Goal: Task Accomplishment & Management: Complete application form

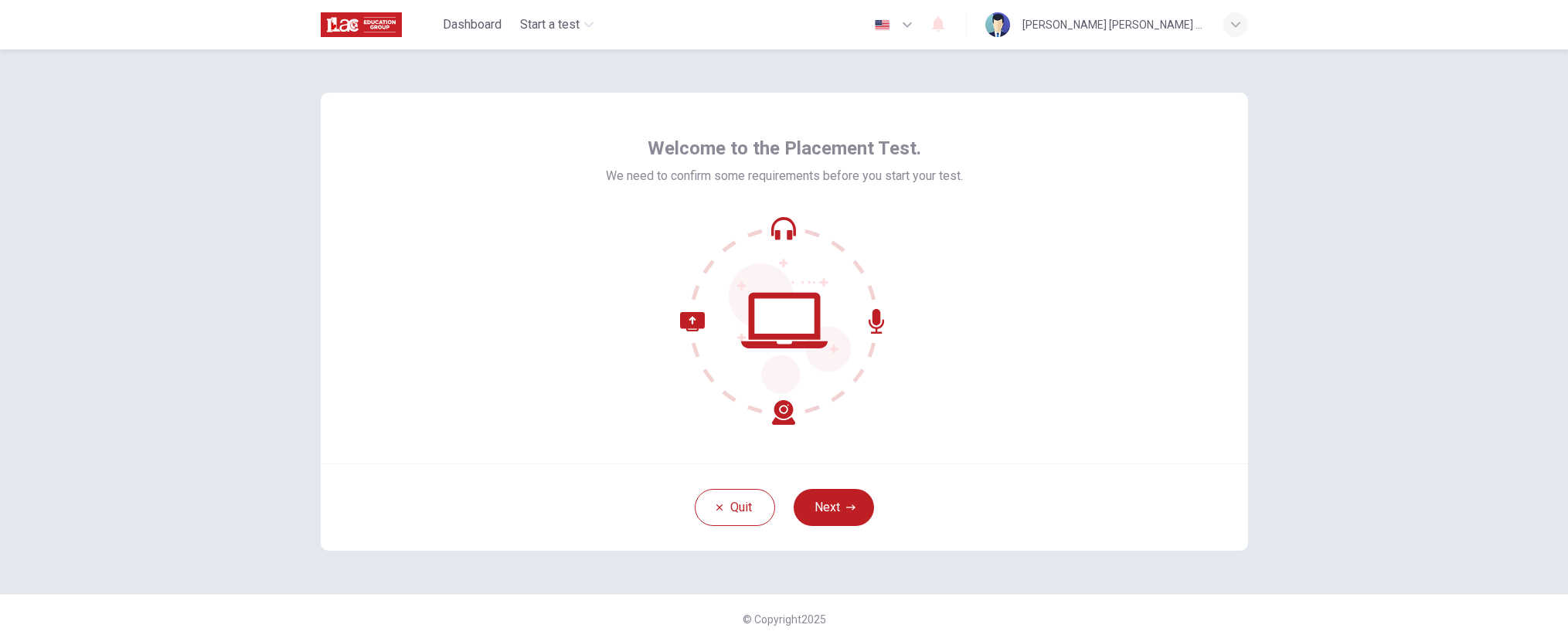
click at [779, 233] on icon at bounding box center [784, 321] width 209 height 209
click at [836, 497] on button "Next" at bounding box center [834, 508] width 80 height 37
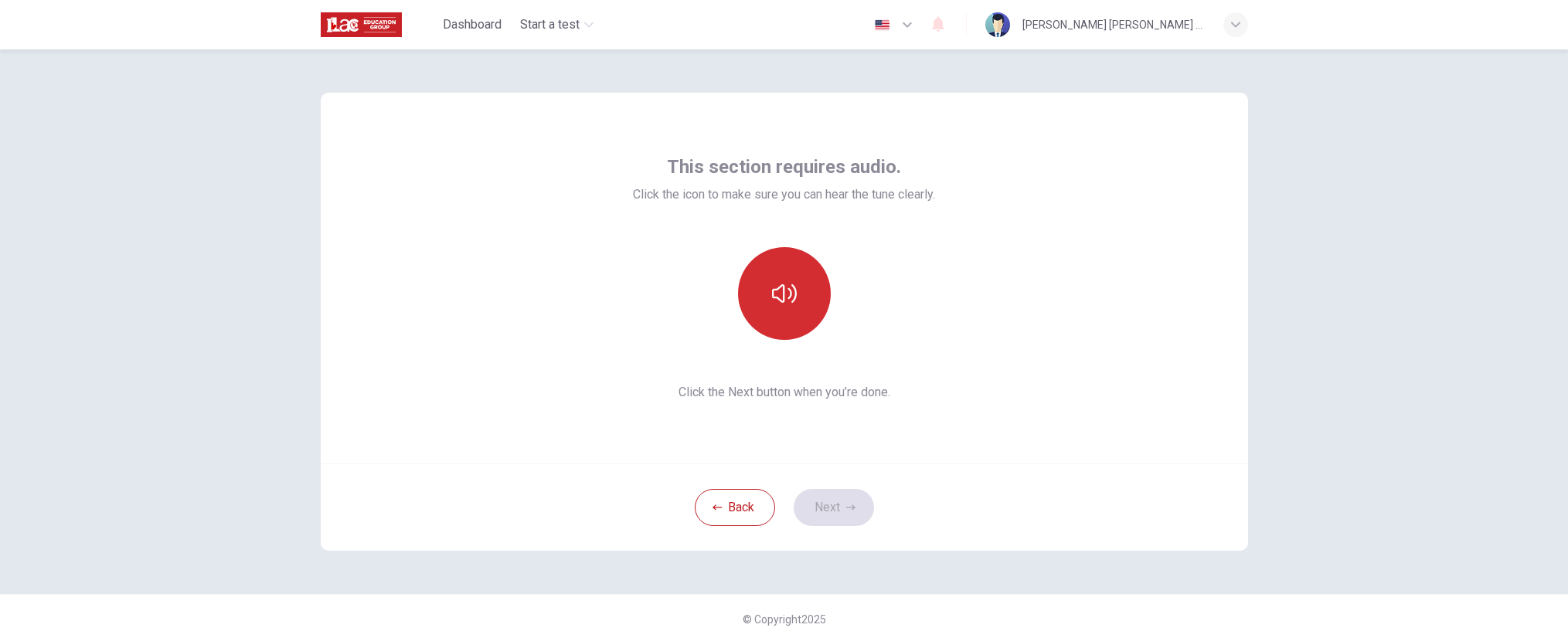
click at [784, 307] on button "button" at bounding box center [784, 294] width 93 height 93
click at [836, 508] on button "Next" at bounding box center [834, 508] width 80 height 37
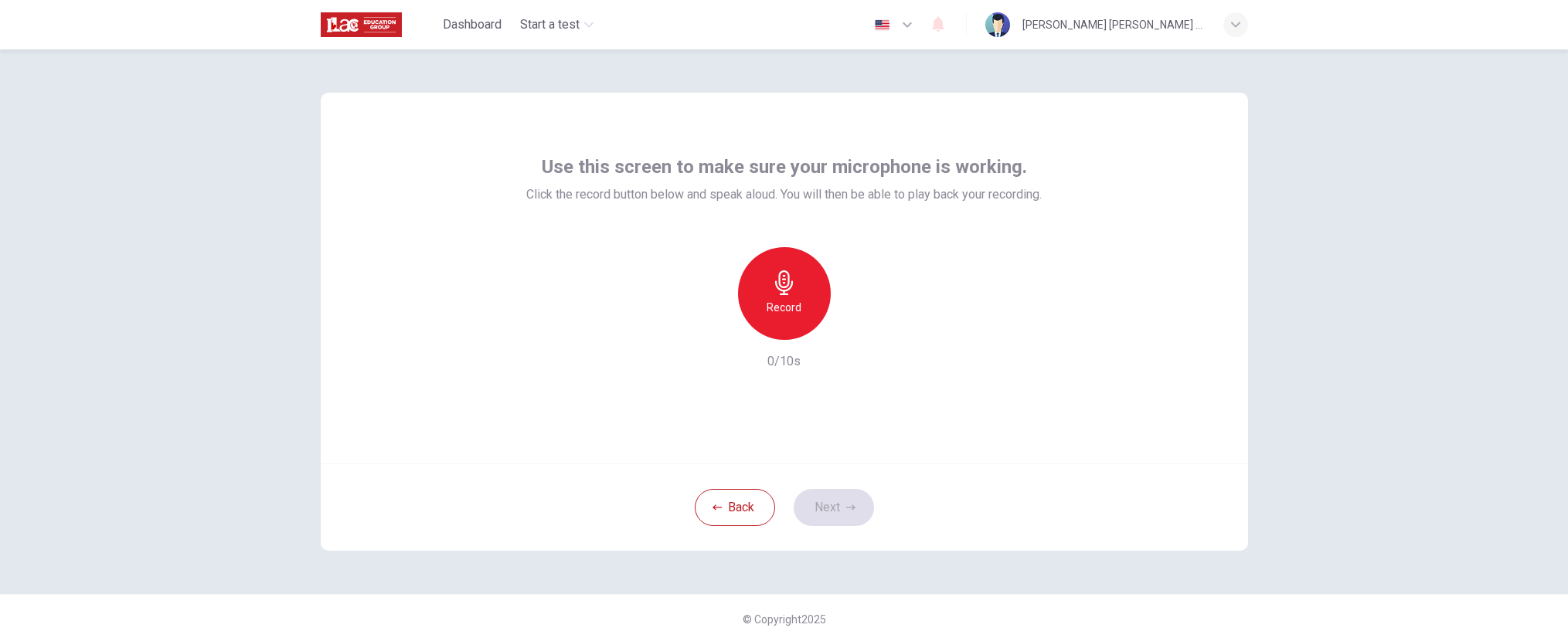
click at [785, 295] on div "Record" at bounding box center [784, 294] width 93 height 93
click at [785, 295] on div "Stop" at bounding box center [784, 294] width 93 height 93
click at [862, 332] on div "button" at bounding box center [855, 327] width 24 height 24
click at [825, 515] on button "Next" at bounding box center [834, 508] width 80 height 37
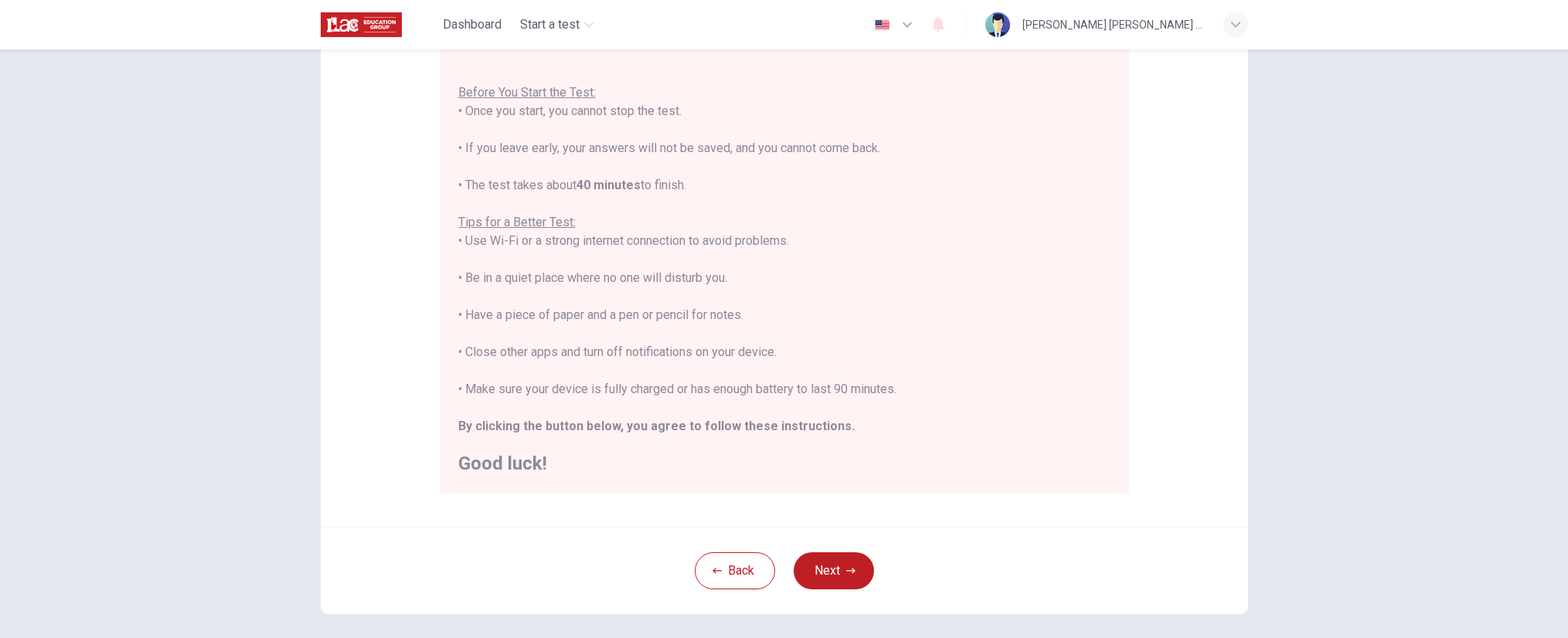
scroll to position [154, 0]
click at [829, 575] on button "Next" at bounding box center [834, 569] width 80 height 37
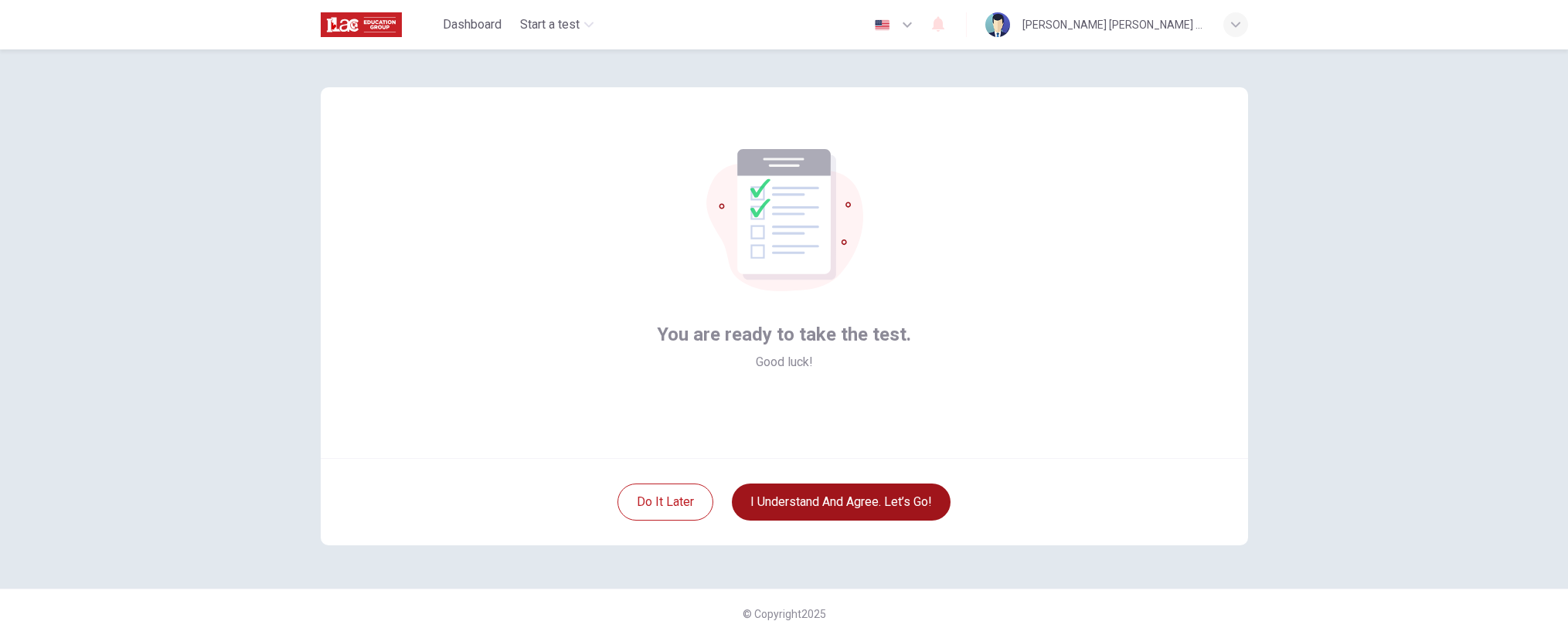
click at [839, 505] on button "I understand and agree. Let’s go!" at bounding box center [840, 502] width 218 height 37
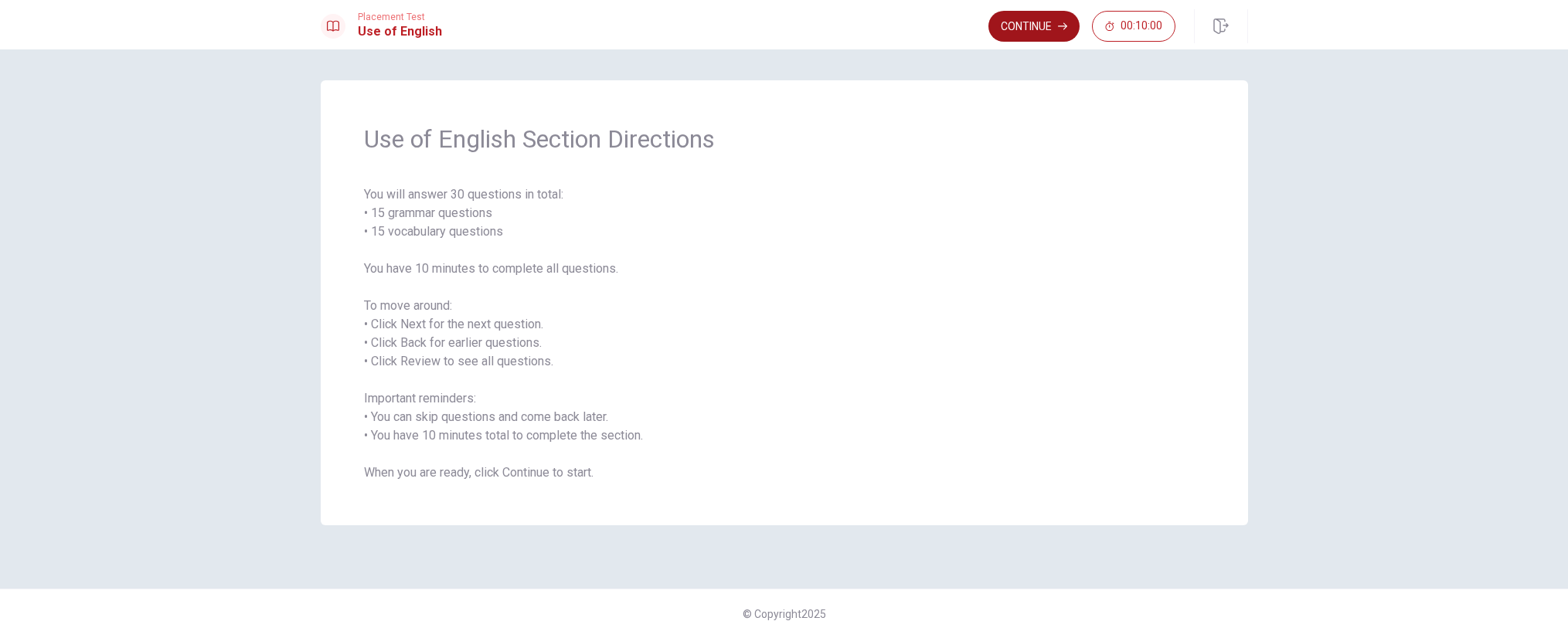
click at [1039, 24] on button "Continue" at bounding box center [1034, 26] width 91 height 31
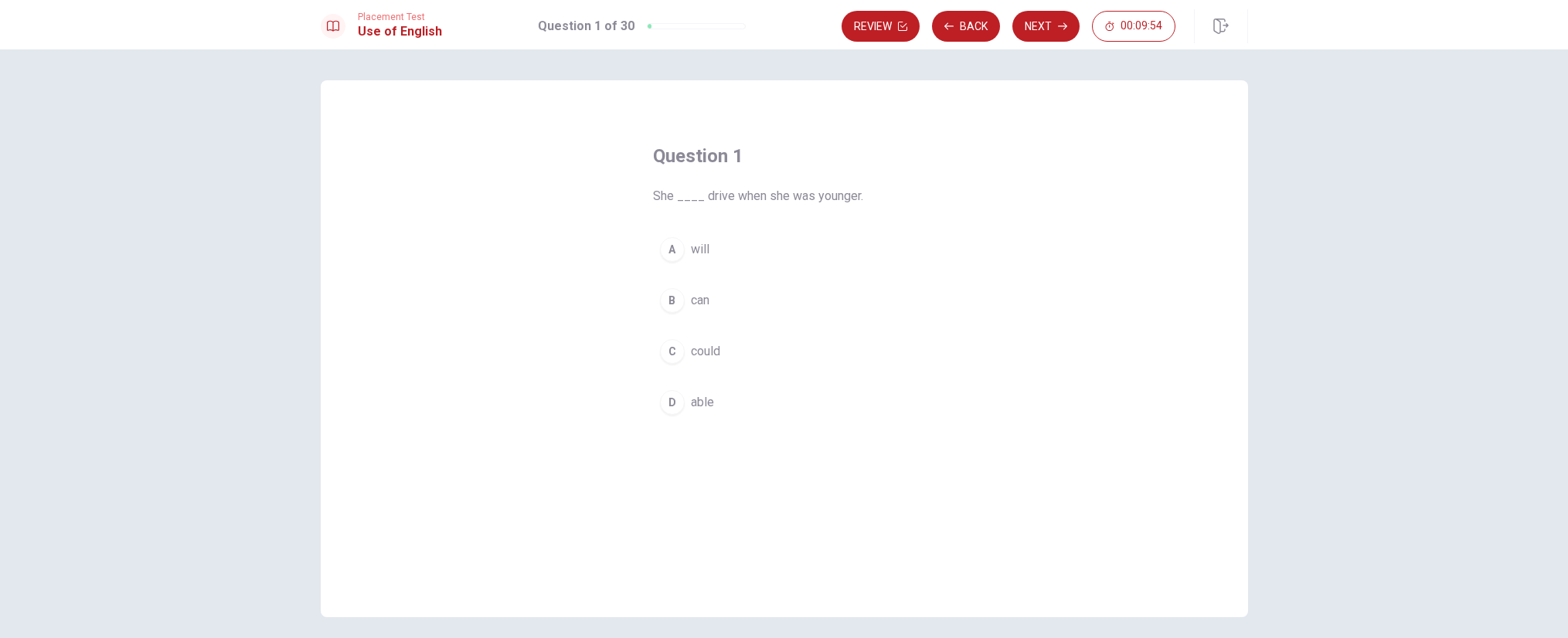
click at [672, 351] on div "C" at bounding box center [672, 351] width 24 height 24
click at [1058, 15] on button "Next" at bounding box center [1046, 26] width 67 height 31
click at [672, 304] on div "B" at bounding box center [672, 300] width 24 height 24
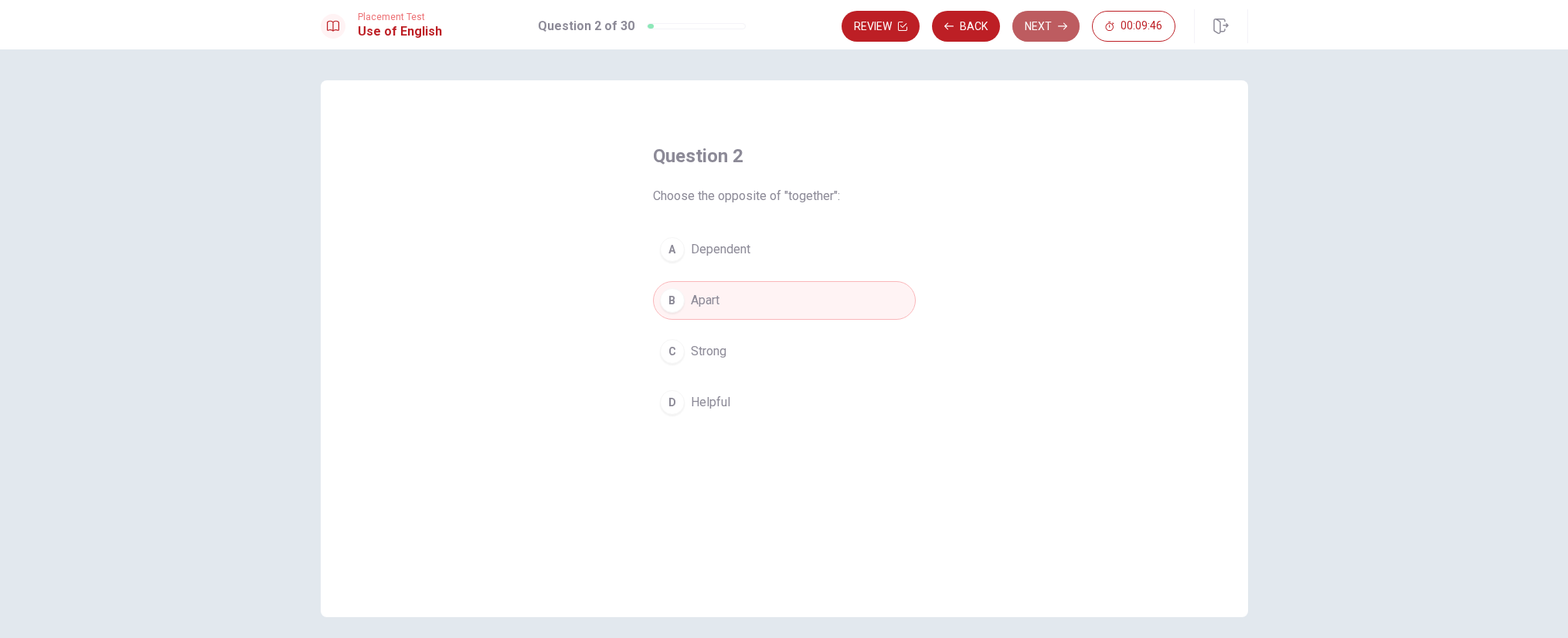
click at [1056, 22] on button "Next" at bounding box center [1046, 26] width 67 height 31
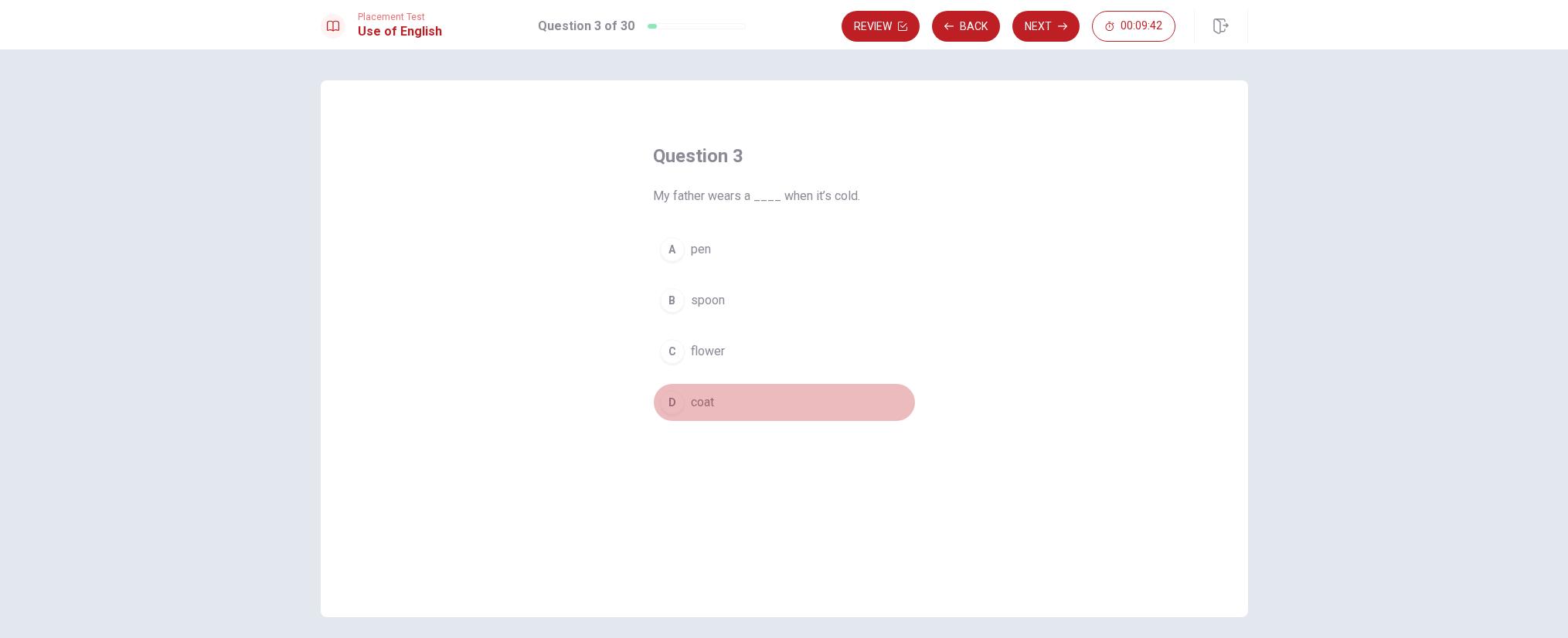
drag, startPoint x: 669, startPoint y: 403, endPoint x: 679, endPoint y: 386, distance: 19.7
click at [669, 402] on div "D" at bounding box center [672, 403] width 24 height 24
click at [1022, 51] on div "Question 3 My father wears a ____ when it’s cold. A pen B spoon C flower D coat…" at bounding box center [784, 343] width 1568 height 588
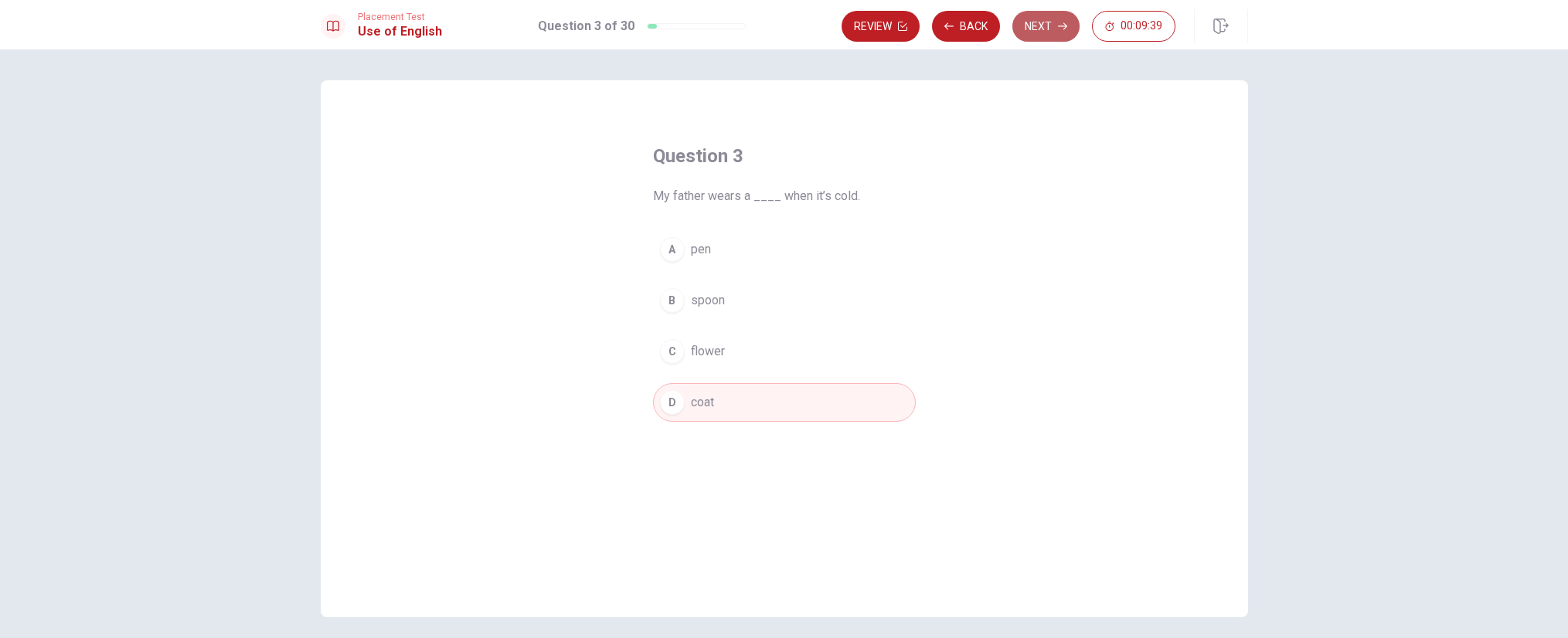
click at [1052, 31] on button "Next" at bounding box center [1046, 26] width 67 height 31
click at [667, 347] on div "C" at bounding box center [672, 351] width 24 height 24
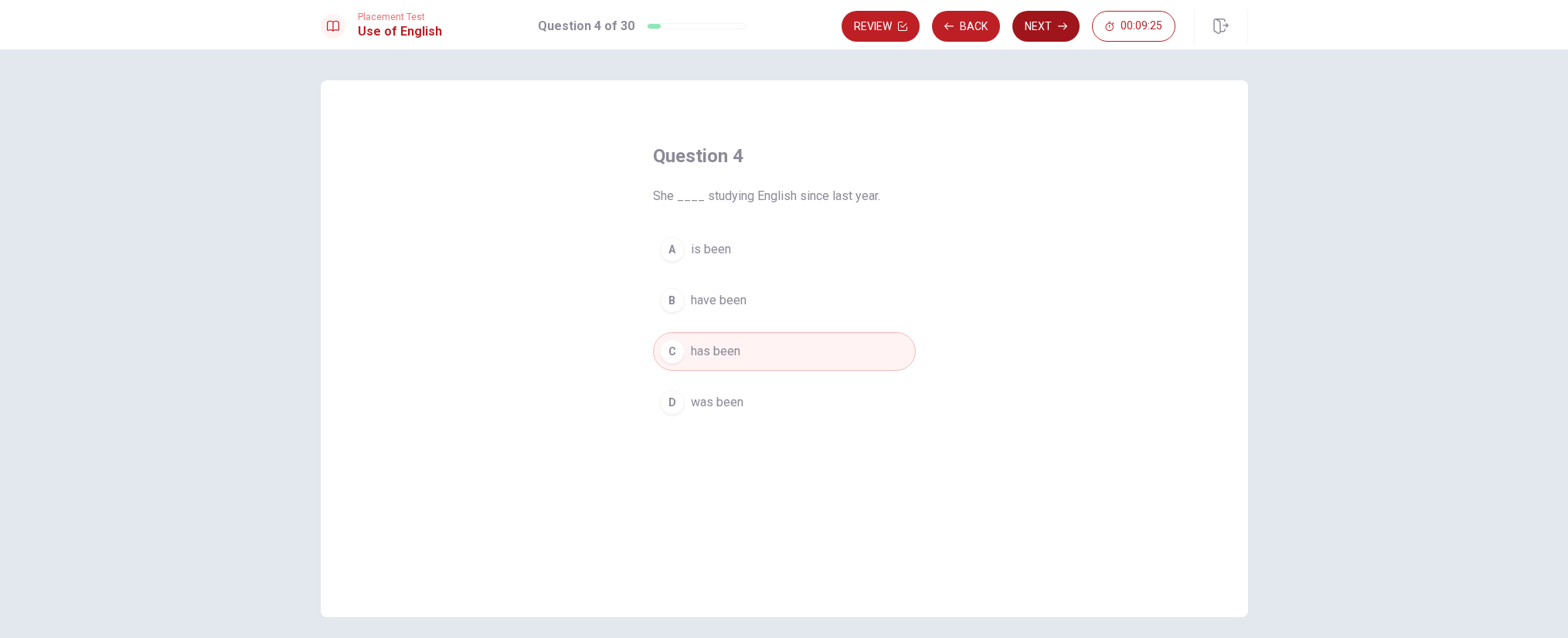
click at [1047, 30] on button "Next" at bounding box center [1046, 26] width 67 height 31
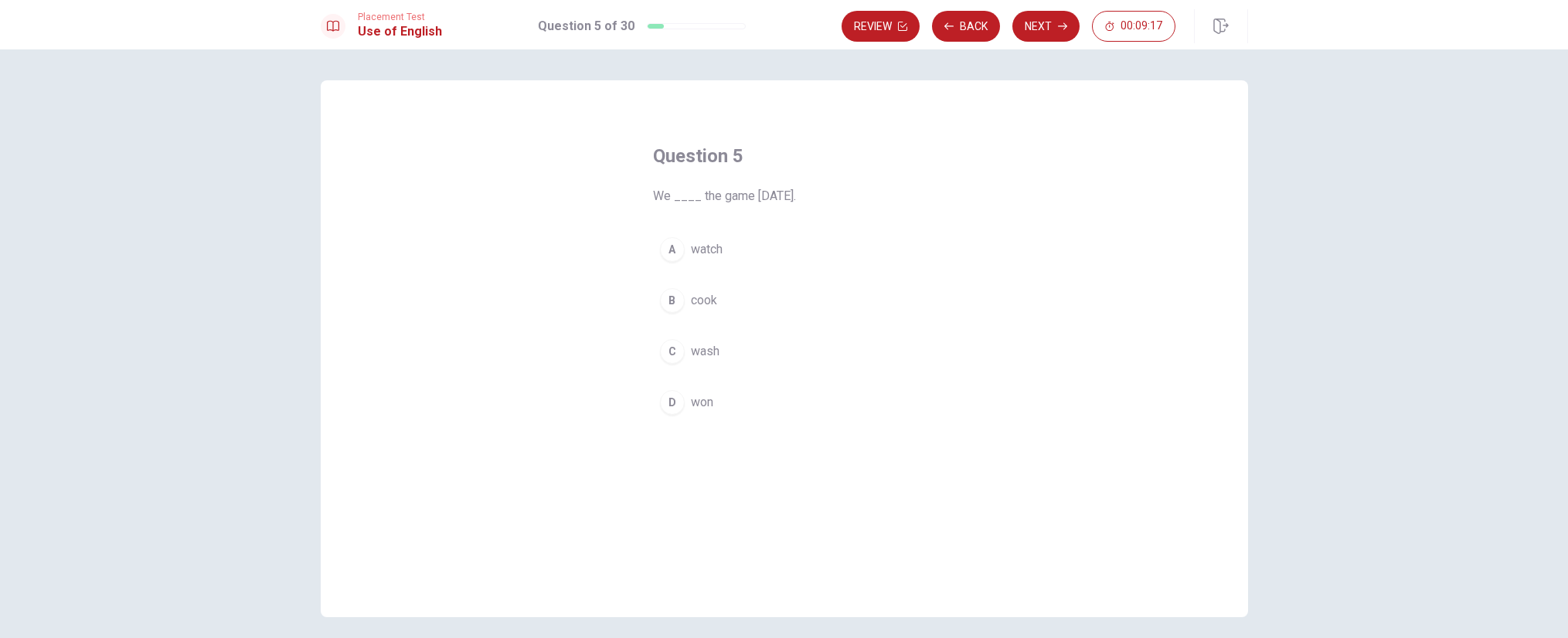
click at [662, 399] on div "D" at bounding box center [672, 403] width 24 height 24
click at [1038, 25] on button "Next" at bounding box center [1046, 26] width 67 height 31
click at [671, 253] on div "A" at bounding box center [672, 249] width 24 height 24
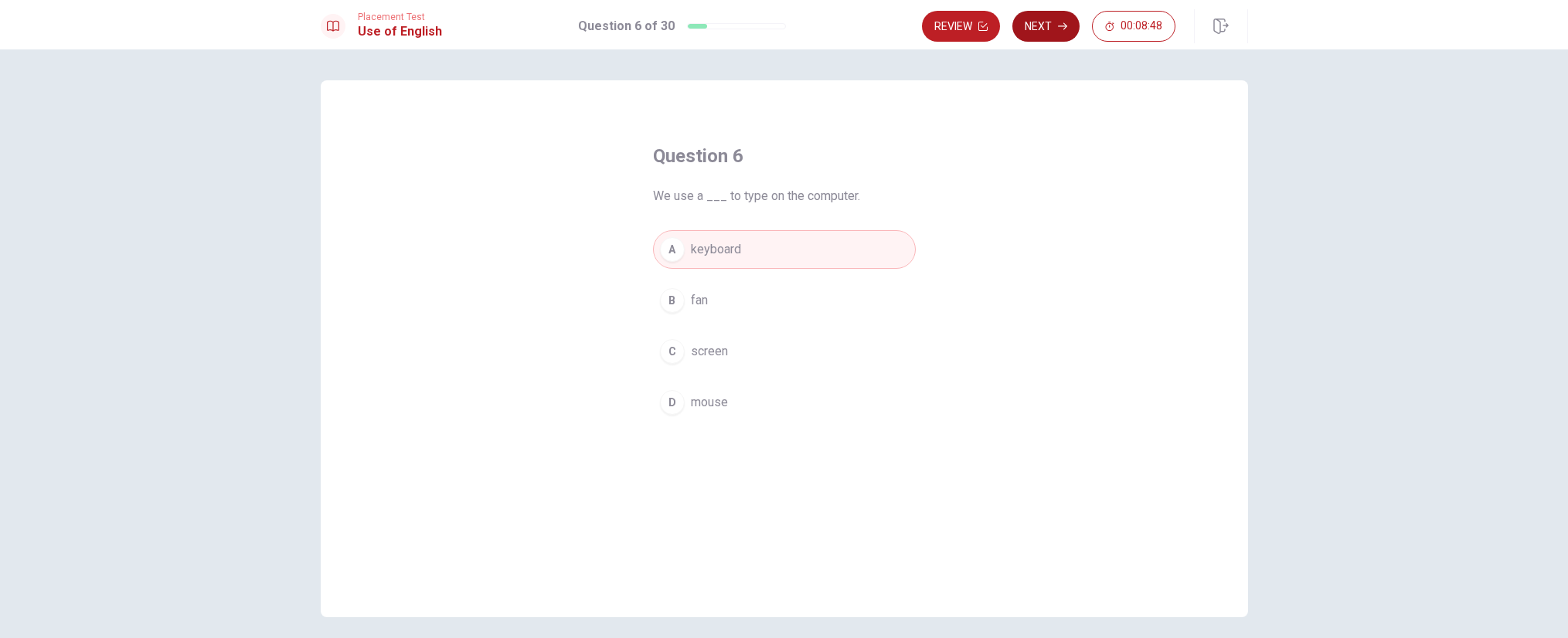
click at [1048, 32] on button "Next" at bounding box center [1046, 26] width 67 height 31
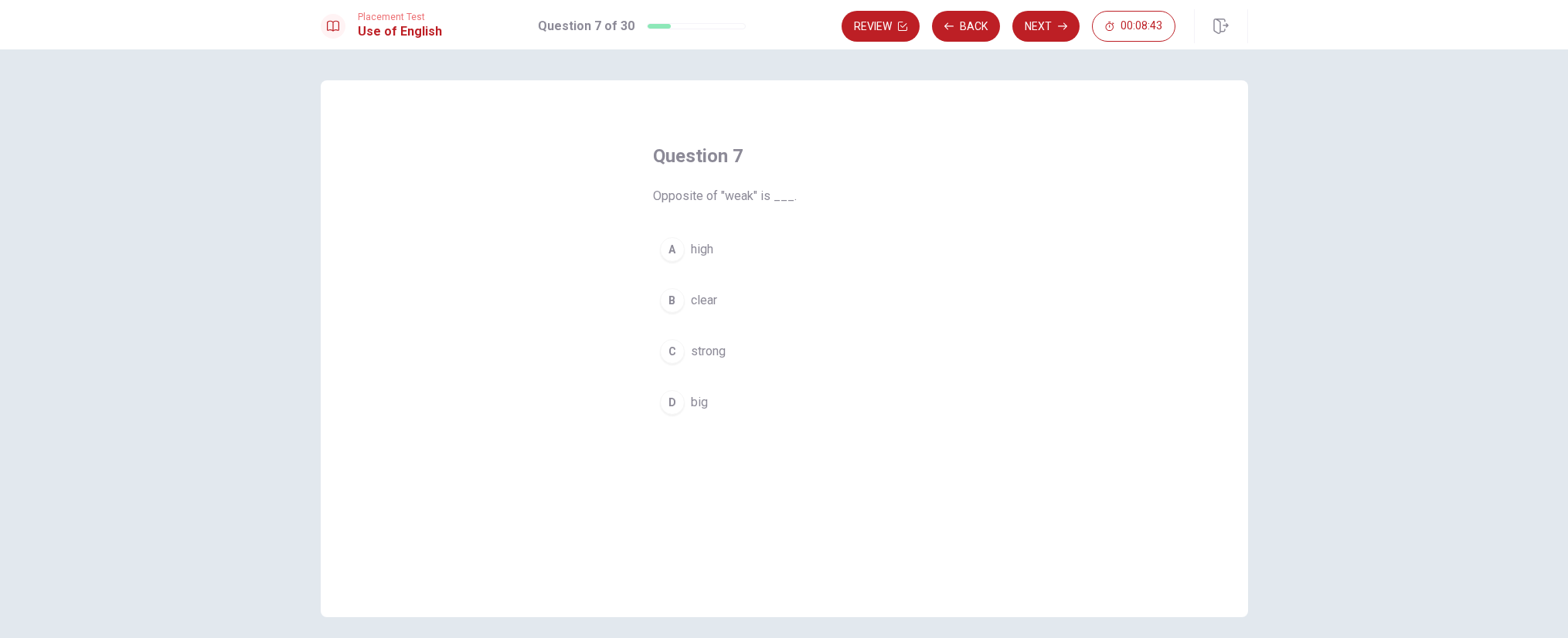
click at [665, 343] on div "C" at bounding box center [672, 351] width 24 height 24
click at [1051, 32] on button "Next" at bounding box center [1046, 26] width 67 height 31
click at [676, 248] on div "A" at bounding box center [672, 249] width 24 height 24
click at [1043, 28] on button "Next" at bounding box center [1046, 26] width 67 height 31
click at [671, 297] on div "B" at bounding box center [672, 300] width 24 height 24
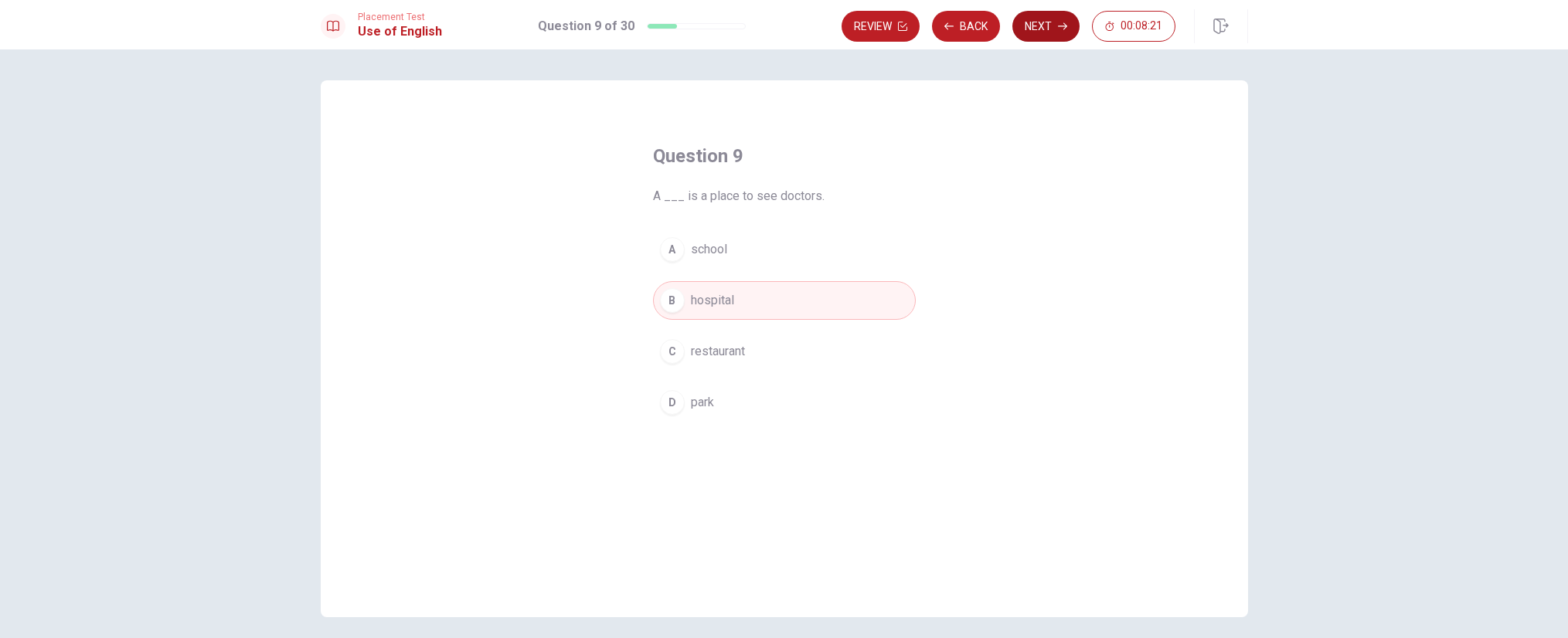
click at [1045, 24] on button "Next" at bounding box center [1046, 26] width 67 height 31
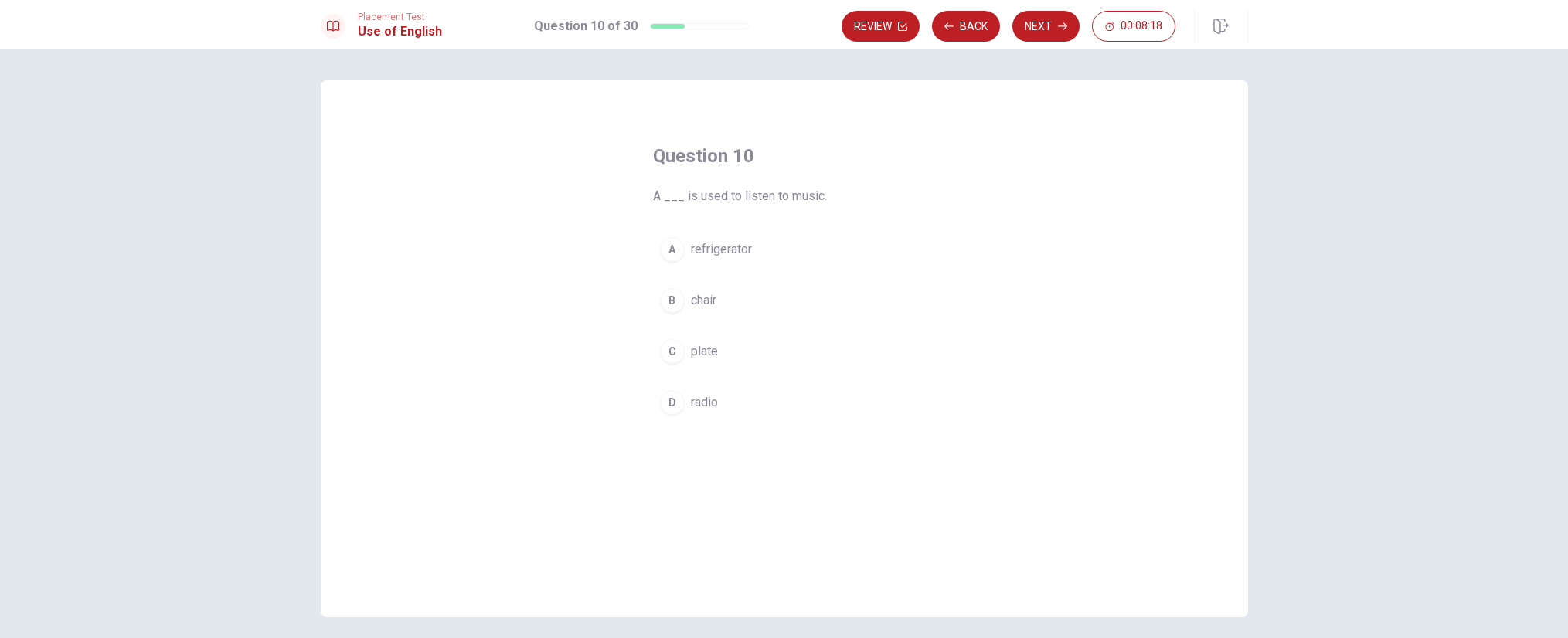
click at [669, 399] on div "D" at bounding box center [672, 403] width 24 height 24
click at [1047, 28] on button "Next" at bounding box center [1046, 26] width 67 height 31
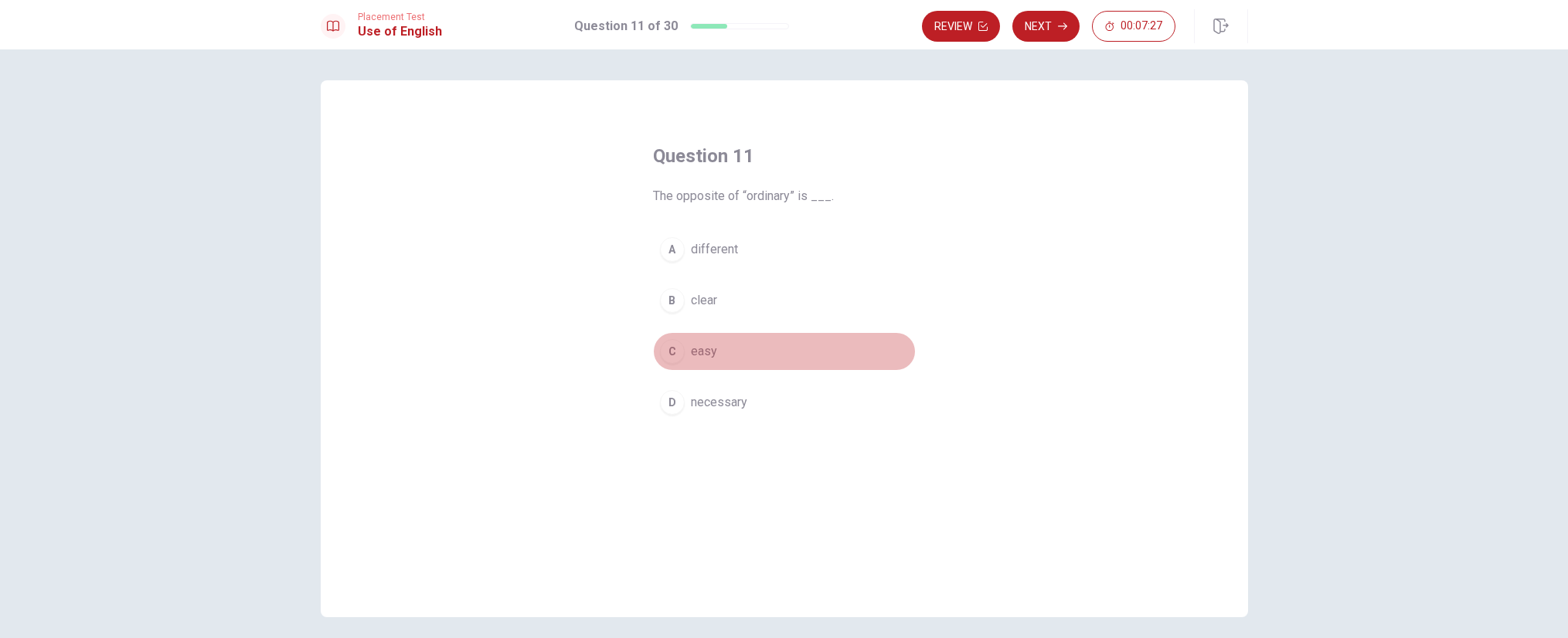
click at [667, 349] on div "C" at bounding box center [672, 351] width 24 height 24
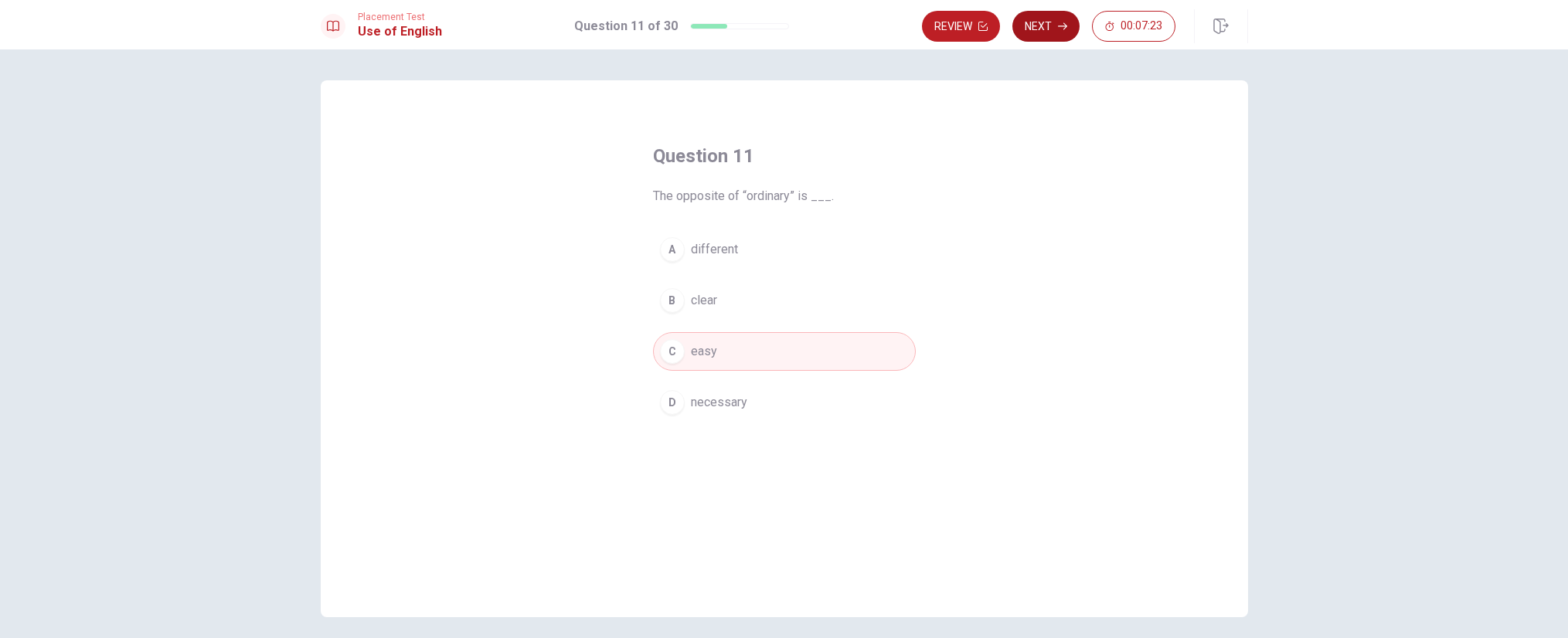
click at [1042, 20] on button "Next" at bounding box center [1046, 26] width 67 height 31
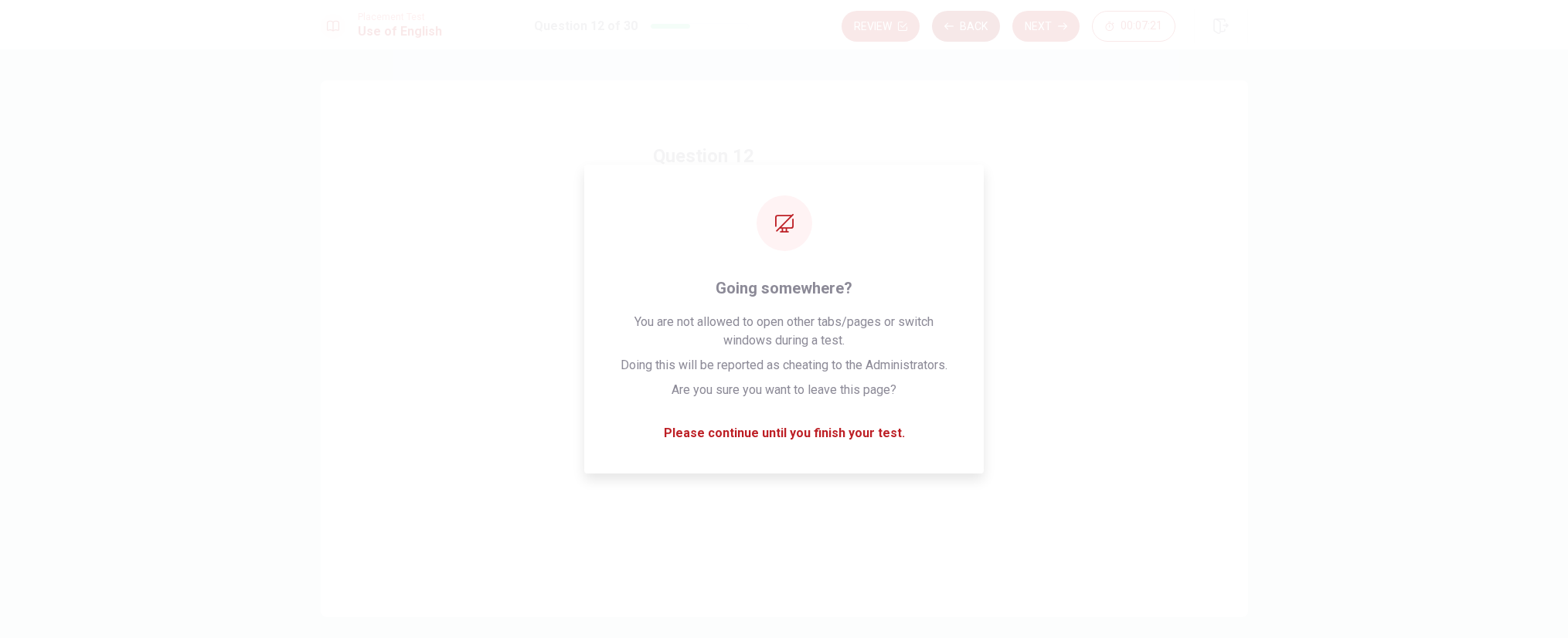
click at [962, 19] on button "Back" at bounding box center [966, 26] width 68 height 31
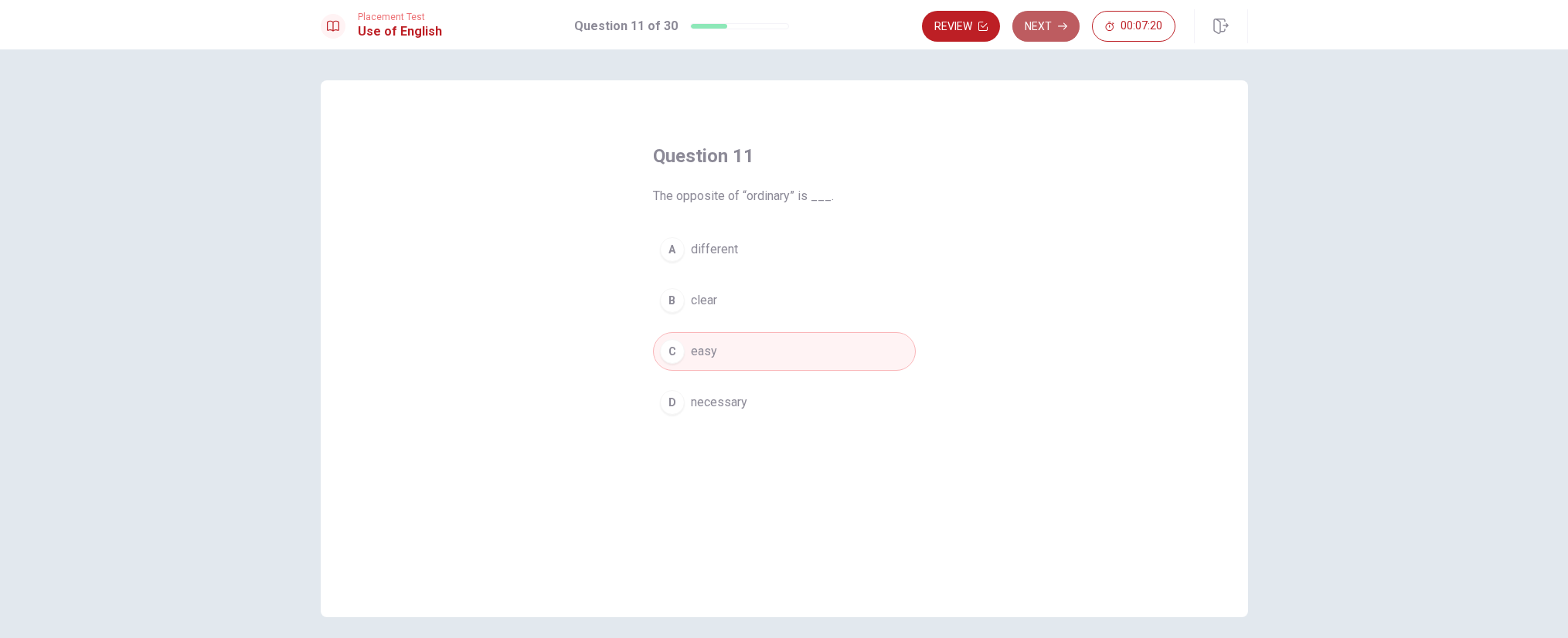
click at [1052, 24] on button "Next" at bounding box center [1046, 26] width 67 height 31
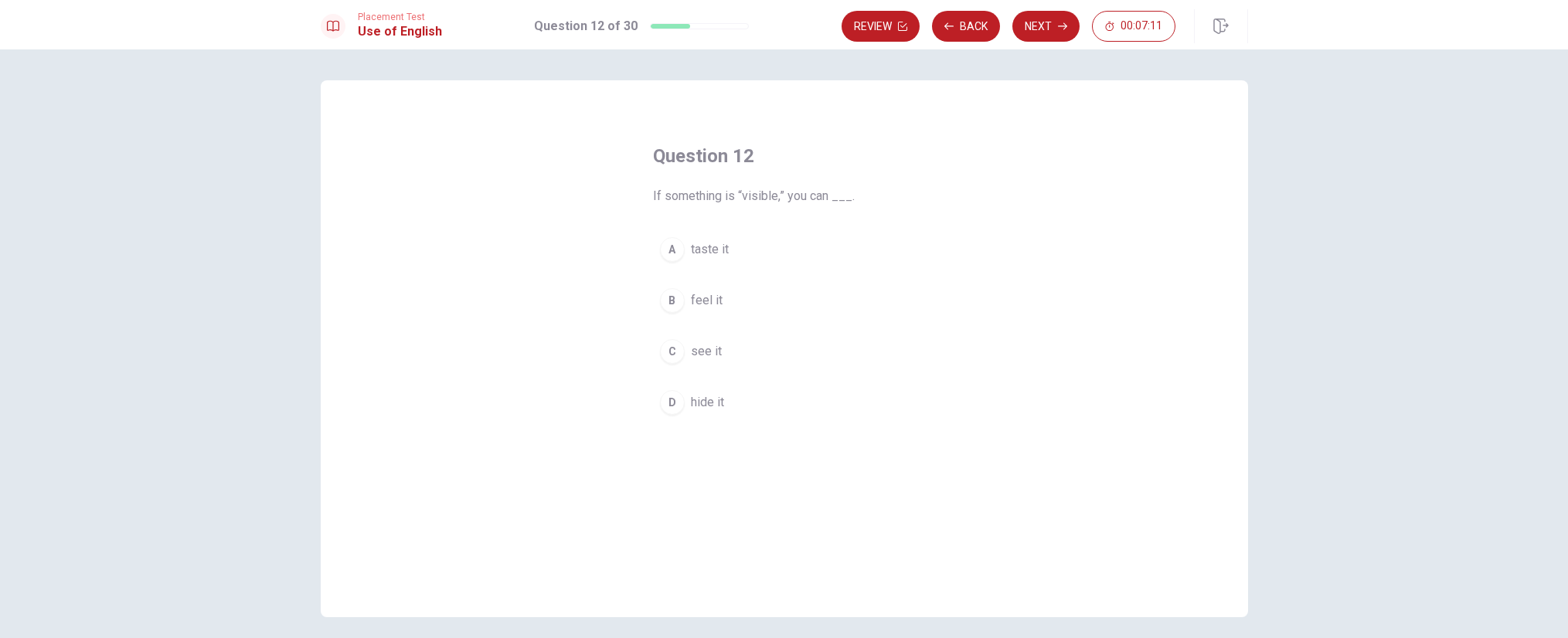
click at [665, 356] on div "C" at bounding box center [672, 351] width 24 height 24
click at [1045, 24] on button "Next" at bounding box center [1046, 26] width 67 height 31
click at [672, 401] on div "D" at bounding box center [672, 403] width 24 height 24
click at [671, 298] on div "B" at bounding box center [672, 300] width 24 height 24
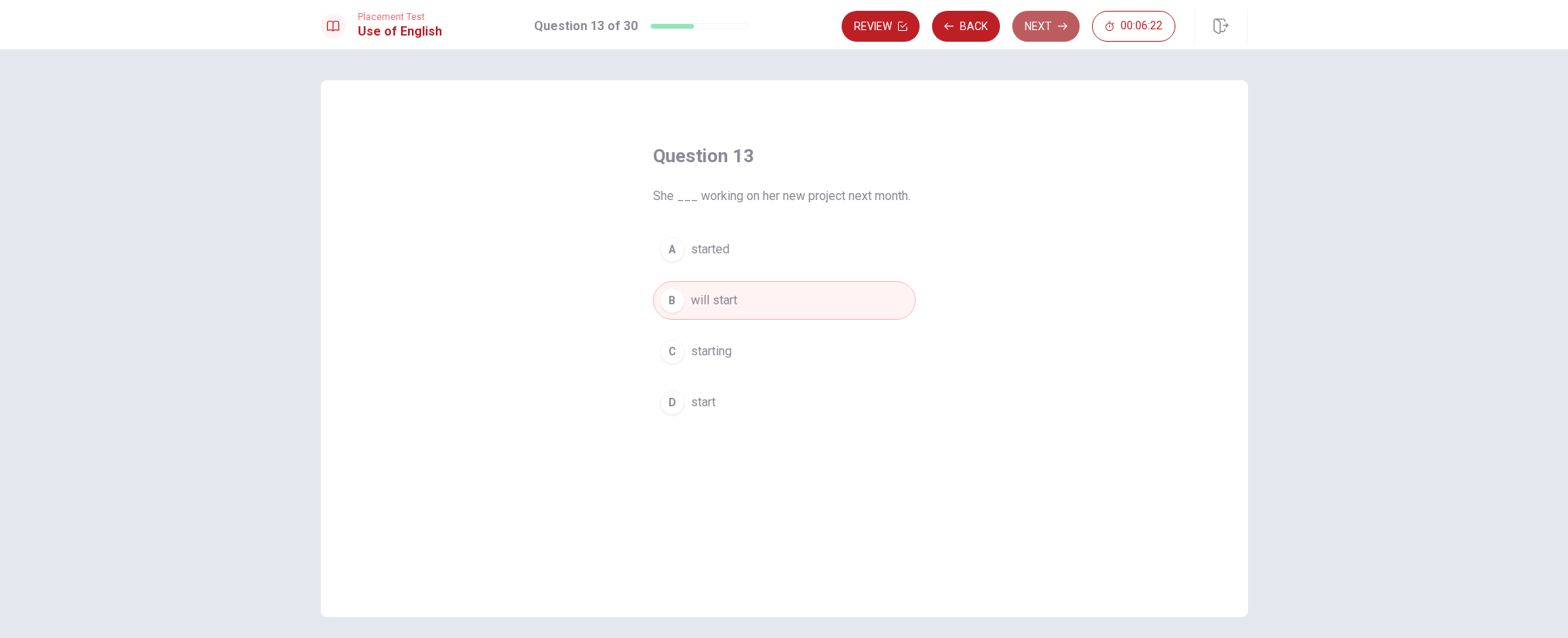
click at [1040, 22] on button "Next" at bounding box center [1046, 26] width 67 height 31
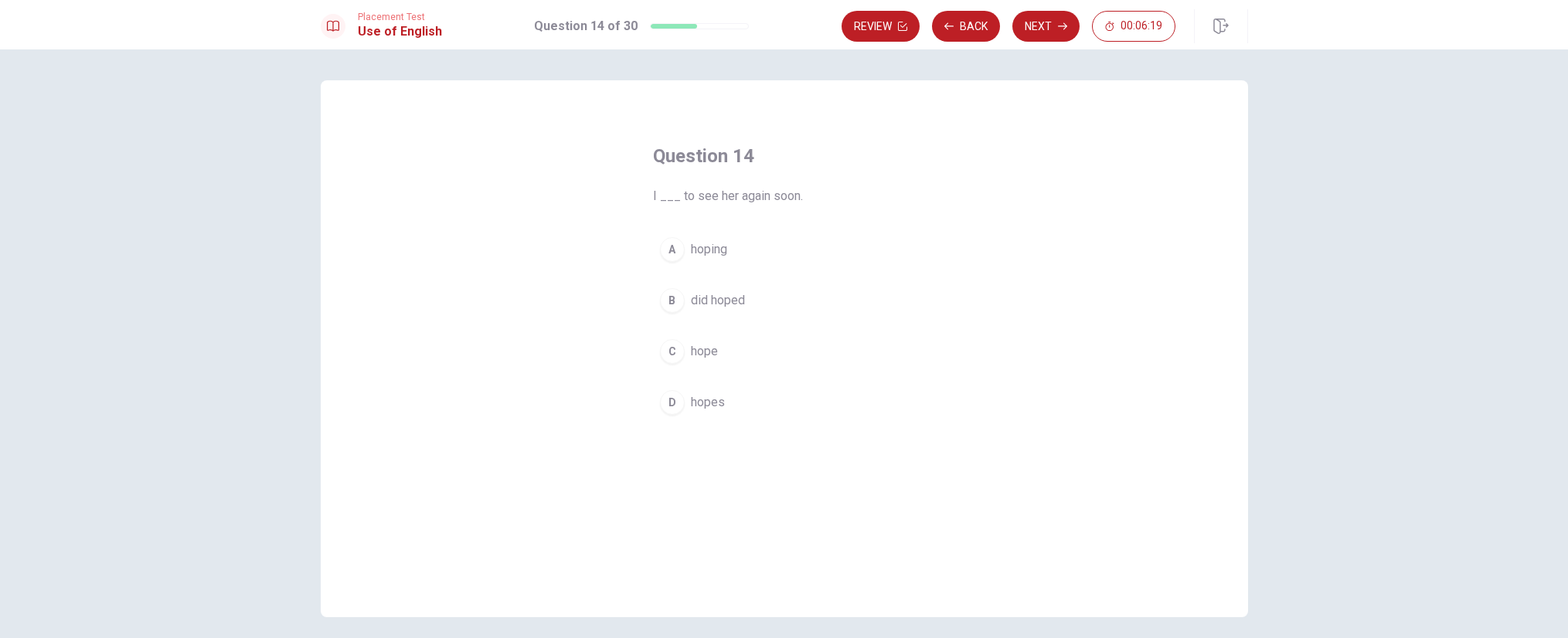
click at [667, 347] on div "C" at bounding box center [672, 351] width 24 height 24
click at [1056, 25] on button "Next" at bounding box center [1046, 26] width 67 height 31
click at [669, 399] on div "D" at bounding box center [672, 403] width 24 height 24
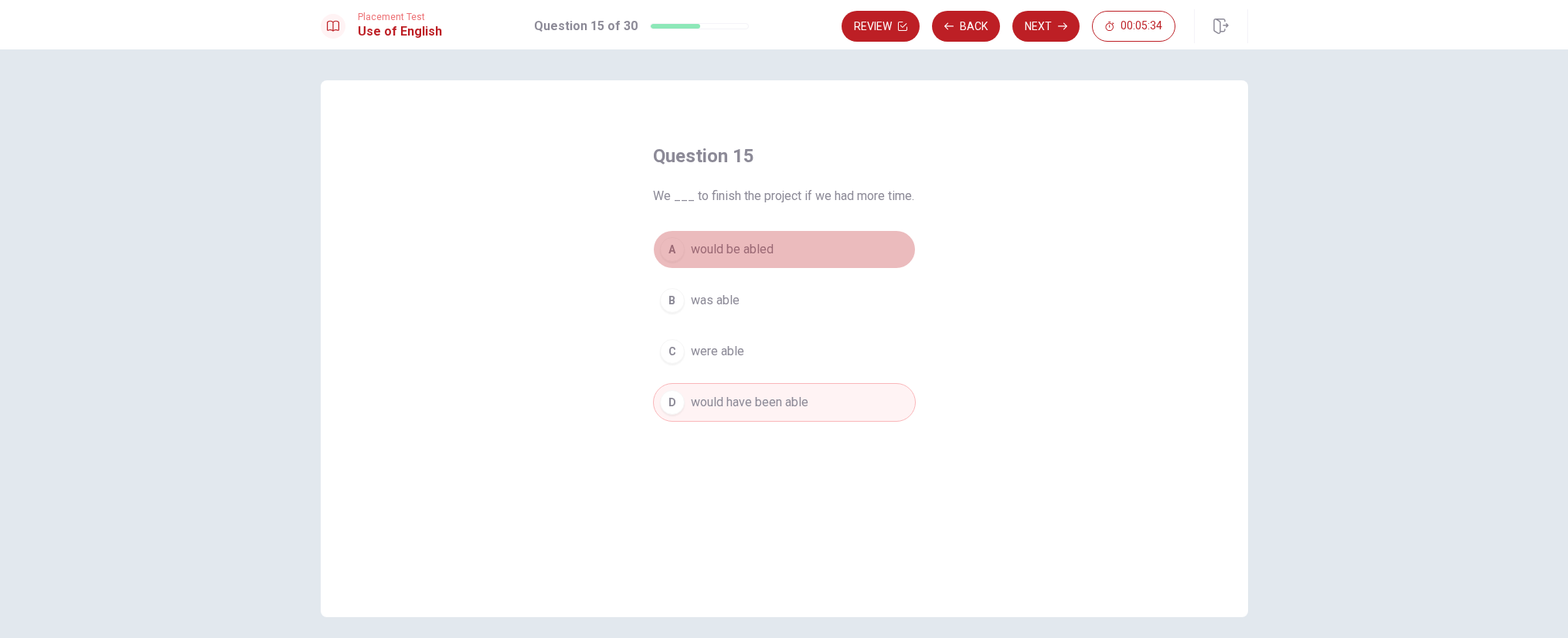
click at [670, 245] on div "A" at bounding box center [672, 249] width 24 height 24
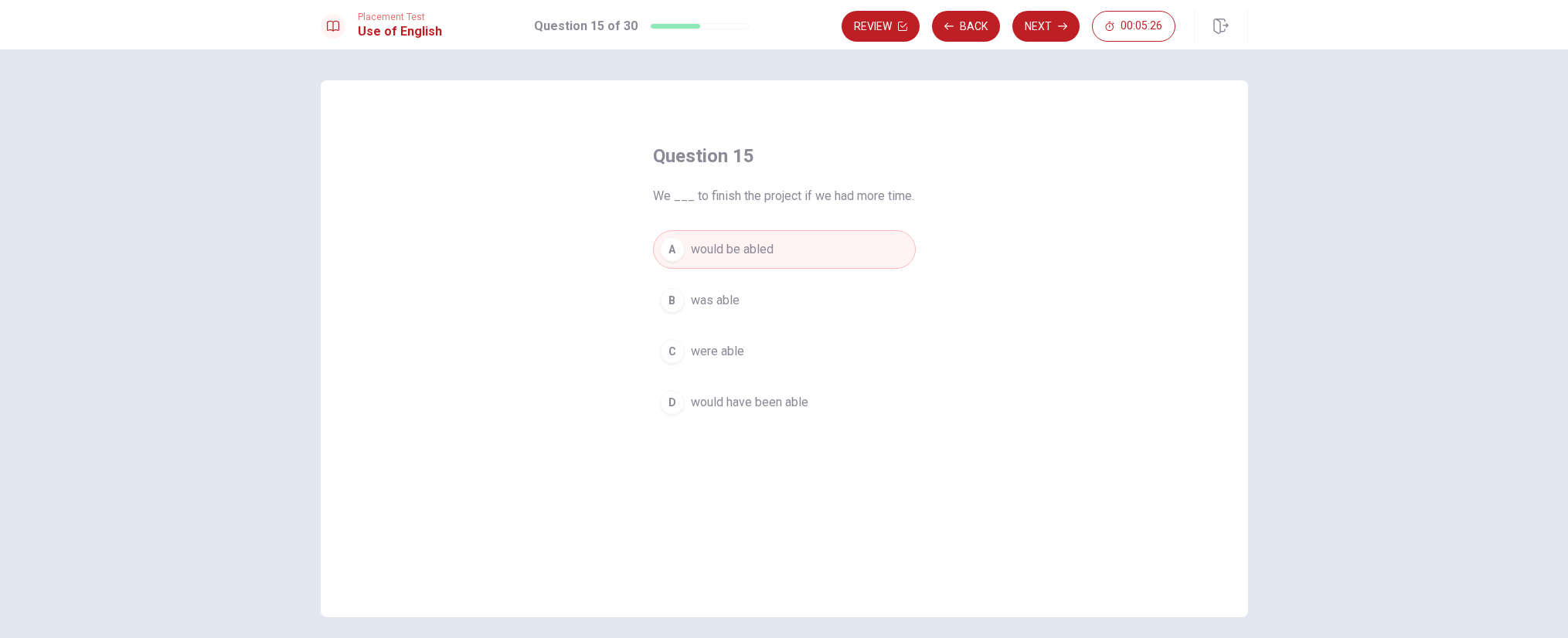
click at [668, 392] on div "D" at bounding box center [672, 403] width 24 height 24
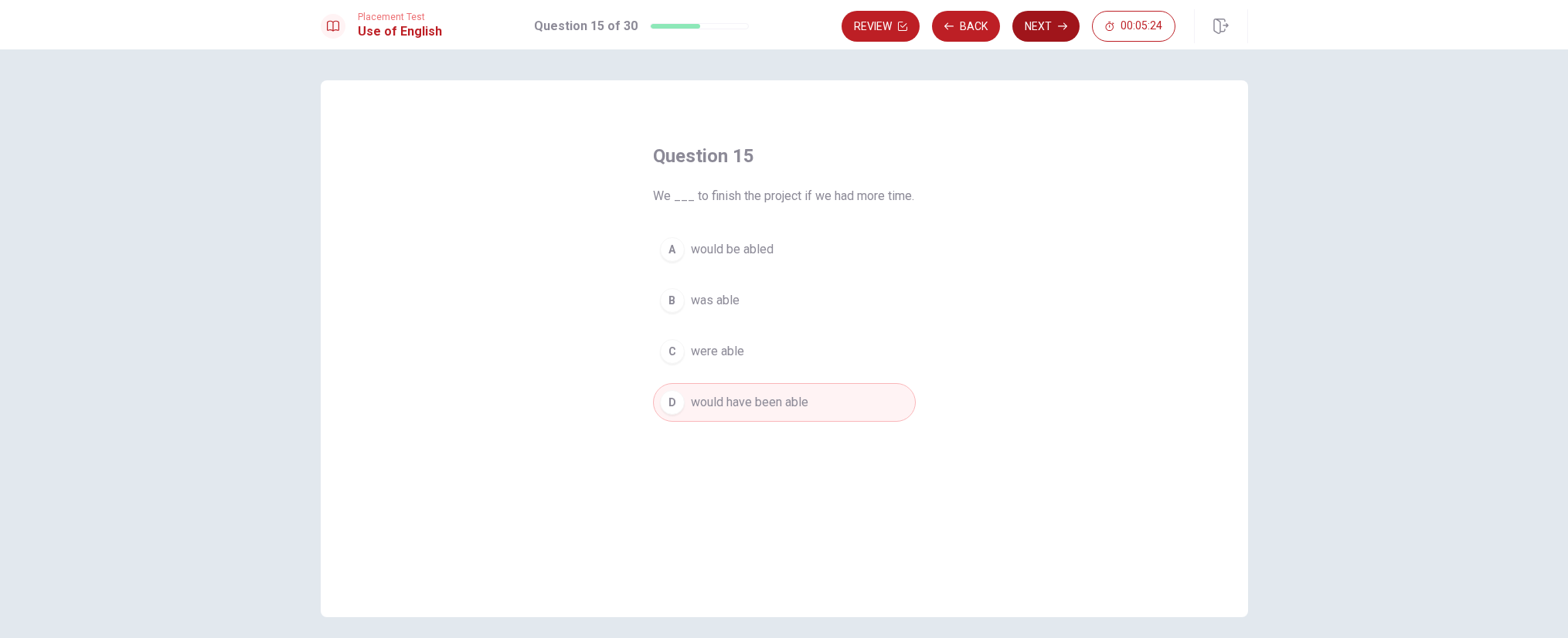
click at [1055, 24] on button "Next" at bounding box center [1046, 26] width 67 height 31
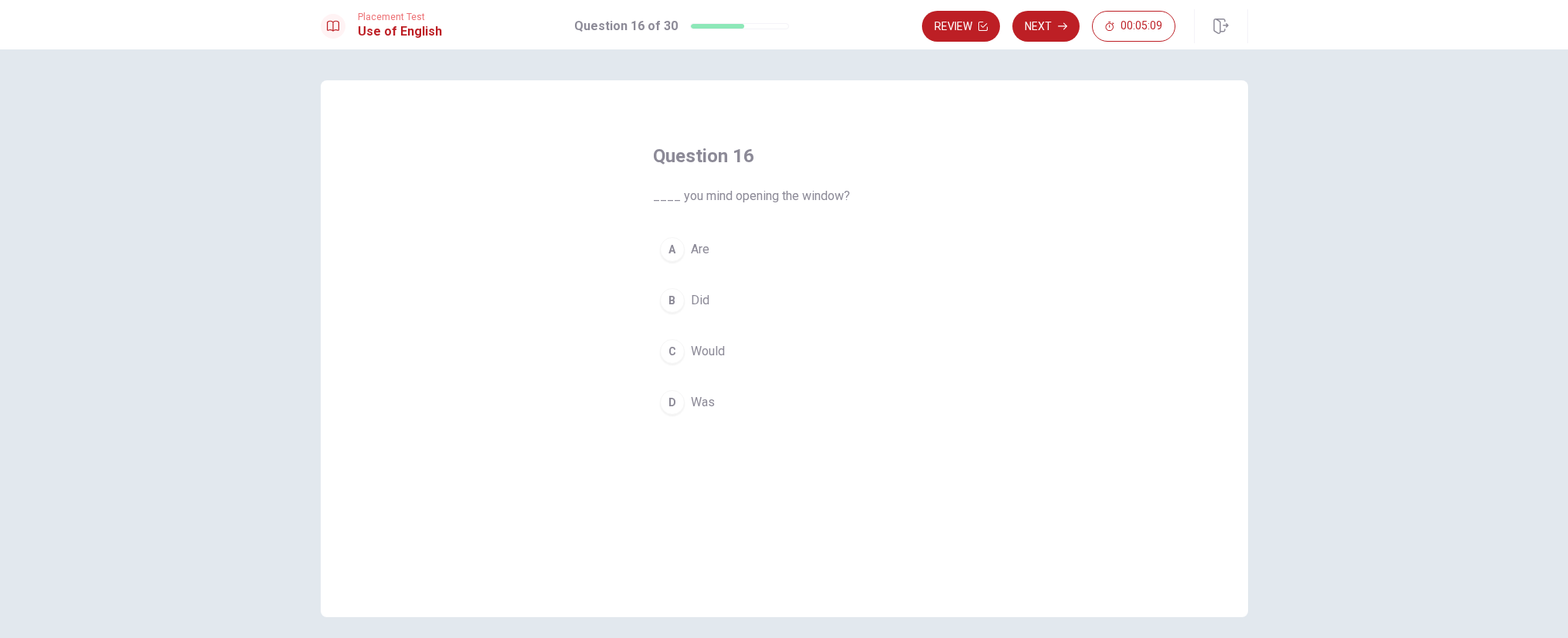
click at [671, 351] on div "C" at bounding box center [672, 351] width 24 height 24
click at [1052, 28] on button "Next" at bounding box center [1046, 26] width 67 height 31
click at [669, 355] on div "C" at bounding box center [672, 351] width 24 height 24
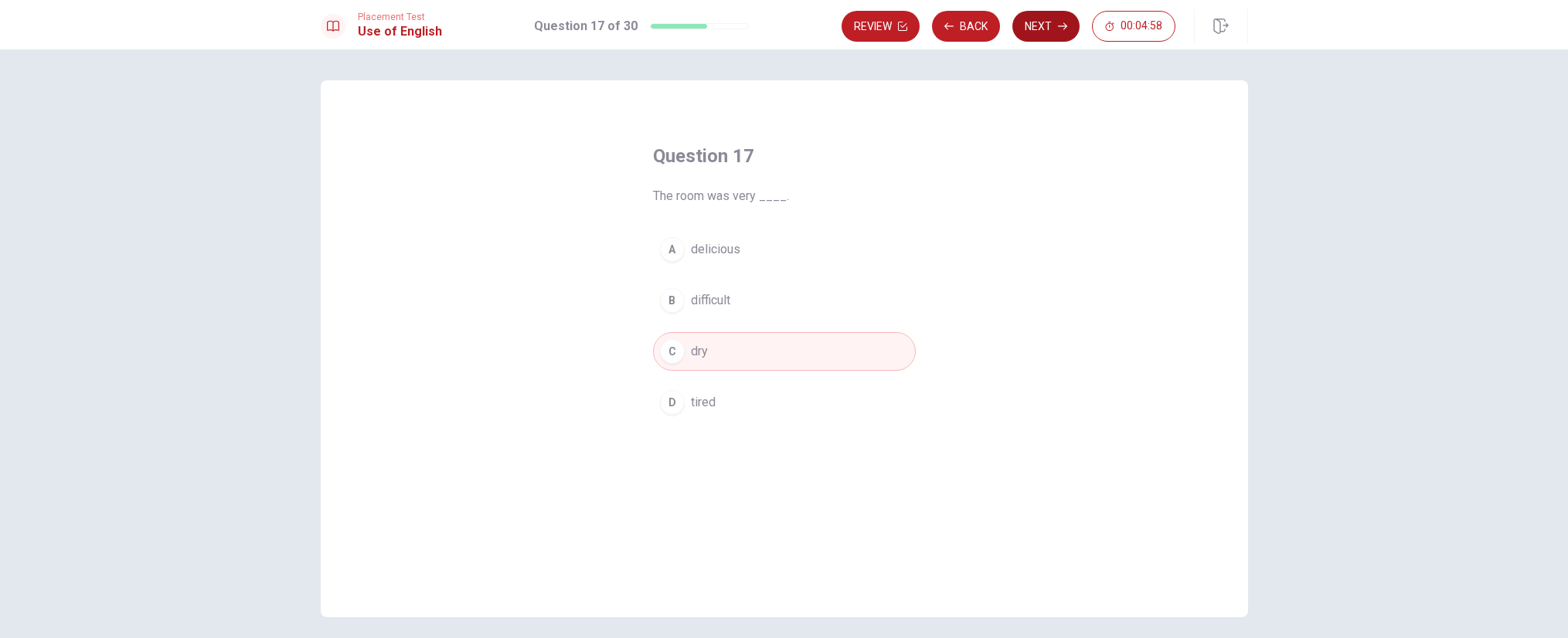
click at [1046, 30] on button "Next" at bounding box center [1046, 26] width 67 height 31
click at [672, 300] on div "B" at bounding box center [672, 300] width 24 height 24
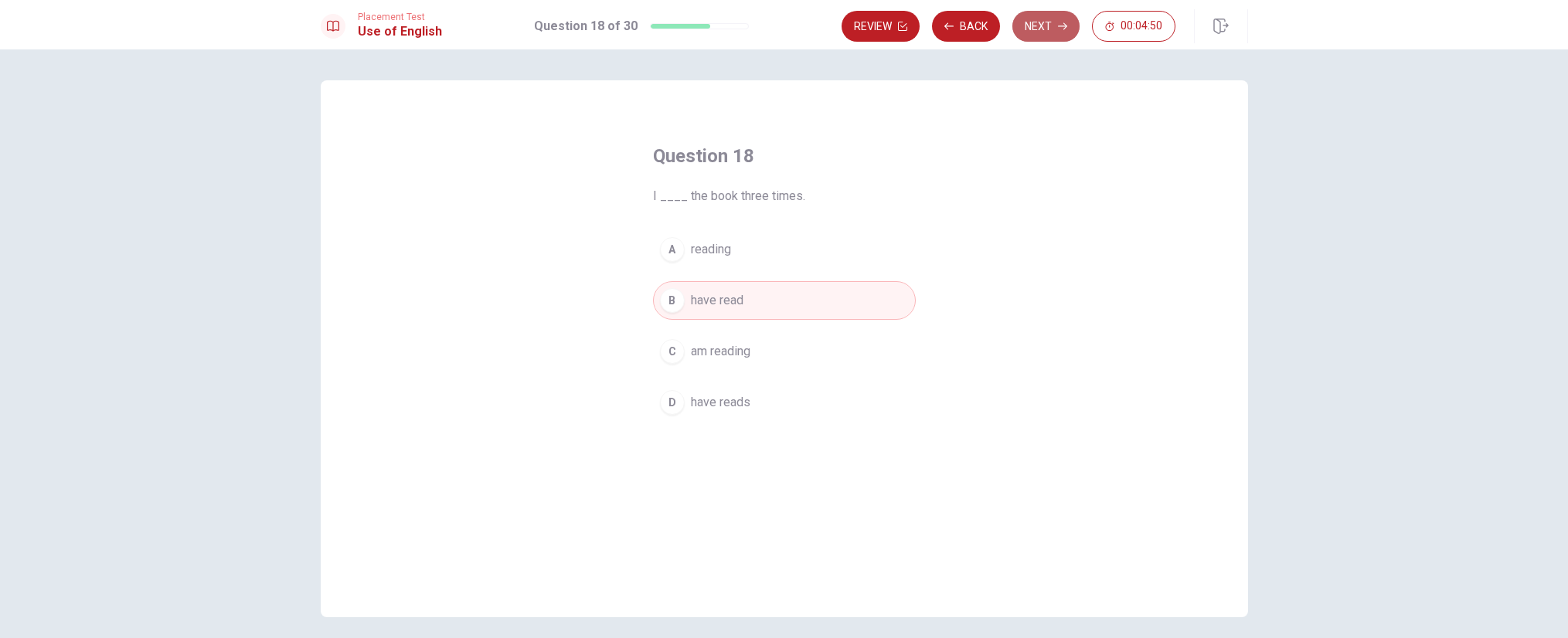
click at [1052, 24] on button "Next" at bounding box center [1046, 26] width 67 height 31
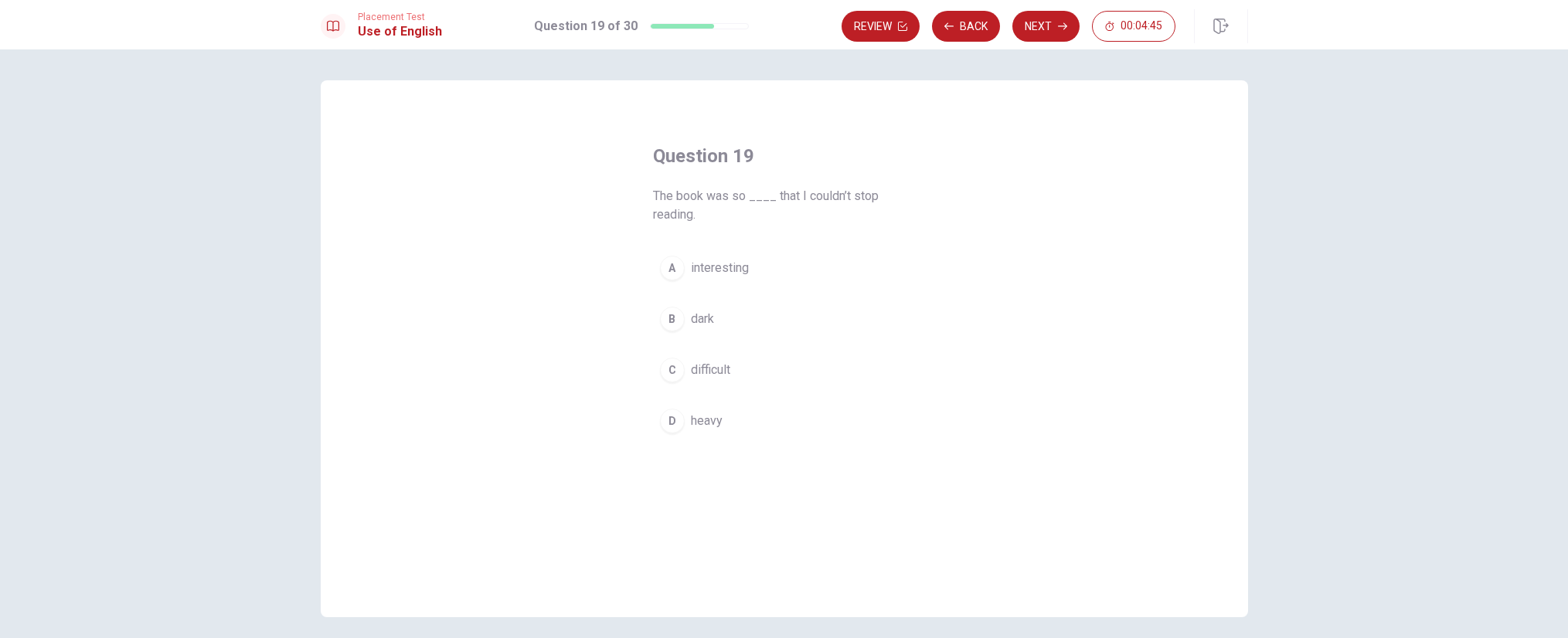
click at [669, 269] on div "A" at bounding box center [672, 268] width 24 height 24
click at [1036, 30] on button "Next" at bounding box center [1046, 26] width 67 height 31
click at [672, 314] on div "B" at bounding box center [672, 319] width 24 height 24
click at [1050, 31] on button "Next" at bounding box center [1046, 26] width 67 height 31
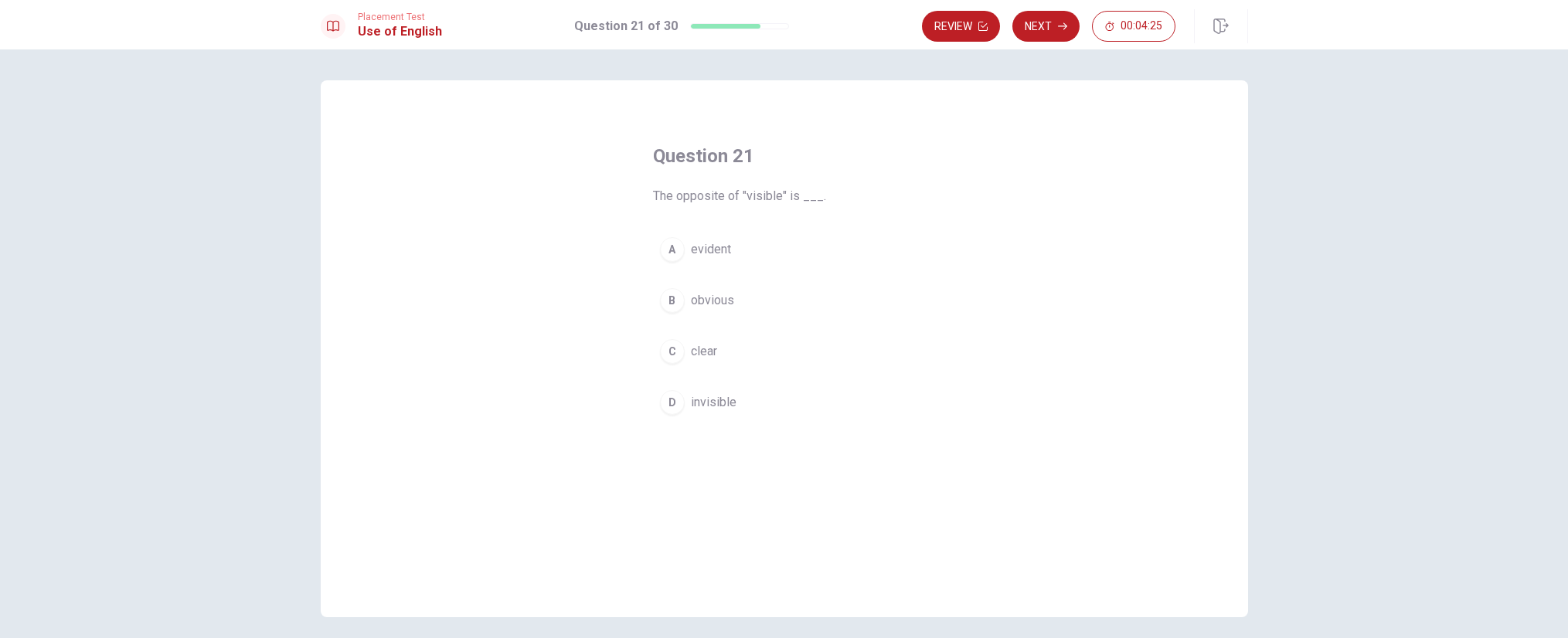
click at [665, 399] on div "D" at bounding box center [672, 403] width 24 height 24
click at [1052, 24] on button "Next" at bounding box center [1046, 26] width 67 height 31
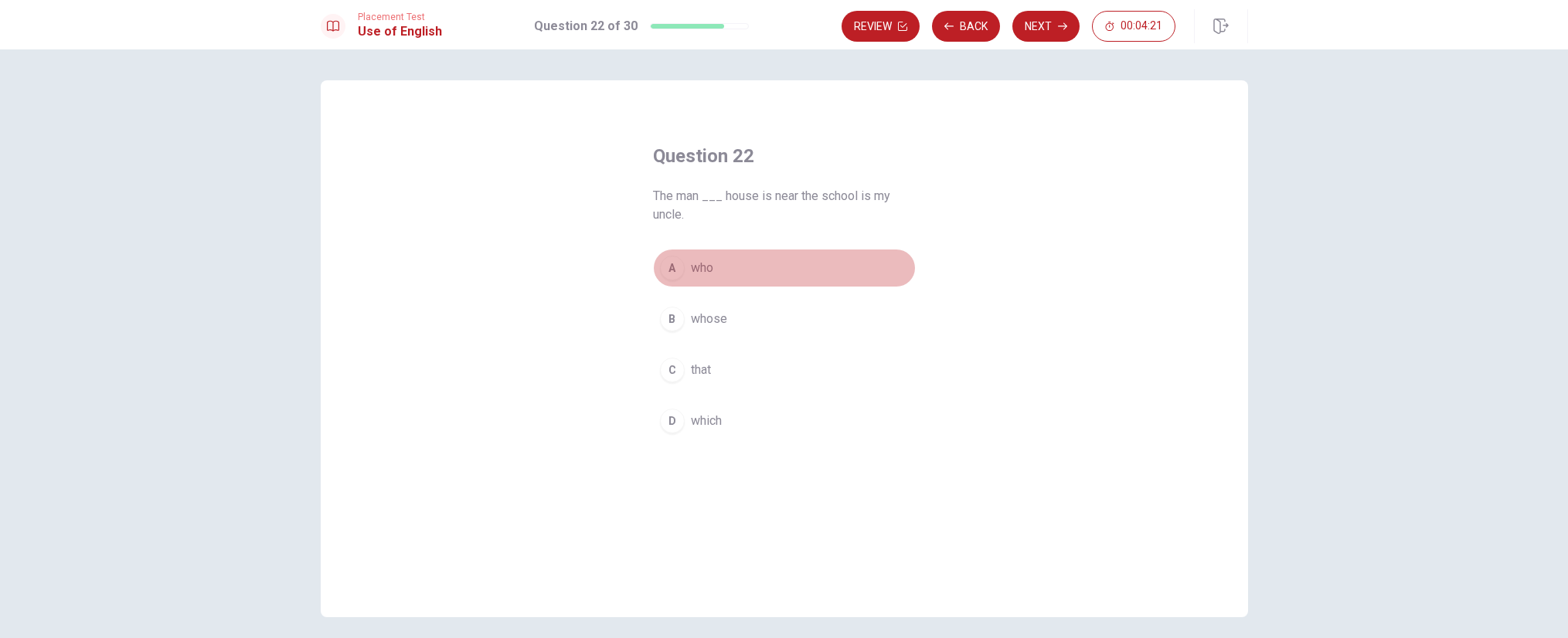
click at [670, 265] on div "A" at bounding box center [672, 268] width 24 height 24
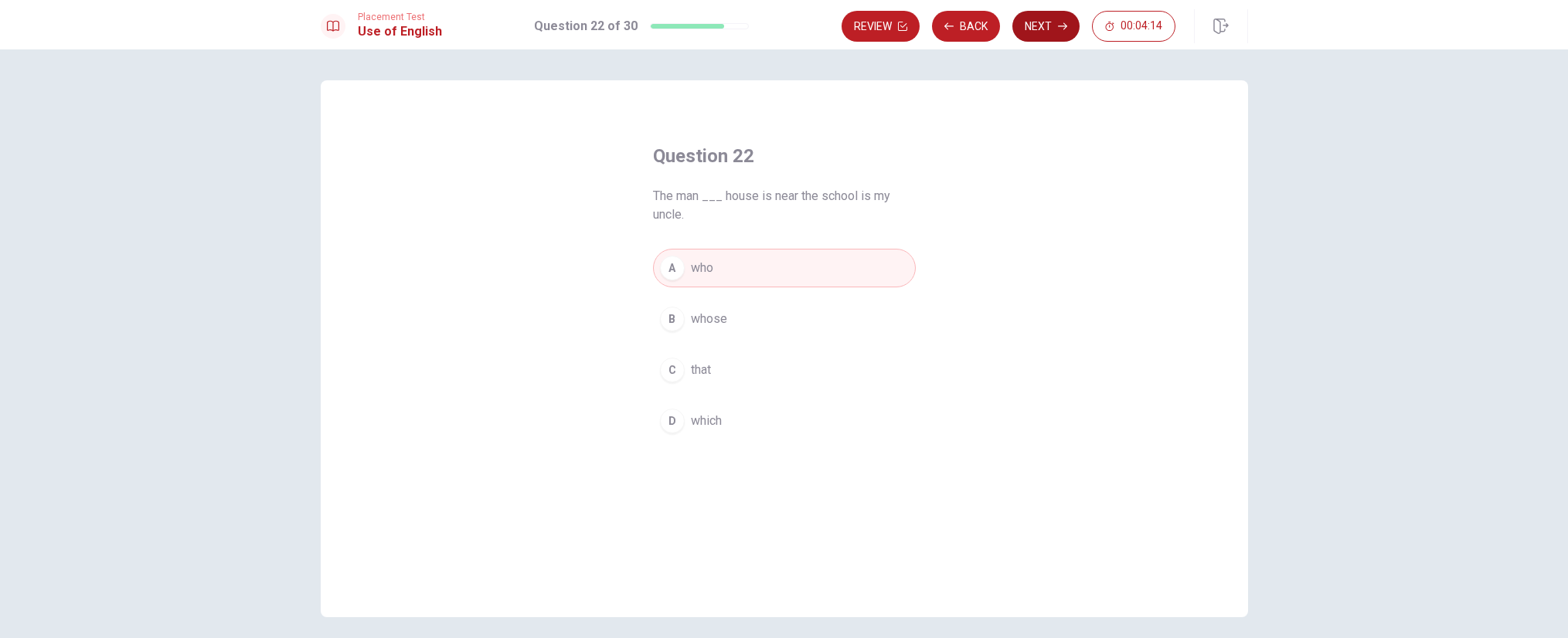
click at [1049, 24] on button "Next" at bounding box center [1046, 26] width 67 height 31
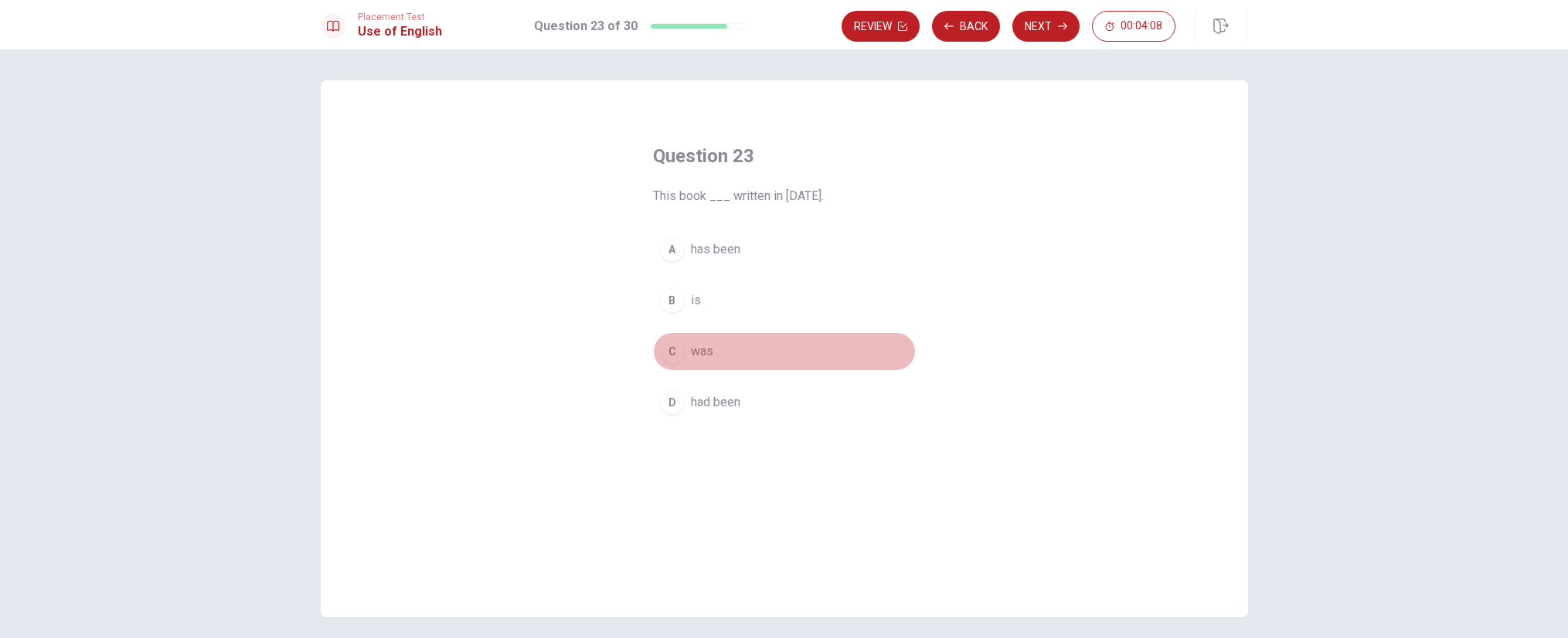
click at [672, 347] on div "C" at bounding box center [672, 351] width 24 height 24
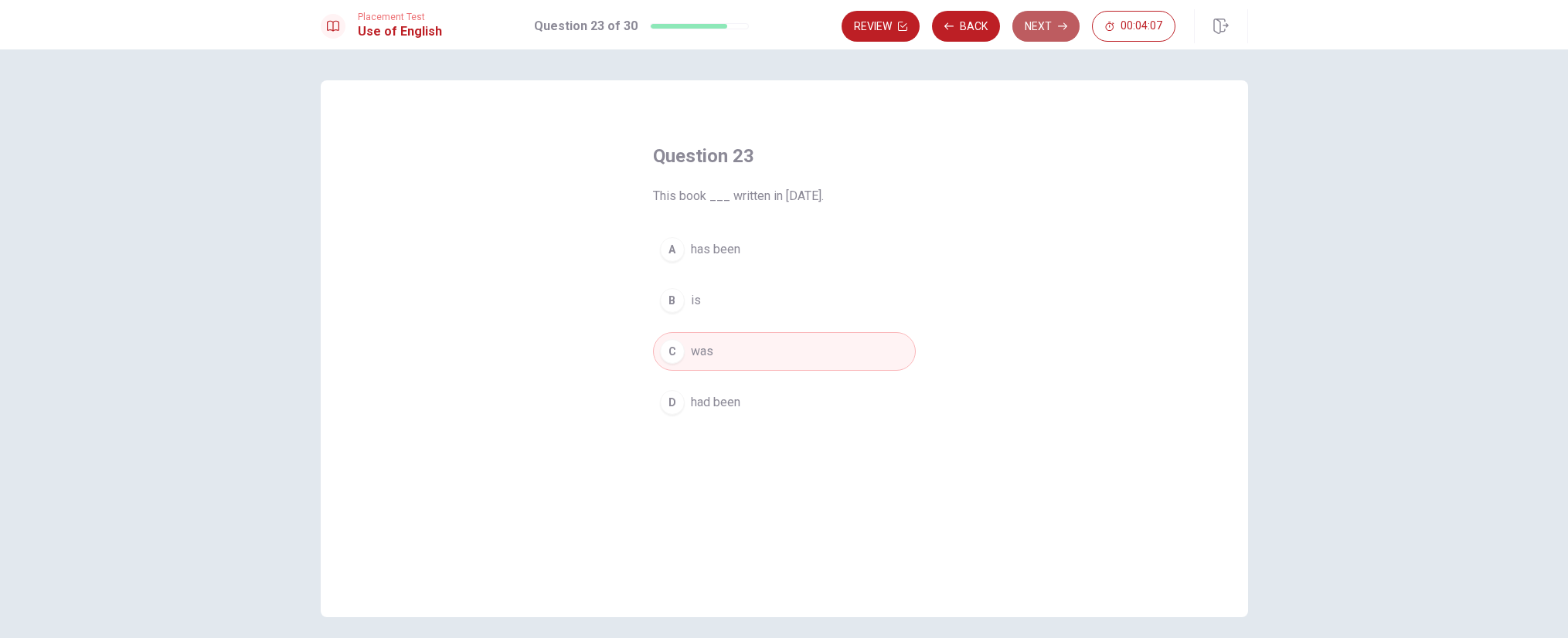
click at [1047, 24] on button "Next" at bounding box center [1046, 26] width 67 height 31
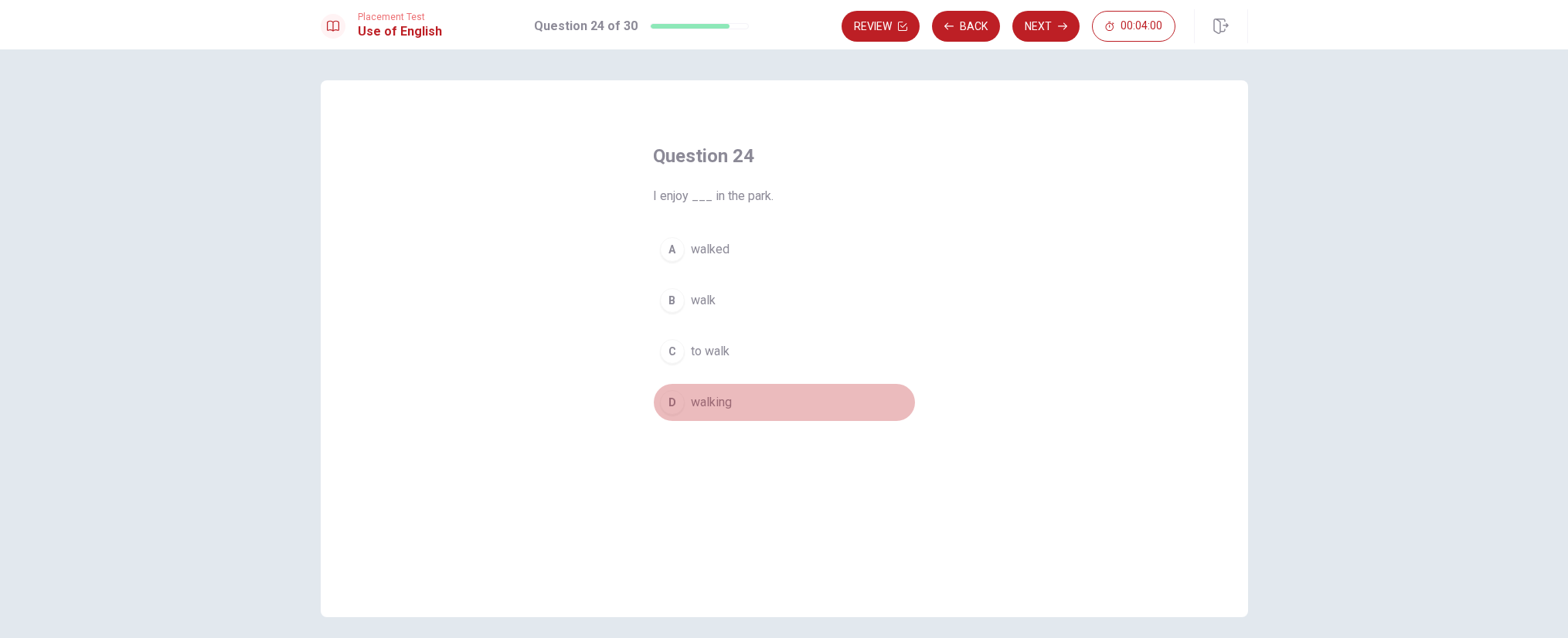
click at [668, 404] on div "D" at bounding box center [672, 403] width 24 height 24
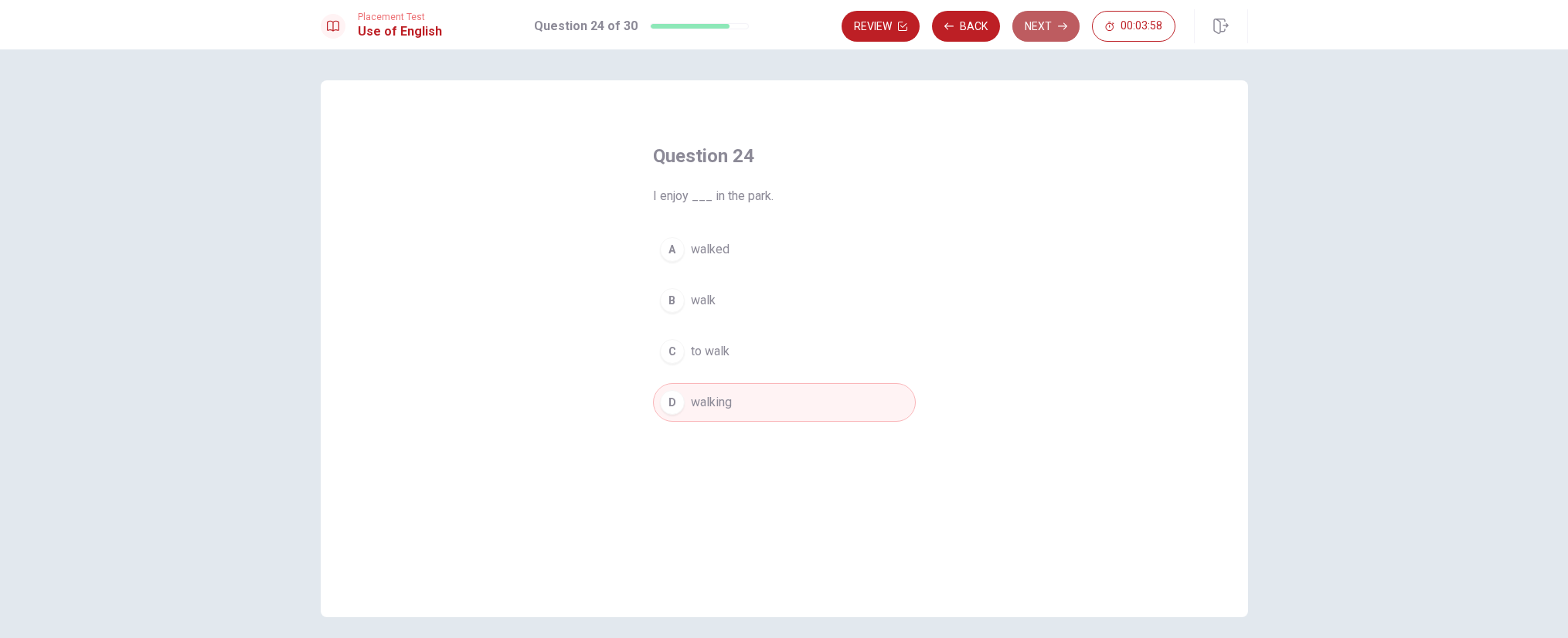
click at [1052, 24] on button "Next" at bounding box center [1046, 26] width 67 height 31
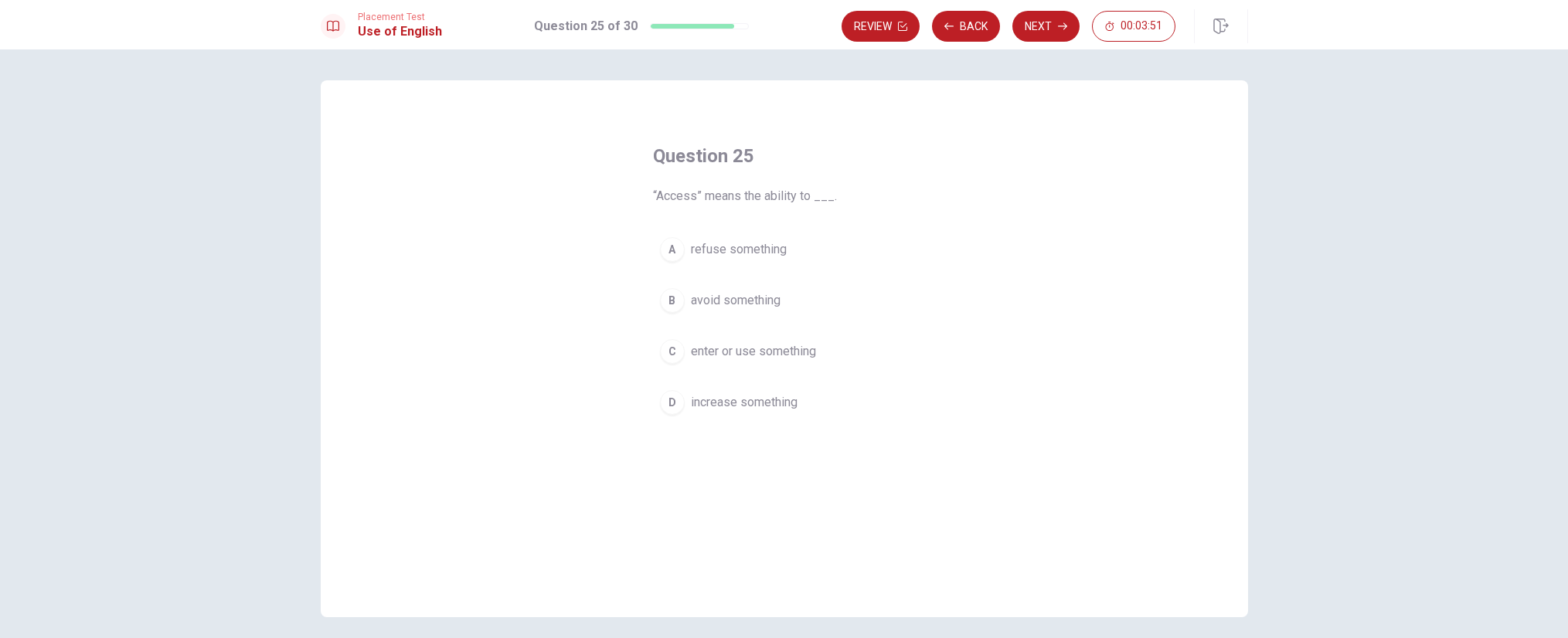
click at [671, 348] on div "C" at bounding box center [672, 351] width 24 height 24
click at [1029, 32] on button "Next" at bounding box center [1046, 26] width 67 height 31
click at [670, 299] on div "B" at bounding box center [672, 300] width 24 height 24
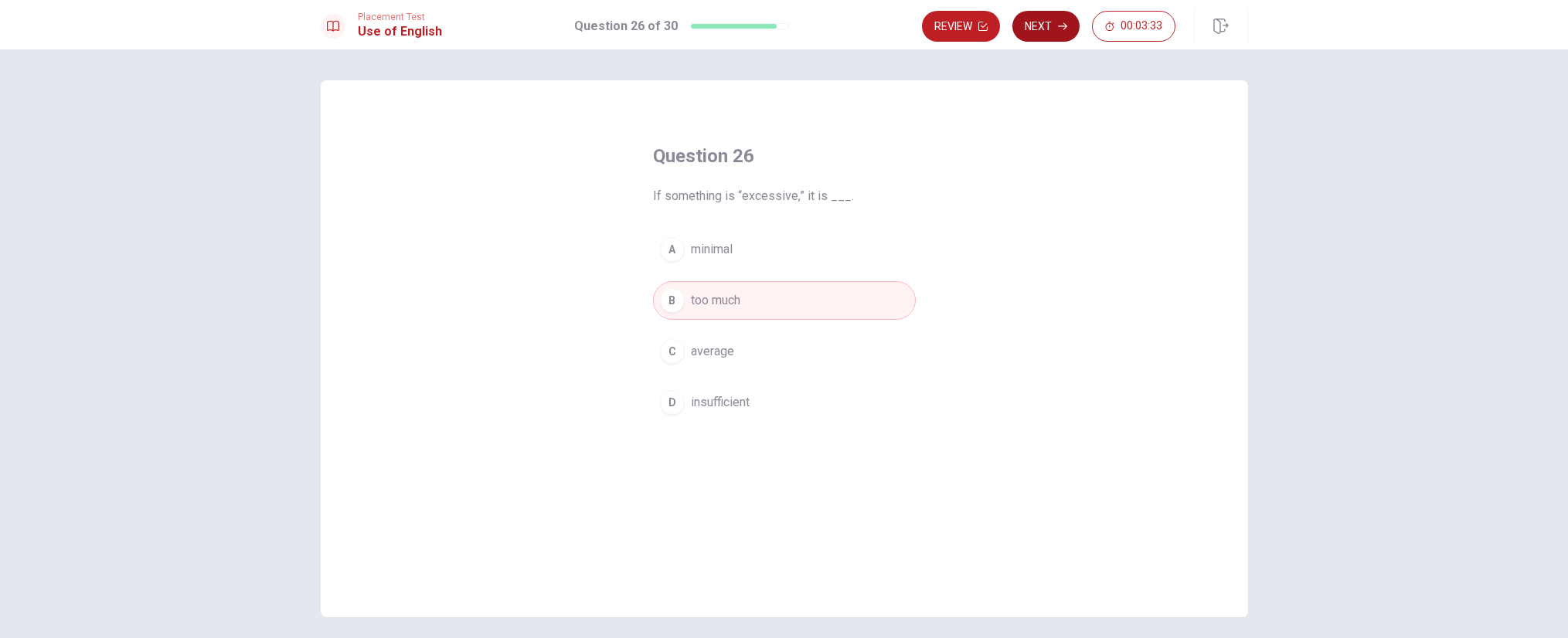
click at [1043, 29] on button "Next" at bounding box center [1046, 26] width 67 height 31
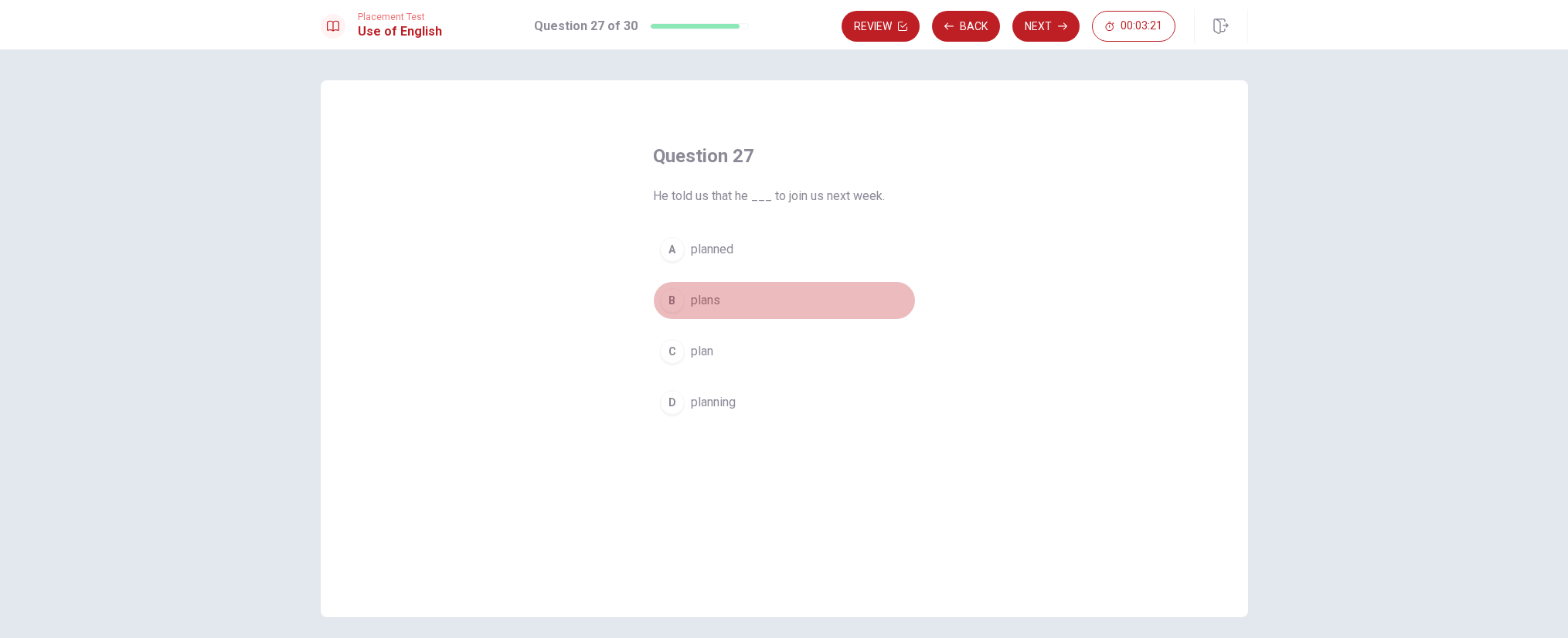
click at [672, 297] on div "B" at bounding box center [672, 300] width 24 height 24
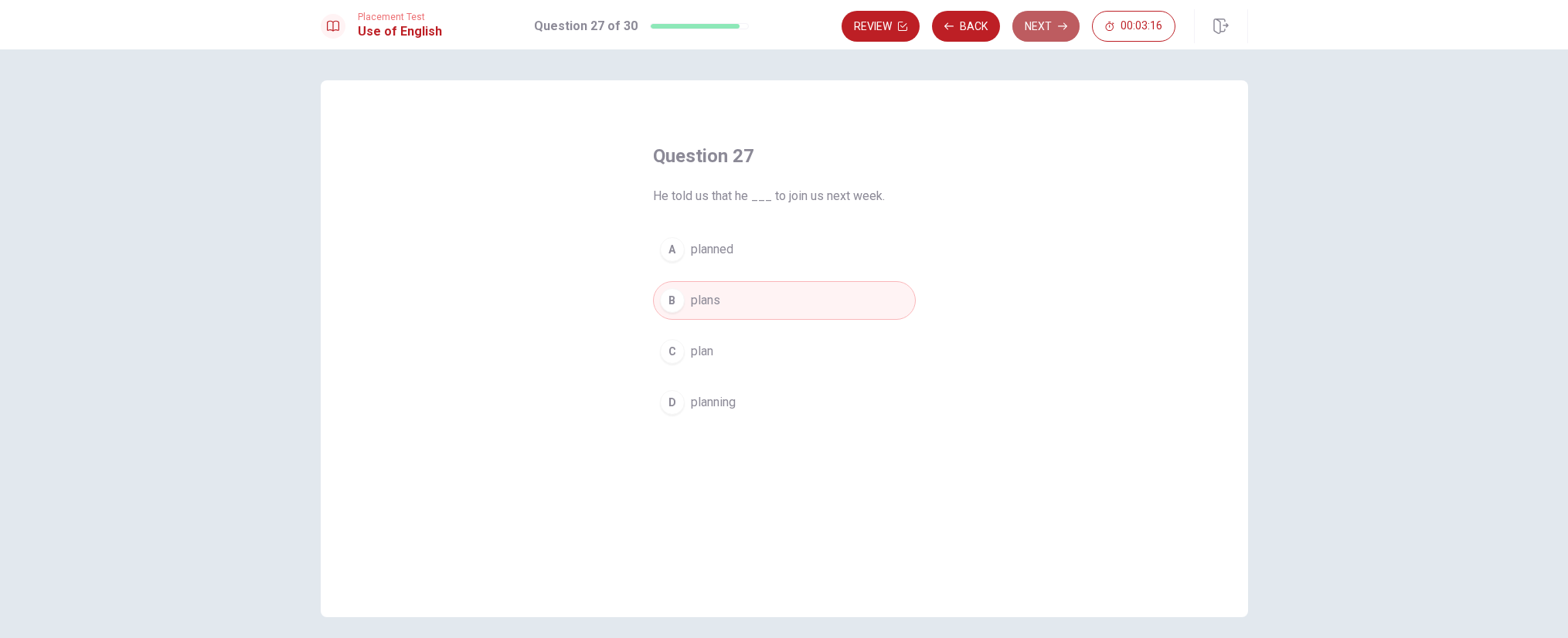
click at [1048, 28] on button "Next" at bounding box center [1046, 26] width 67 height 31
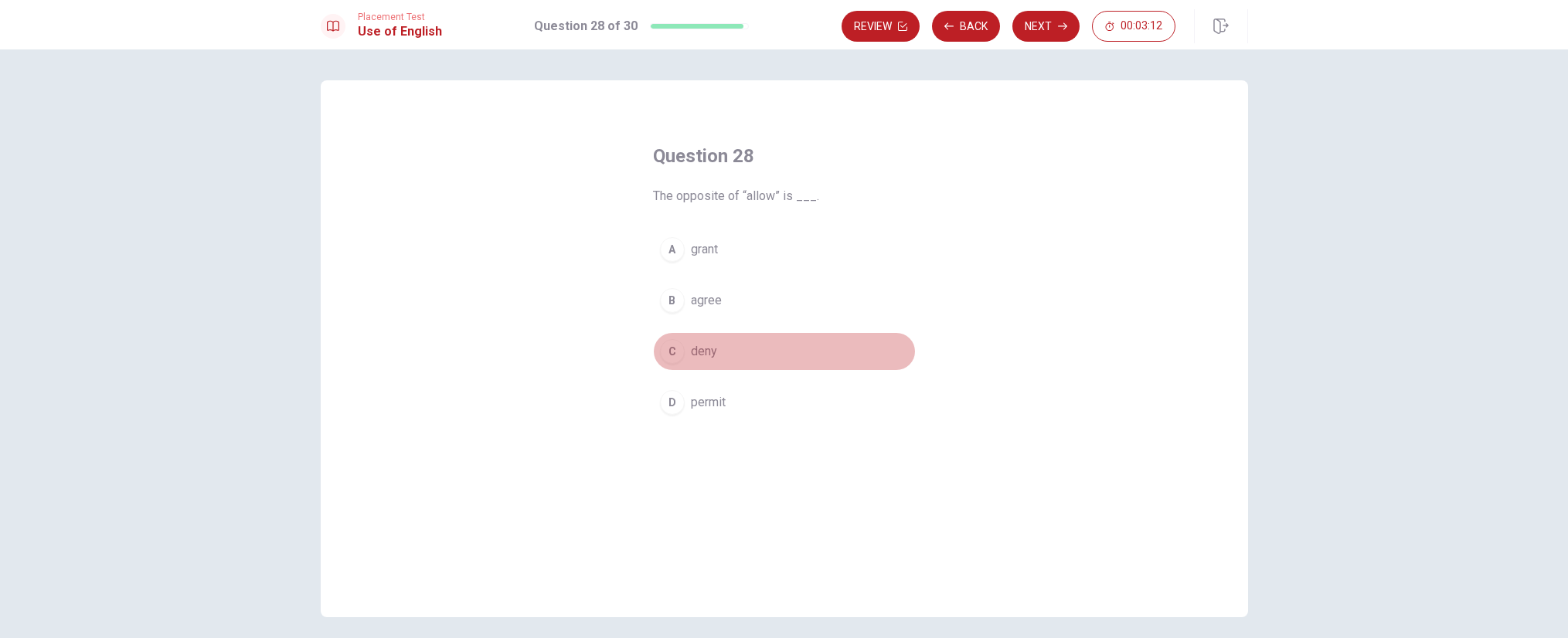
click at [668, 346] on div "C" at bounding box center [672, 351] width 24 height 24
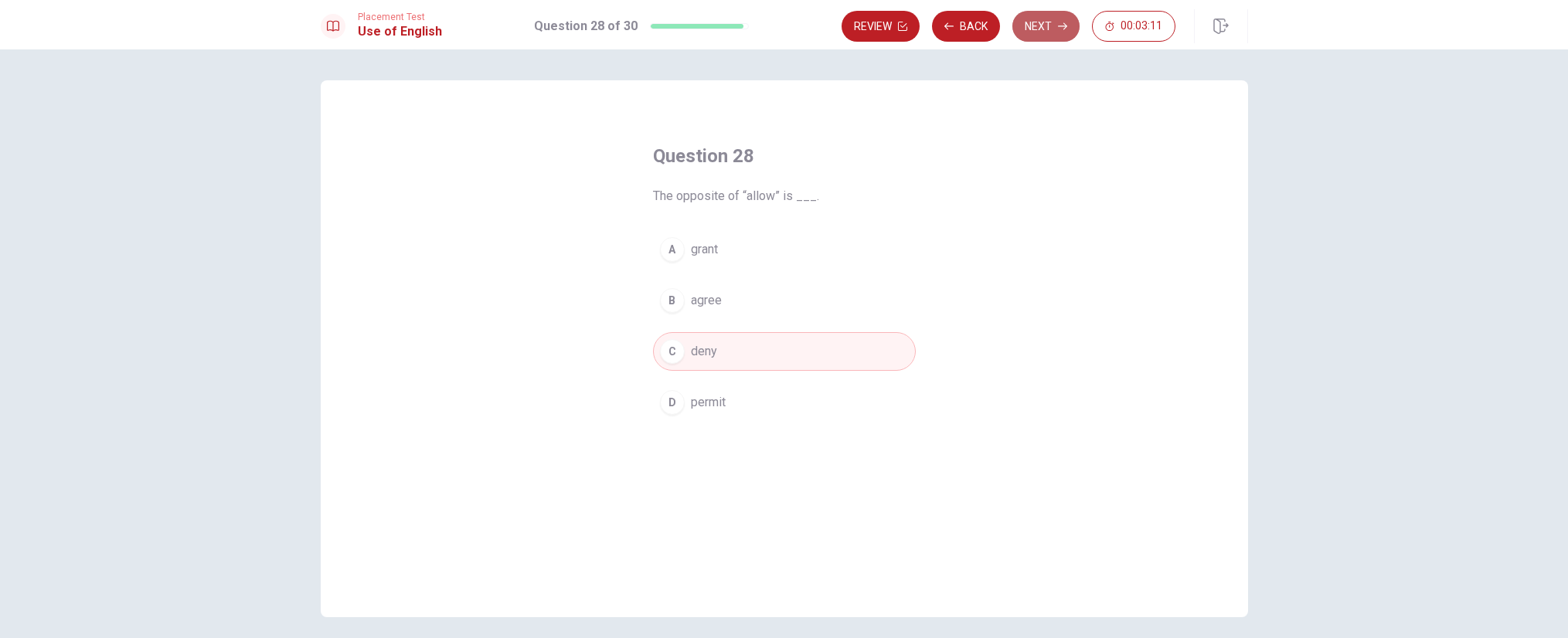
click at [1048, 32] on button "Next" at bounding box center [1046, 26] width 67 height 31
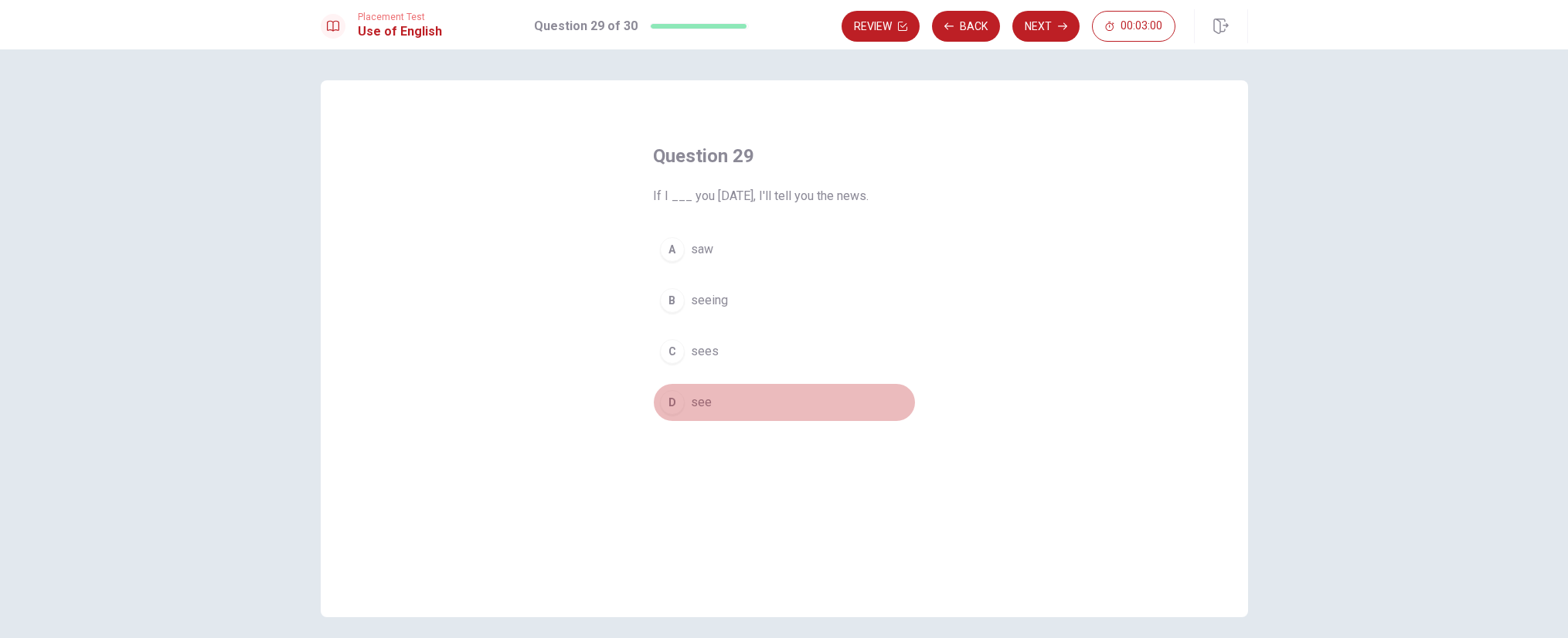
click at [672, 403] on div "D" at bounding box center [672, 403] width 24 height 24
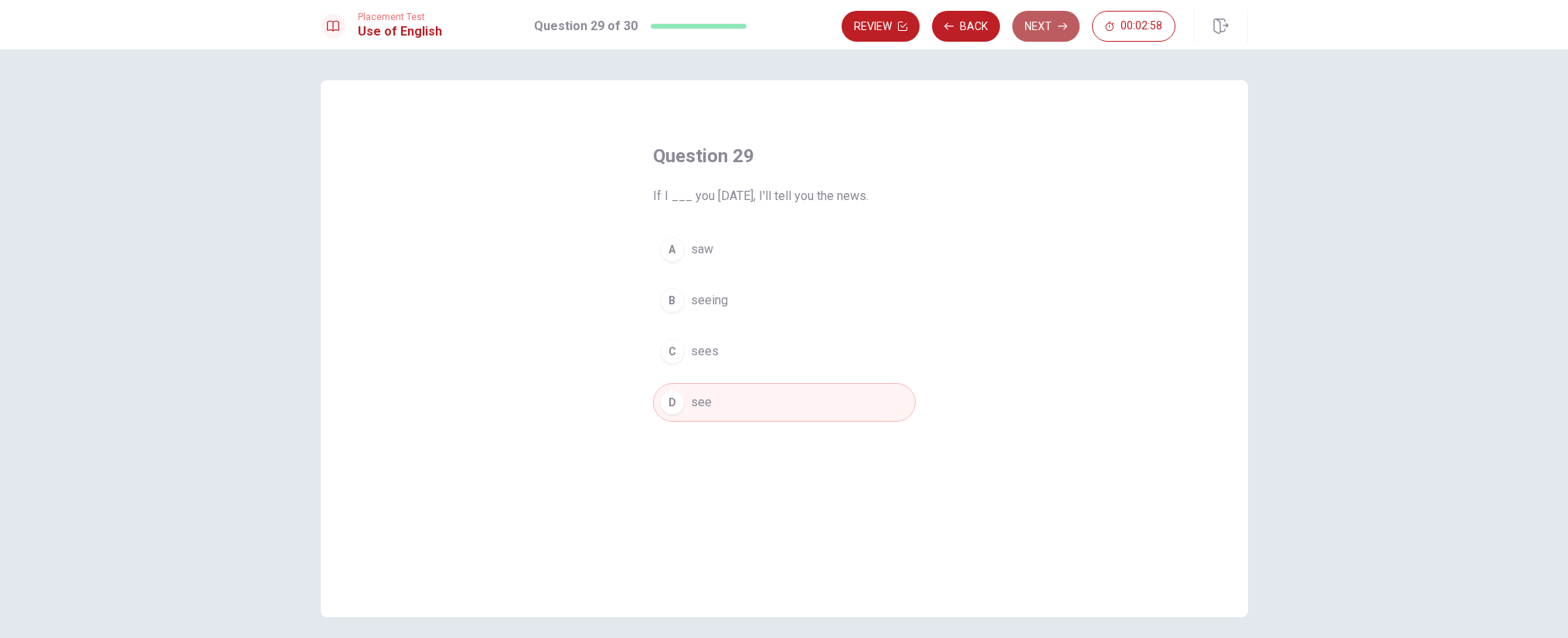
click at [1043, 29] on button "Next" at bounding box center [1046, 26] width 67 height 31
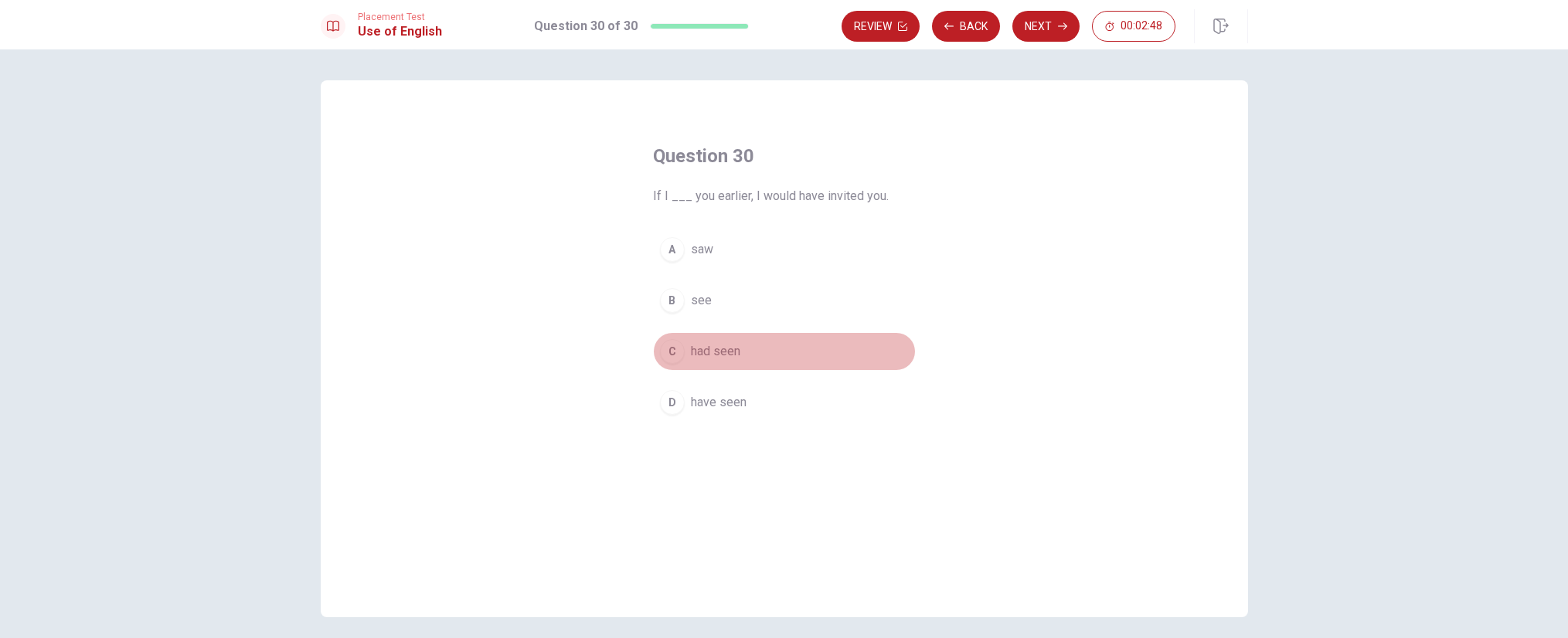
click at [672, 352] on div "C" at bounding box center [672, 351] width 24 height 24
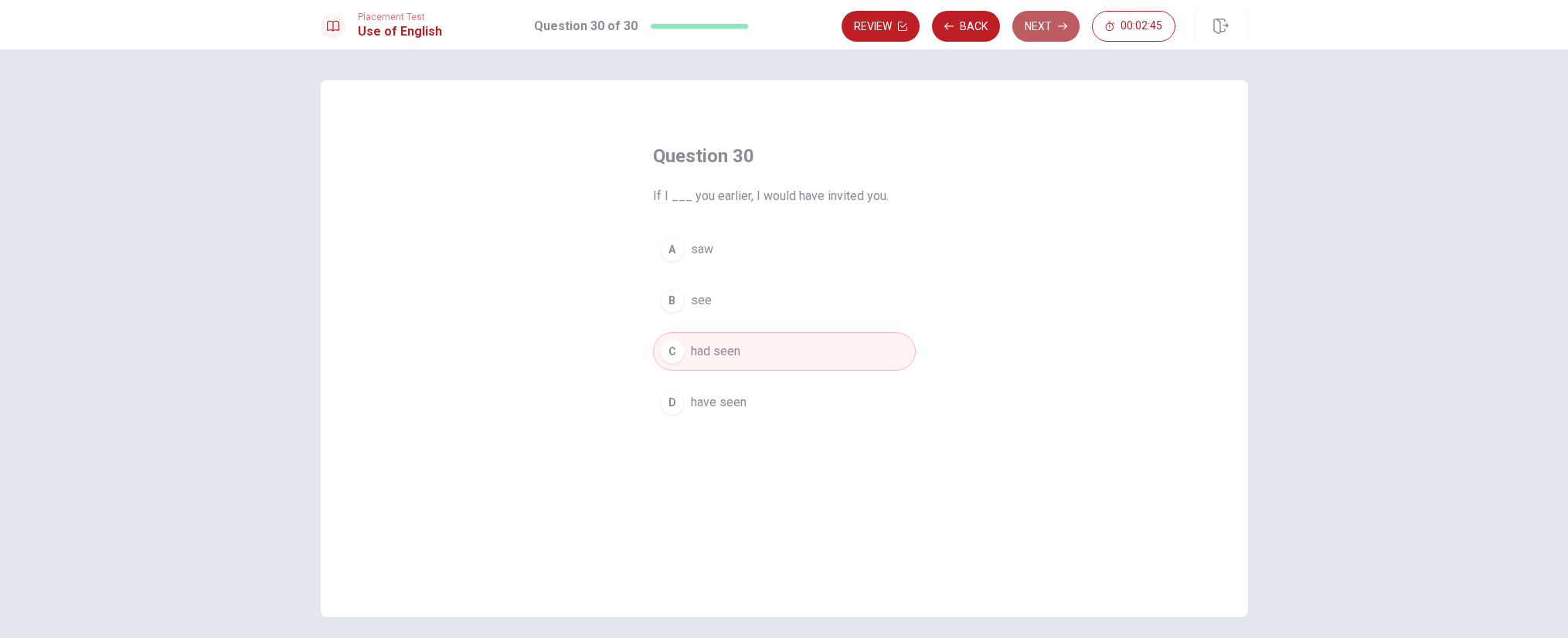
click at [1043, 26] on button "Next" at bounding box center [1046, 26] width 67 height 31
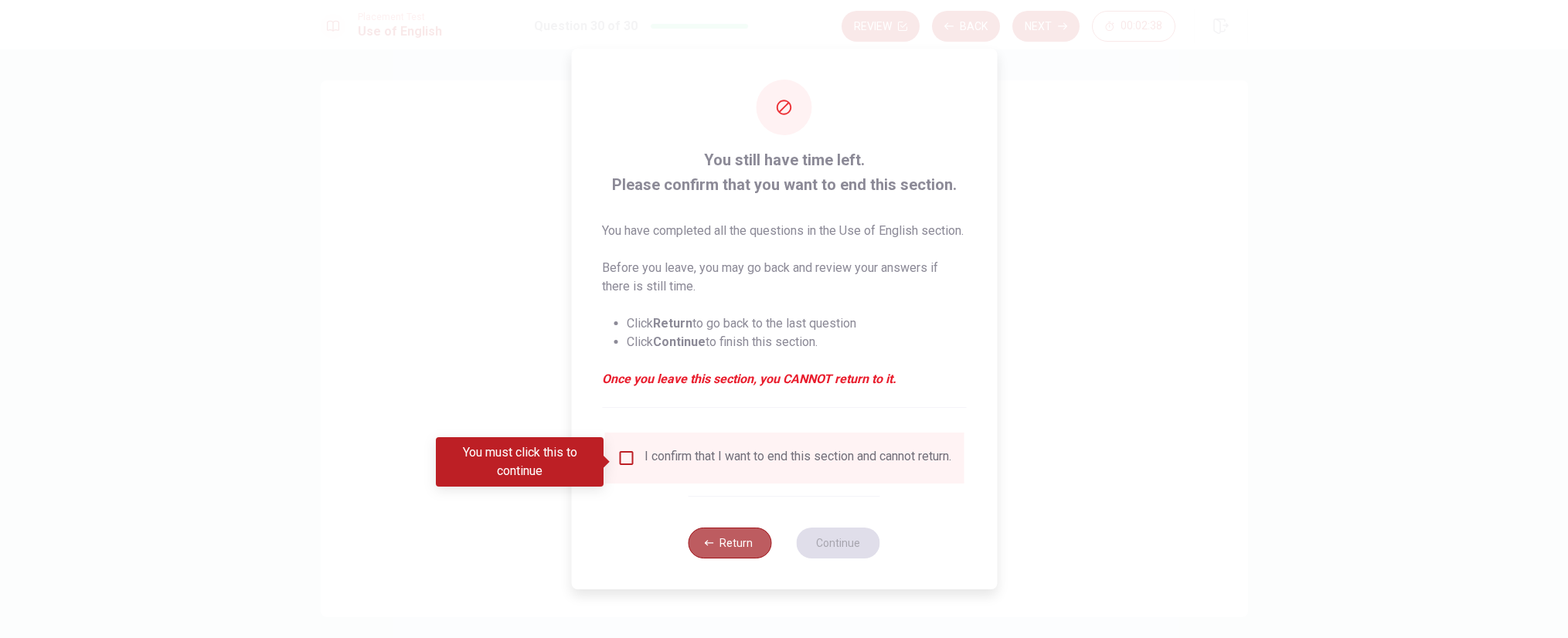
click at [720, 558] on button "Return" at bounding box center [730, 543] width 84 height 31
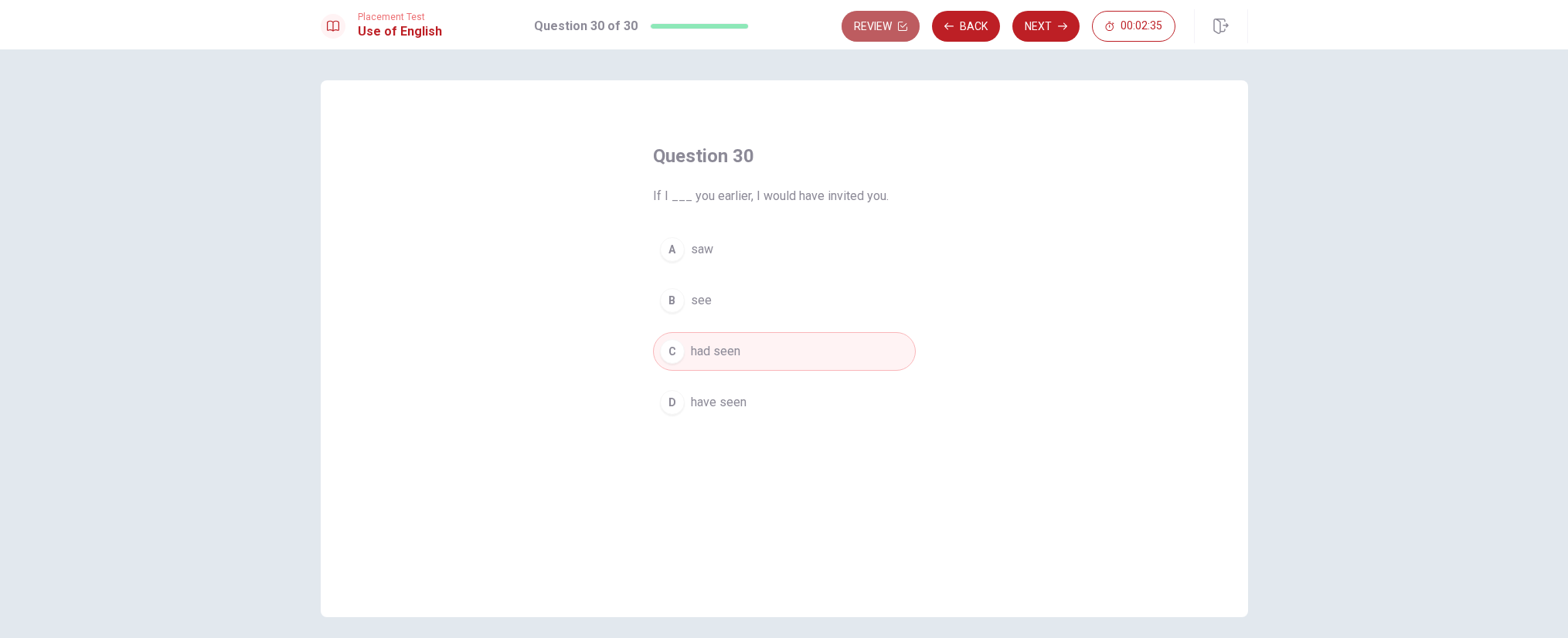
click at [892, 30] on button "Review" at bounding box center [881, 26] width 78 height 31
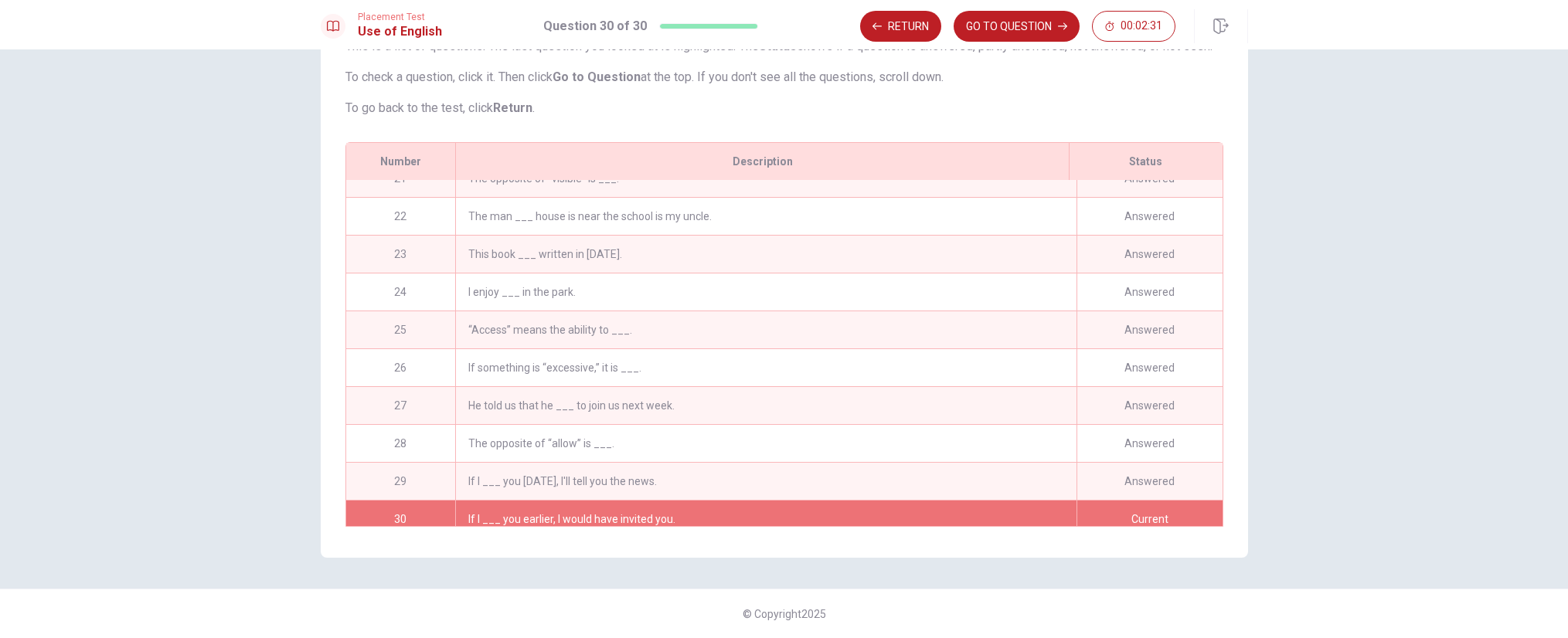
scroll to position [796, 0]
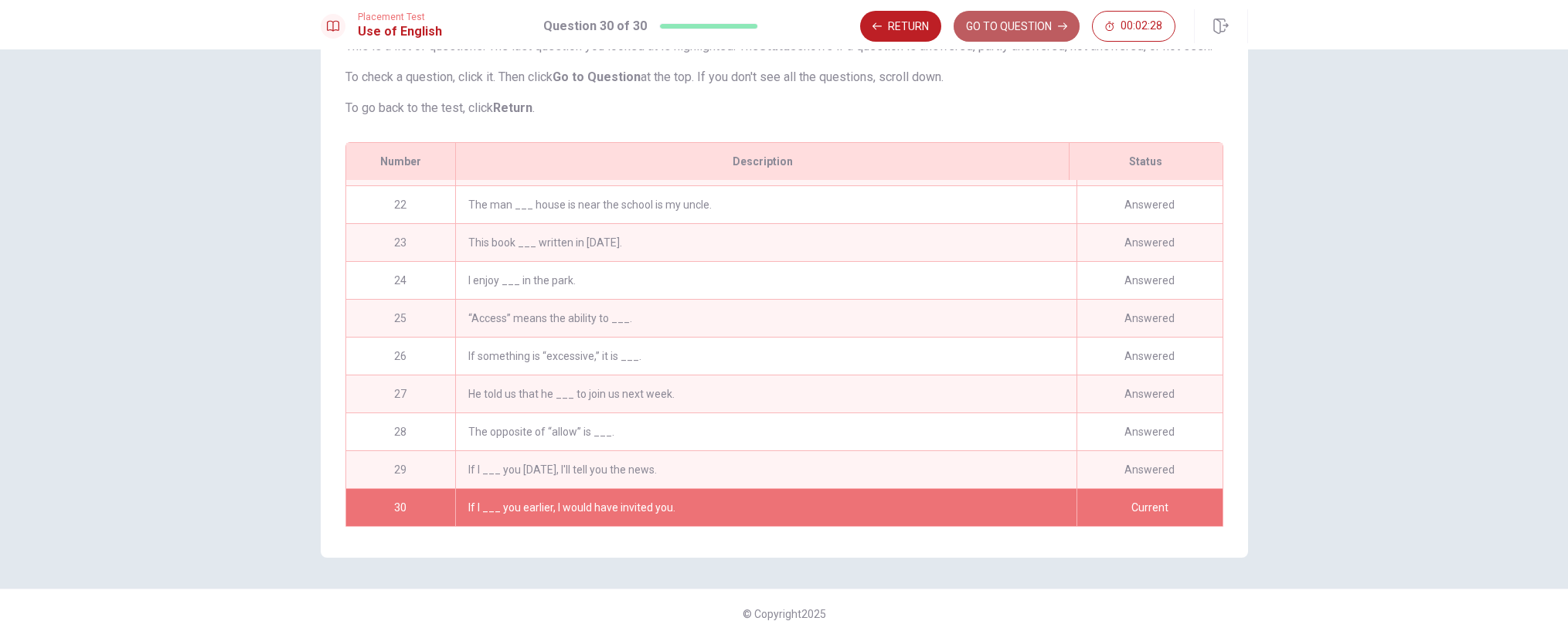
click at [997, 30] on button "GO TO QUESTION" at bounding box center [1017, 26] width 126 height 31
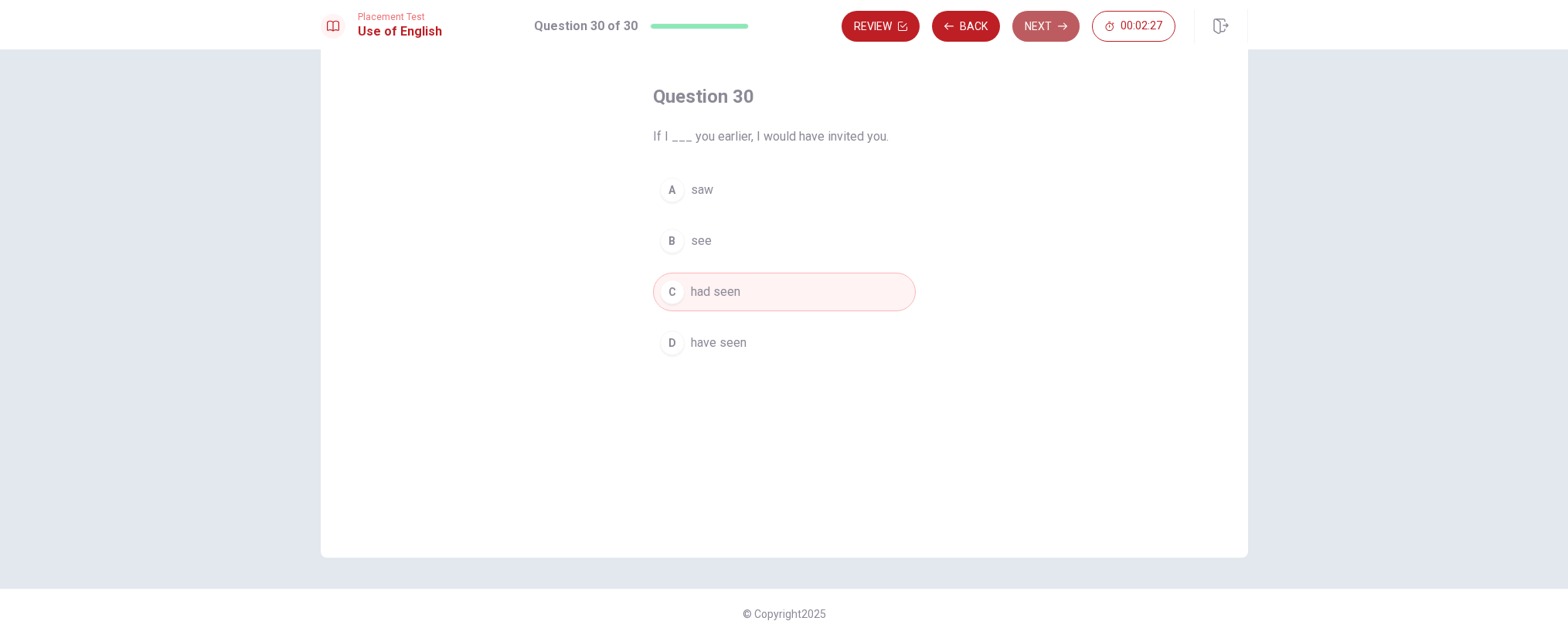
click at [1049, 22] on button "Next" at bounding box center [1046, 26] width 67 height 31
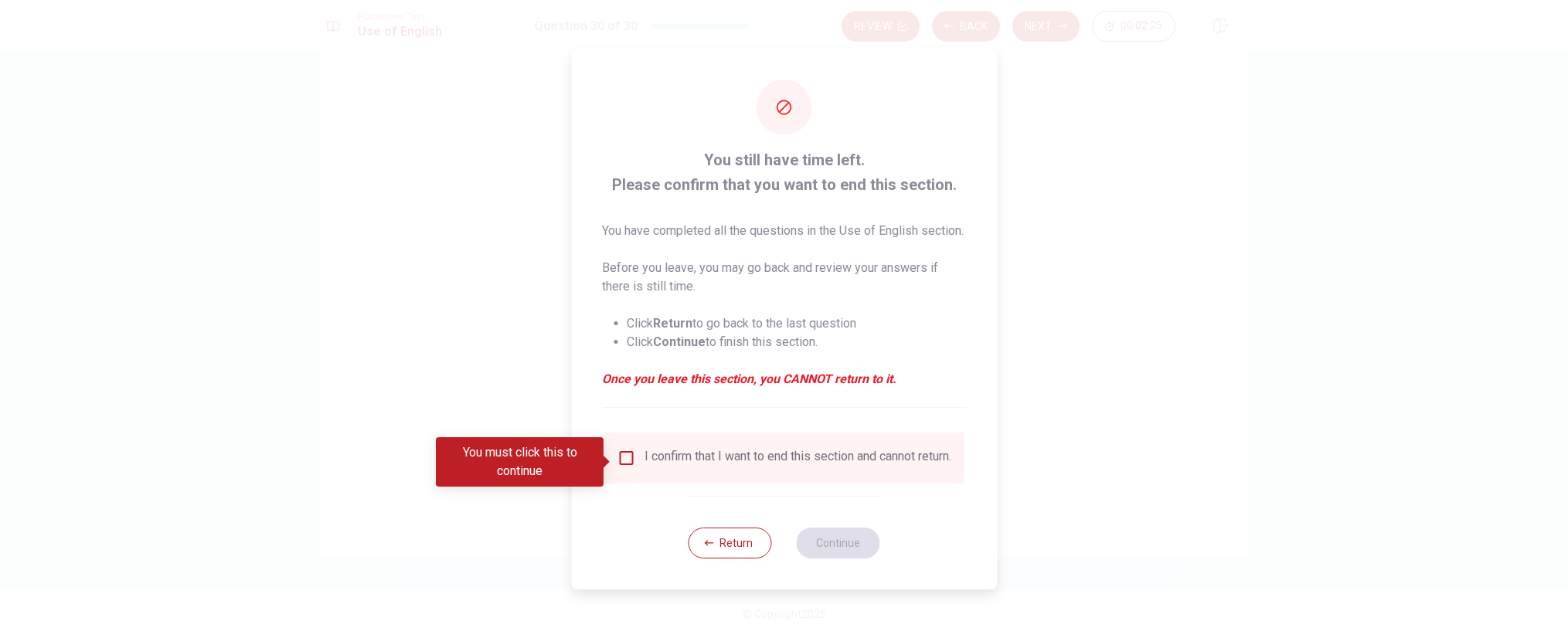
click at [625, 457] on input "You must click this to continue" at bounding box center [626, 458] width 19 height 19
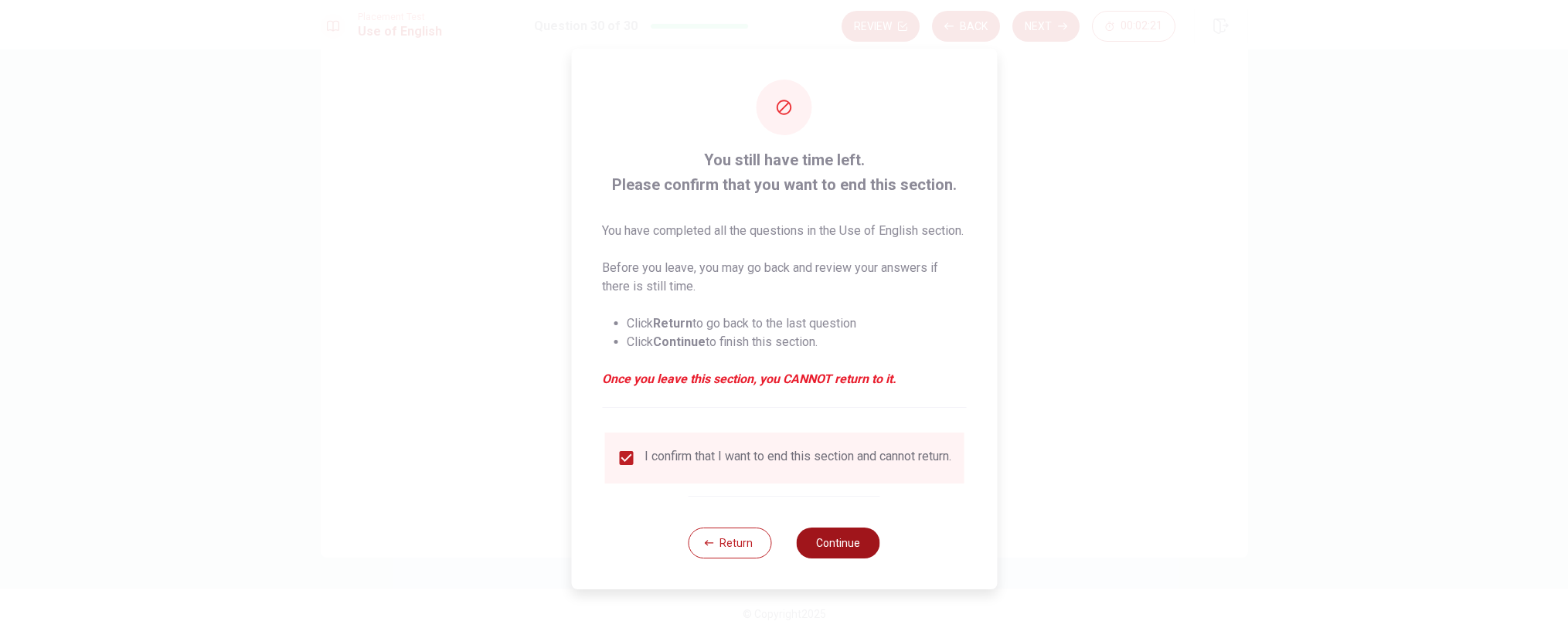
click at [843, 558] on button "Continue" at bounding box center [838, 543] width 84 height 31
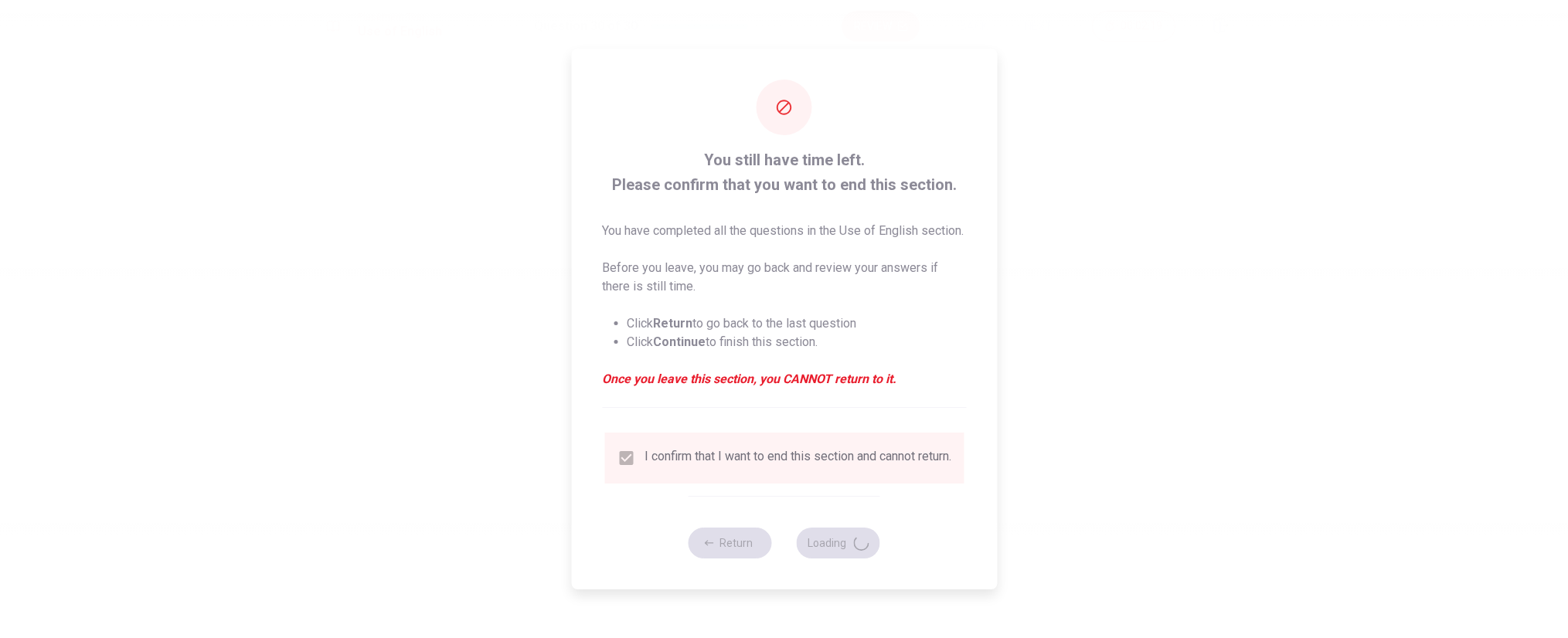
scroll to position [0, 0]
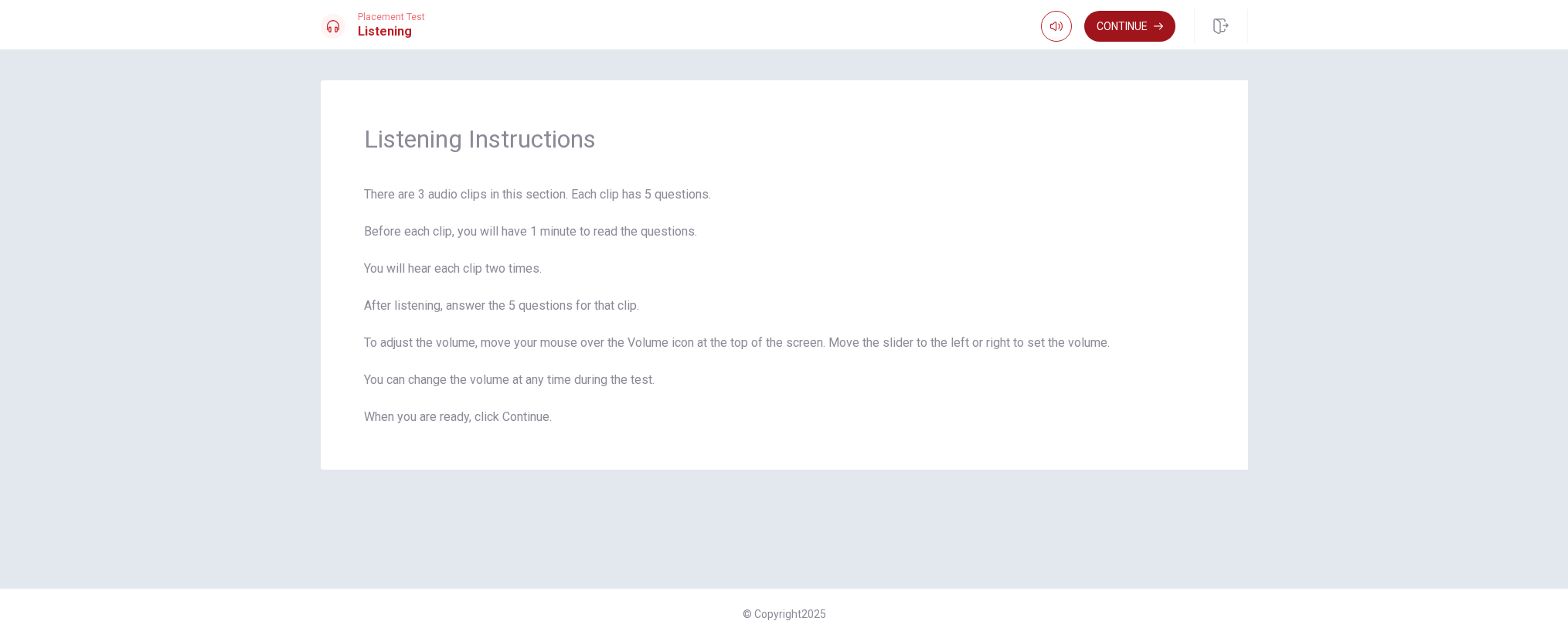
click at [1121, 32] on button "Continue" at bounding box center [1130, 26] width 91 height 31
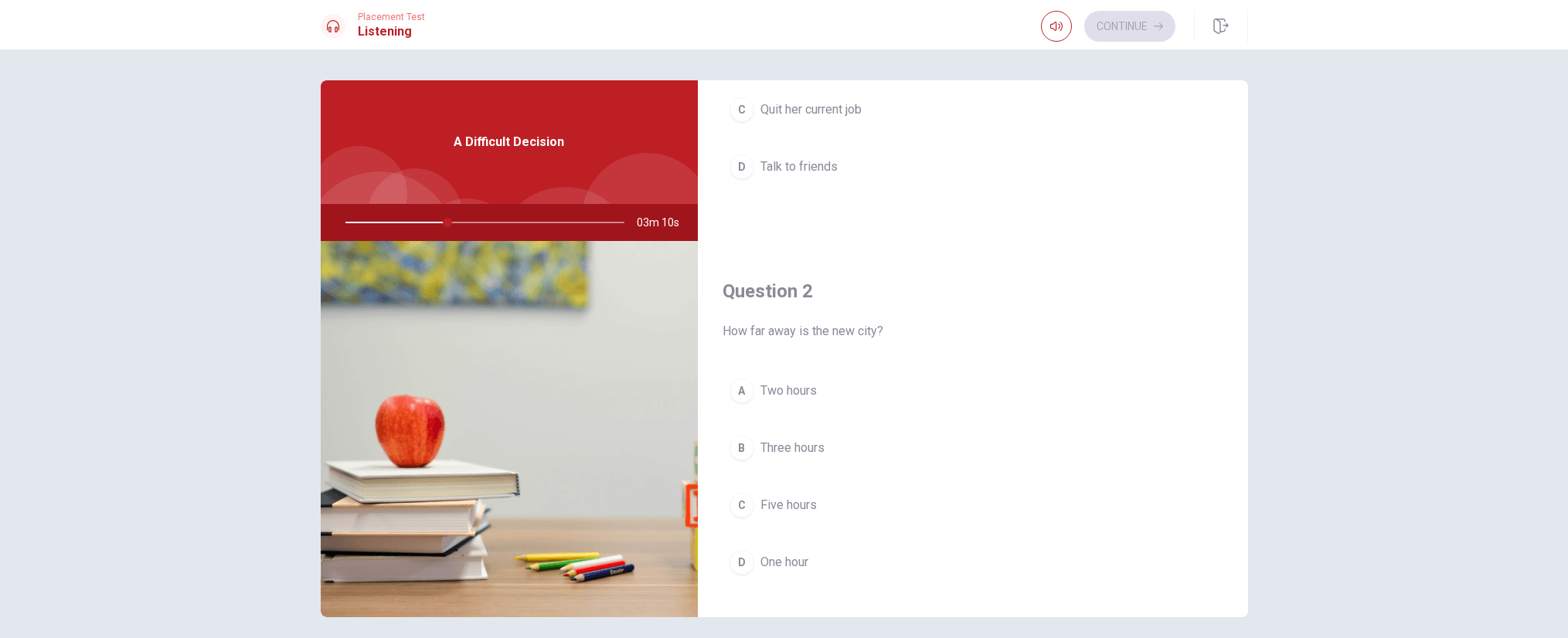
scroll to position [232, 0]
click at [743, 446] on div "B" at bounding box center [742, 444] width 24 height 24
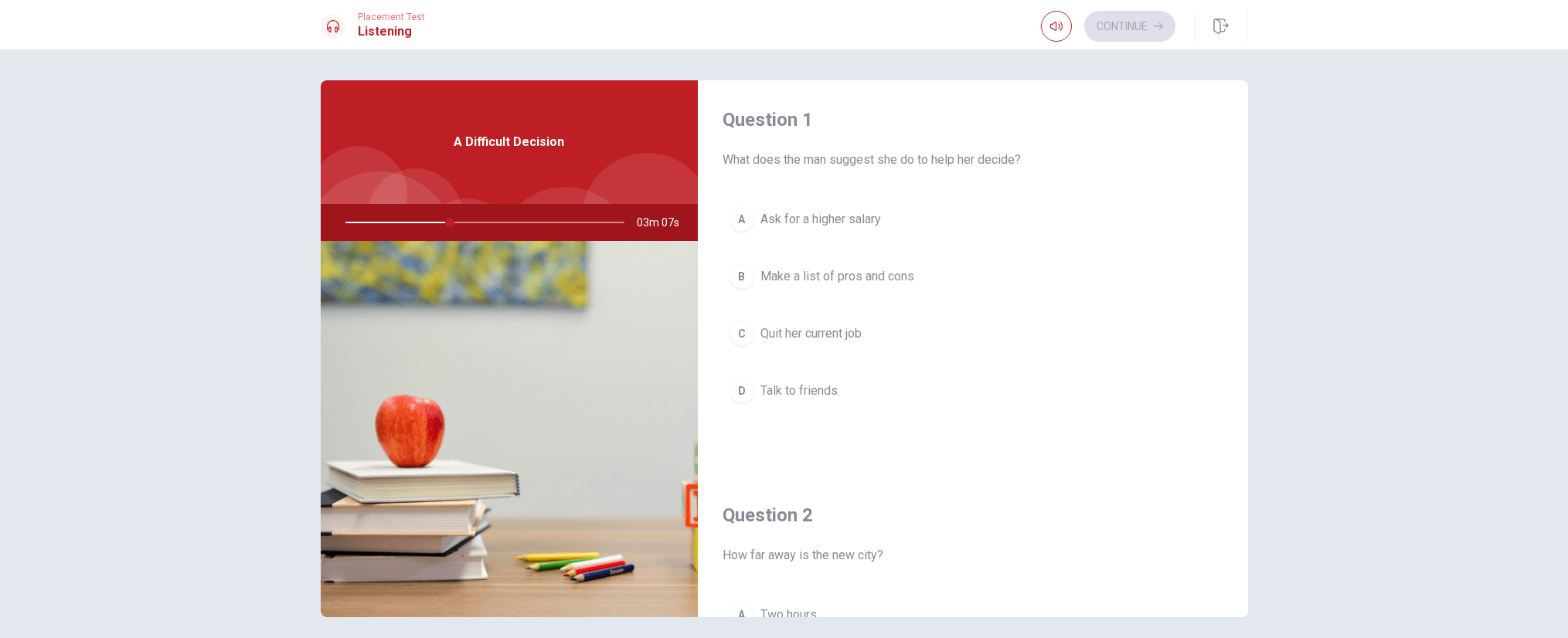
scroll to position [0, 0]
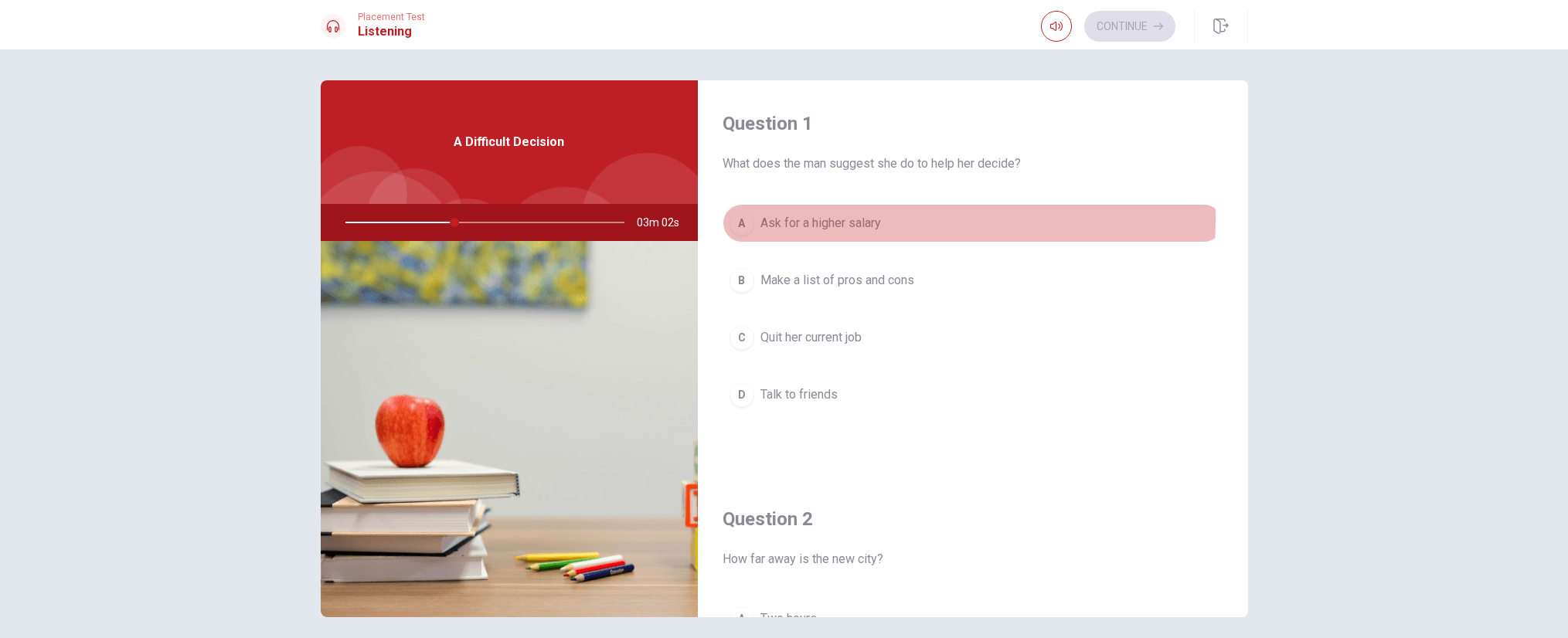
click at [732, 218] on div "A" at bounding box center [742, 223] width 24 height 24
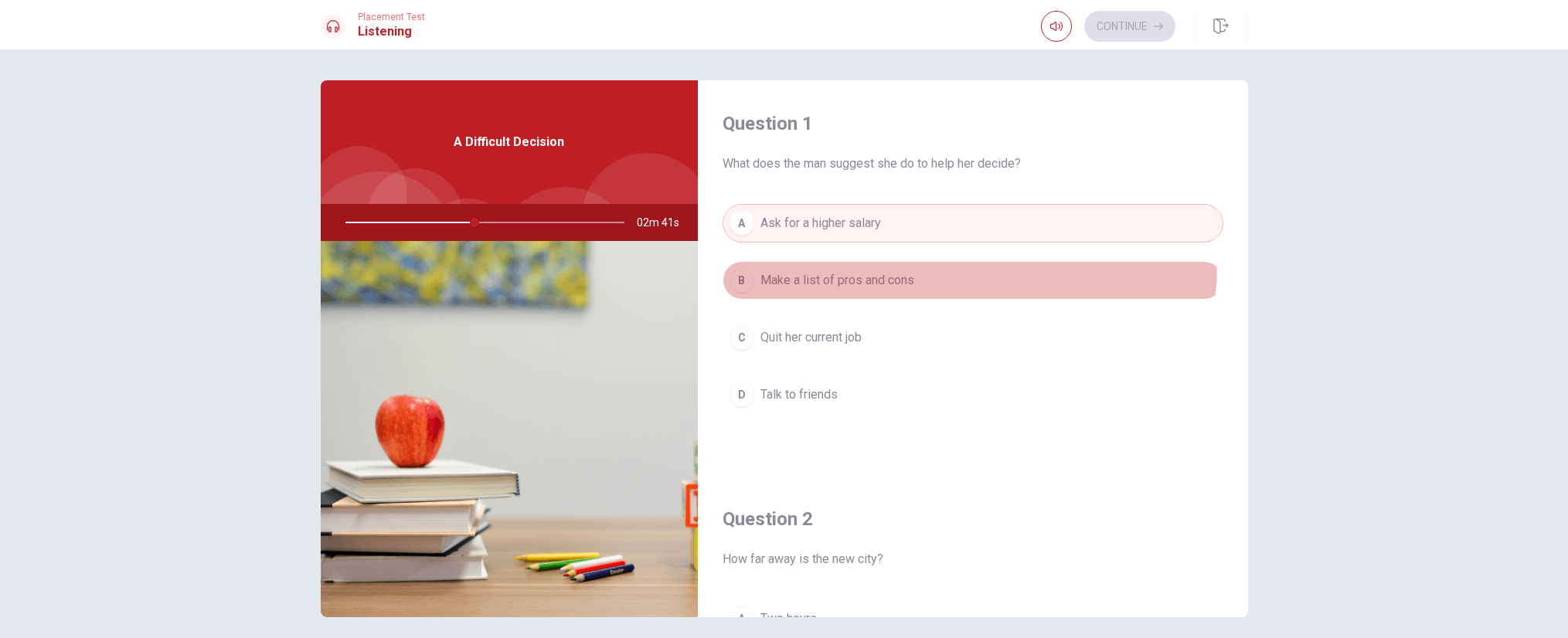
click at [849, 261] on button "B Make a list of pros and cons" at bounding box center [973, 281] width 501 height 39
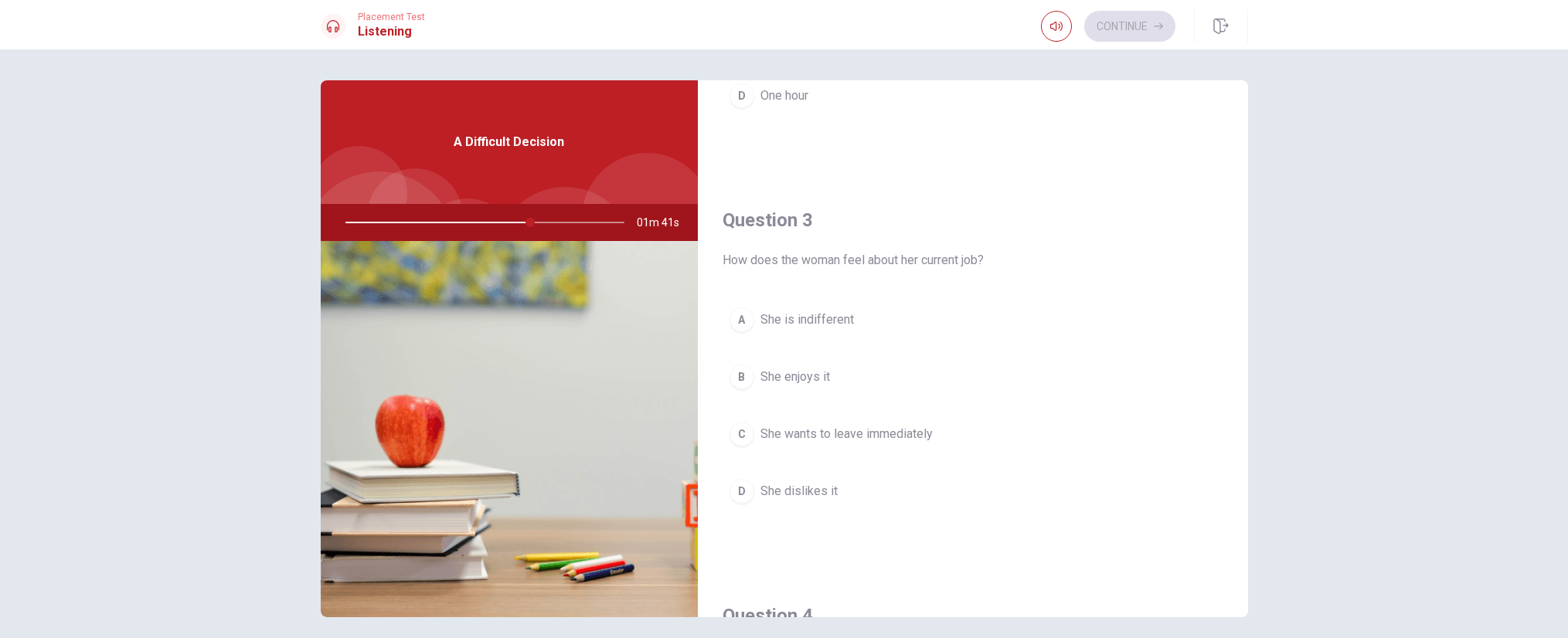
scroll to position [696, 0]
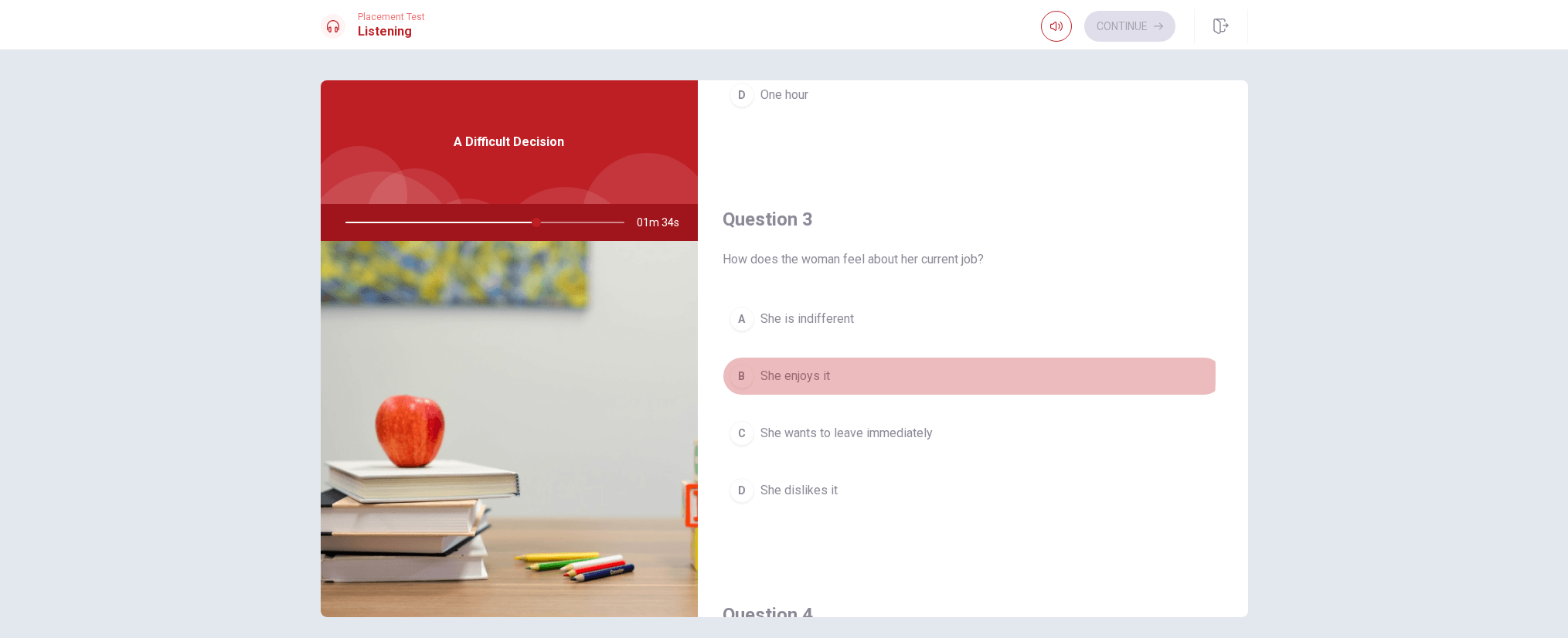
click at [736, 373] on div "B" at bounding box center [742, 376] width 24 height 24
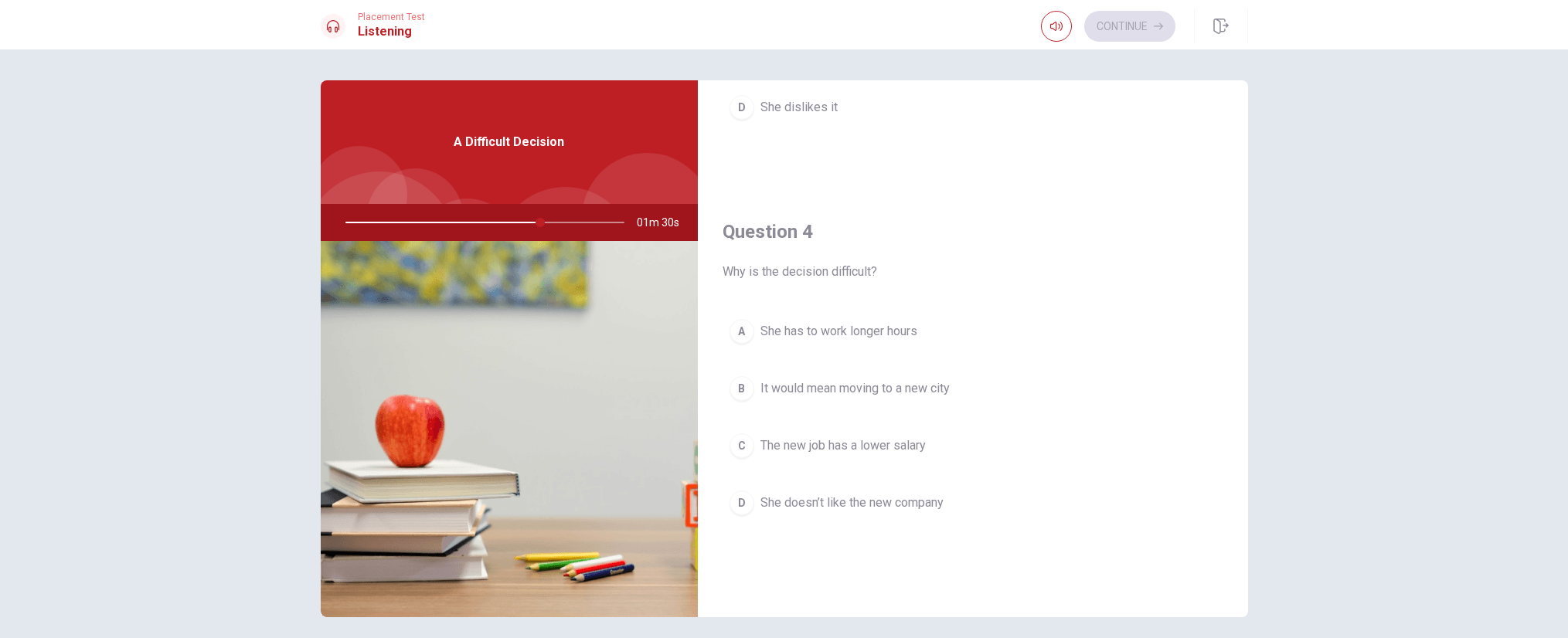
scroll to position [1082, 0]
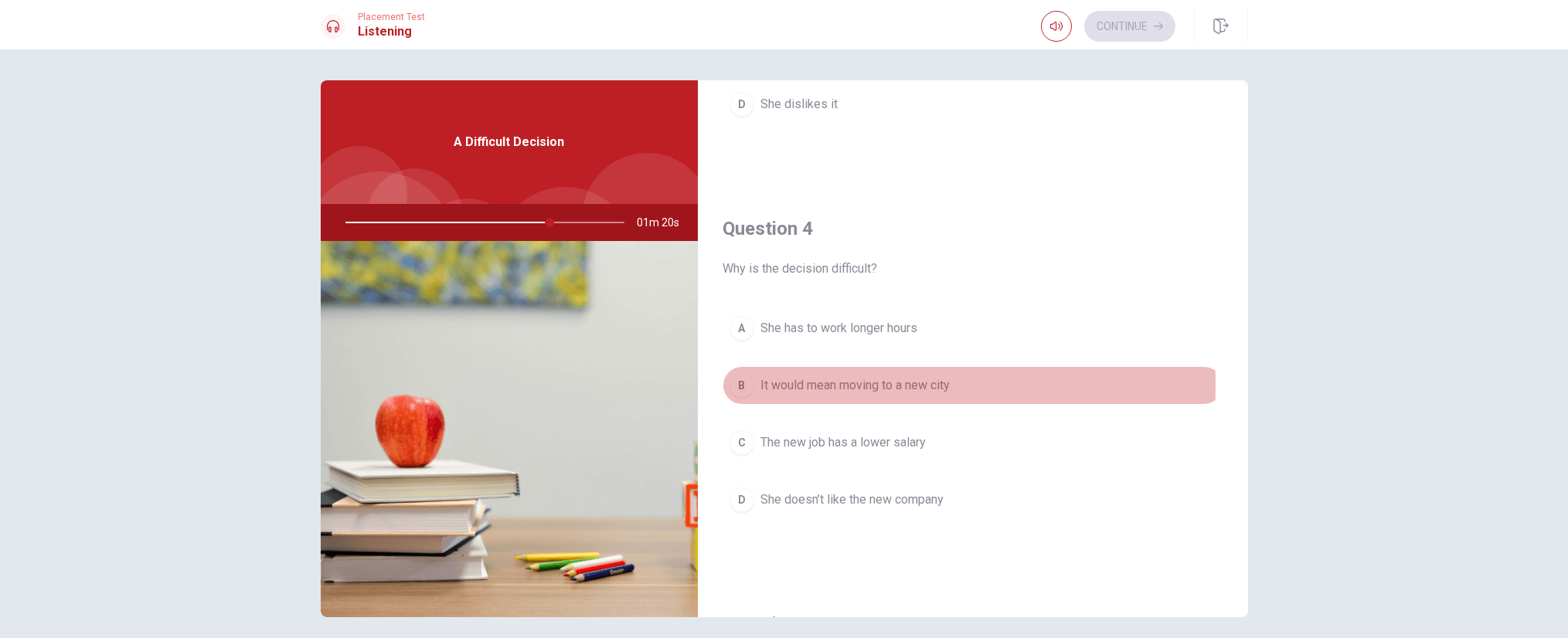
click at [741, 382] on div "B" at bounding box center [742, 386] width 24 height 24
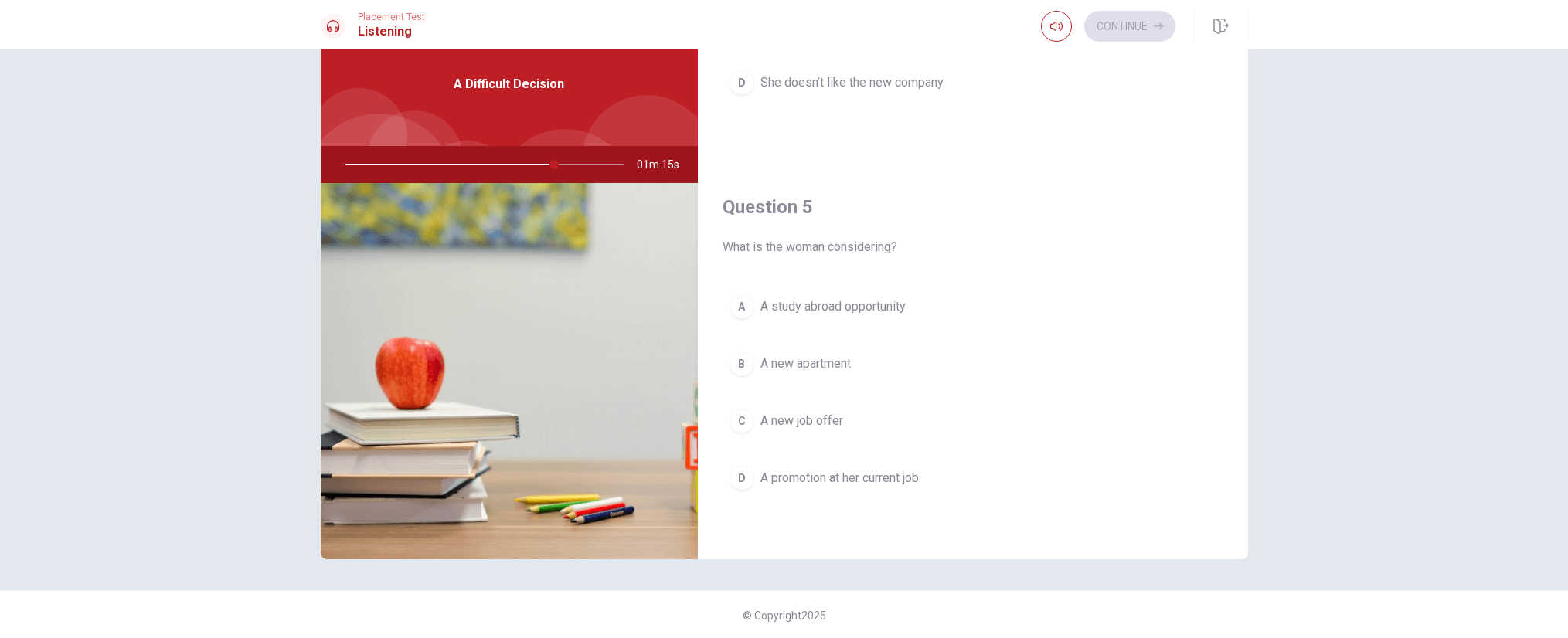
scroll to position [59, 0]
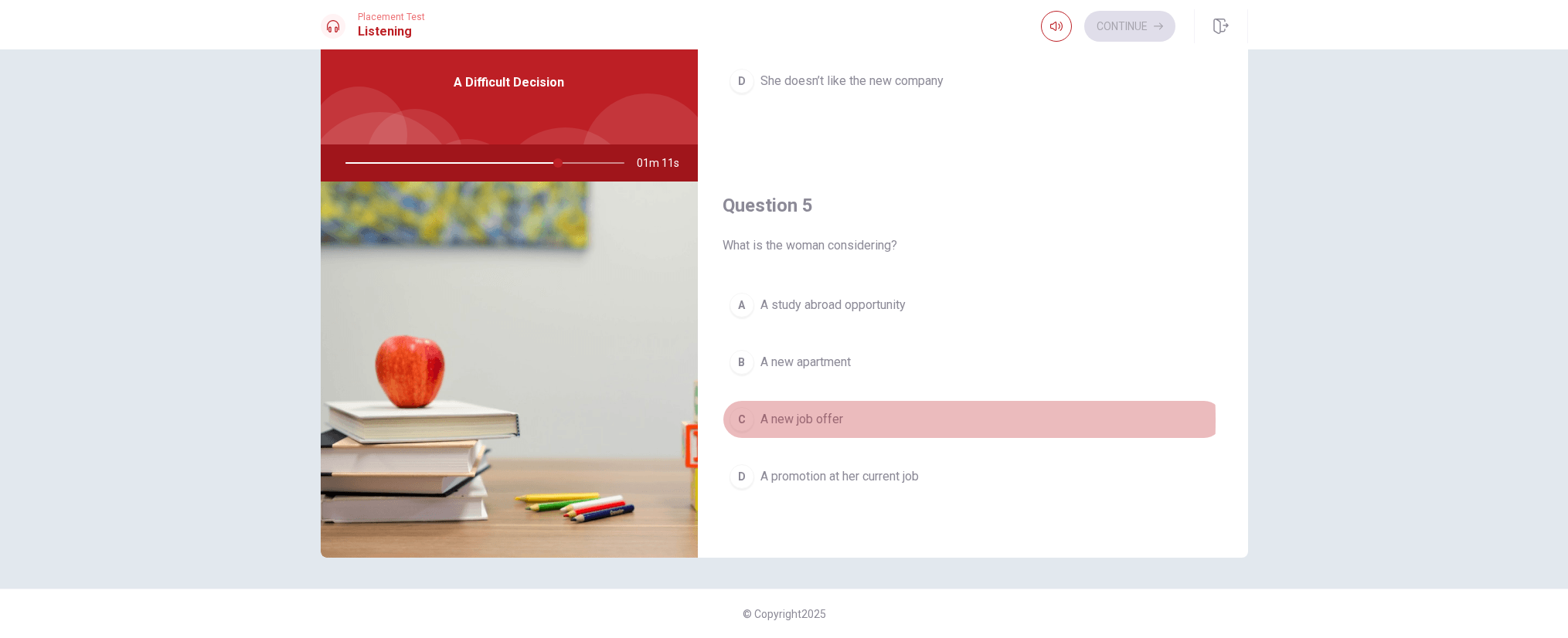
click at [737, 420] on div "C" at bounding box center [742, 420] width 24 height 24
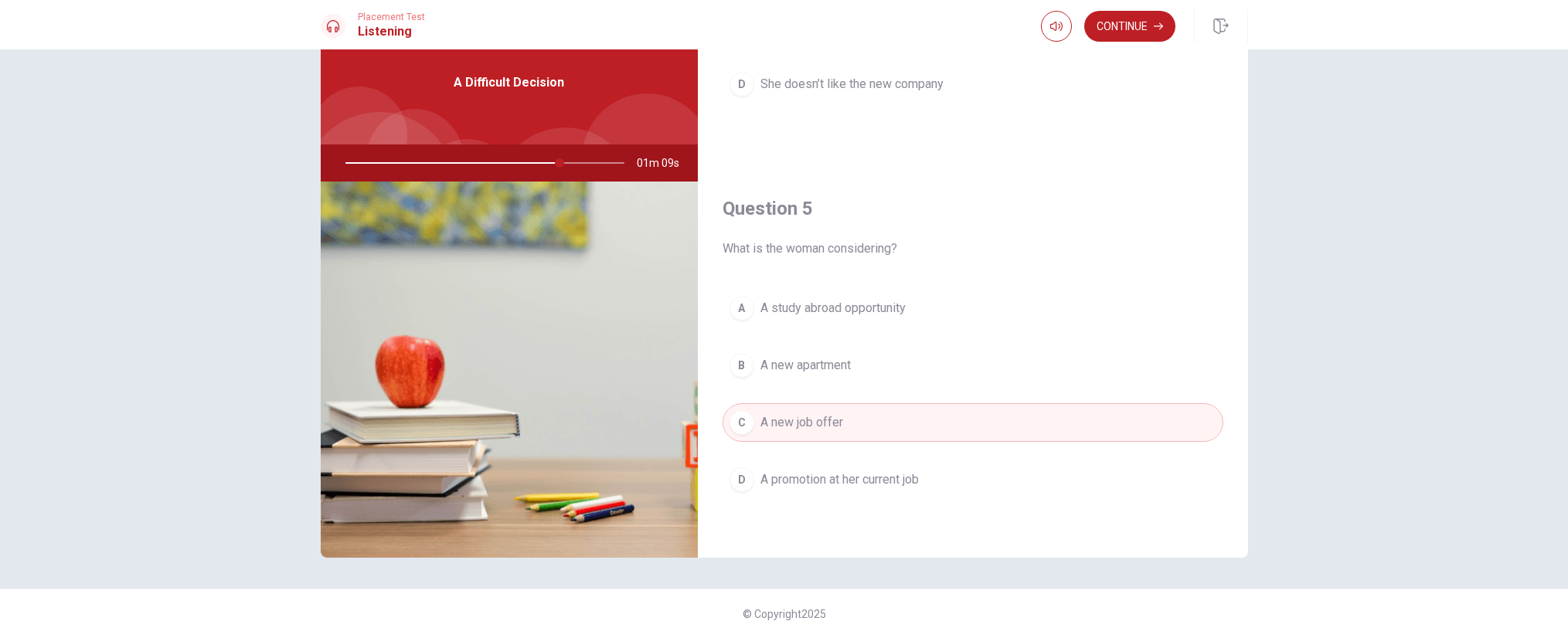
scroll to position [1441, 0]
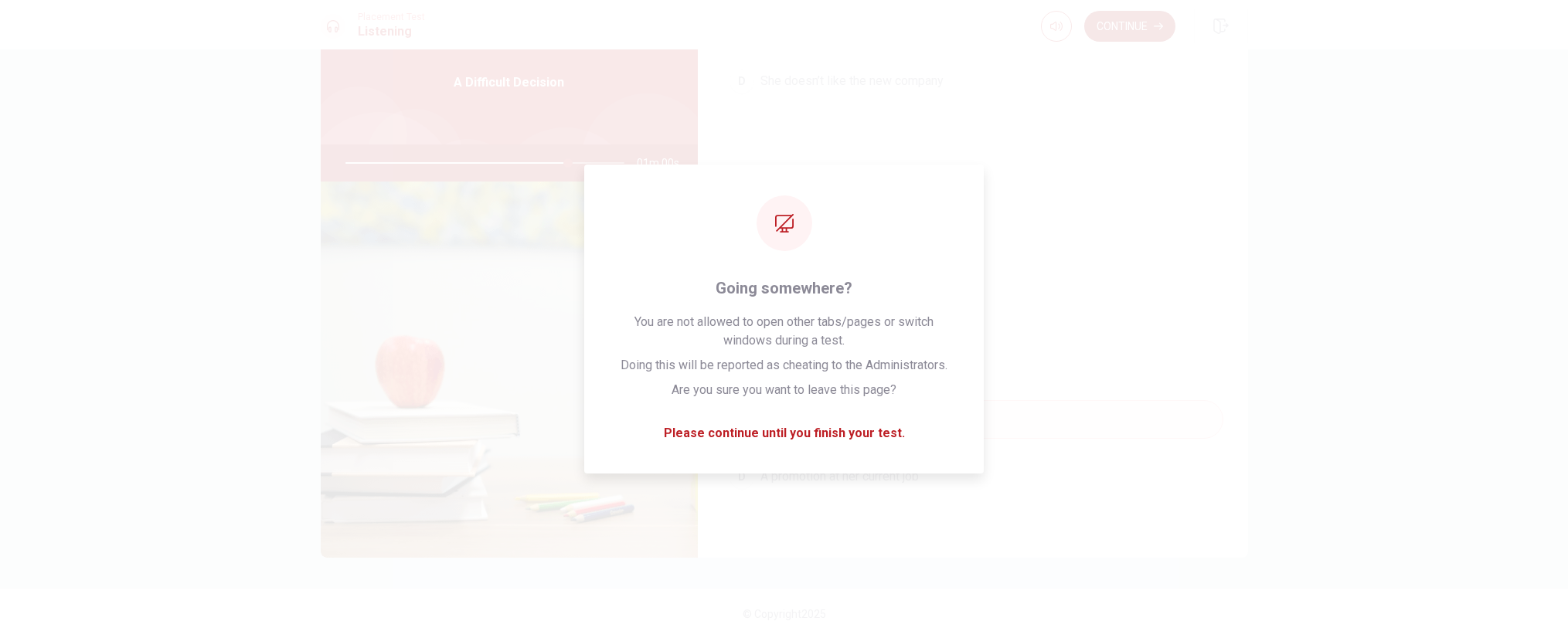
click at [1129, 26] on button "Continue" at bounding box center [1130, 26] width 91 height 31
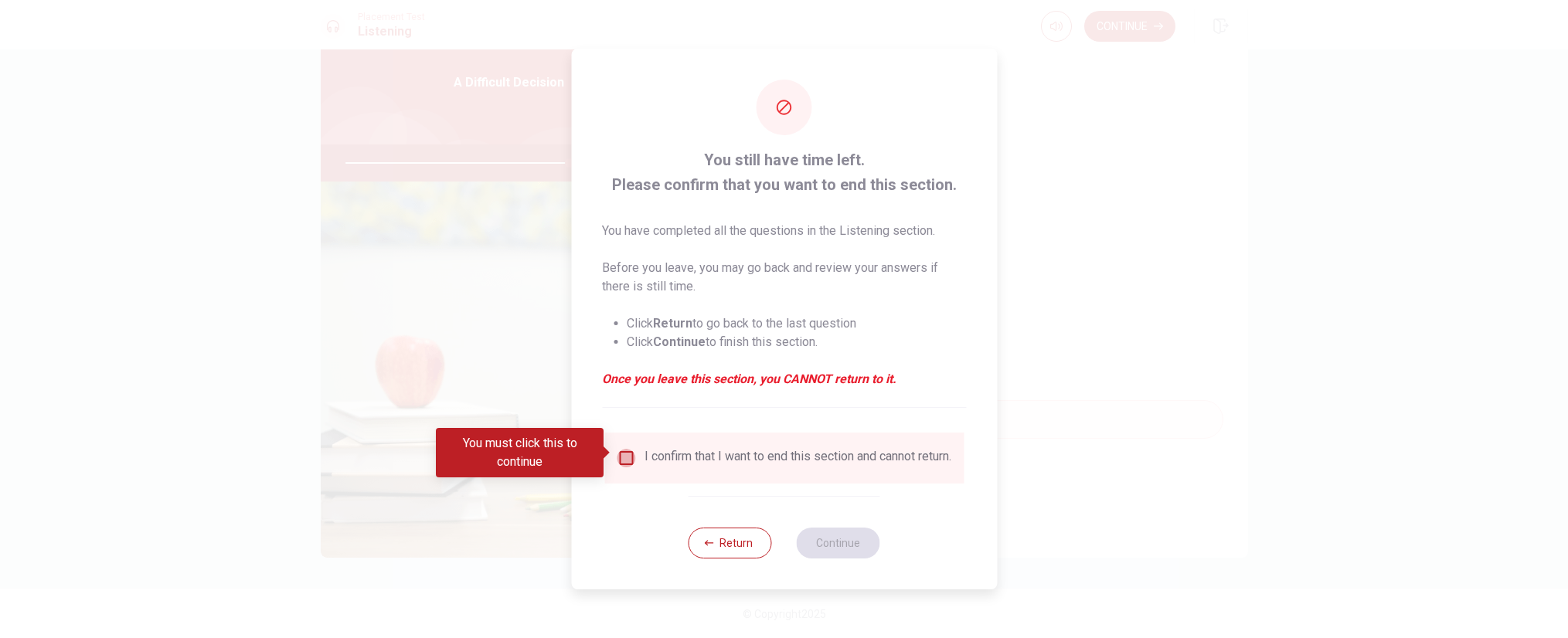
click at [630, 458] on input "You must click this to continue" at bounding box center [626, 458] width 19 height 19
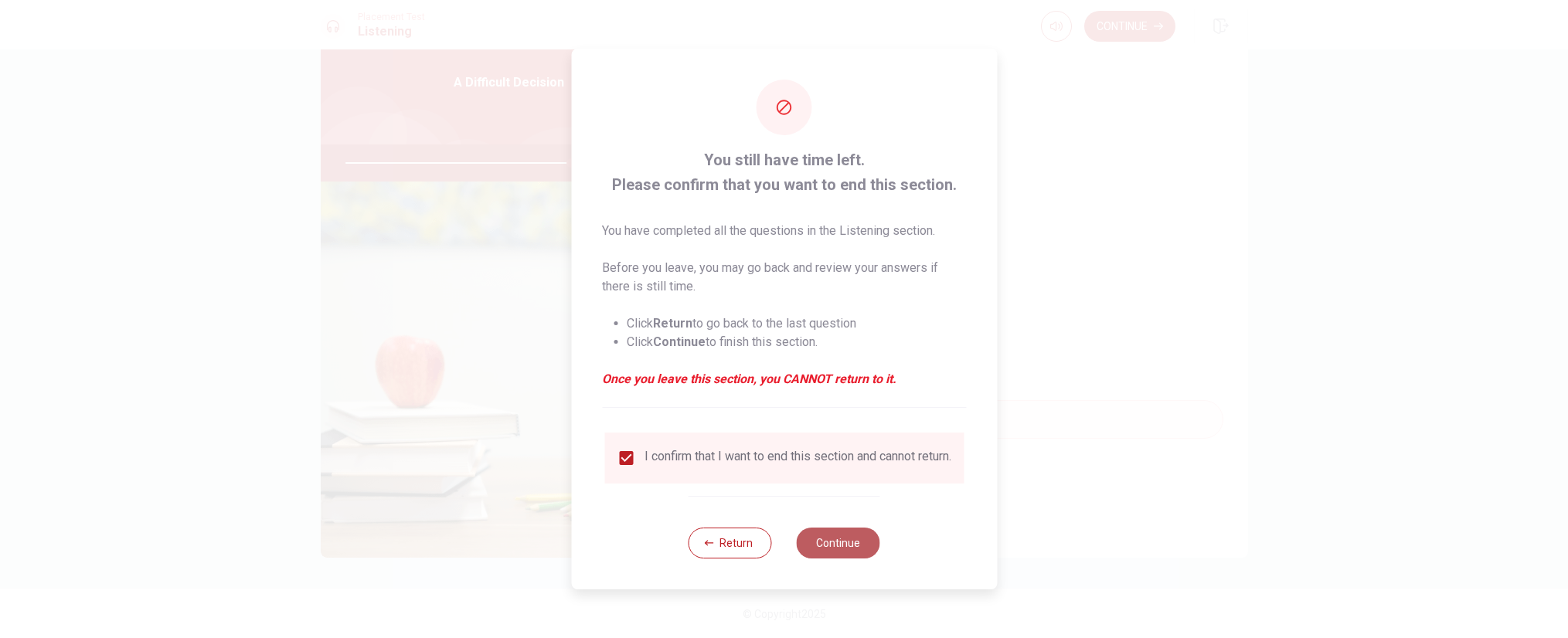
click at [843, 550] on button "Continue" at bounding box center [838, 543] width 84 height 31
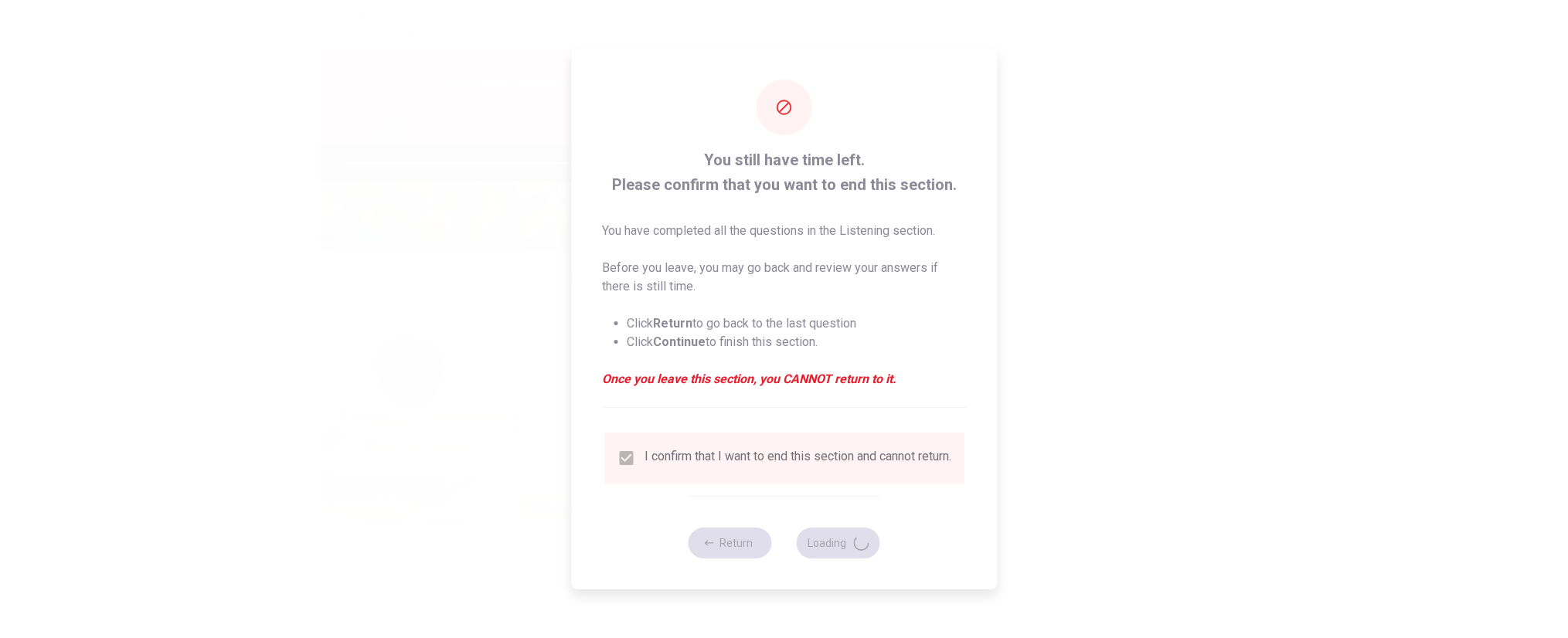
type input "82"
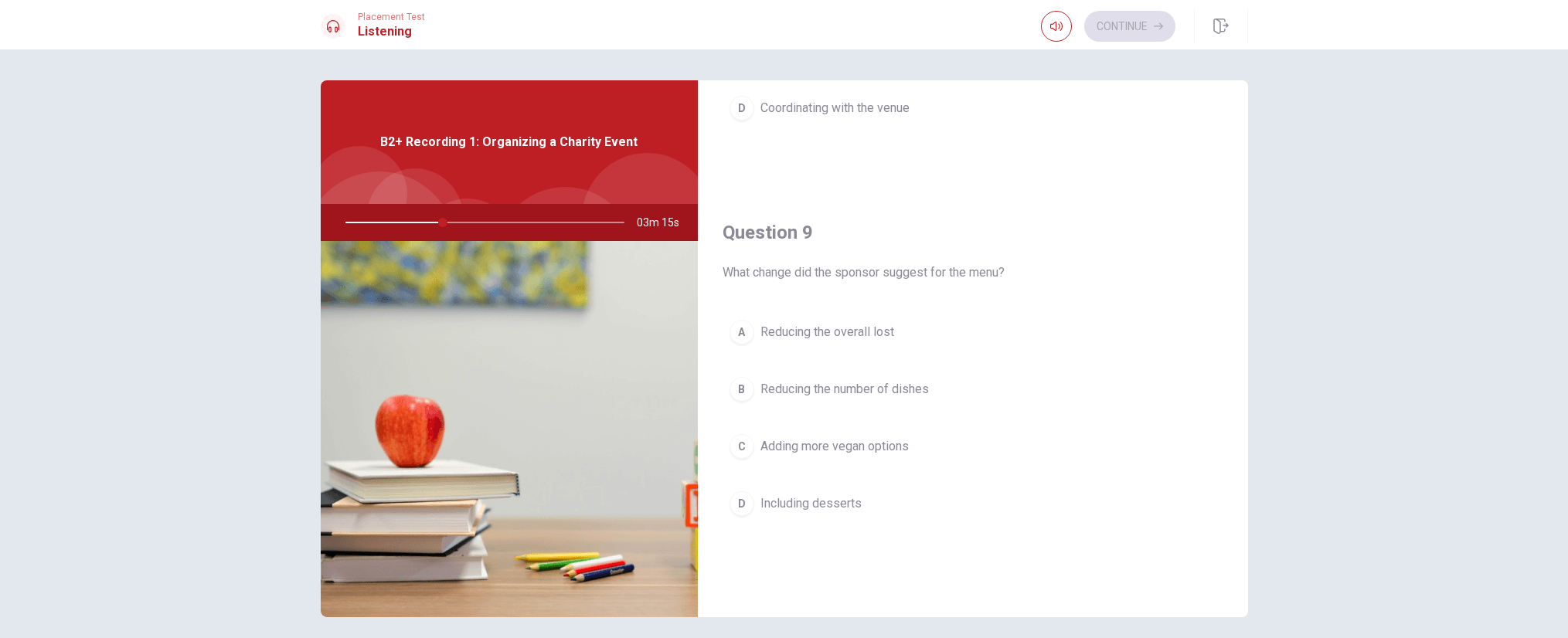
scroll to position [1082, 0]
click at [875, 438] on span "Adding more vegan options" at bounding box center [835, 442] width 149 height 19
click at [830, 326] on span "Reducing the overall lost" at bounding box center [827, 328] width 134 height 19
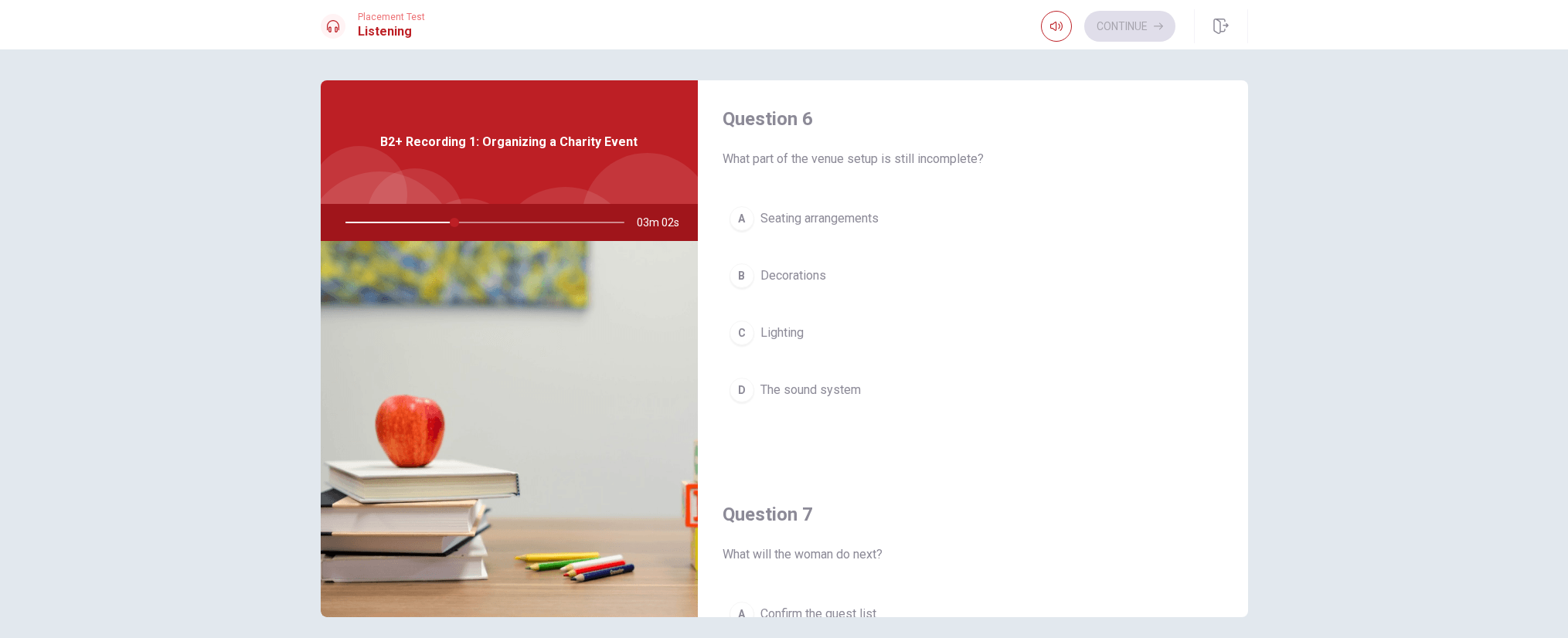
scroll to position [0, 0]
click at [808, 395] on span "The sound system" at bounding box center [811, 394] width 101 height 19
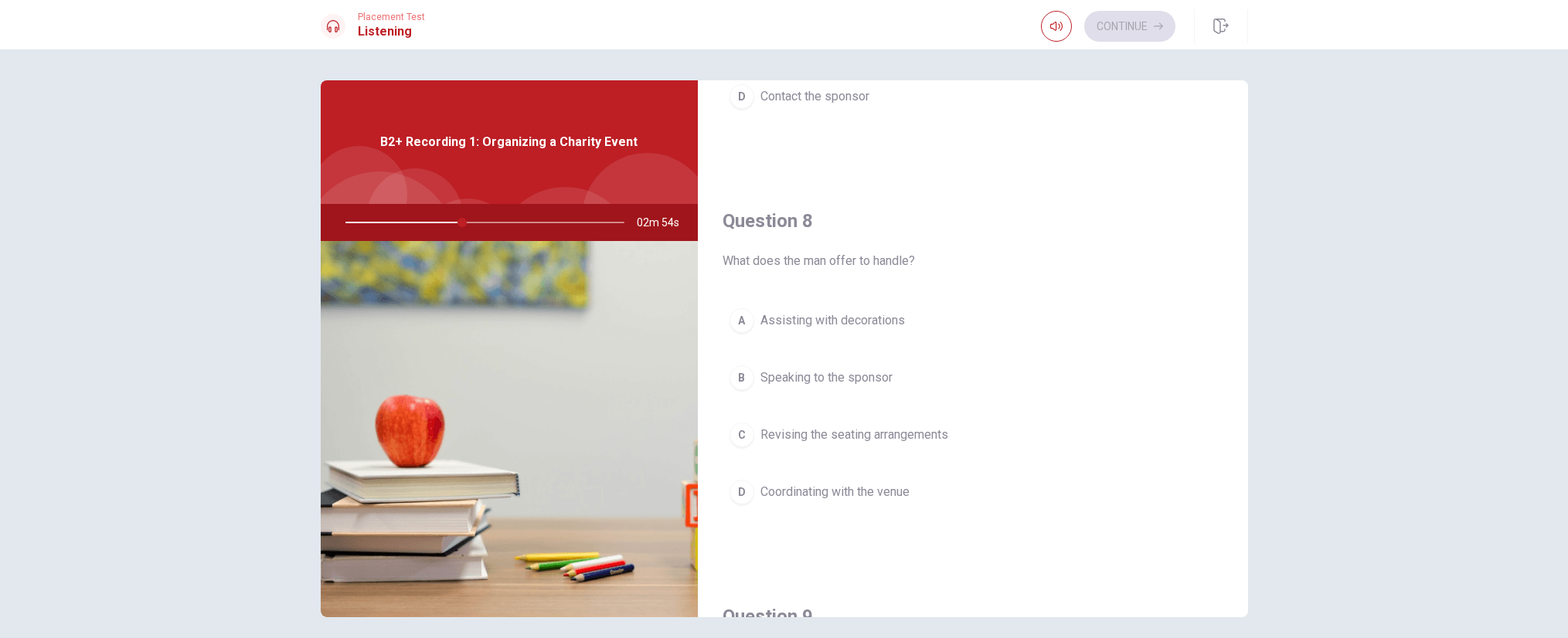
scroll to position [696, 0]
click at [878, 489] on span "Coordinating with the venue" at bounding box center [836, 490] width 149 height 19
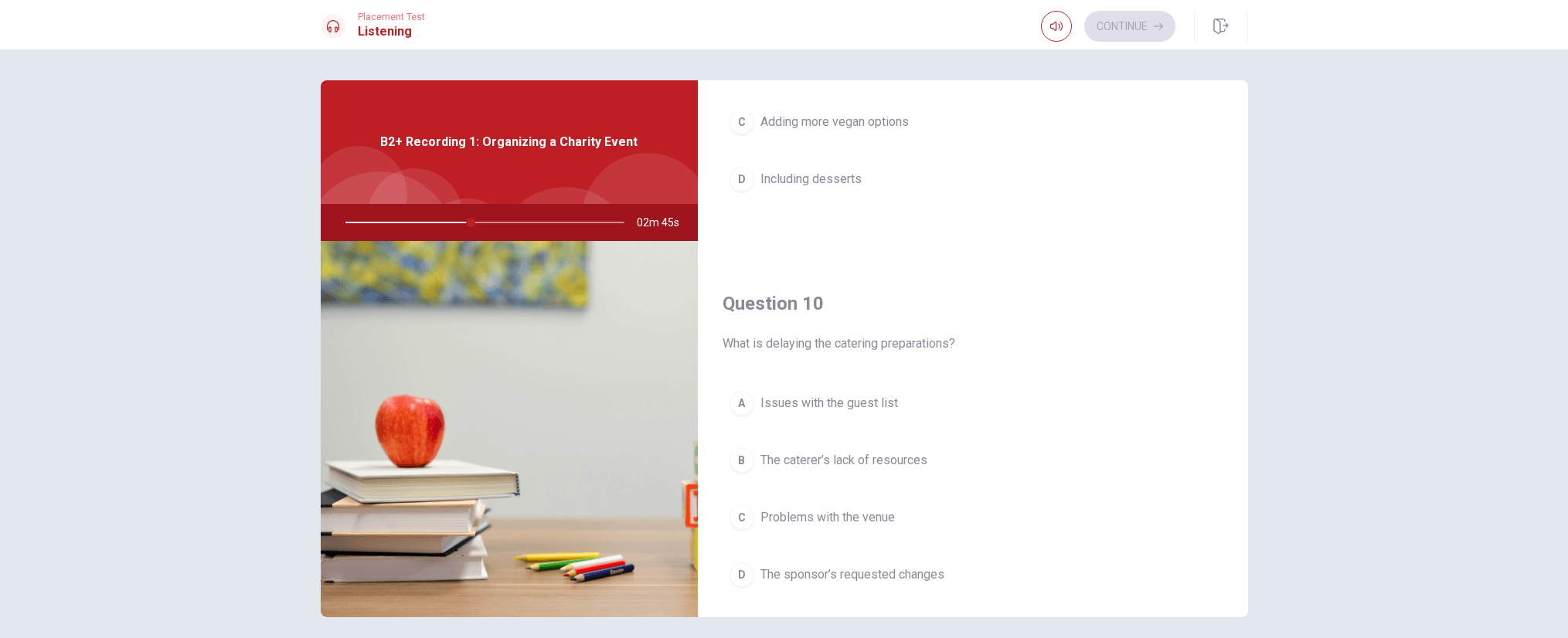
scroll to position [1441, 0]
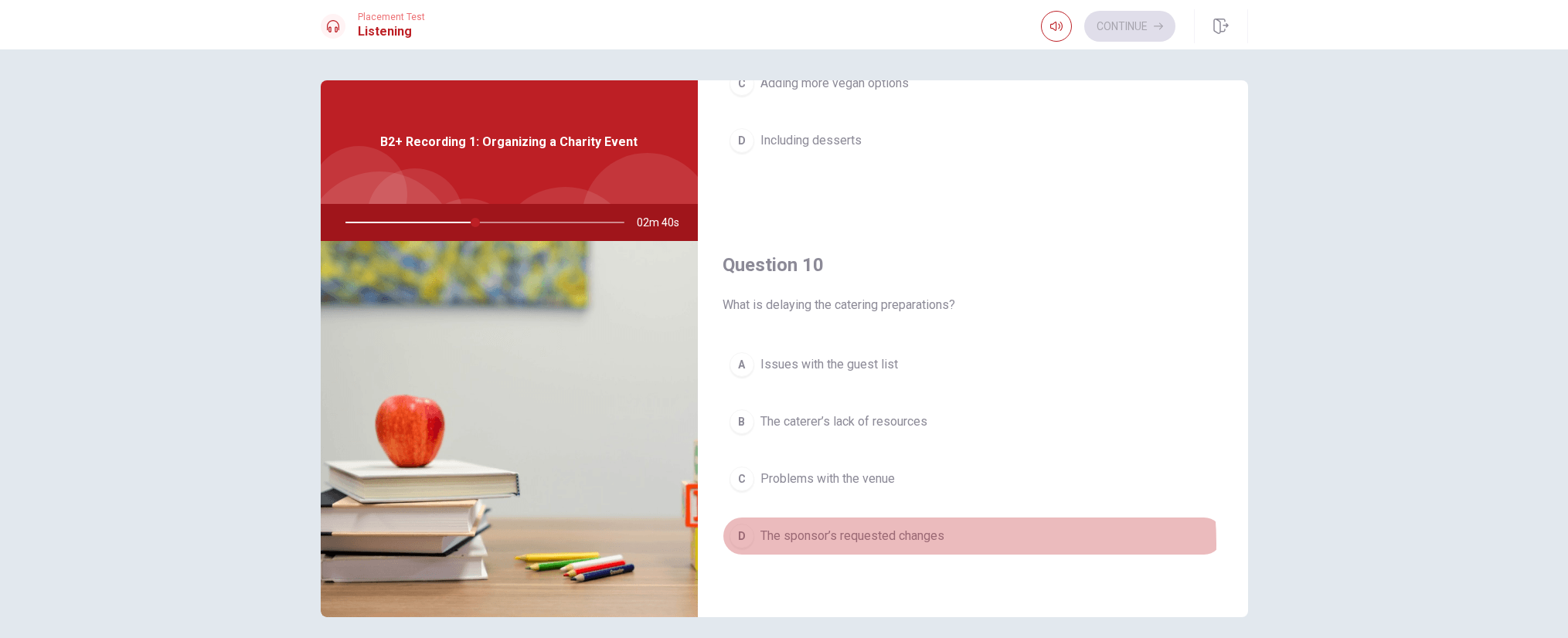
click at [867, 544] on span "The sponsor’s requested changes" at bounding box center [853, 536] width 184 height 19
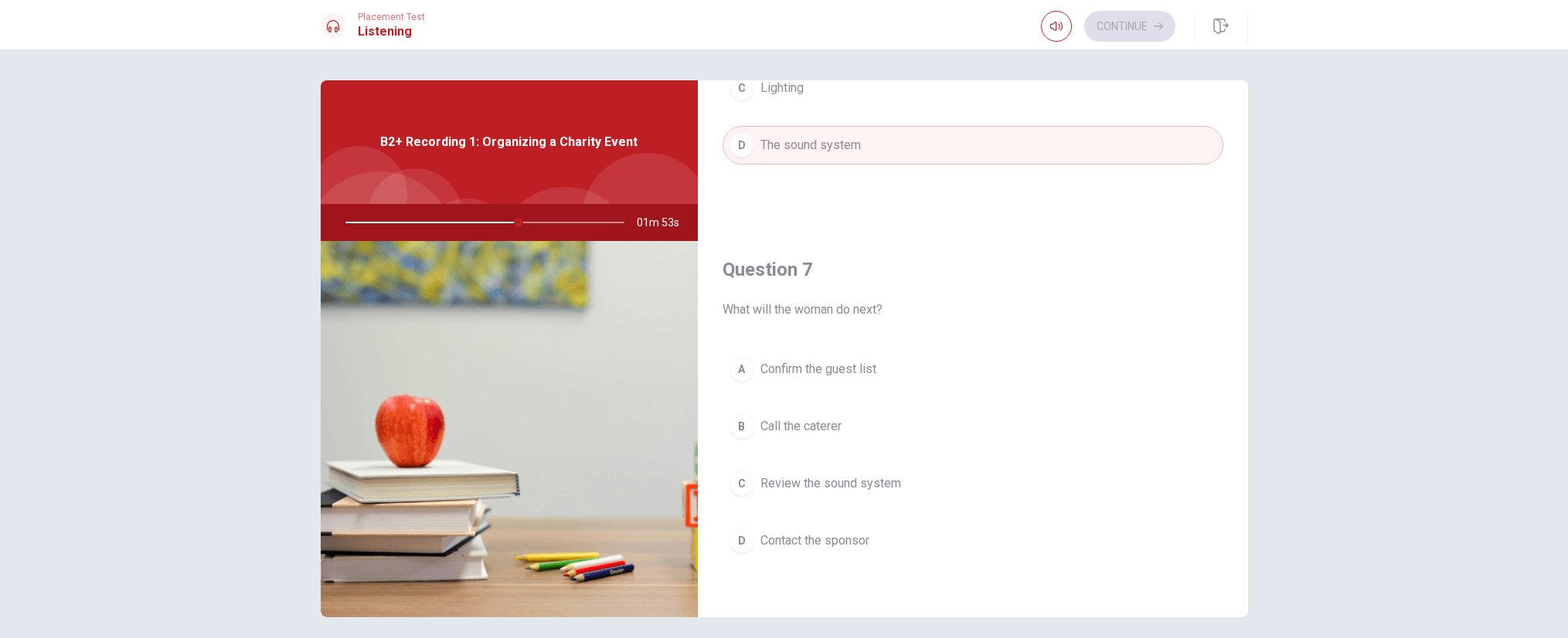
scroll to position [232, 0]
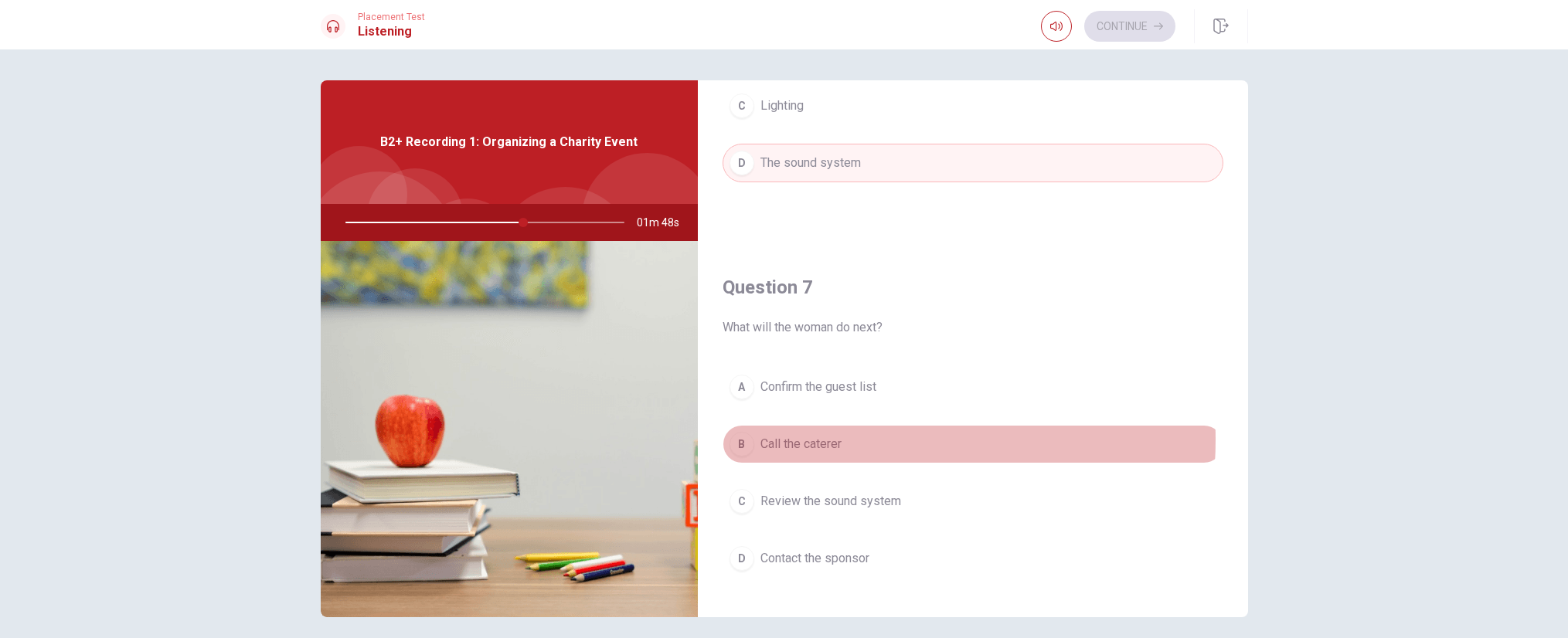
click at [816, 440] on span "Call the caterer" at bounding box center [801, 444] width 81 height 19
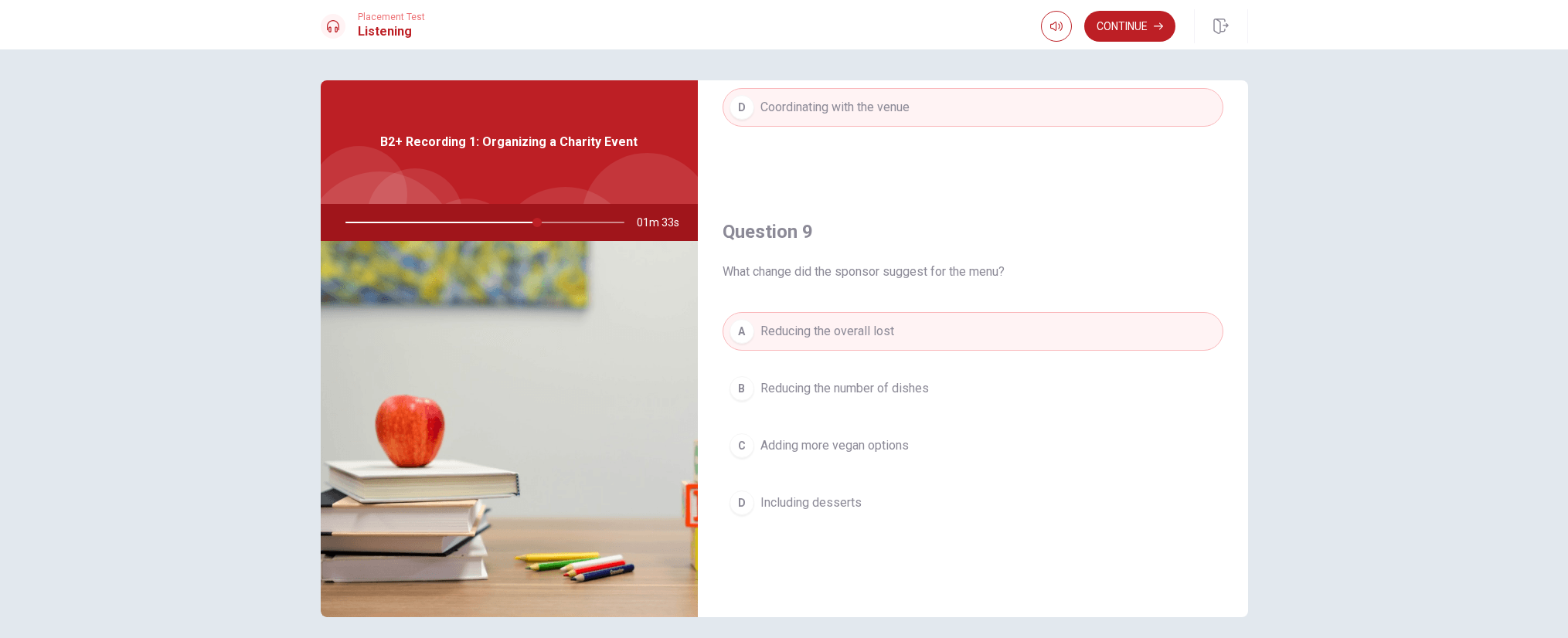
scroll to position [1082, 0]
click at [867, 468] on div "A Reducing the overall lost B Reducing the number of dishes C Adding more vegan…" at bounding box center [973, 429] width 501 height 241
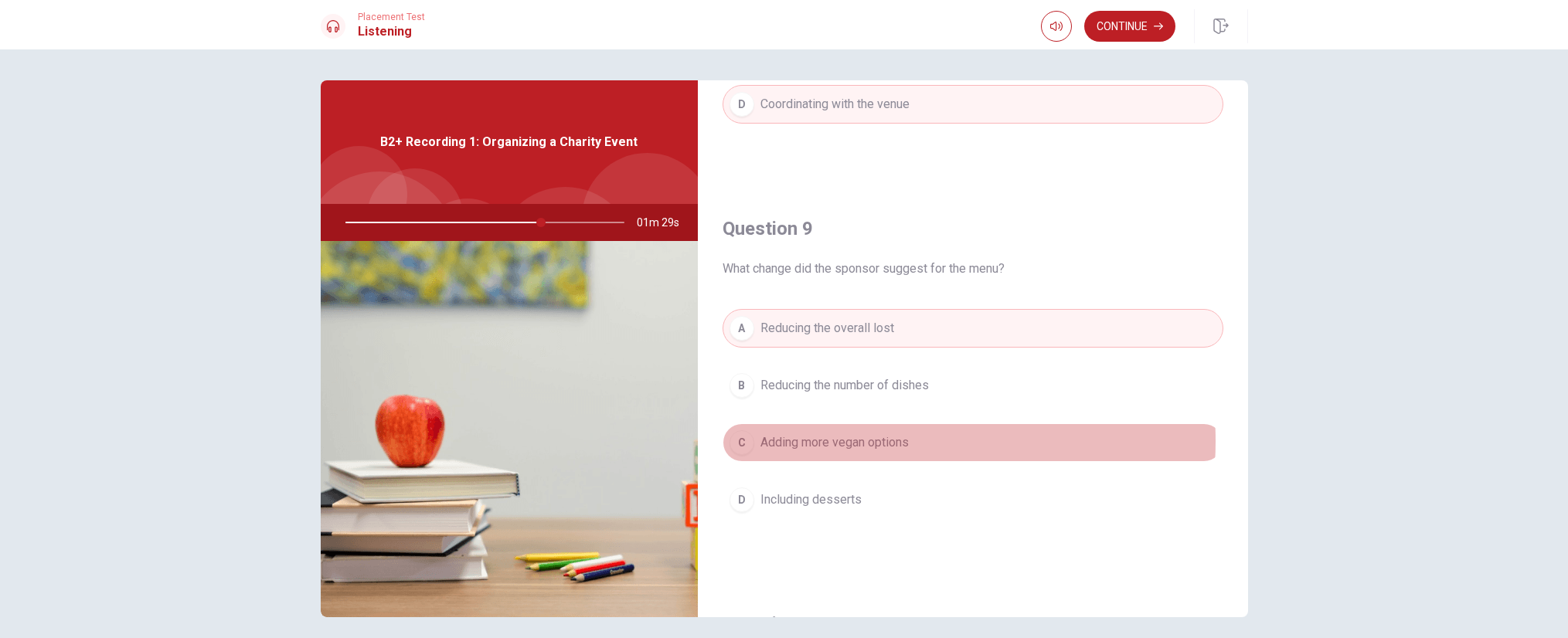
click at [859, 442] on span "Adding more vegan options" at bounding box center [835, 442] width 149 height 19
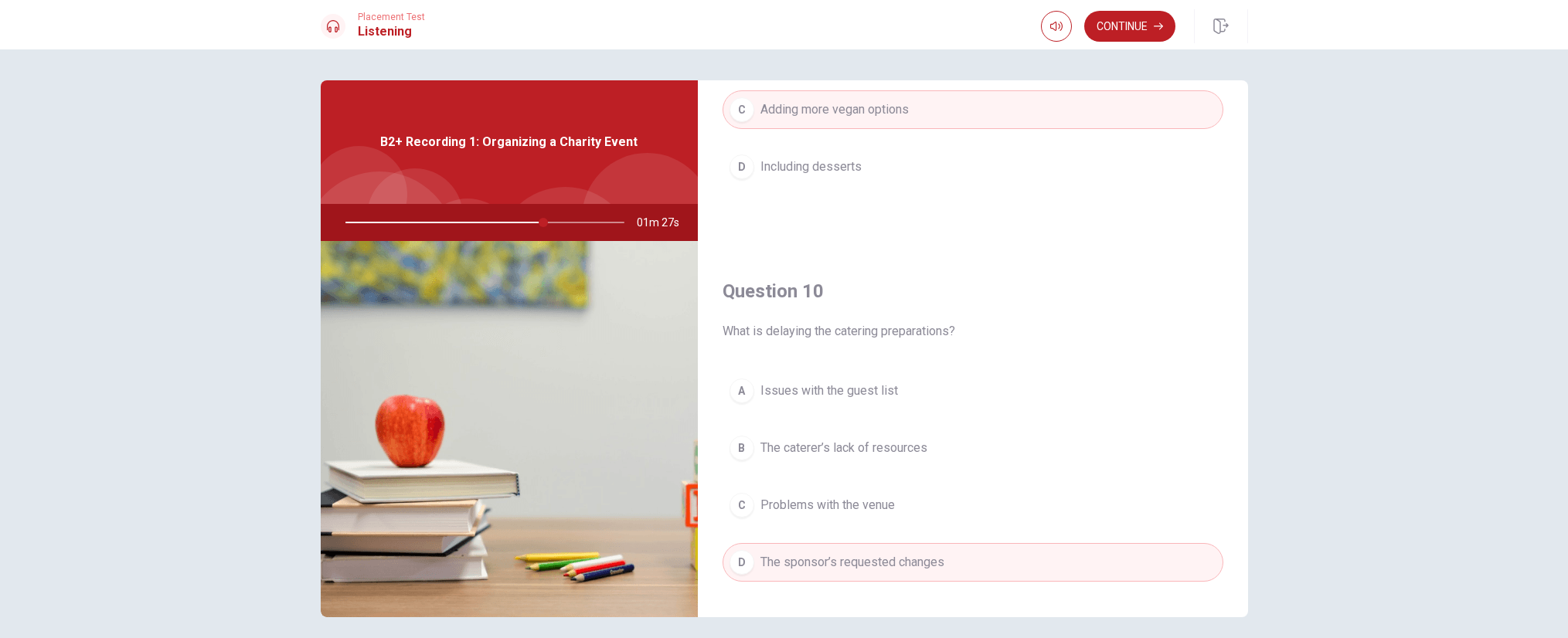
scroll to position [1441, 0]
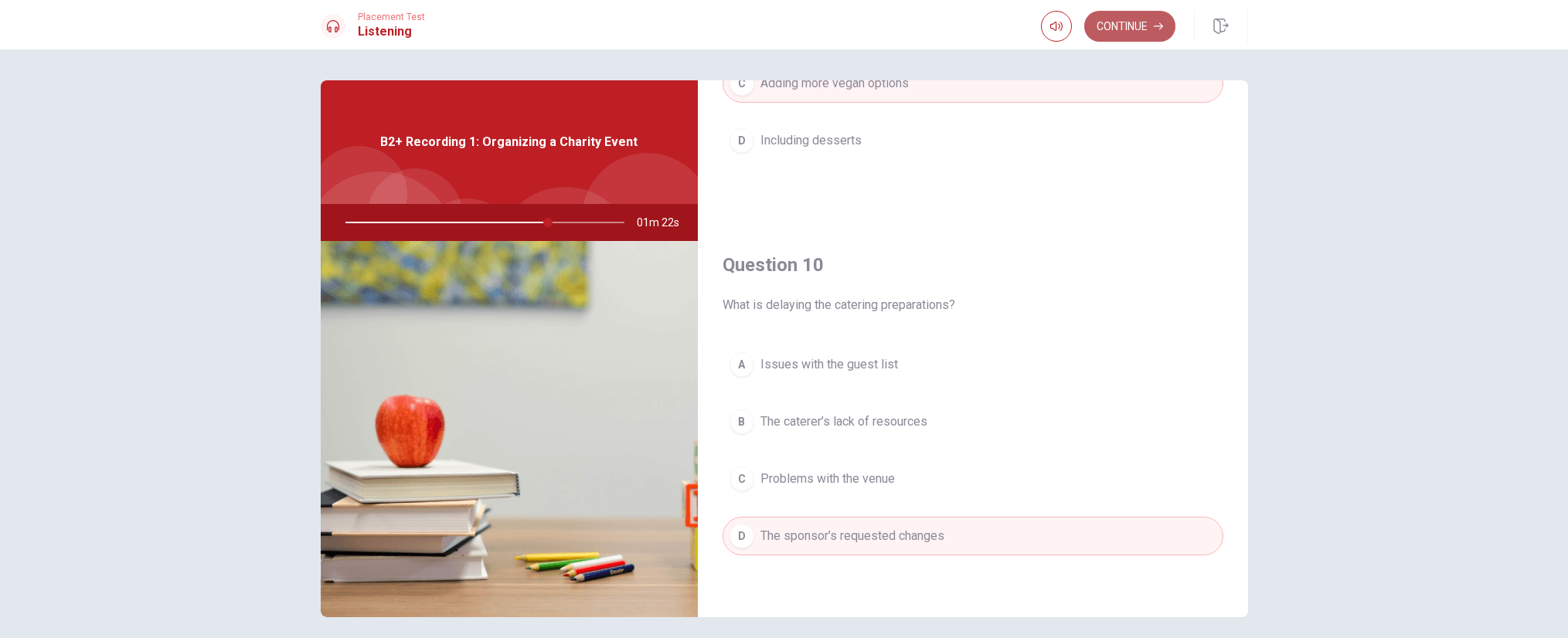
click at [1125, 29] on button "Continue" at bounding box center [1130, 26] width 91 height 31
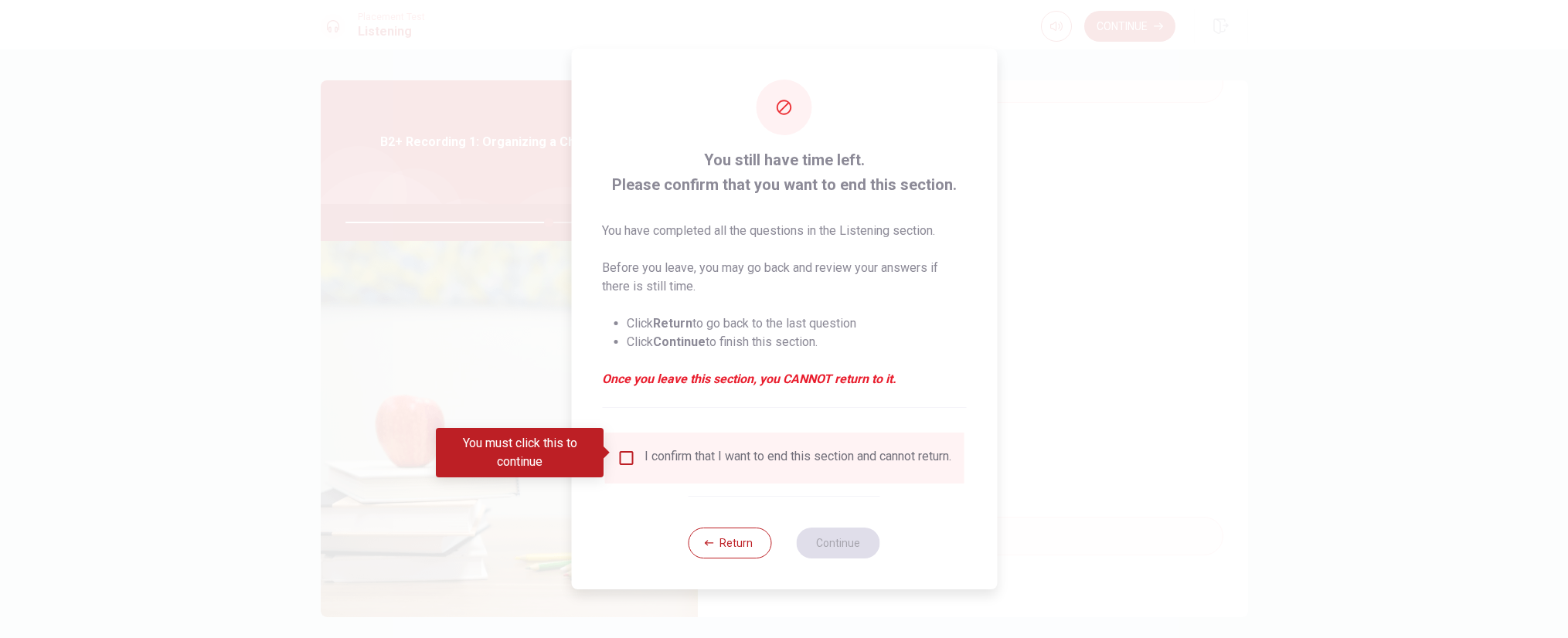
click at [626, 450] on input "You must click this to continue" at bounding box center [626, 458] width 19 height 19
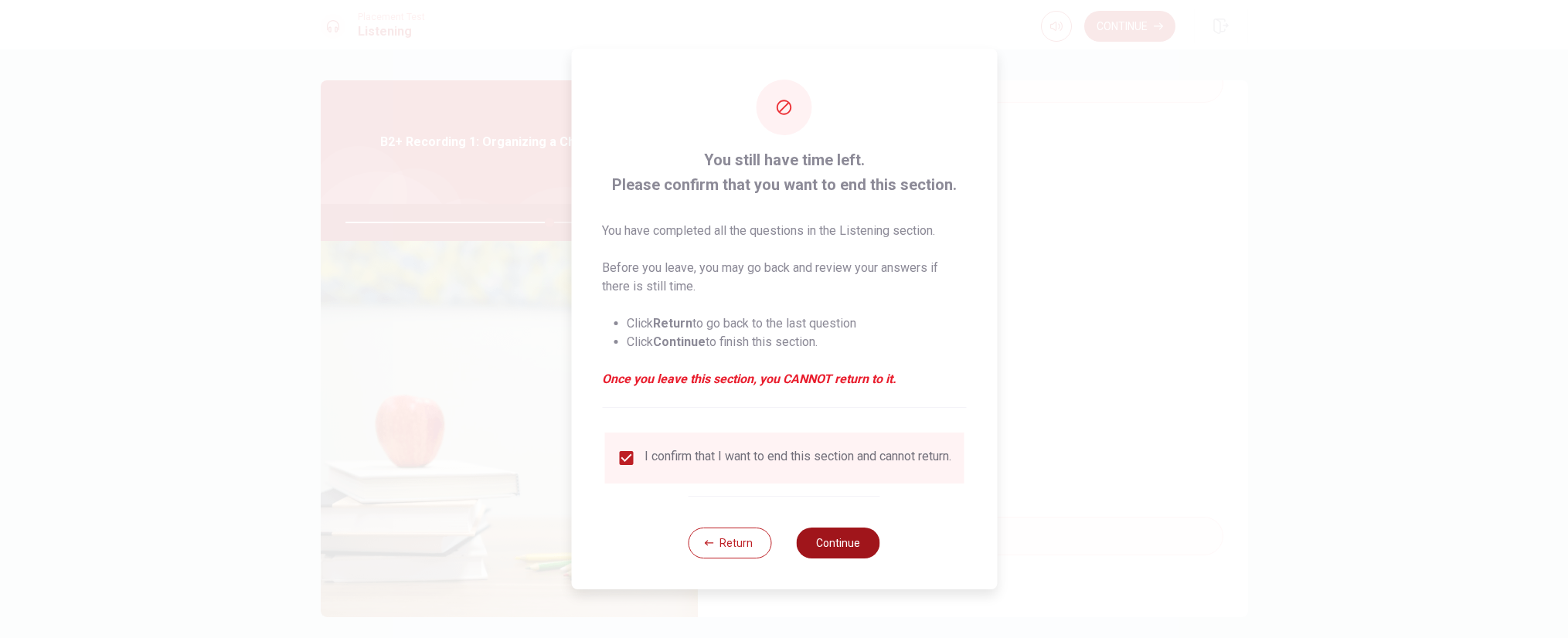
click at [839, 544] on button "Continue" at bounding box center [838, 543] width 84 height 31
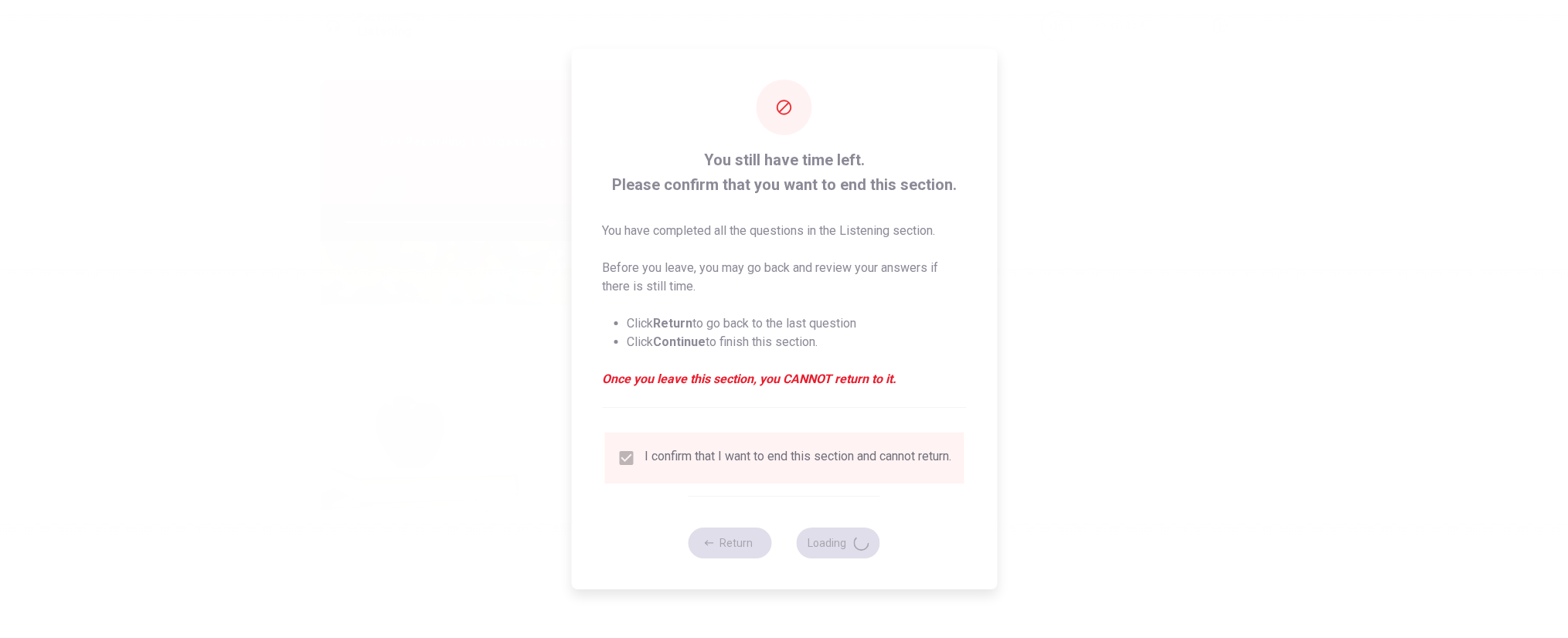
type input "74"
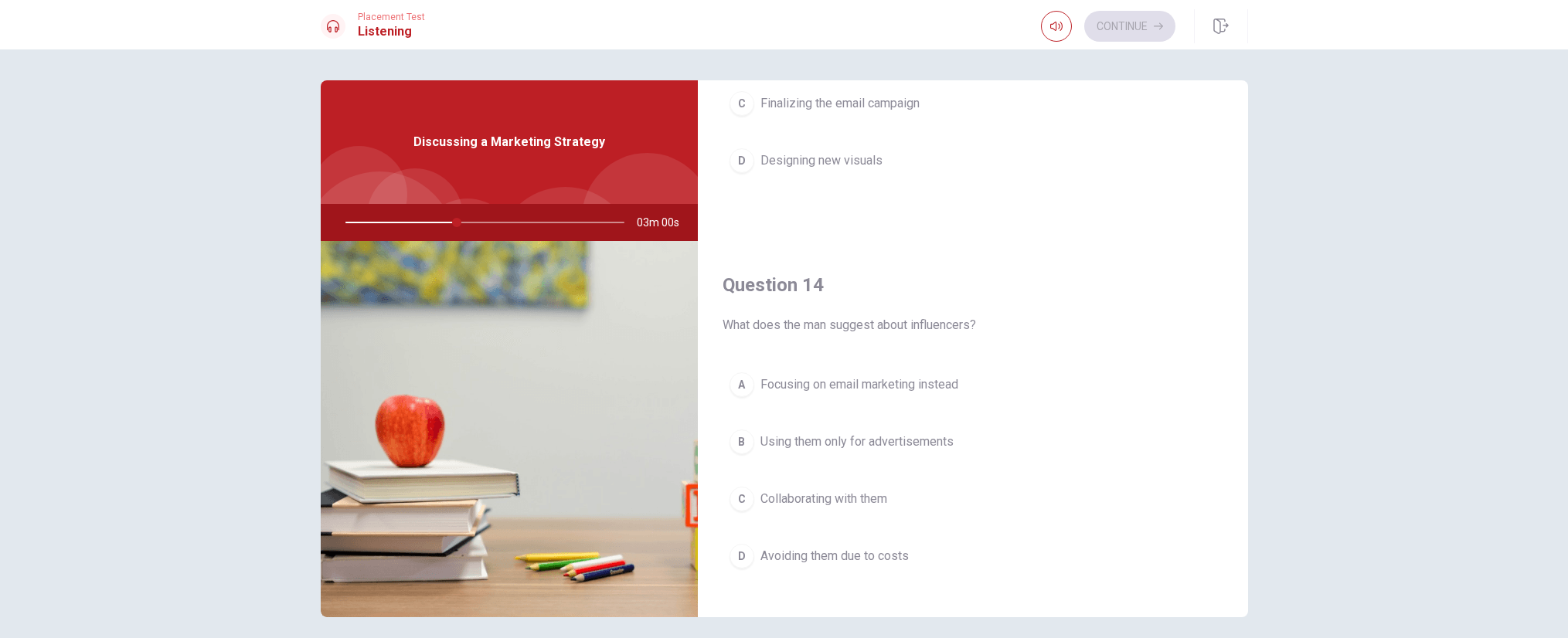
scroll to position [1082, 0]
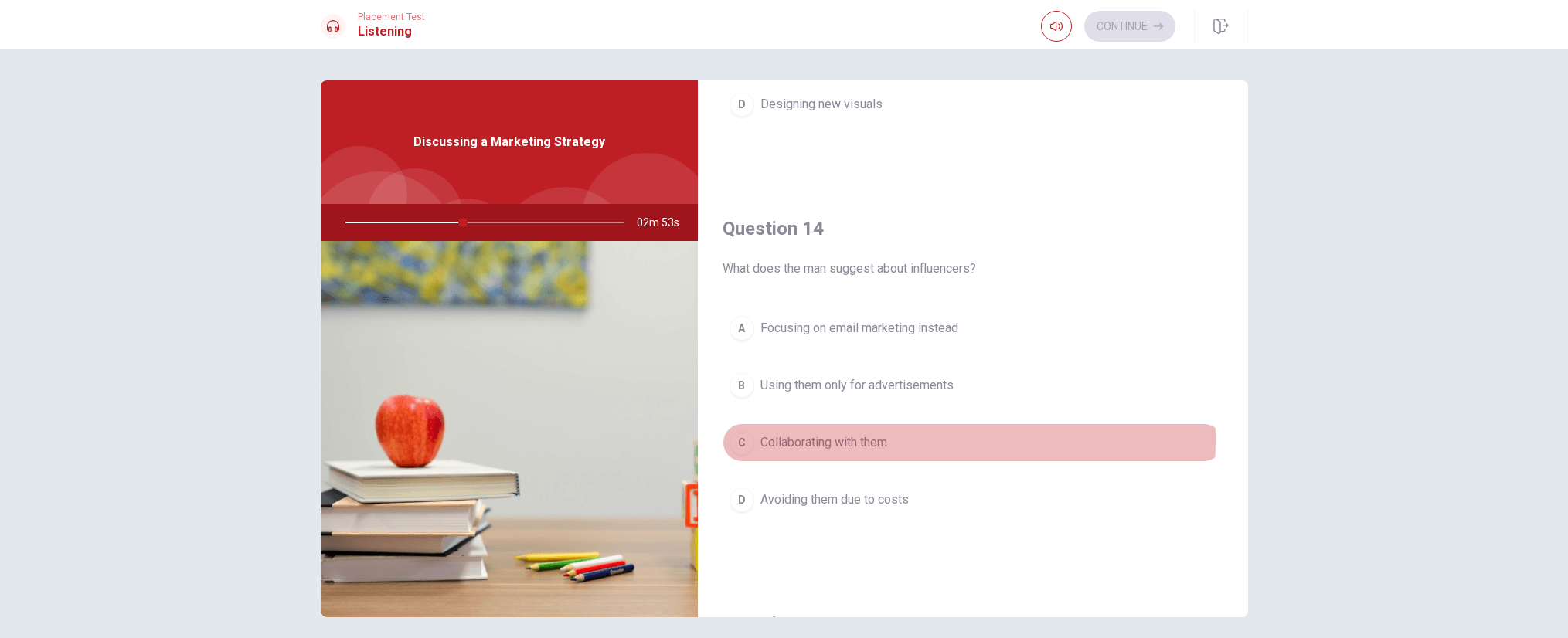
click at [858, 439] on span "Collaborating with them" at bounding box center [824, 442] width 127 height 19
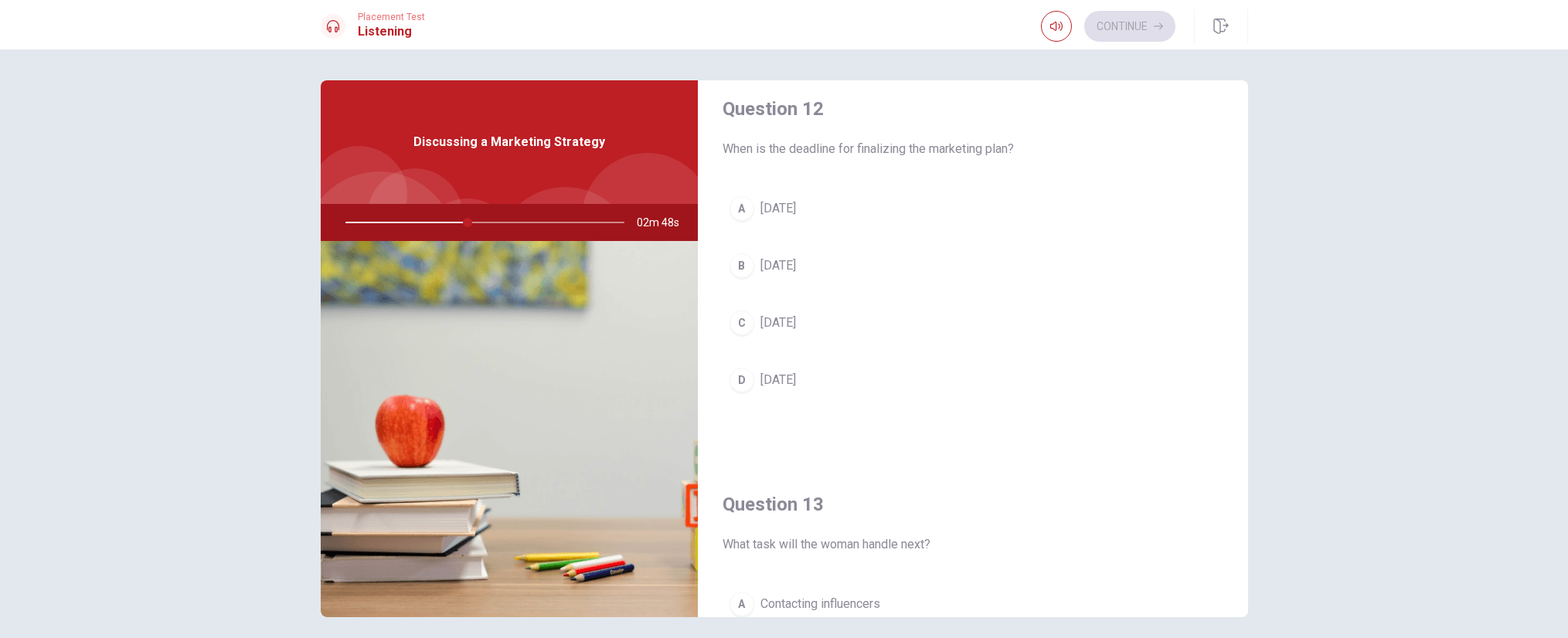
scroll to position [386, 0]
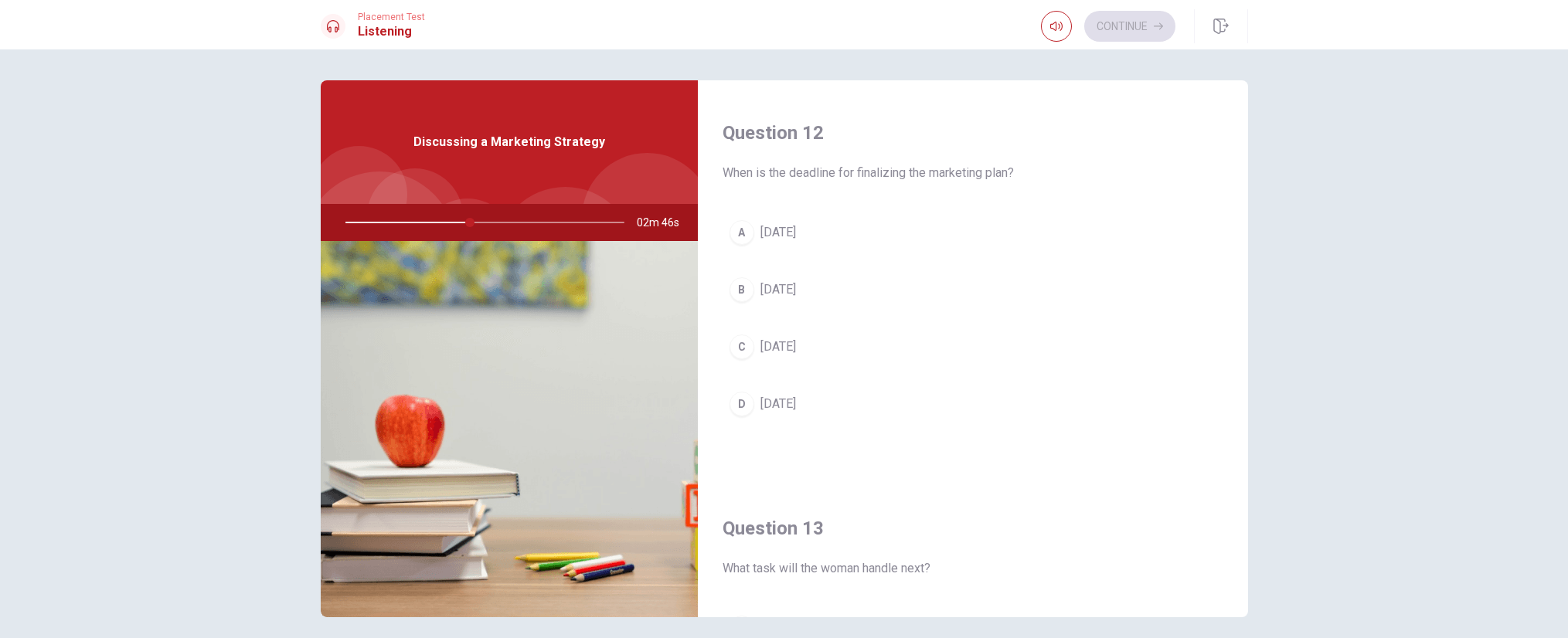
click at [796, 409] on span "[DATE]" at bounding box center [779, 403] width 36 height 19
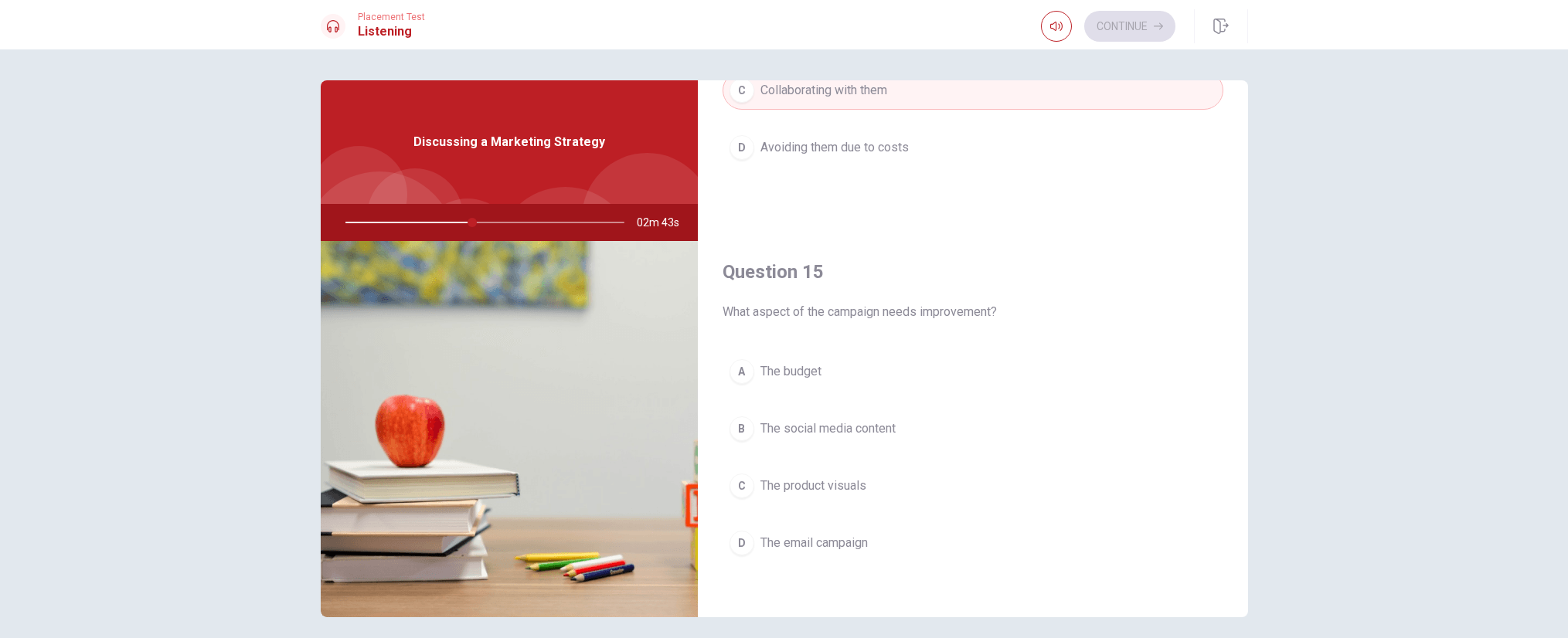
scroll to position [1441, 0]
click at [860, 422] on span "The social media content" at bounding box center [828, 421] width 136 height 19
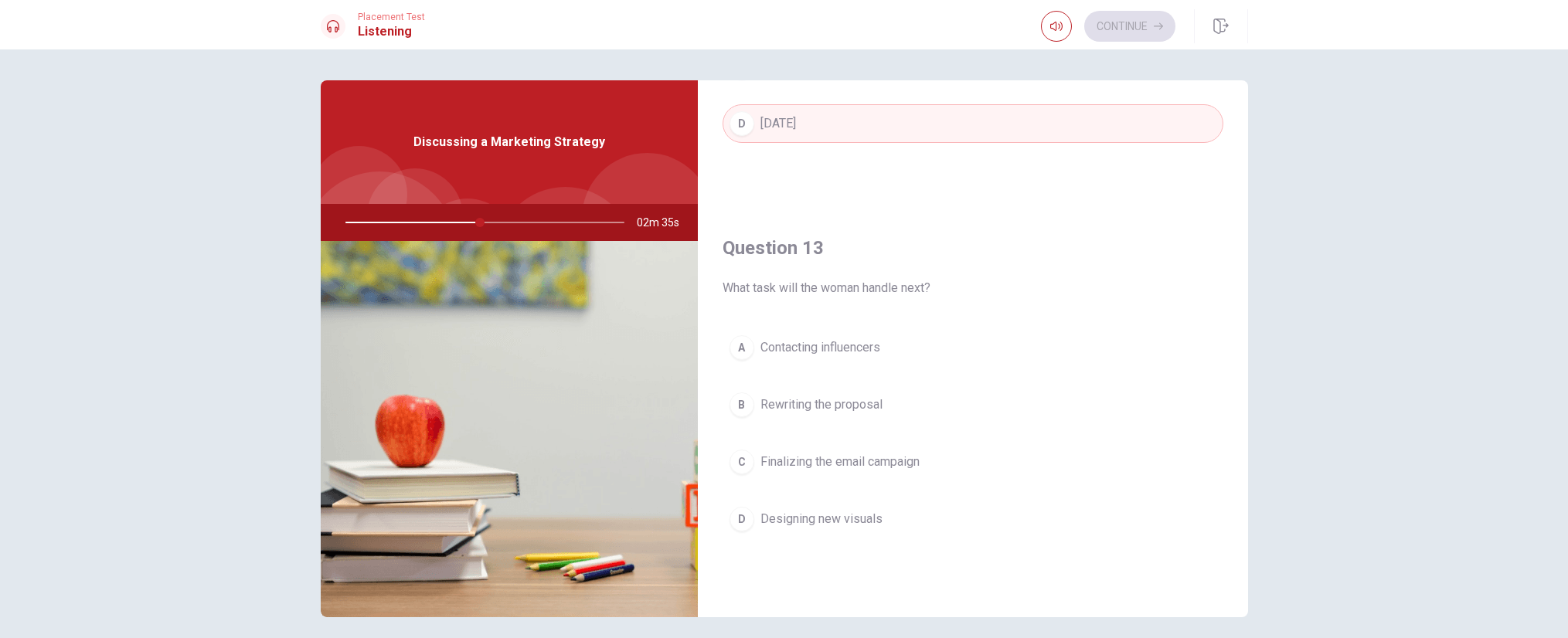
scroll to position [668, 0]
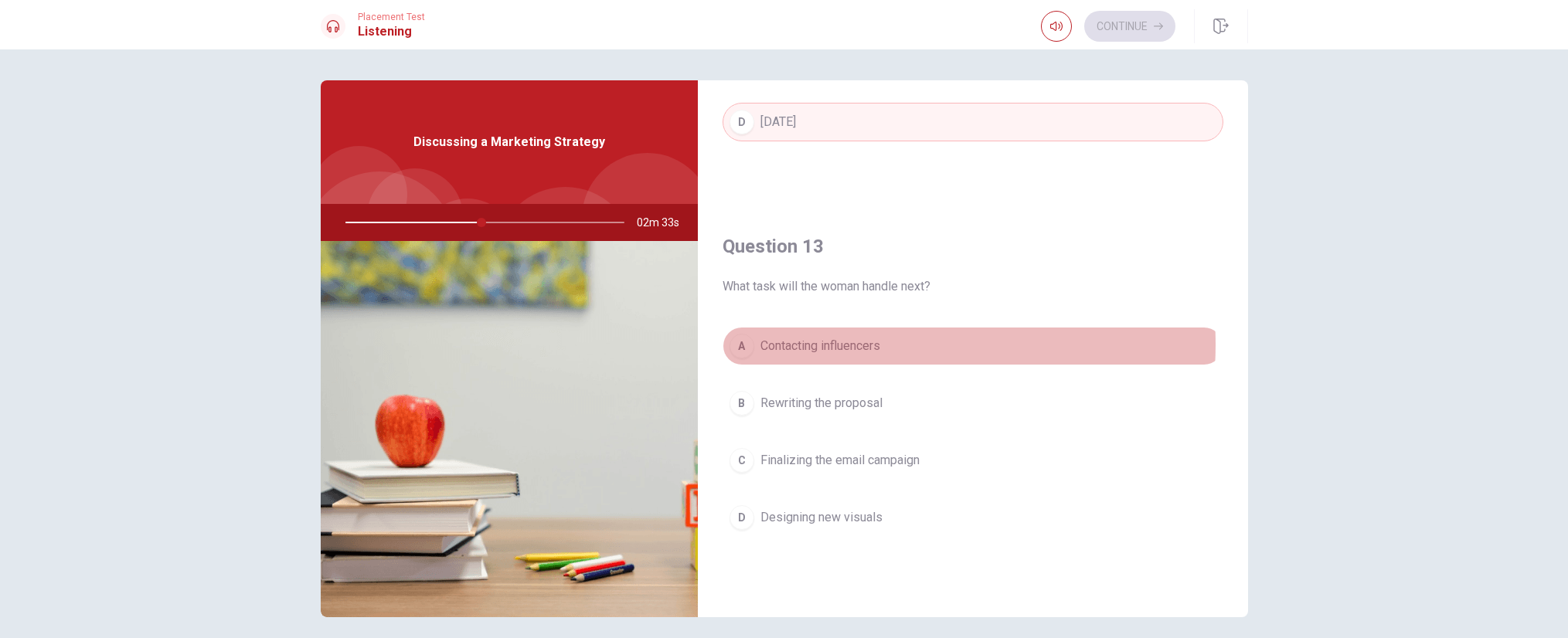
click at [851, 345] on span "Contacting influencers" at bounding box center [821, 346] width 120 height 19
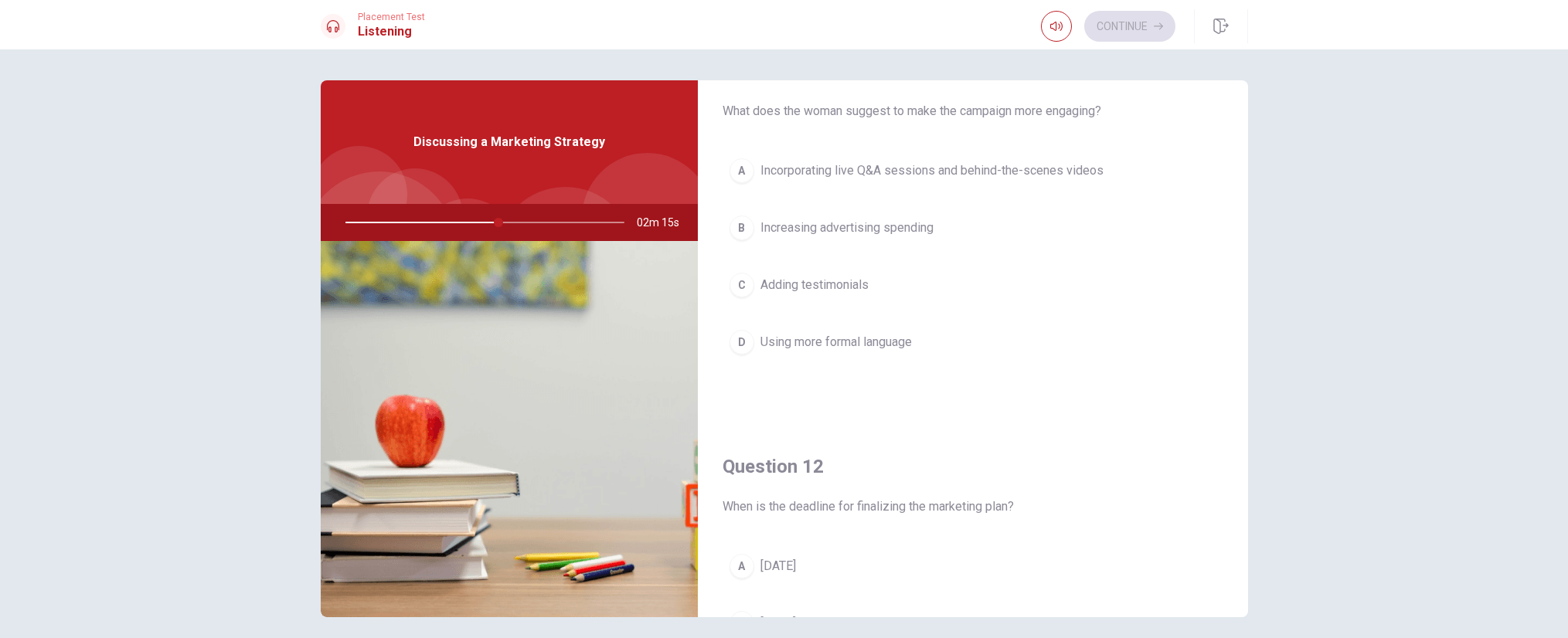
scroll to position [0, 0]
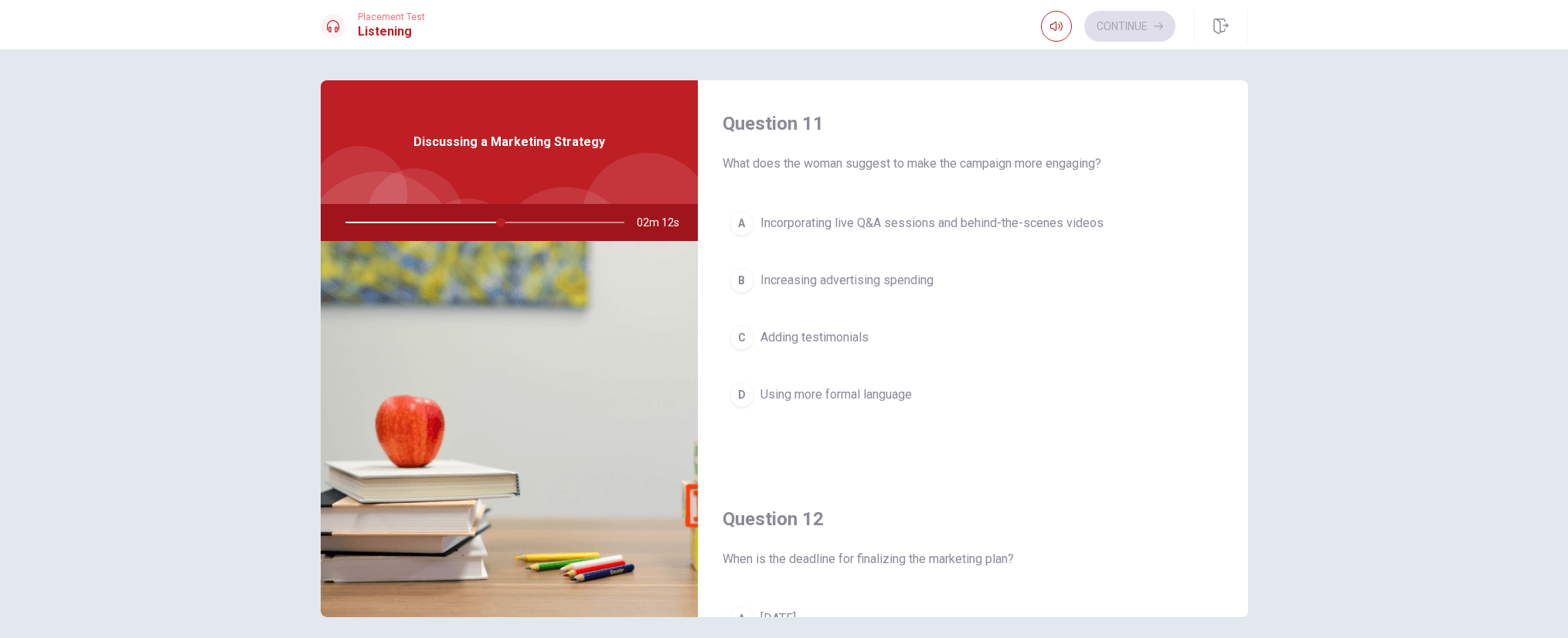
click at [907, 222] on span "Incorporating live Q&A sessions and behind-the-scenes videos" at bounding box center [932, 223] width 343 height 19
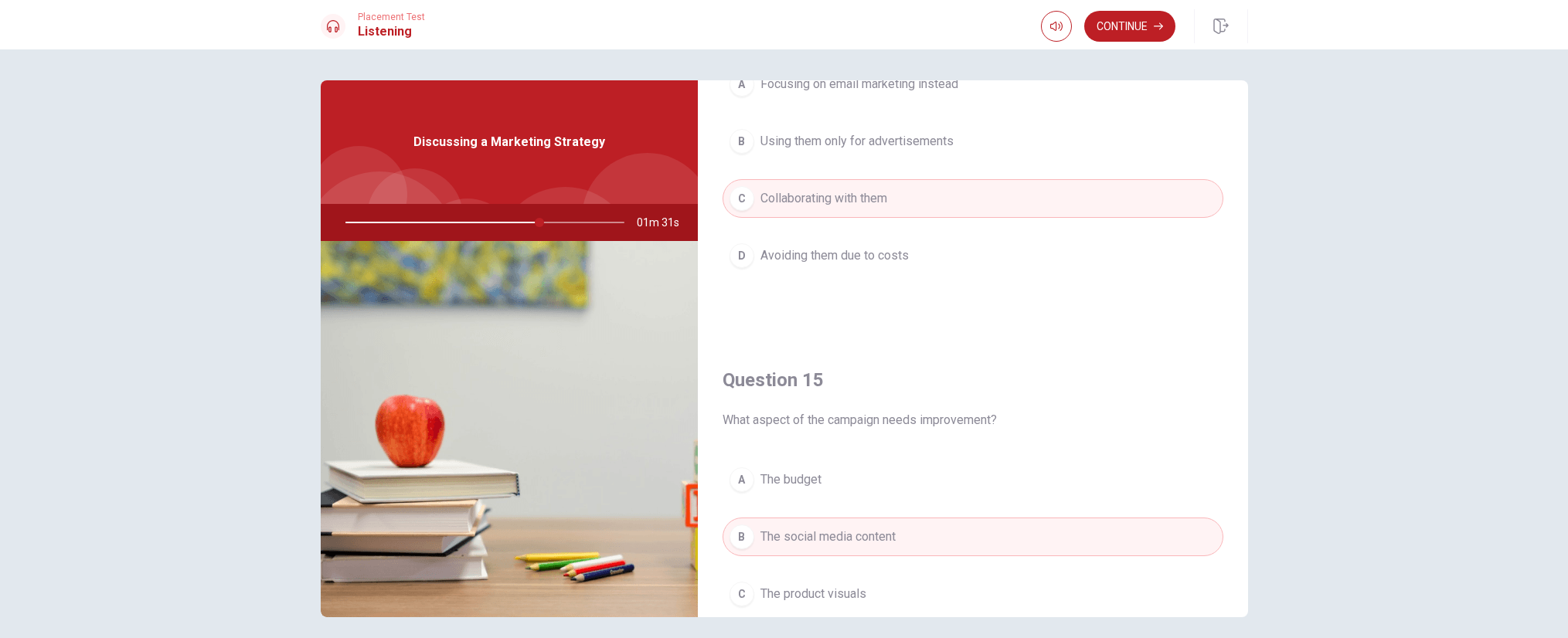
scroll to position [1441, 0]
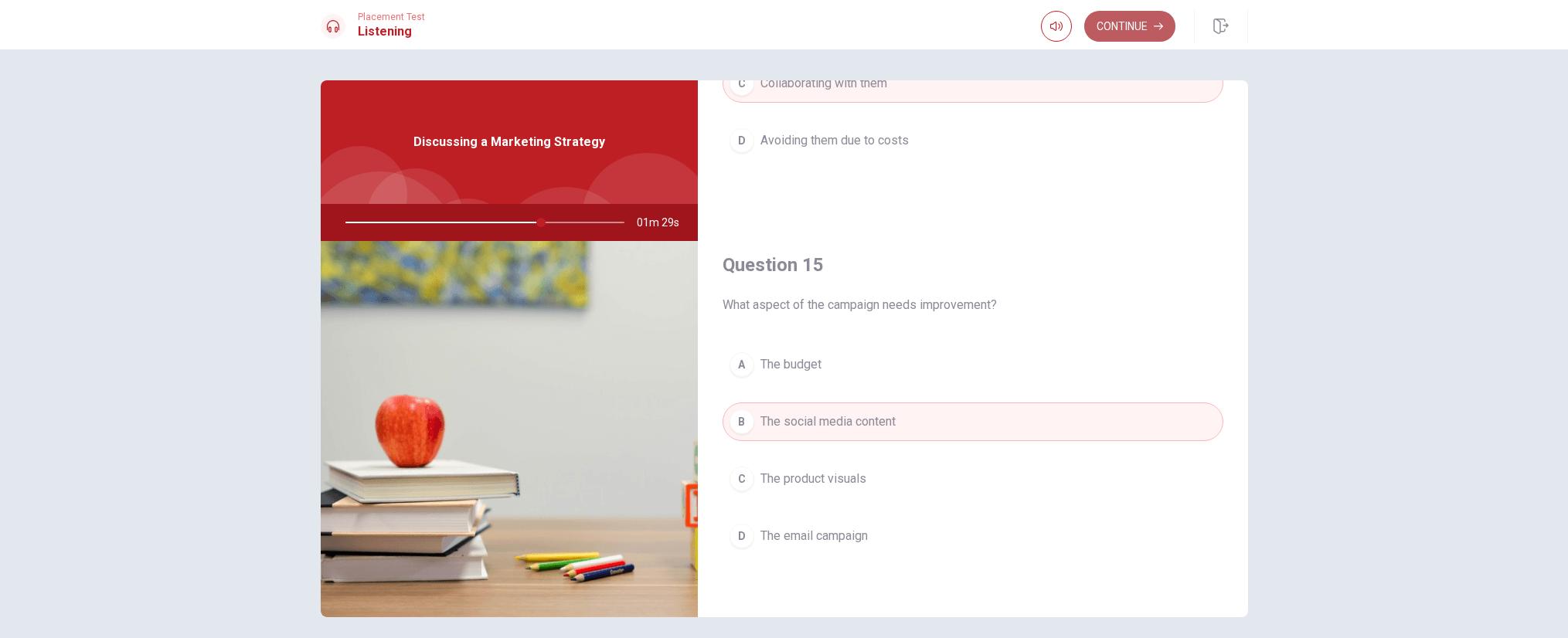
click at [1114, 25] on button "Continue" at bounding box center [1130, 26] width 91 height 31
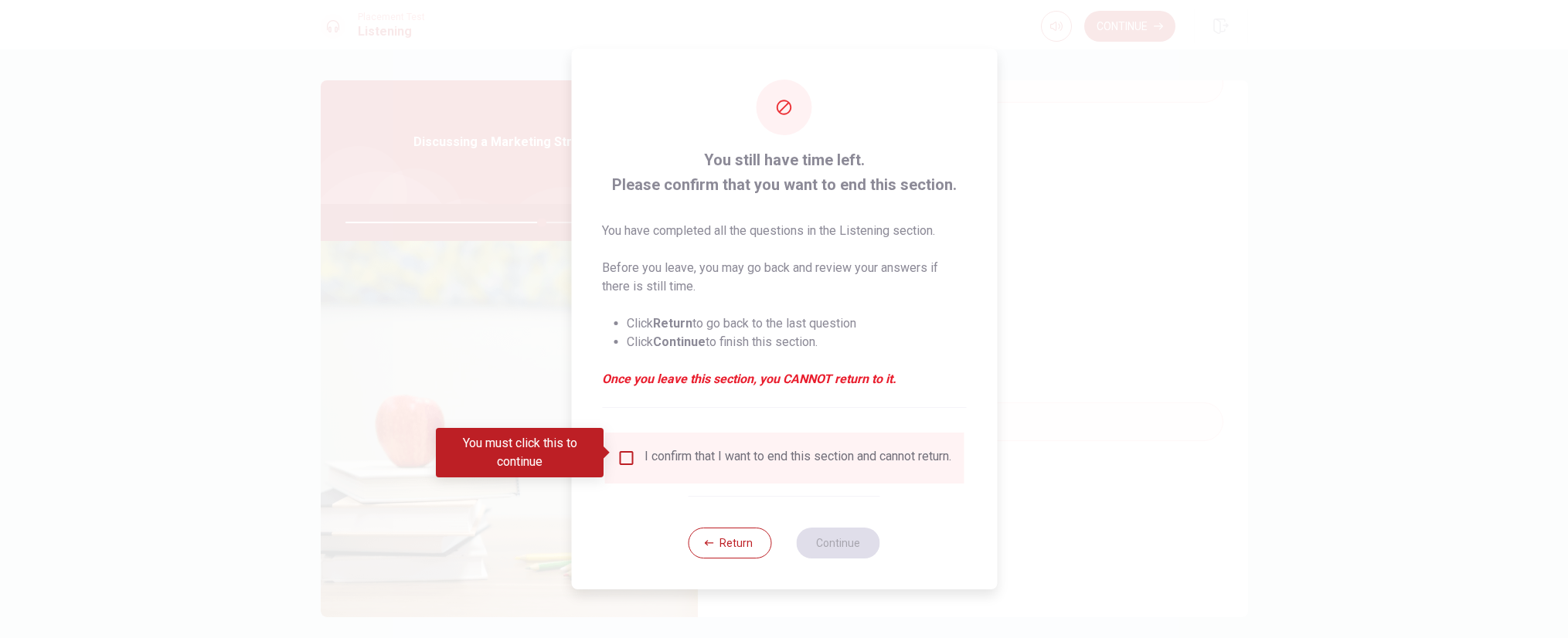
click at [624, 453] on input "You must click this to continue" at bounding box center [626, 458] width 19 height 19
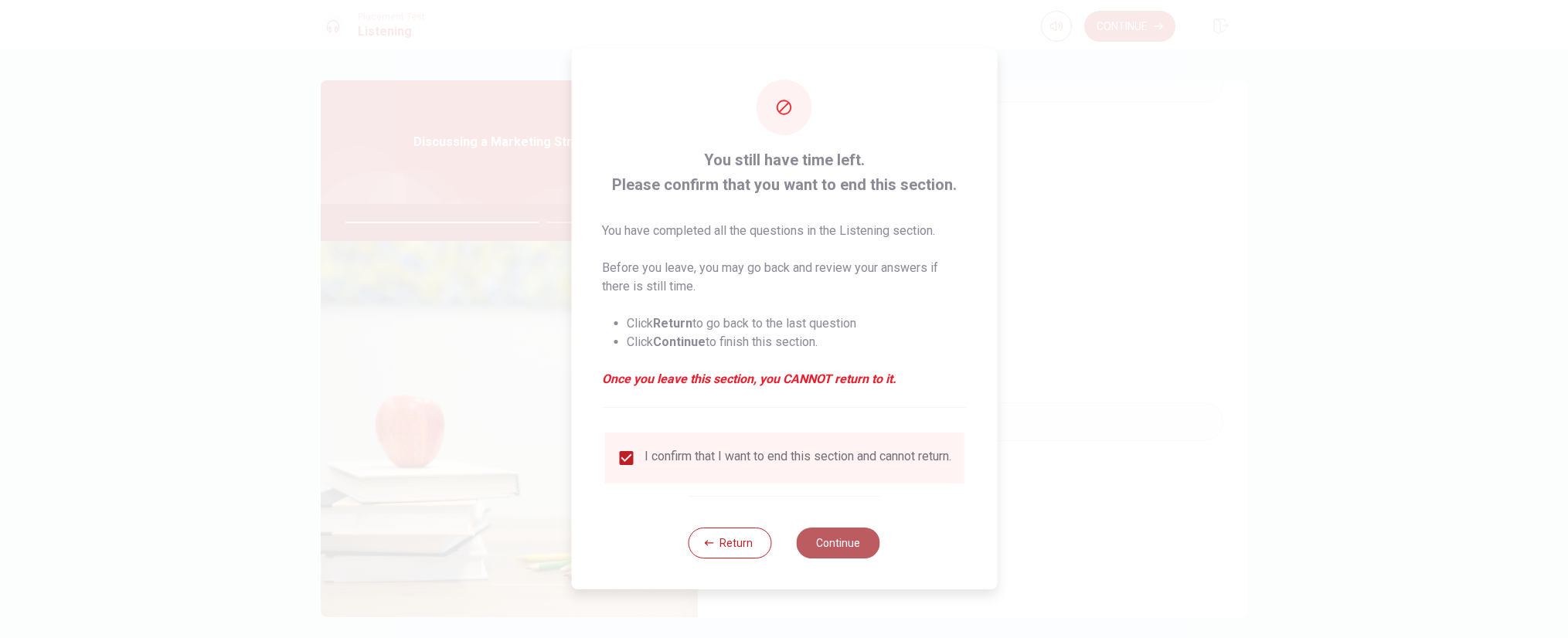
click at [839, 552] on button "Continue" at bounding box center [838, 543] width 84 height 31
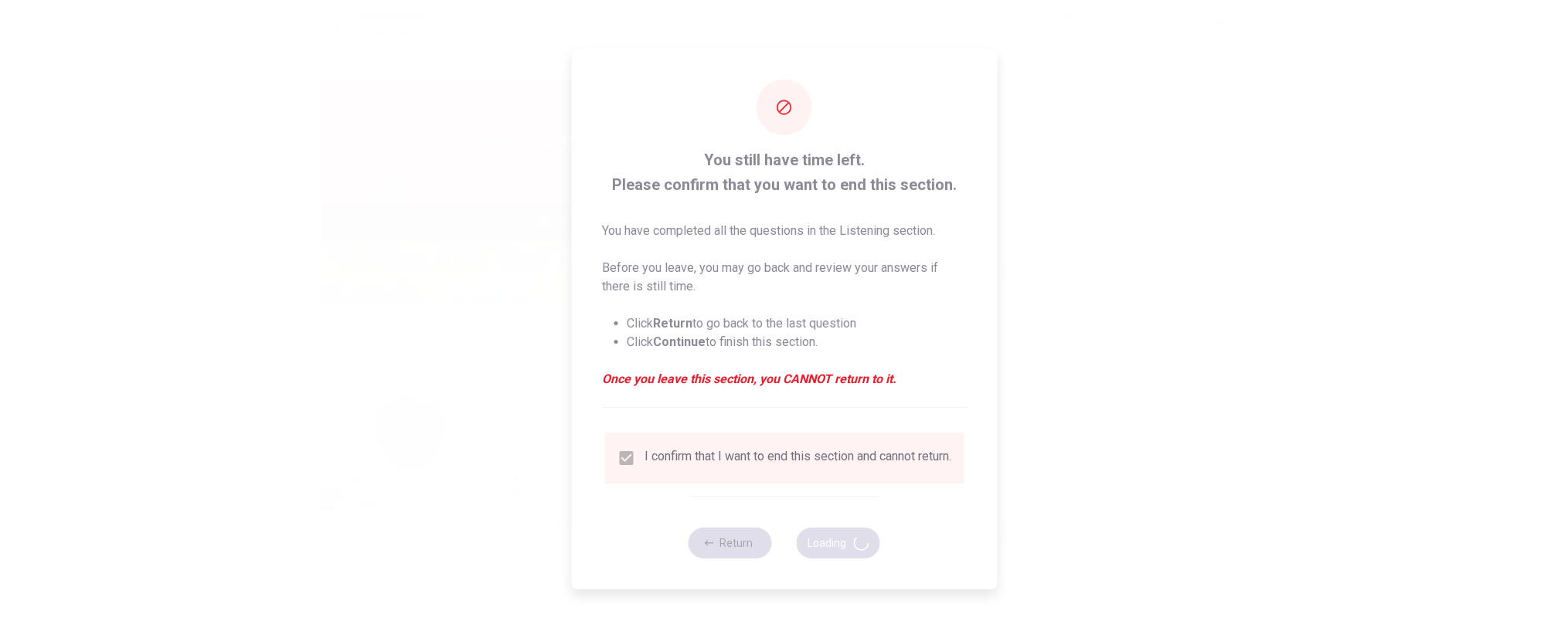
type input "72"
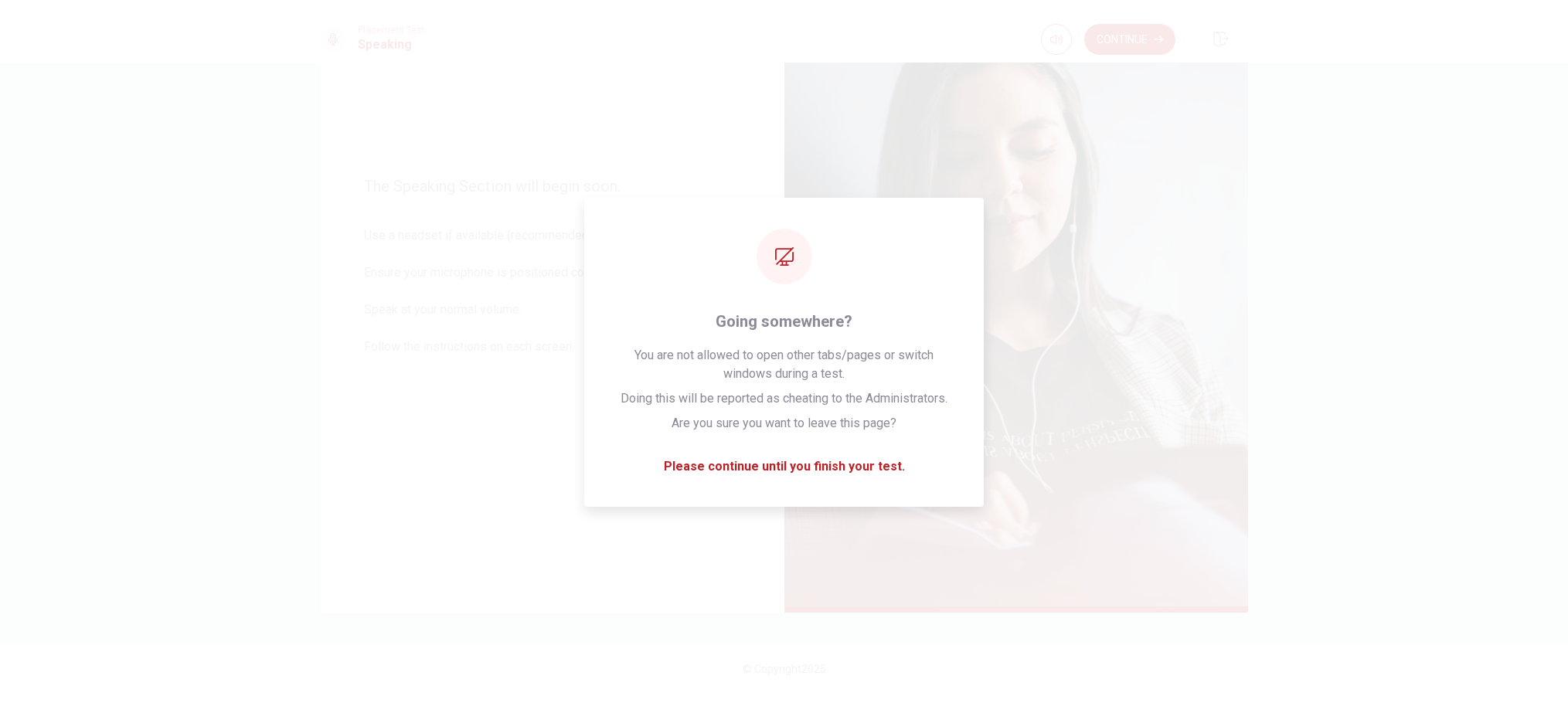
scroll to position [132, 0]
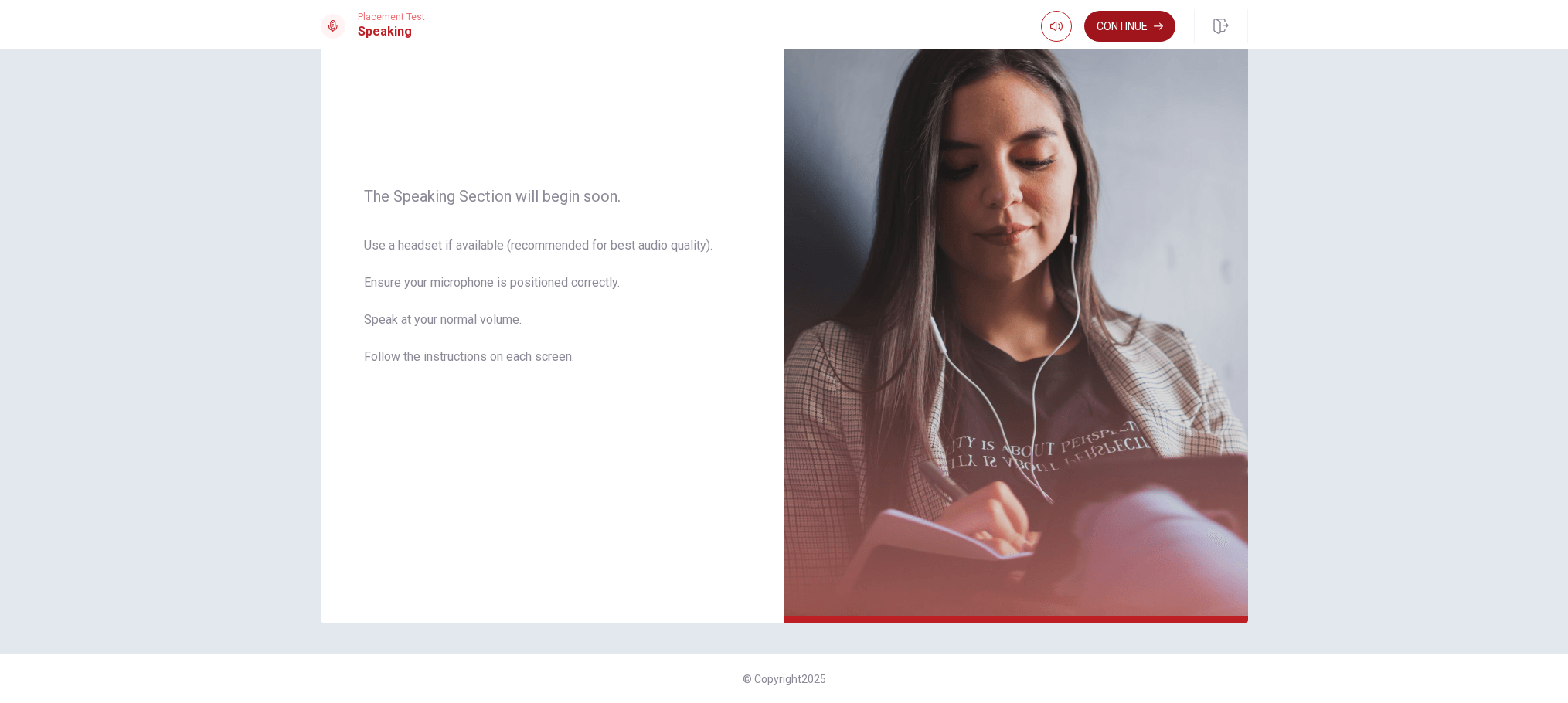
click at [1134, 30] on button "Continue" at bounding box center [1130, 26] width 91 height 31
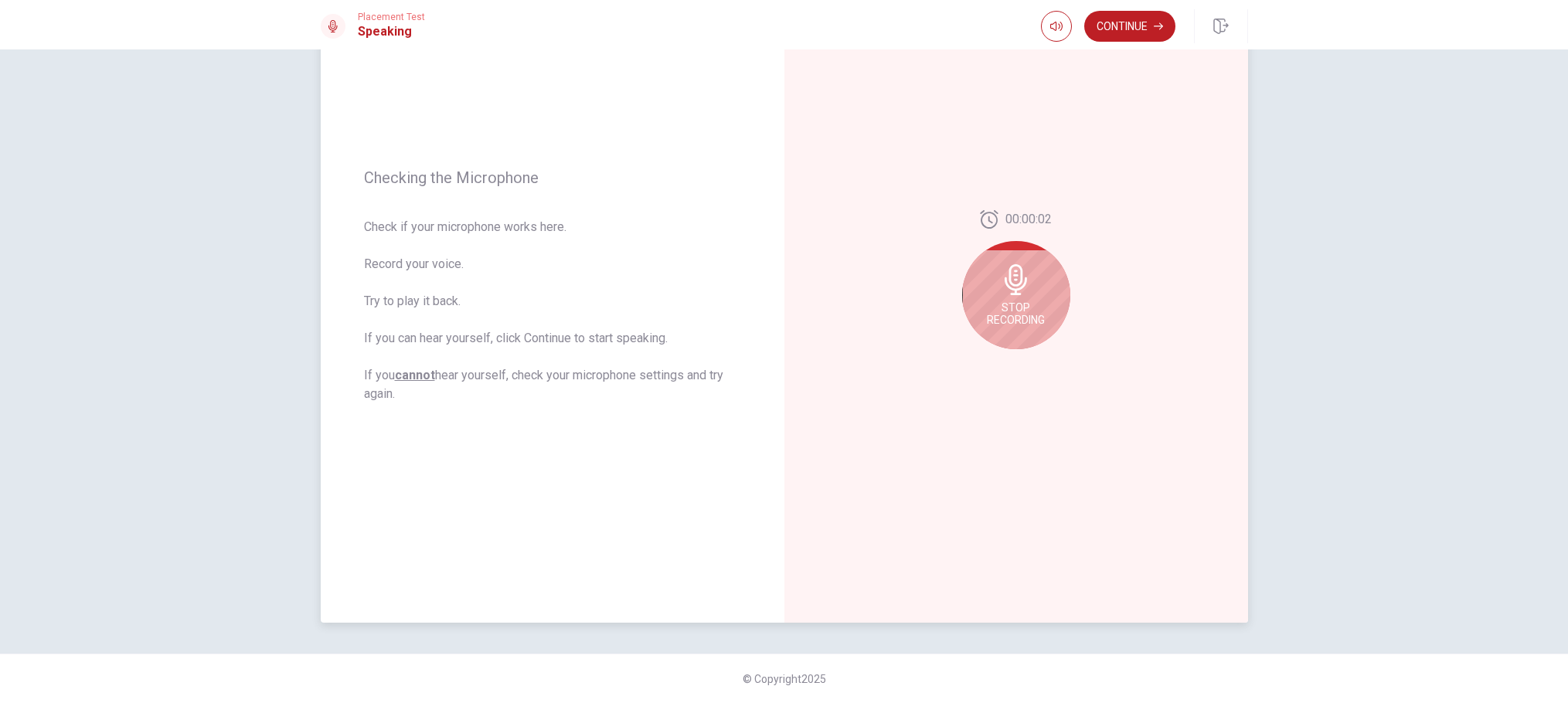
click at [995, 310] on span "Stop Recording" at bounding box center [1016, 313] width 58 height 24
click at [1031, 359] on icon "Play Audio" at bounding box center [1033, 361] width 9 height 9
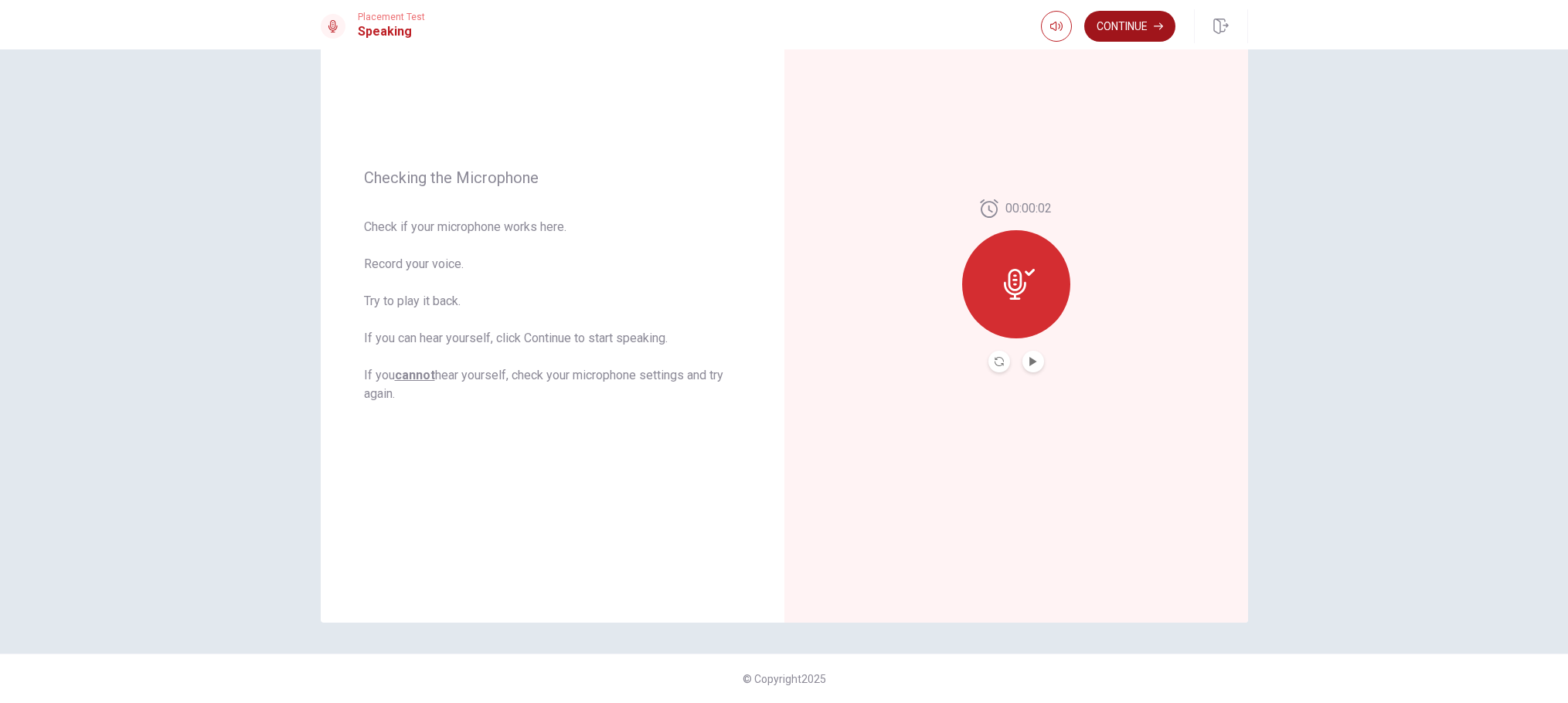
click at [1131, 28] on button "Continue" at bounding box center [1130, 26] width 91 height 31
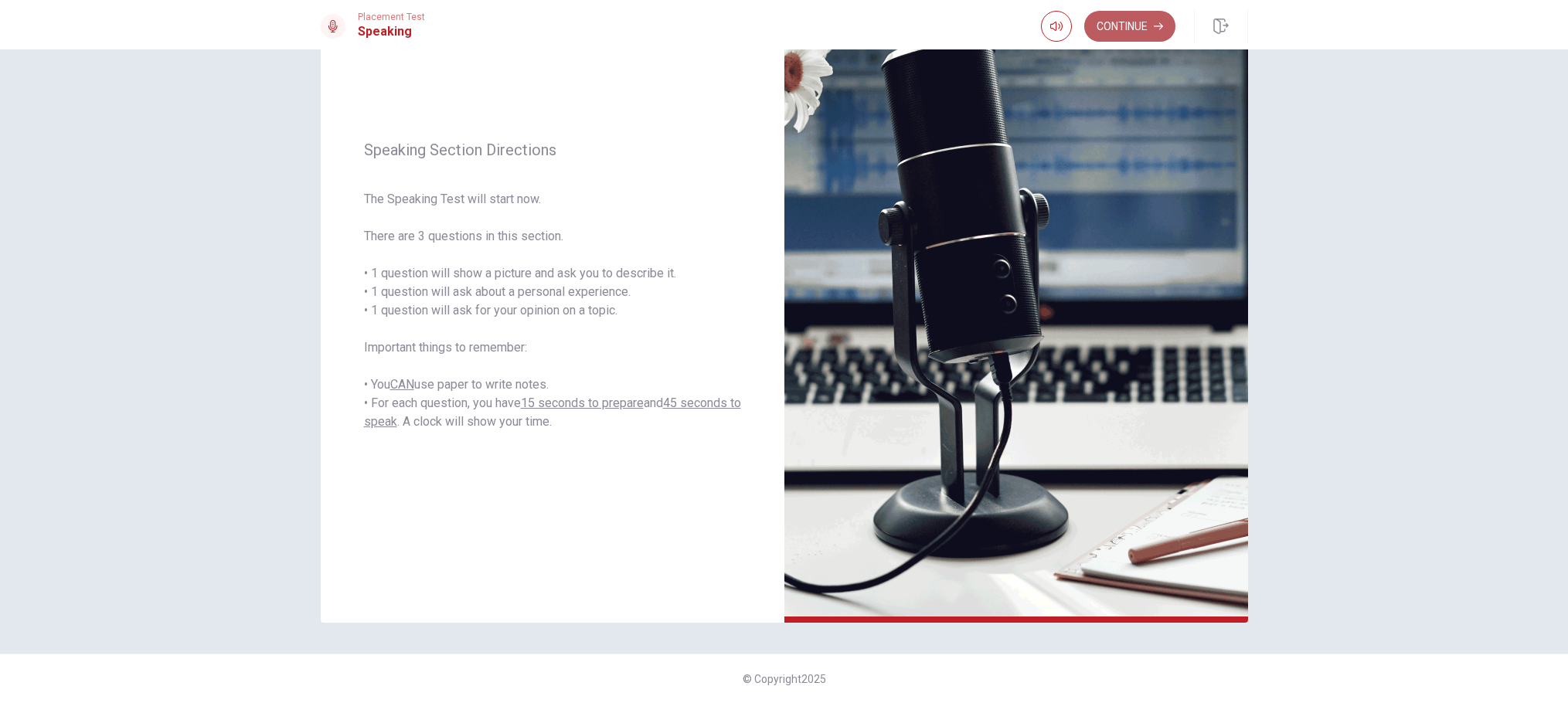
click at [1130, 26] on button "Continue" at bounding box center [1130, 26] width 91 height 31
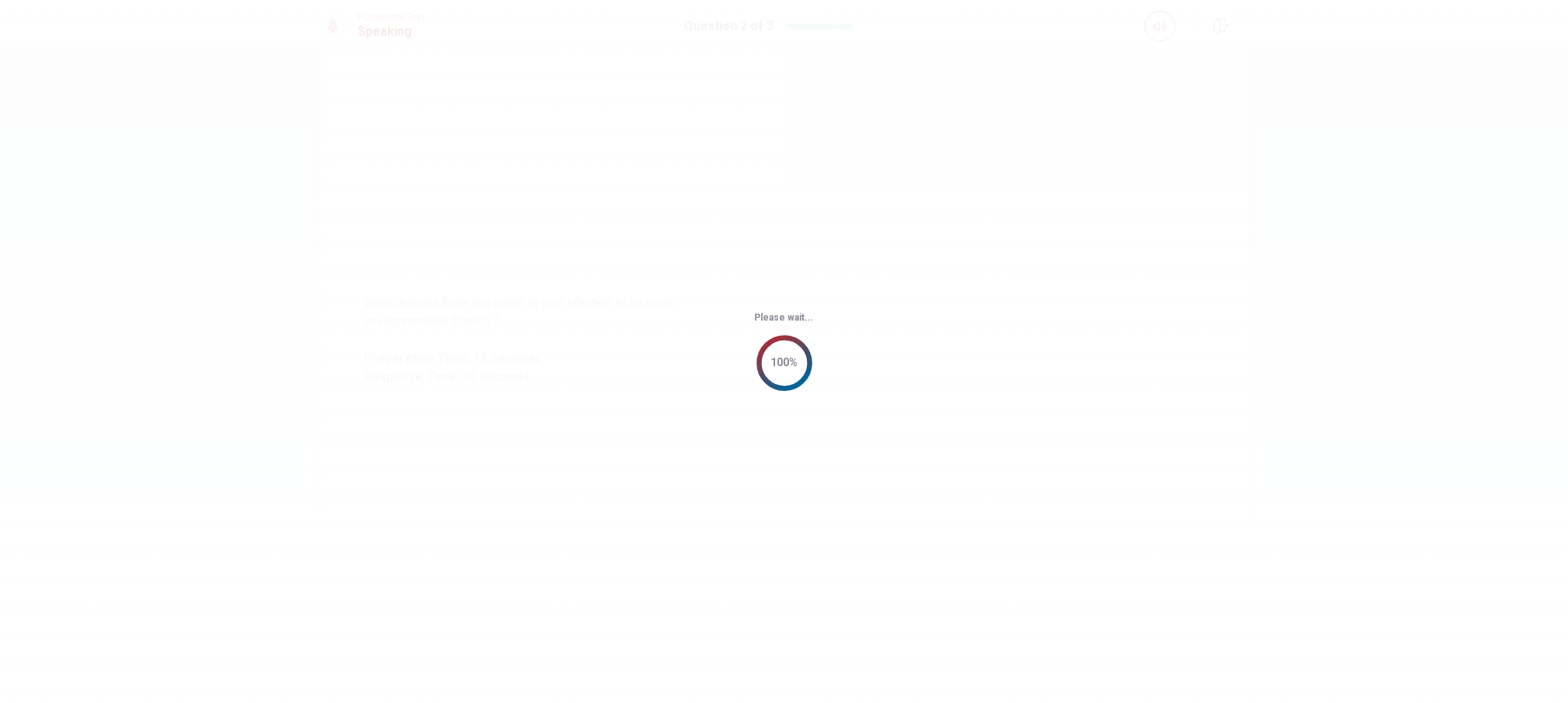
scroll to position [0, 0]
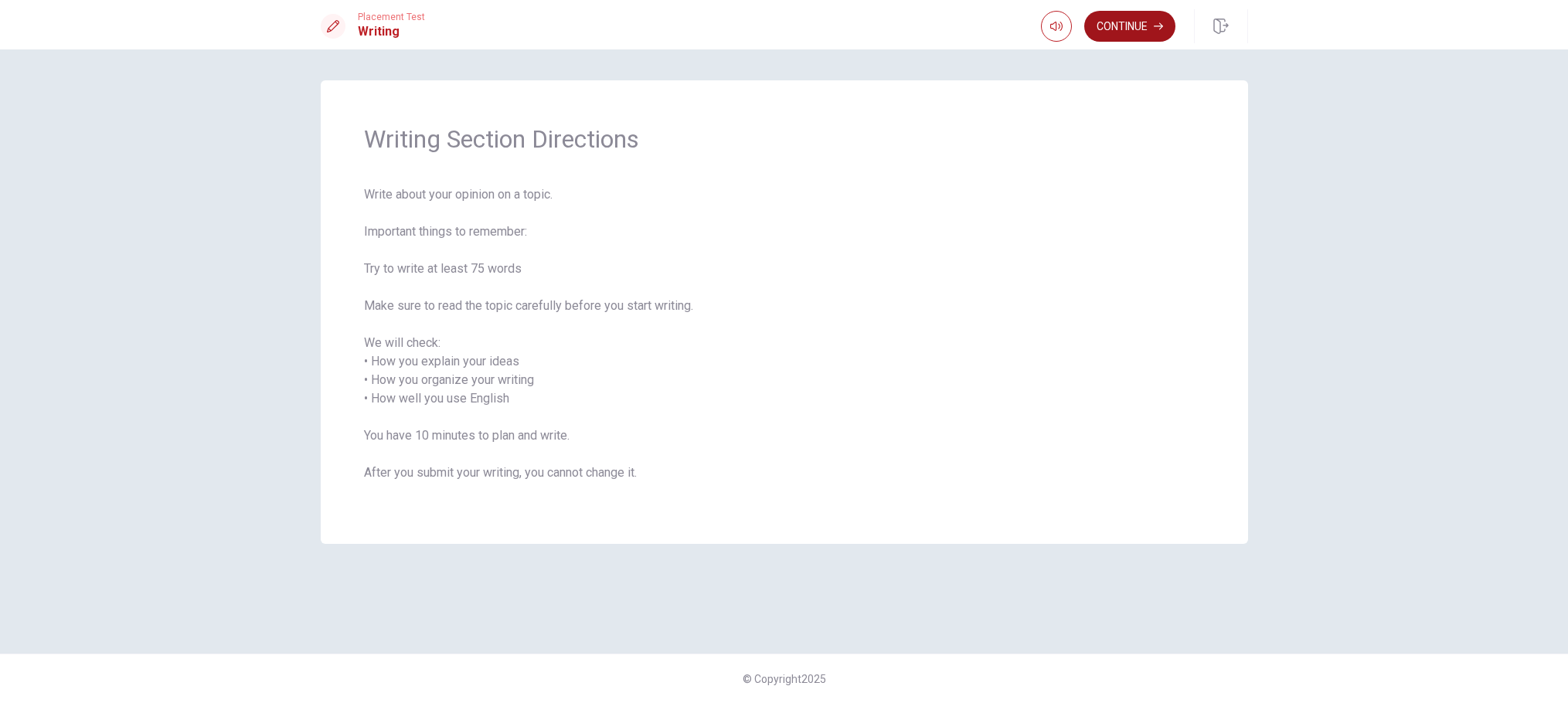
click at [1153, 36] on button "Continue" at bounding box center [1130, 26] width 91 height 31
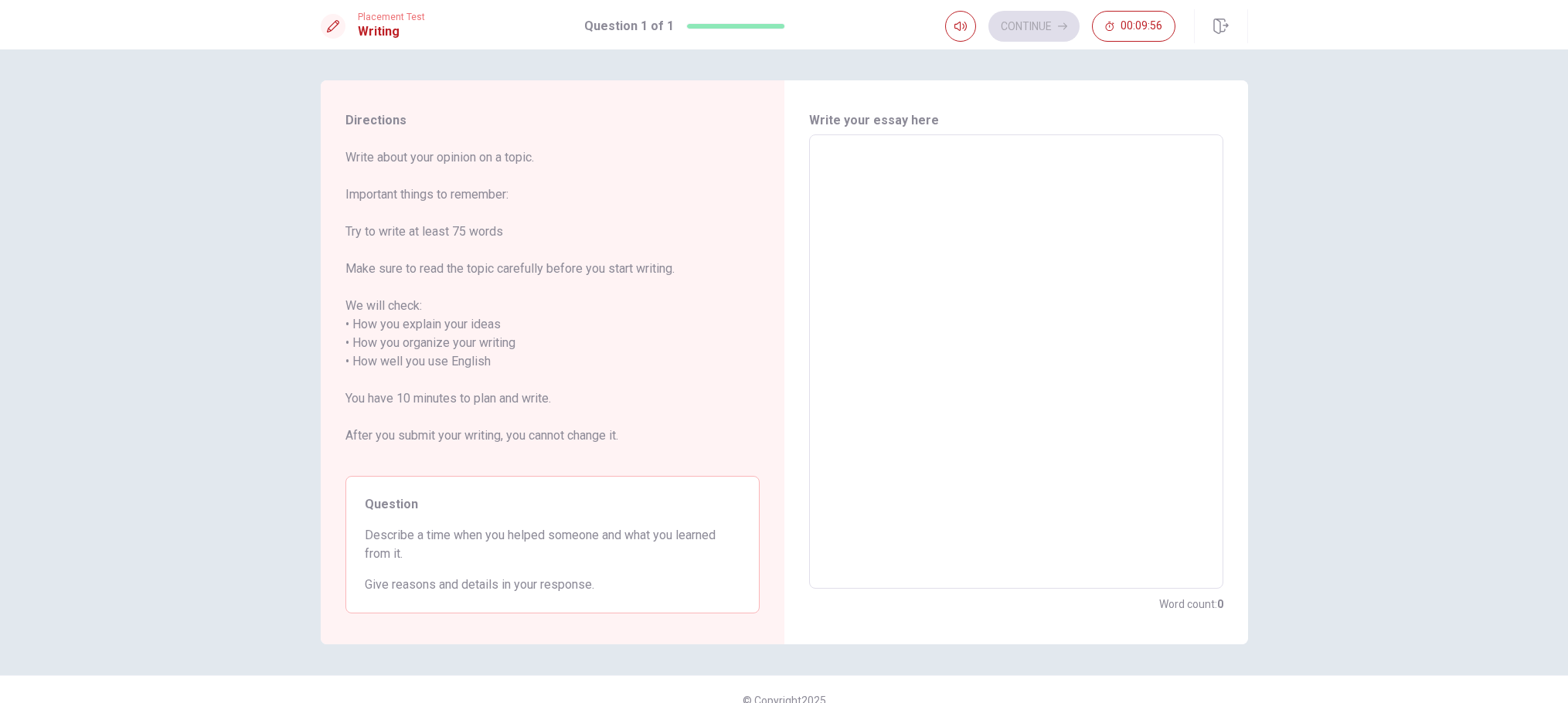
click at [849, 190] on textarea at bounding box center [1017, 362] width 393 height 429
type textarea "I"
type textarea "x"
type textarea "I"
type textarea "x"
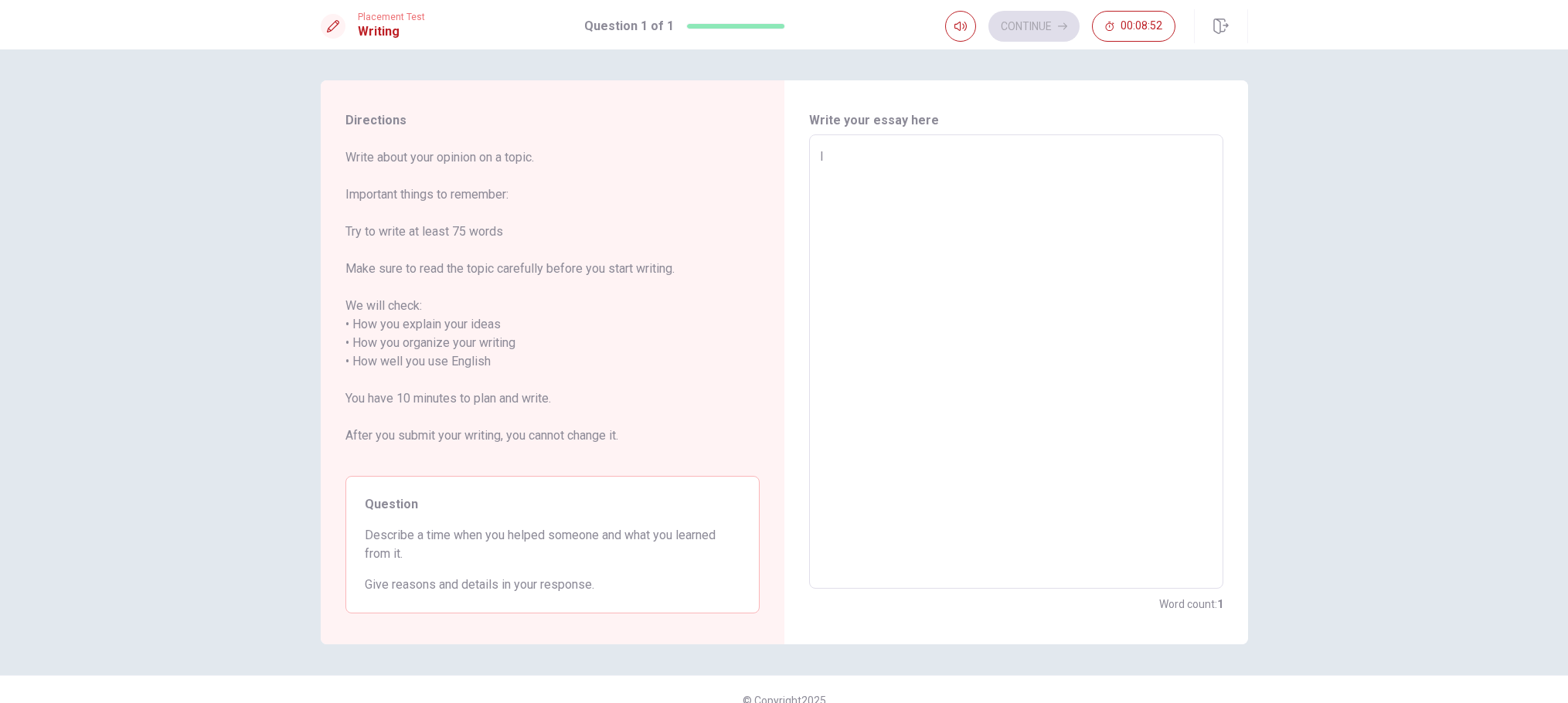
type textarea "I w"
type textarea "x"
type textarea "I wo"
type textarea "x"
type textarea "I wor"
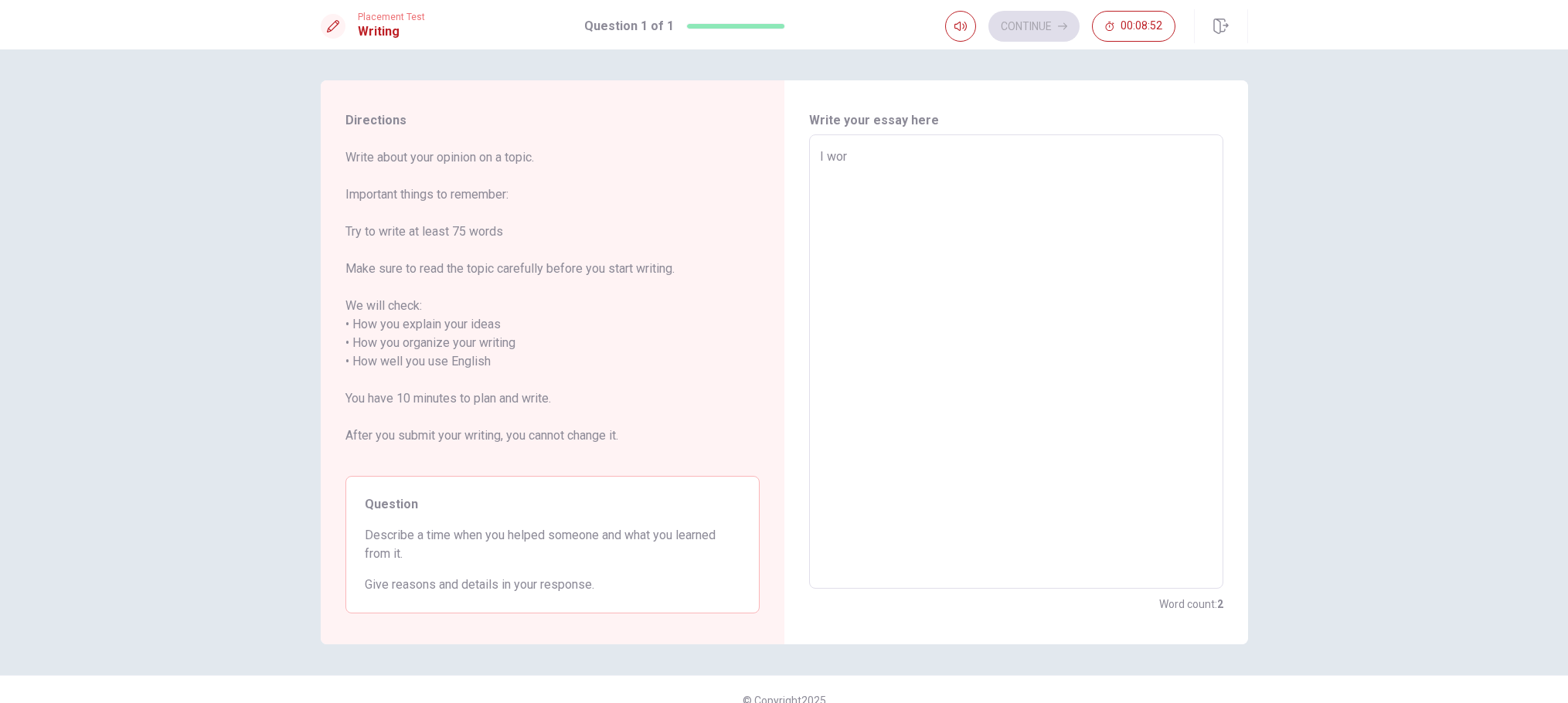
type textarea "x"
type textarea "I work"
type textarea "x"
type textarea "I work"
type textarea "x"
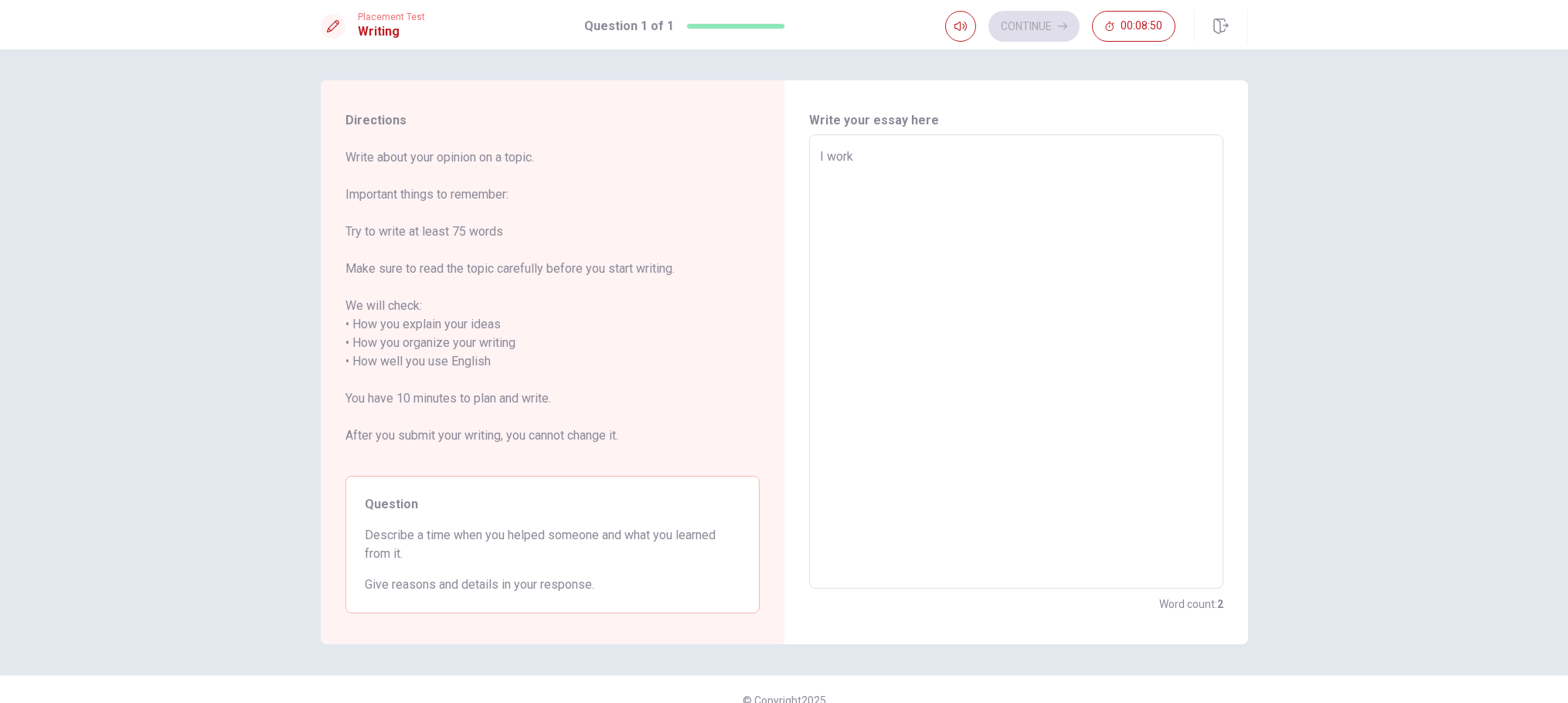
type textarea "I work i"
type textarea "x"
type textarea "I work in"
type textarea "x"
type textarea "I work ins"
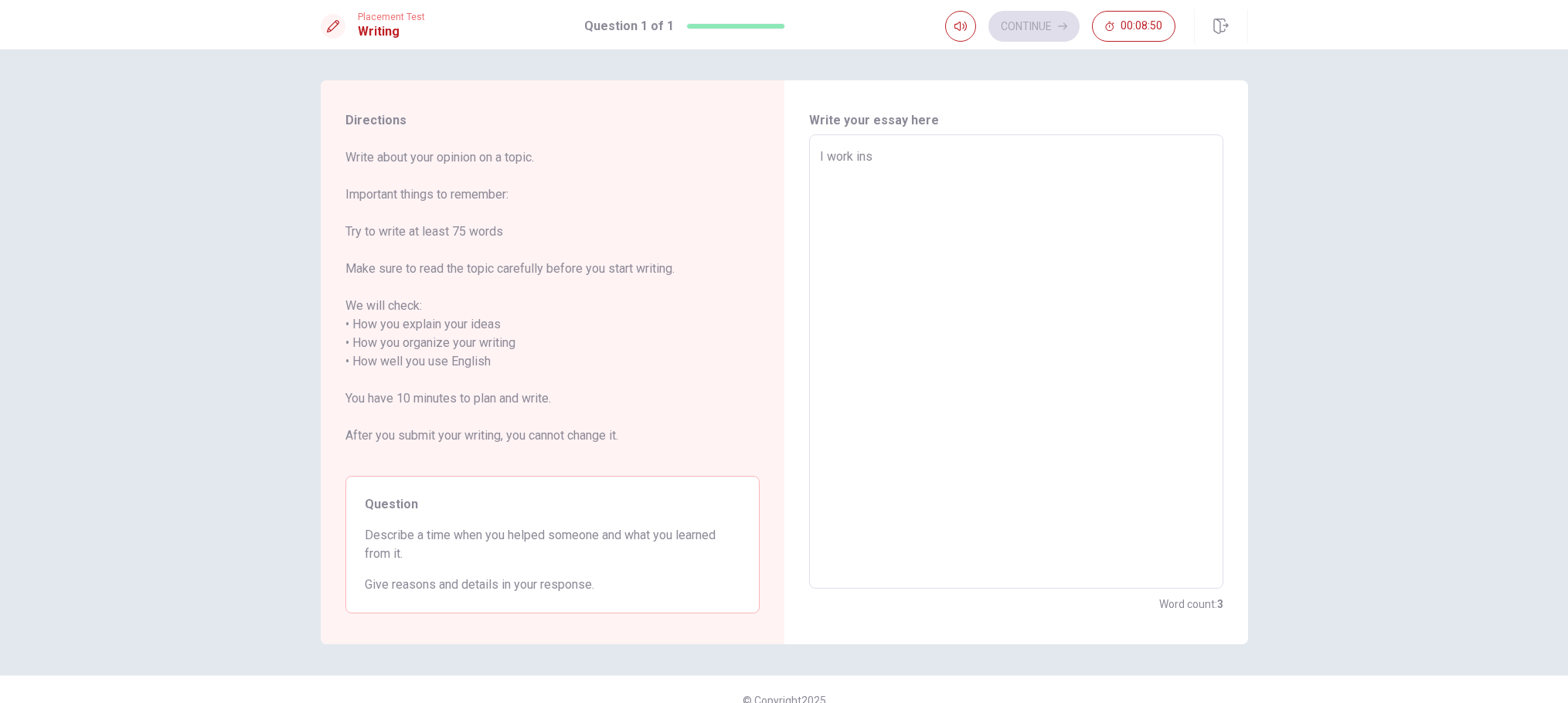
type textarea "x"
type textarea "I work in"
type textarea "x"
type textarea "I work in"
type textarea "x"
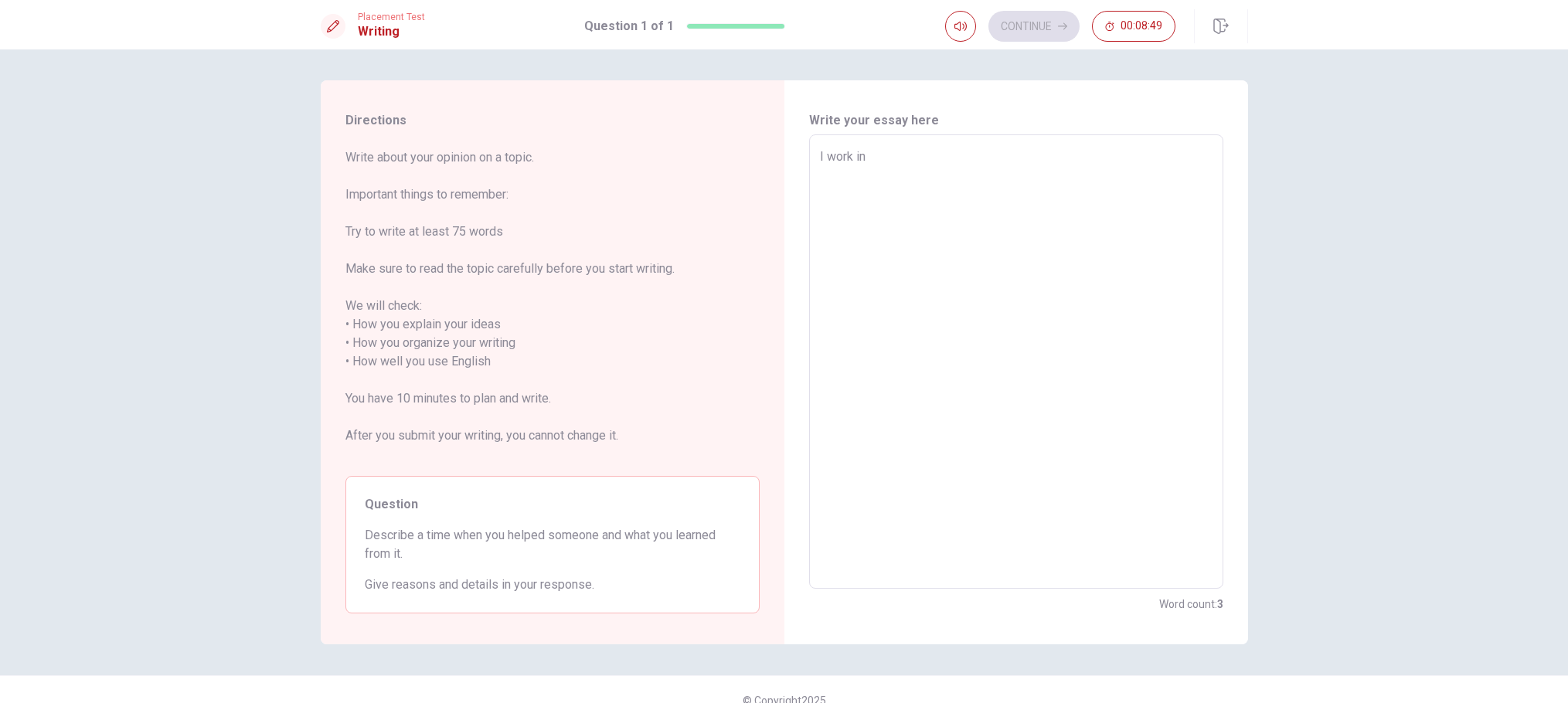
type textarea "I work in a"
type textarea "x"
type textarea "I work in a"
type textarea "x"
type textarea "I work in a b"
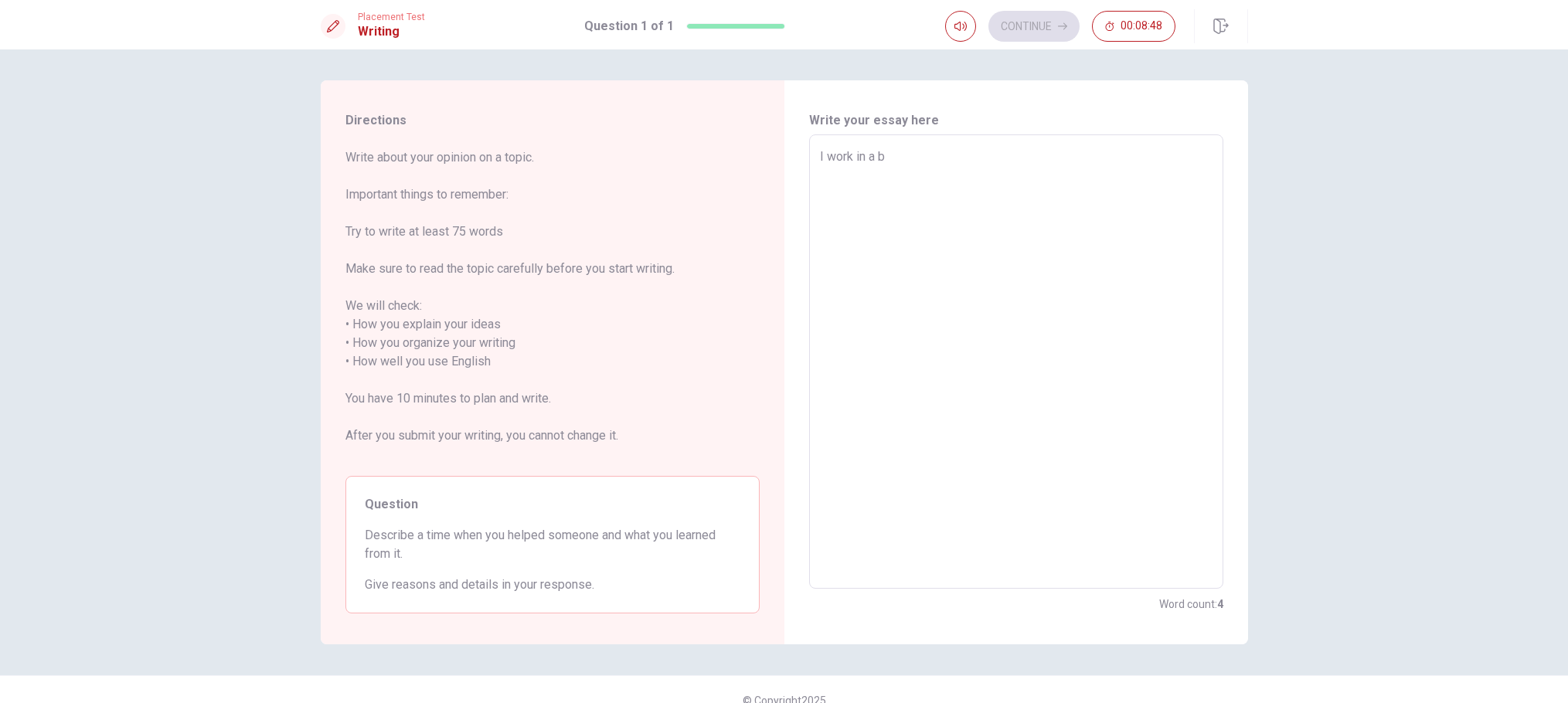
type textarea "x"
type textarea "I work in a ba"
type textarea "x"
type textarea "I work in a ban"
type textarea "x"
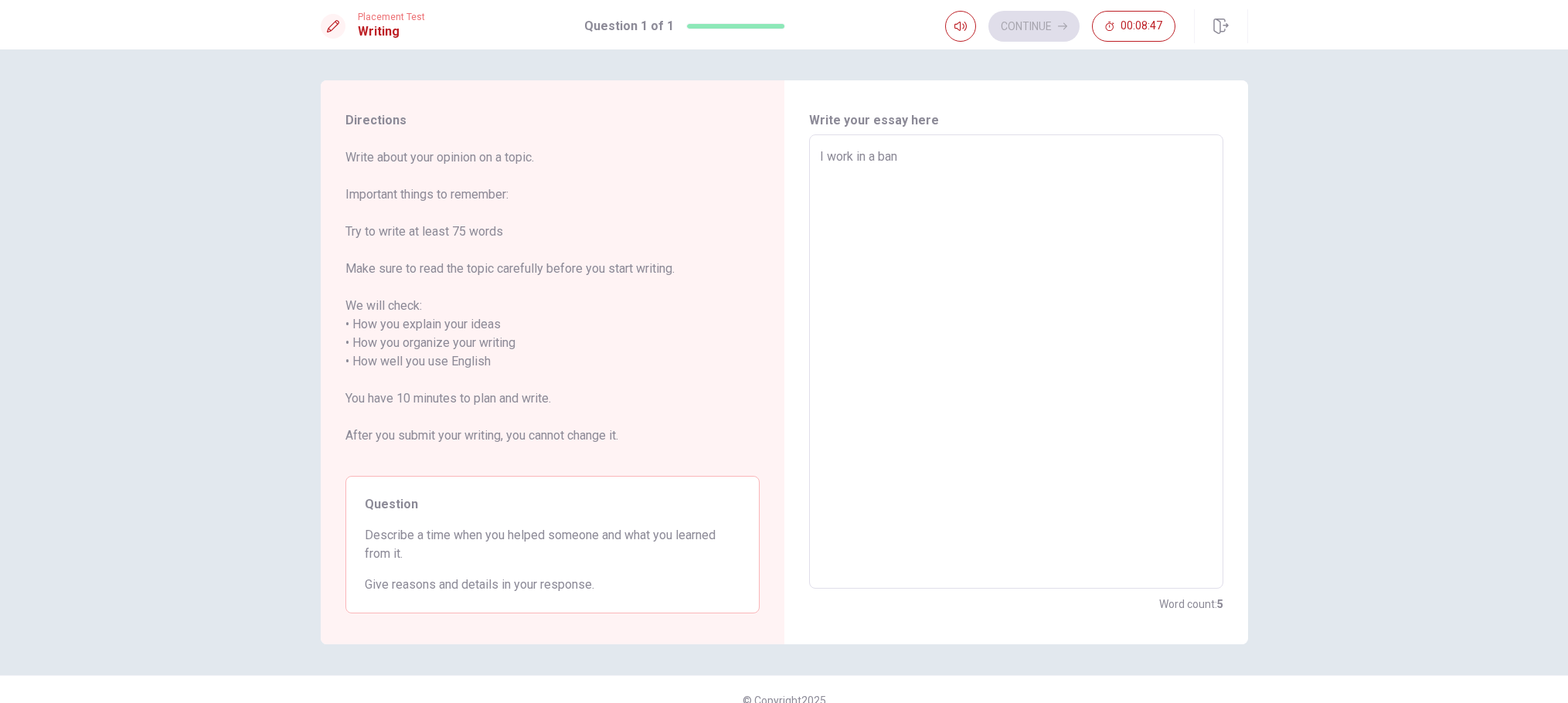
type textarea "I work in a bank"
type textarea "x"
type textarea "I work in a bank"
type textarea "x"
type textarea "I work in a bank a"
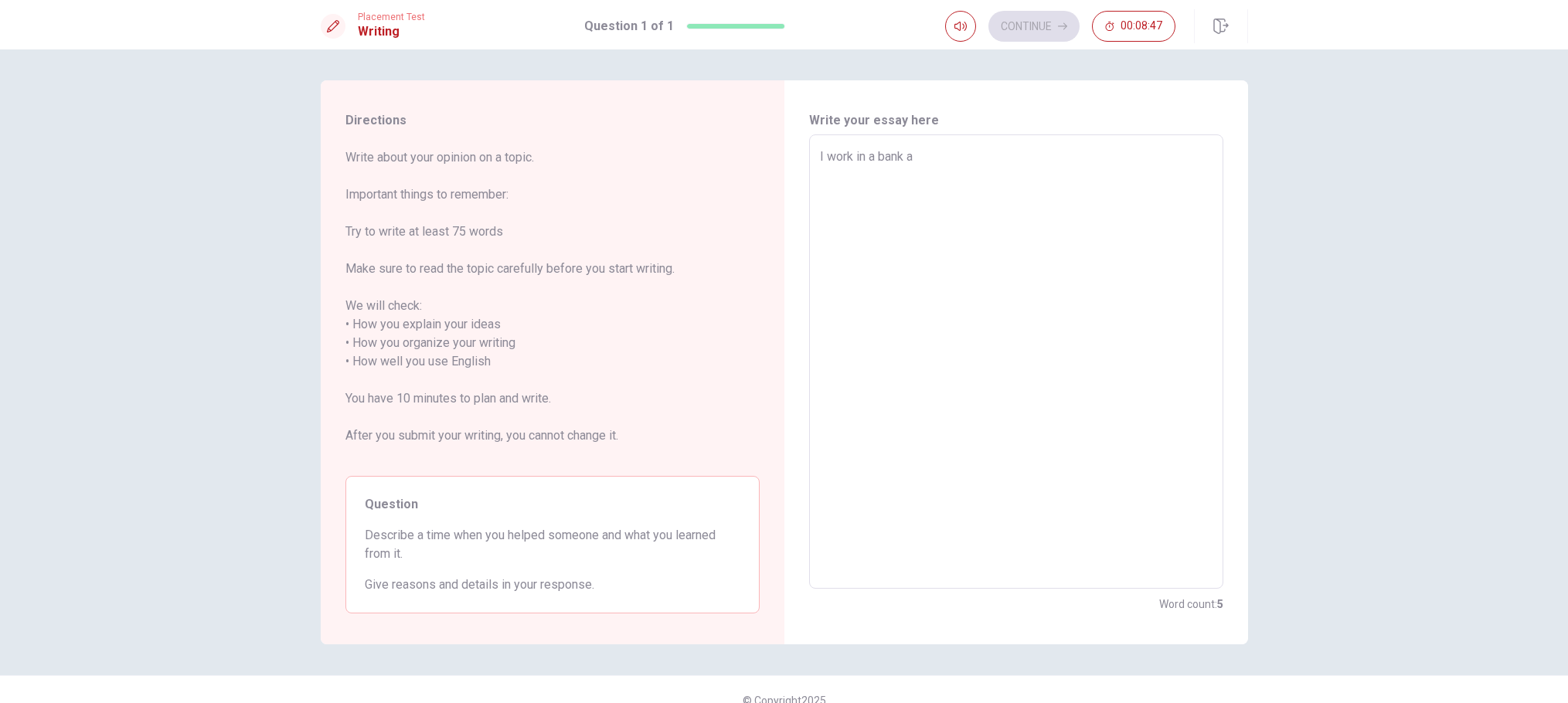
type textarea "x"
type textarea "I work in a bank an"
type textarea "x"
type textarea "I work in a bank and"
type textarea "x"
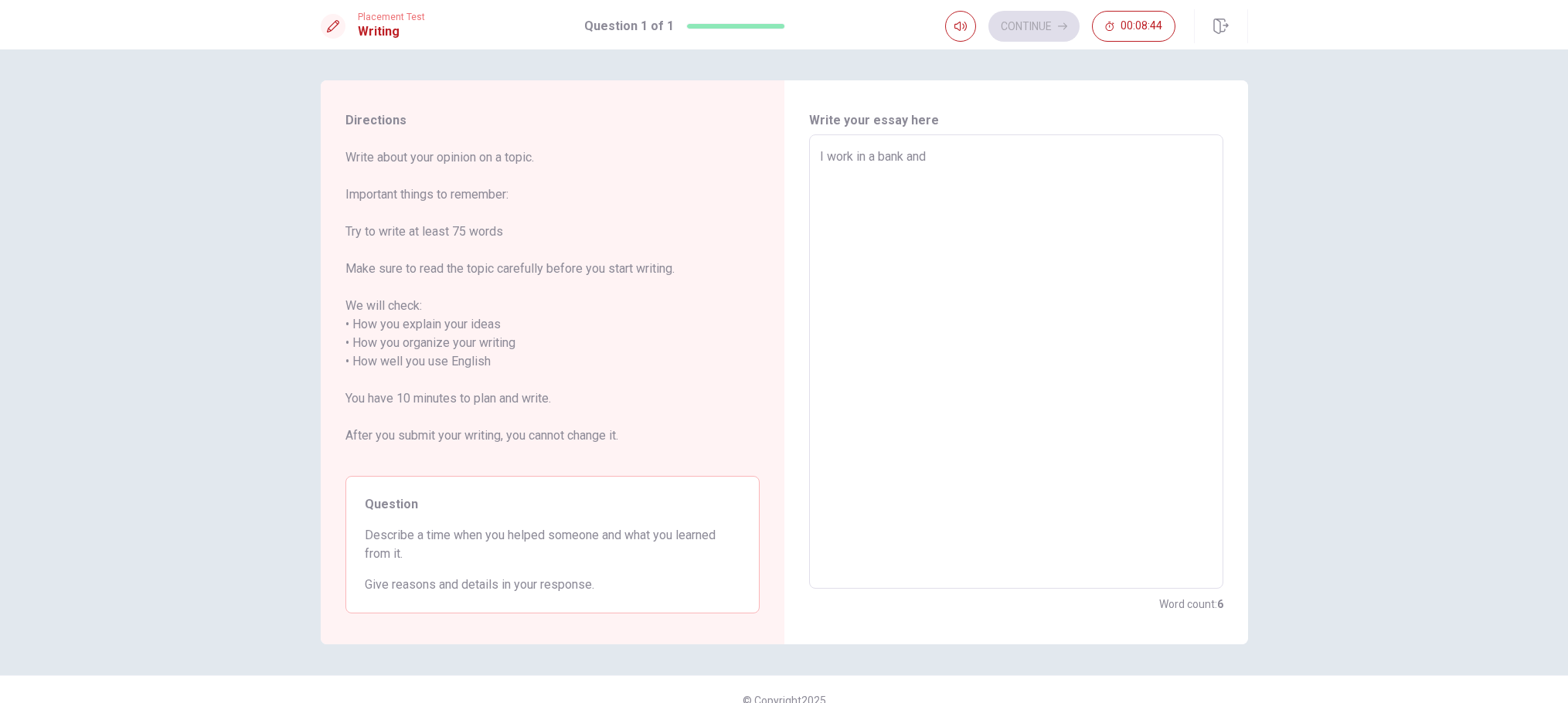
type textarea "I work in a bank and"
type textarea "x"
type textarea "I work in a bank and w"
type textarea "x"
type textarea "I work in a bank and we"
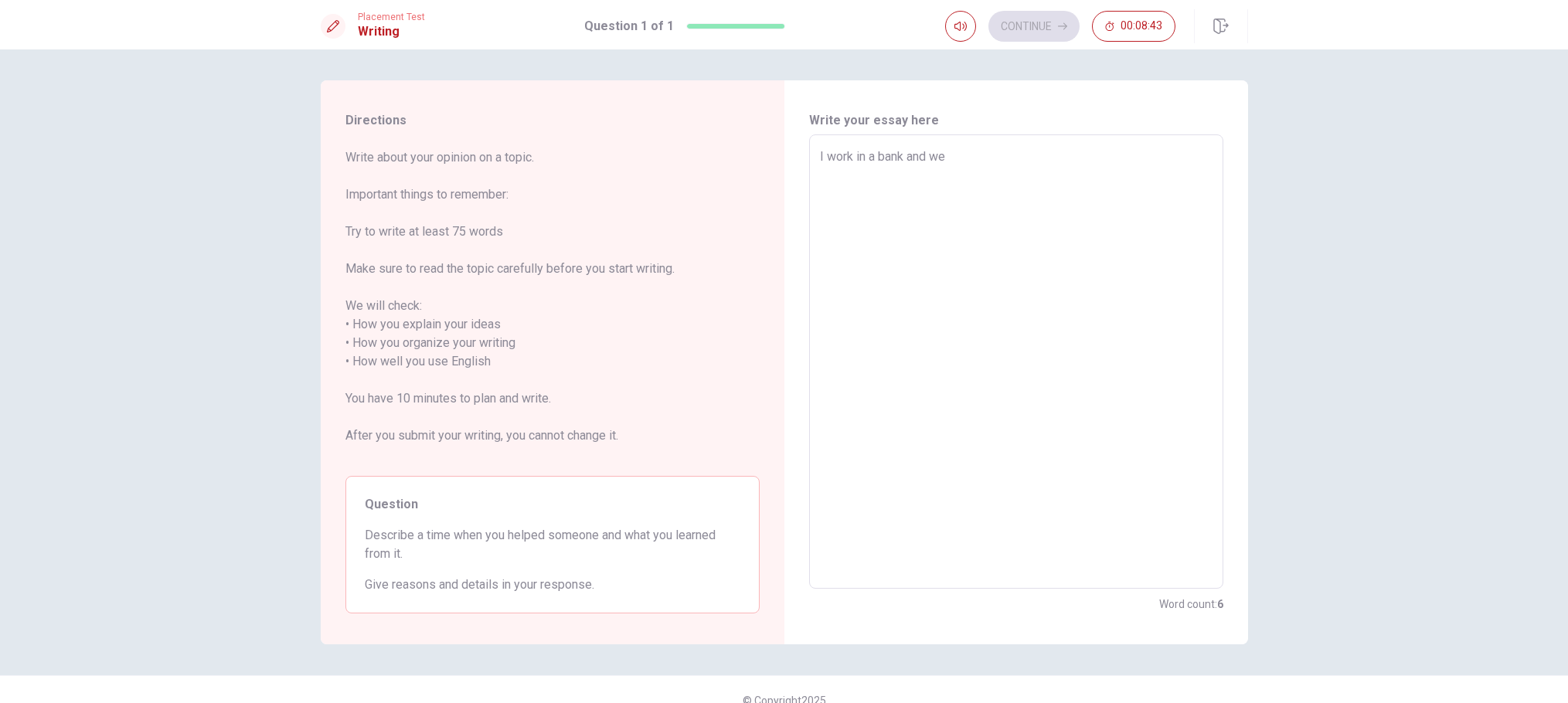
type textarea "x"
type textarea "I work in a bank and we"
type textarea "x"
type textarea "I work in a bank and we h"
type textarea "x"
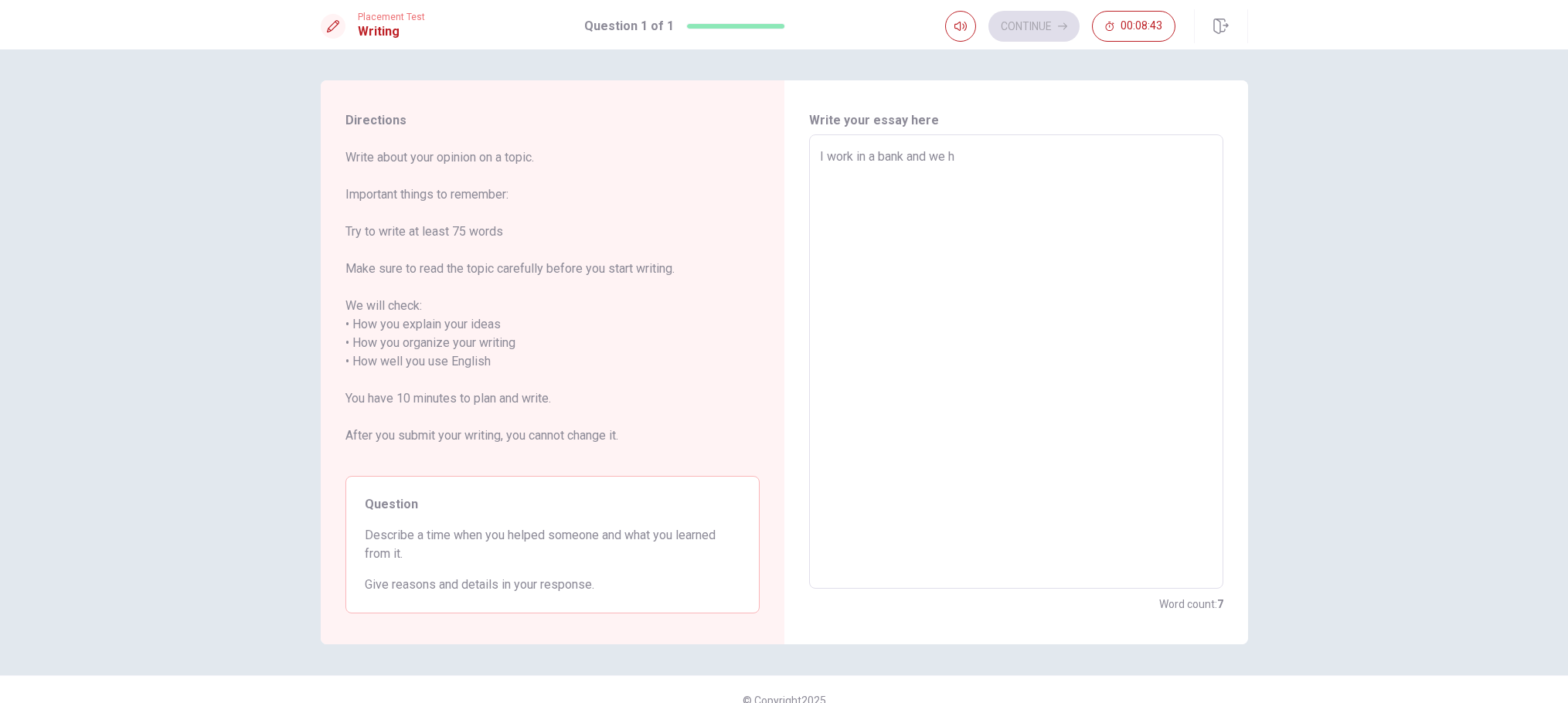
type textarea "I work in a bank and we ha"
type textarea "x"
type textarea "I work in a bank and we hav"
type textarea "x"
type textarea "I work in a bank and we have"
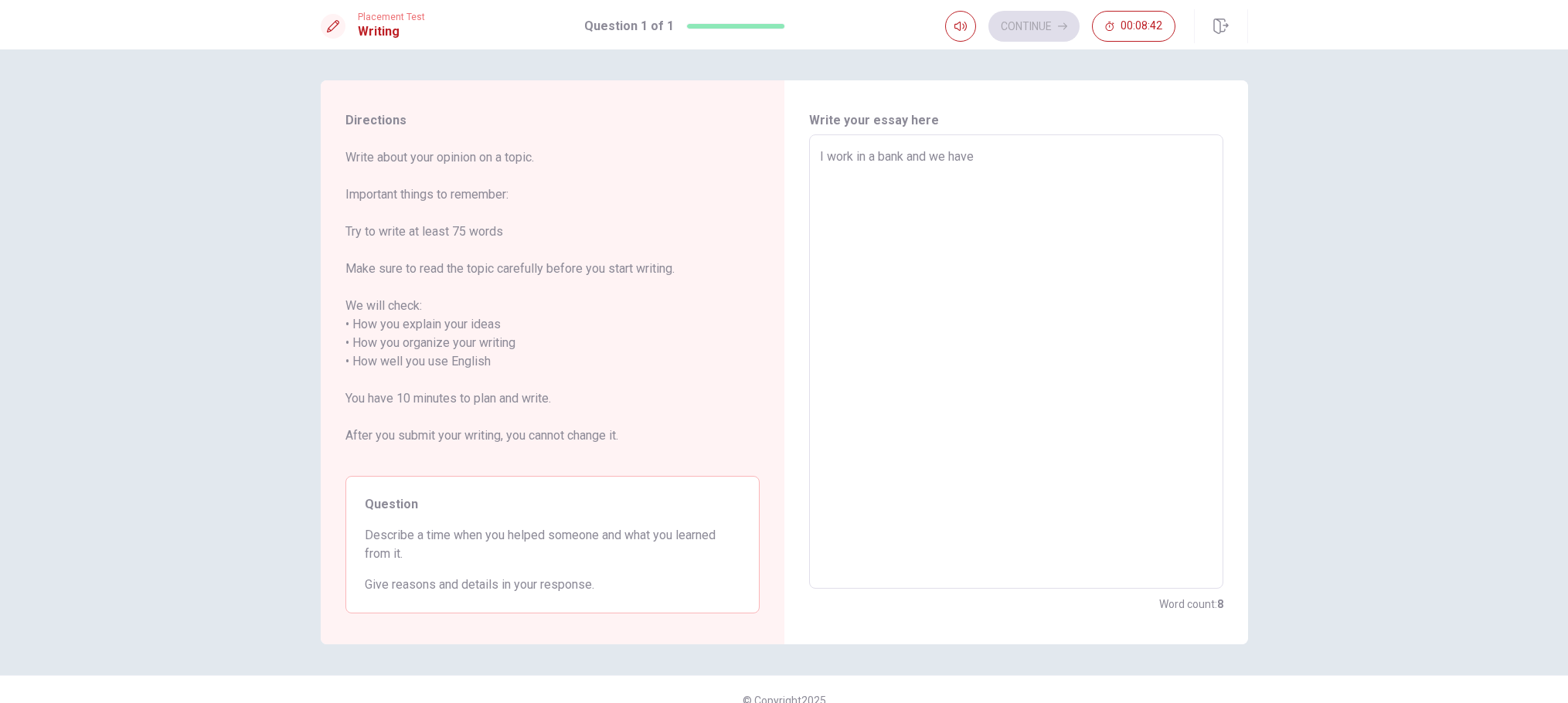
type textarea "x"
type textarea "I work in a bank and we have"
type textarea "x"
type textarea "I work in a bank and we have s"
type textarea "x"
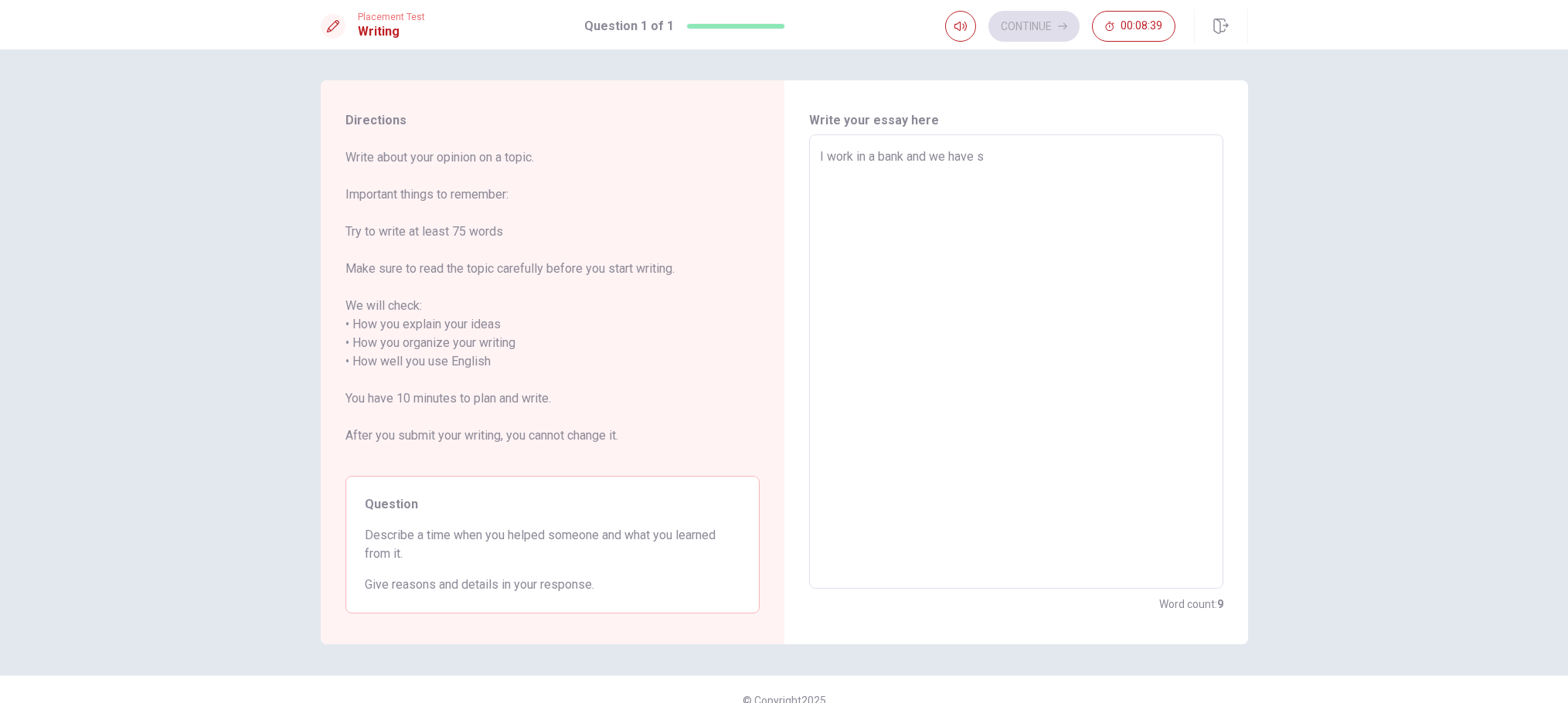
type textarea "I work in a bank and we have so"
type textarea "x"
type textarea "I work in a bank and we have s"
type textarea "x"
type textarea "I work in a bank and we have"
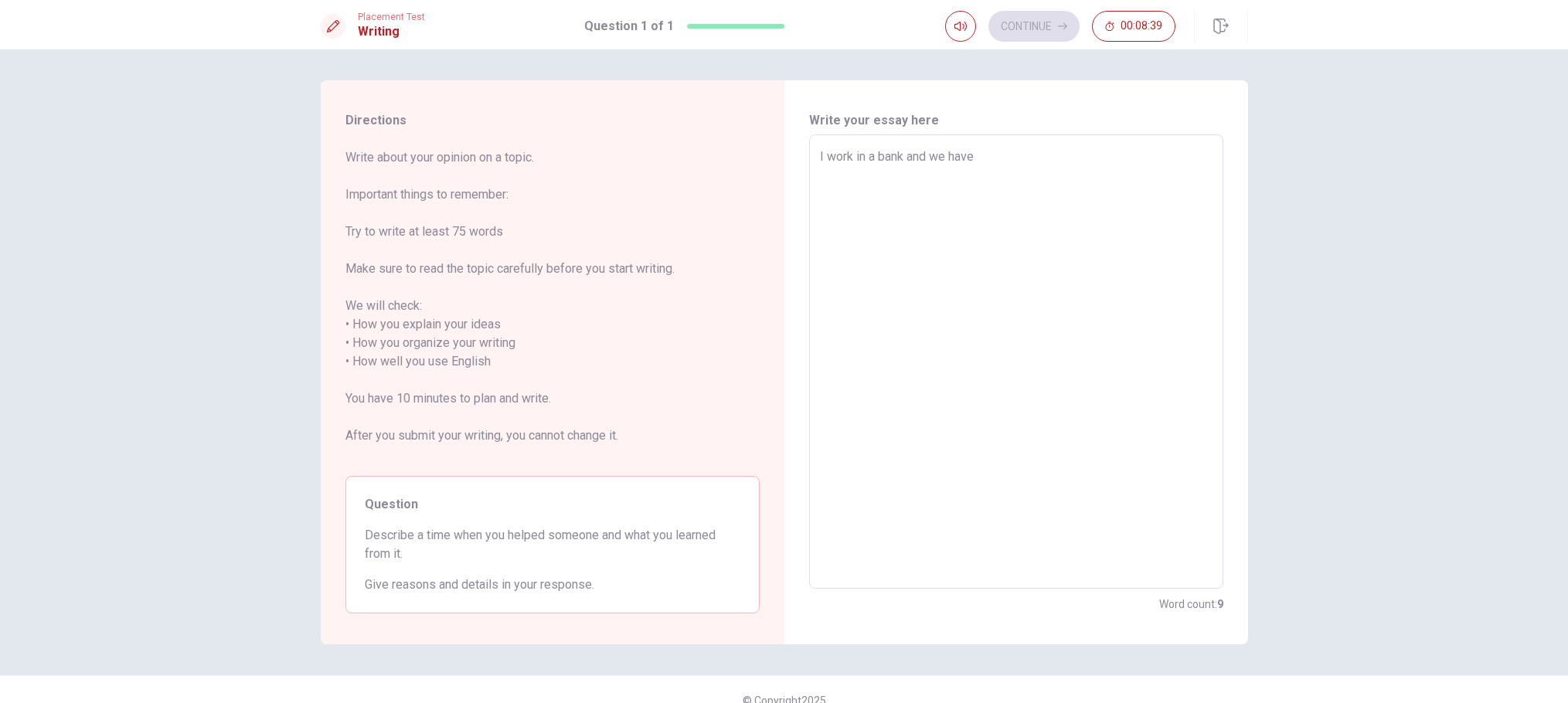
type textarea "x"
type textarea "I work in a bank and we have"
type textarea "x"
type textarea "I work in a bank and we have"
type textarea "x"
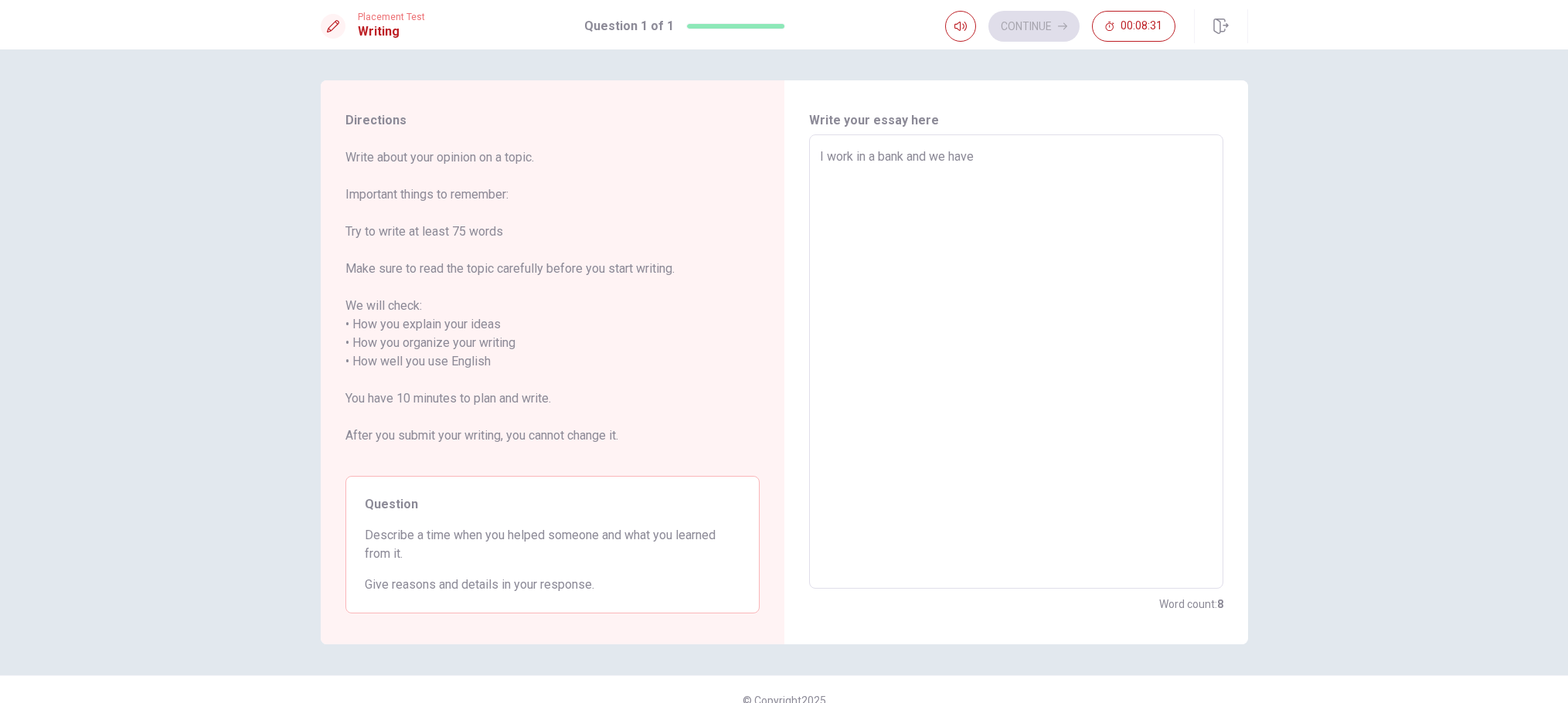
type textarea "I work in a bank and we have t"
type textarea "x"
type textarea "I work in a bank and we have te"
type textarea "x"
type textarea "I work in a bank and we have ten"
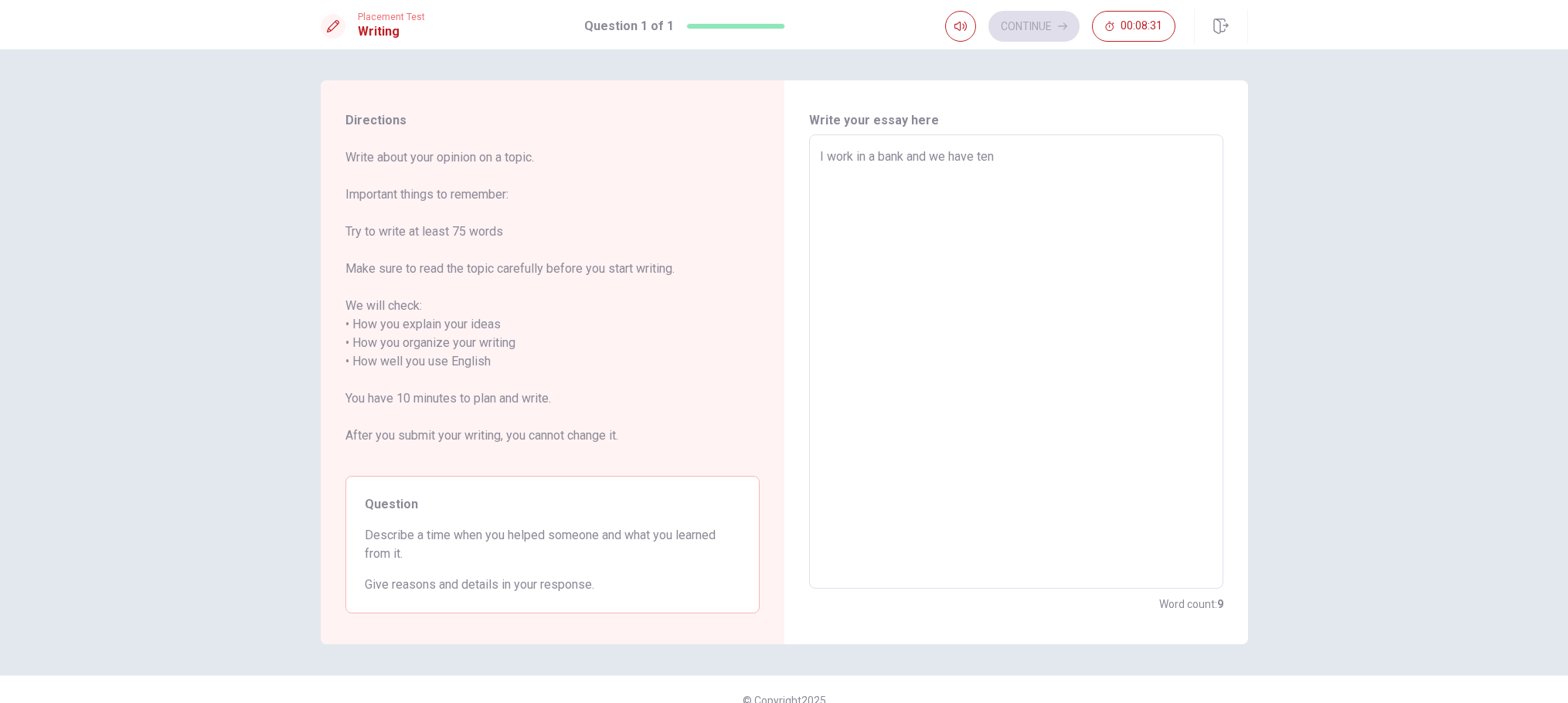
type textarea "x"
type textarea "I work in a bank and we have ten"
type textarea "x"
type textarea "I work in a bank and we have ten c"
type textarea "x"
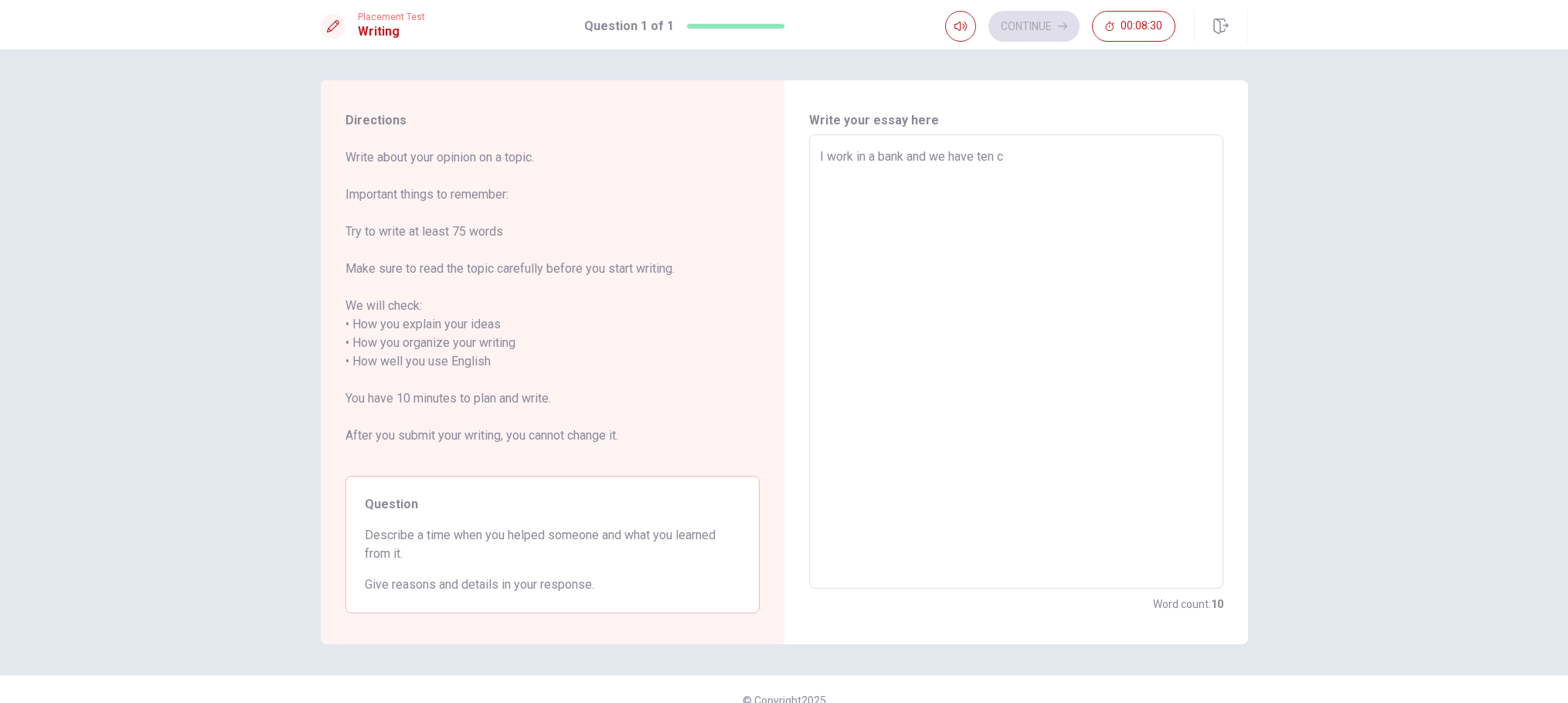
type textarea "I work in a bank and we have ten"
type textarea "x"
type textarea "I work in a bank and we have ten"
type textarea "x"
type textarea "I work in a bank and we have te"
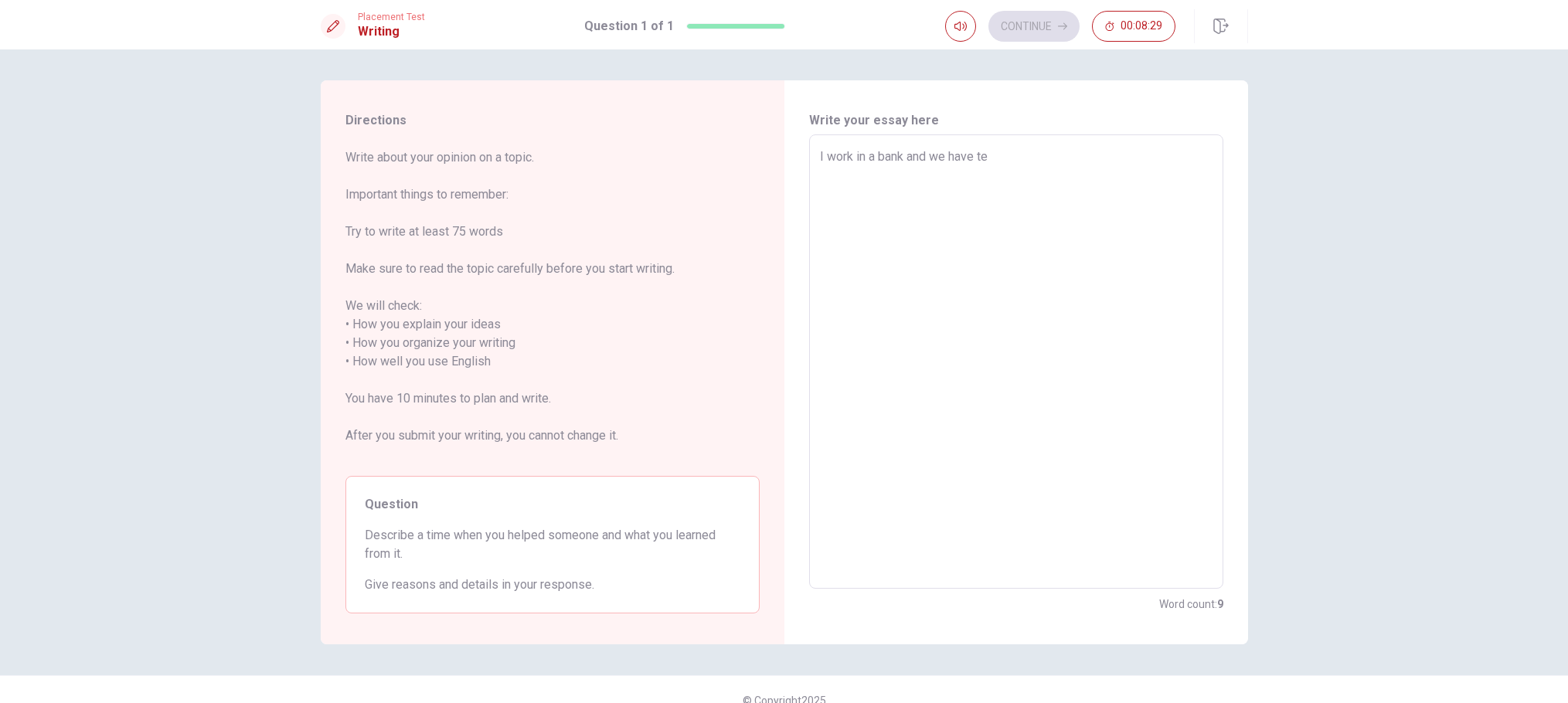
type textarea "x"
type textarea "I work in a bank and we have t"
type textarea "x"
type textarea "I work in a bank and we have"
type textarea "x"
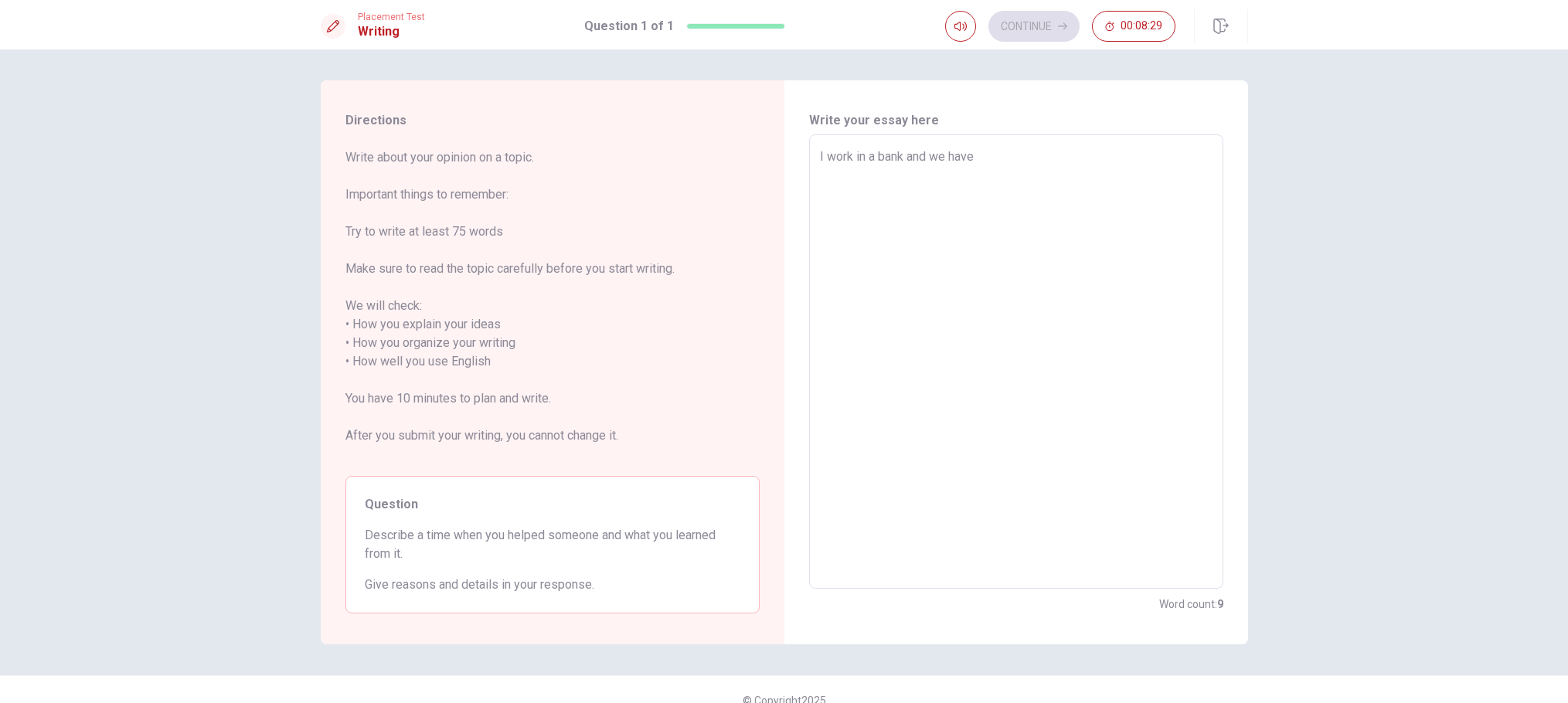
type textarea "I work in a bank and we have"
type textarea "x"
type textarea "I work in a bank and we hav"
type textarea "x"
type textarea "I work in a bank and we ha"
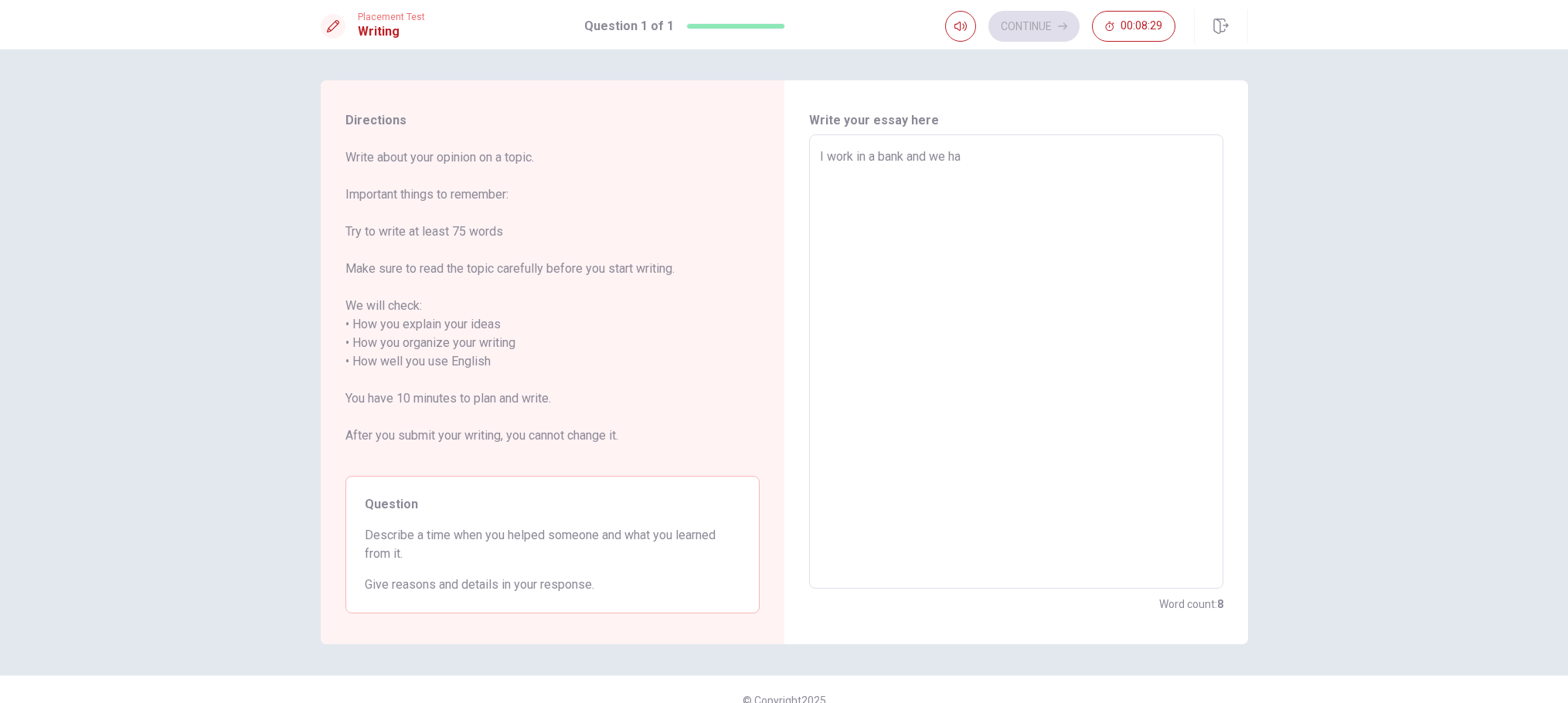
type textarea "x"
type textarea "I work in a bank and we h"
type textarea "x"
type textarea "I work in a bank and we"
type textarea "x"
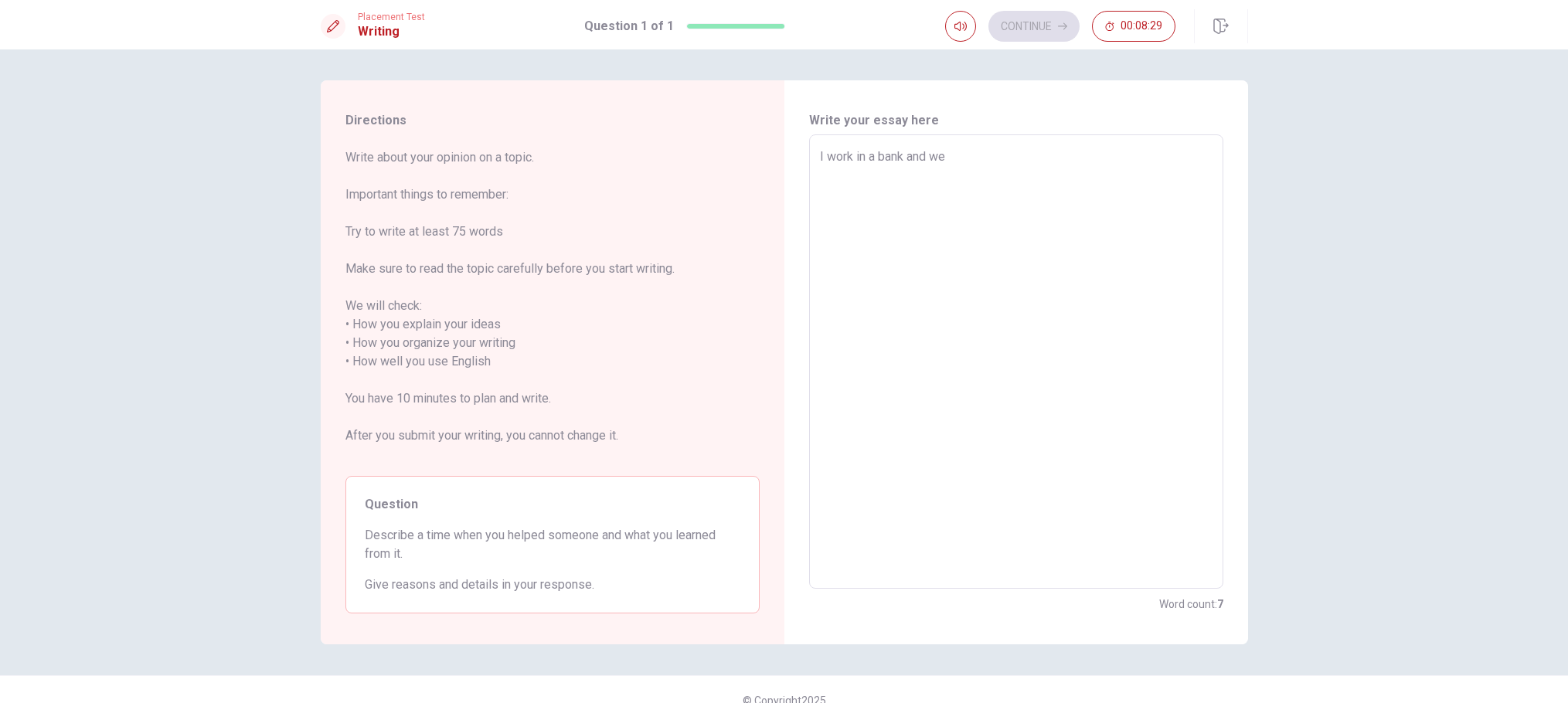
type textarea "I work in a bank and we"
type textarea "x"
type textarea "I work in a bank and w"
type textarea "x"
type textarea "I work in a bank and"
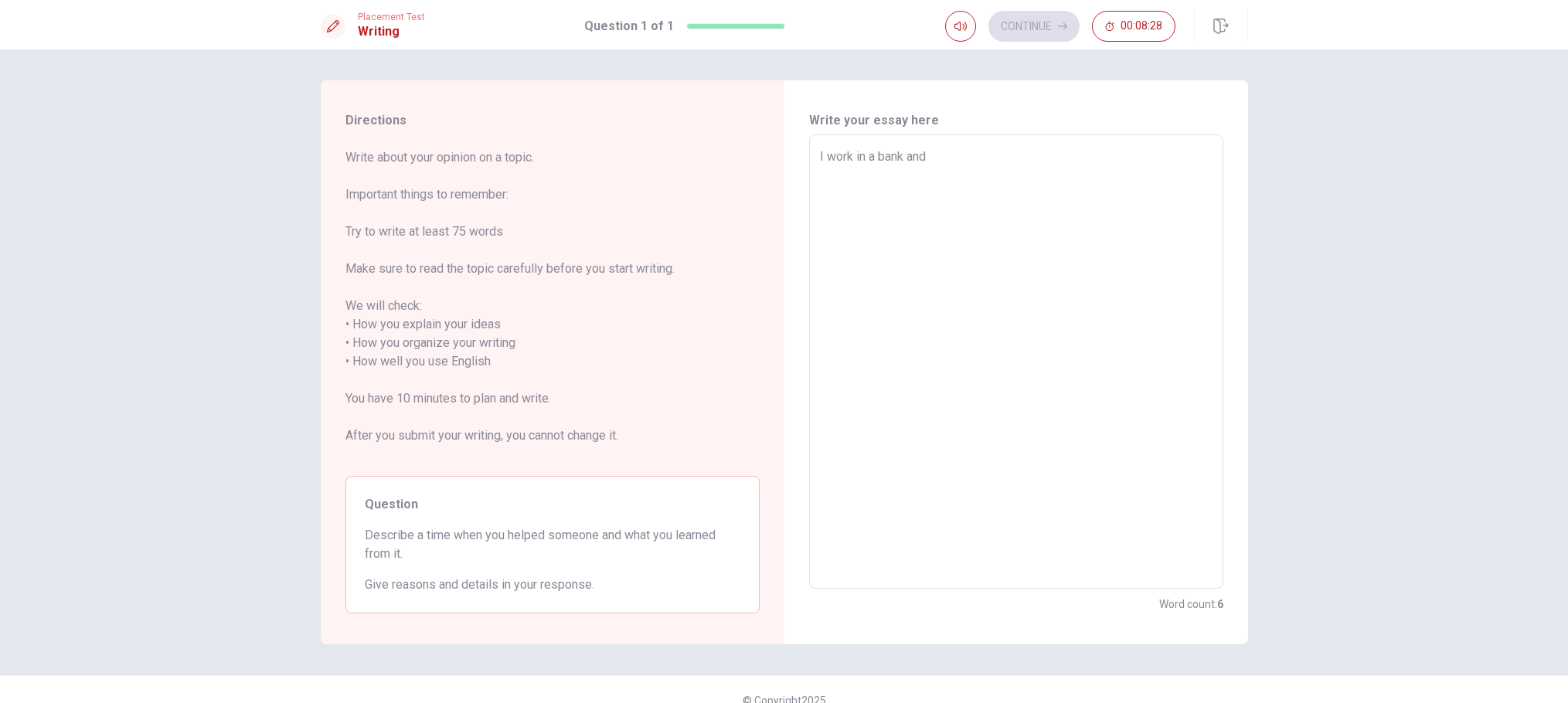
type textarea "x"
type textarea "I work in a bank and I"
type textarea "x"
type textarea "I work in a bank and I"
type textarea "x"
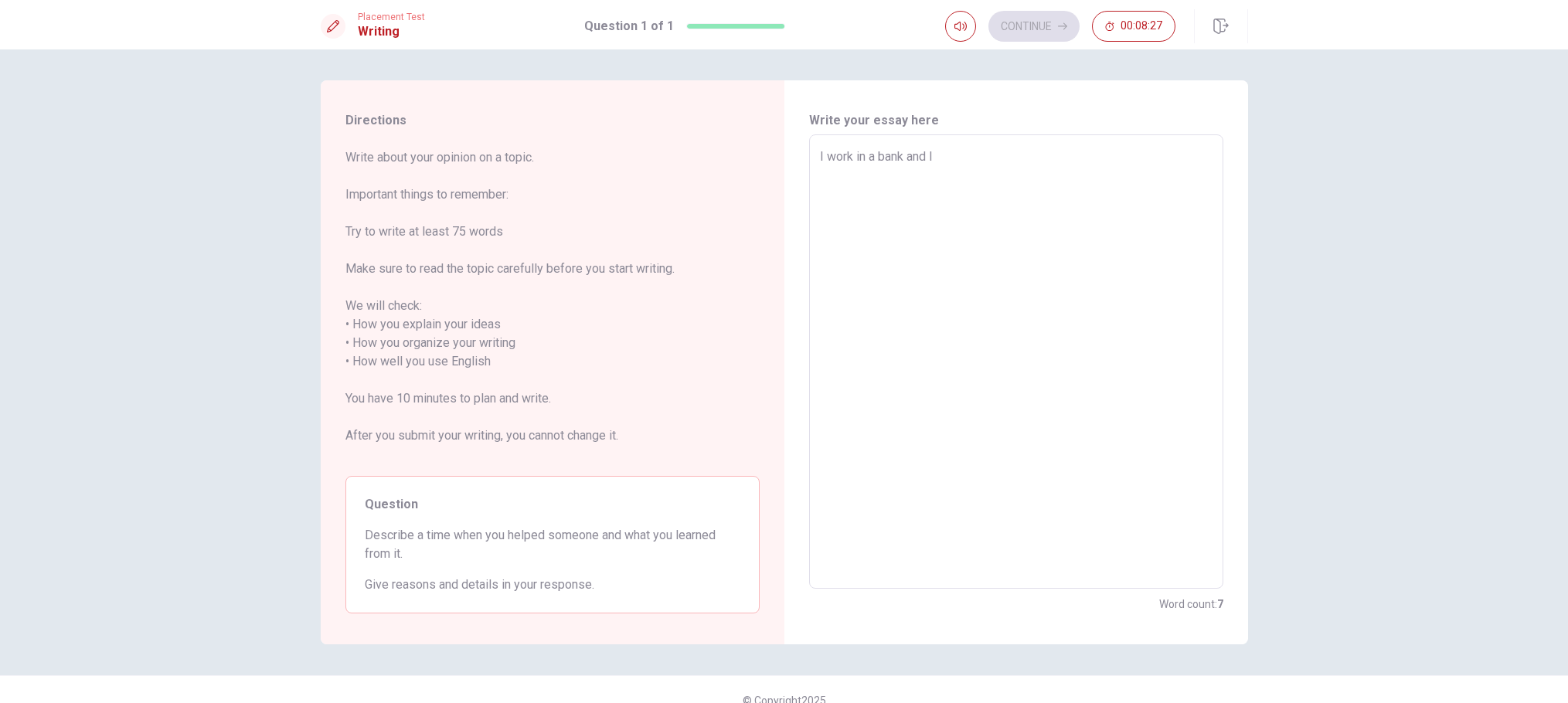
type textarea "I work in a bank and I h"
type textarea "x"
type textarea "I work in a bank and I ha"
type textarea "x"
type textarea "I work in a bank and I hav"
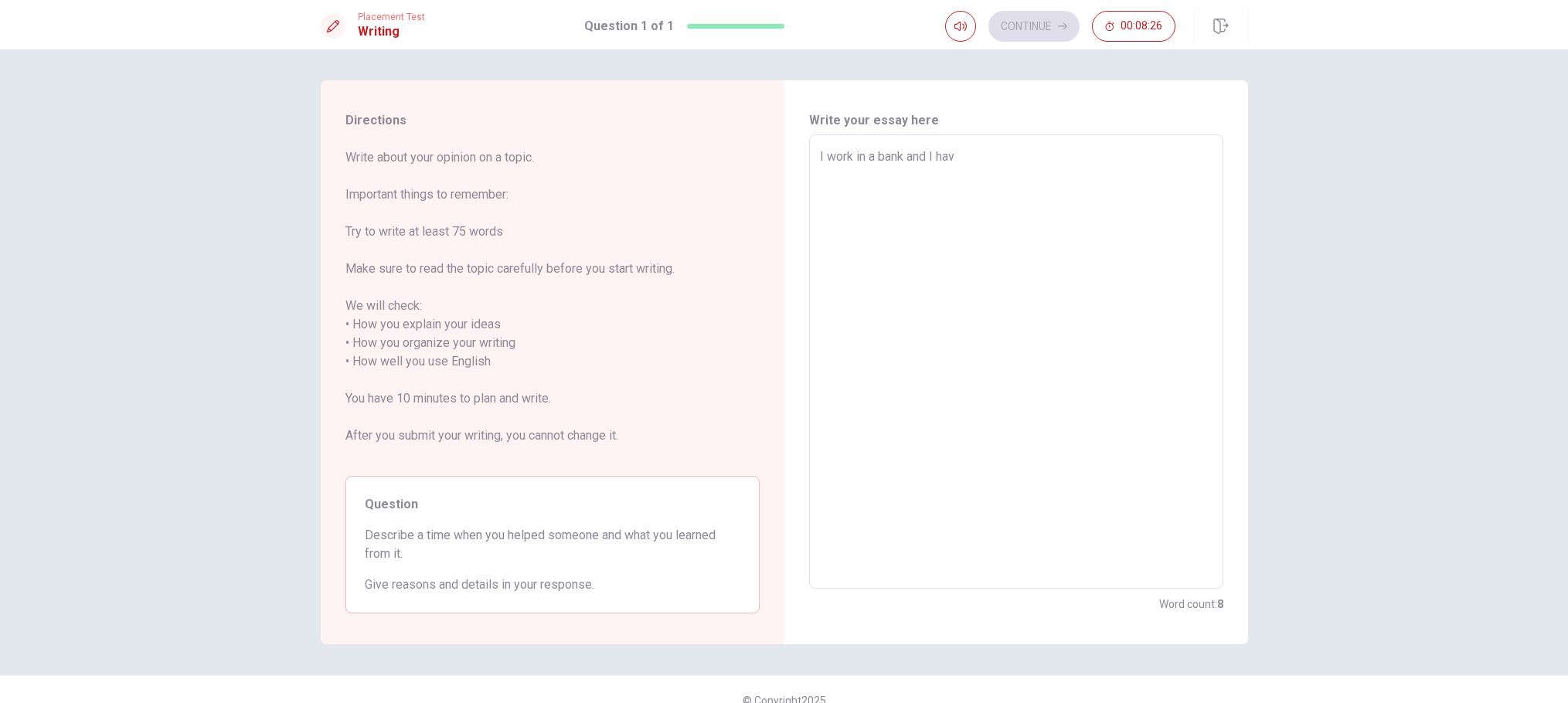
type textarea "x"
type textarea "I work in a bank and I have"
type textarea "x"
type textarea "I work in a bank and I have"
type textarea "x"
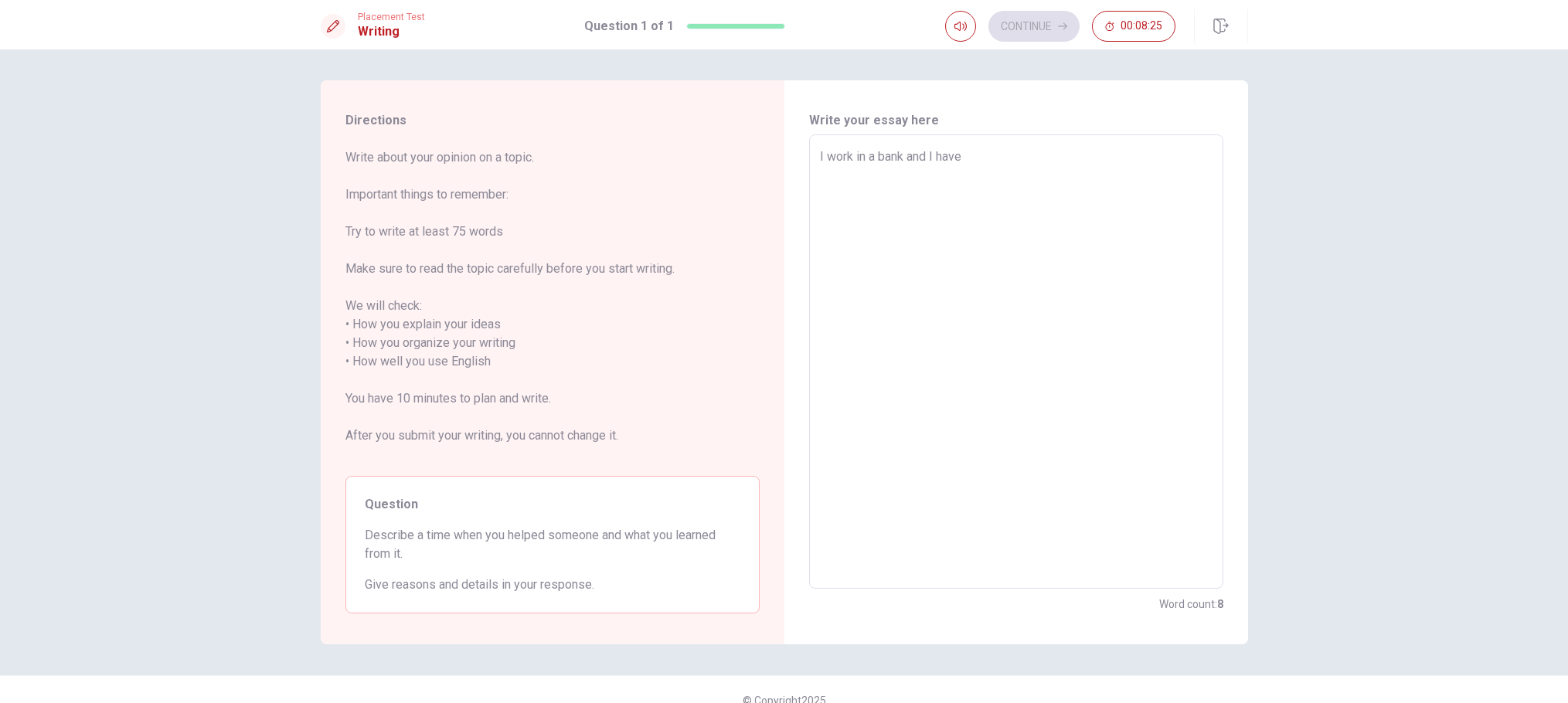
type textarea "I work in a bank and I have t"
type textarea "x"
type textarea "I work in a bank and I have te"
type textarea "x"
type textarea "I work in a bank and I have ten"
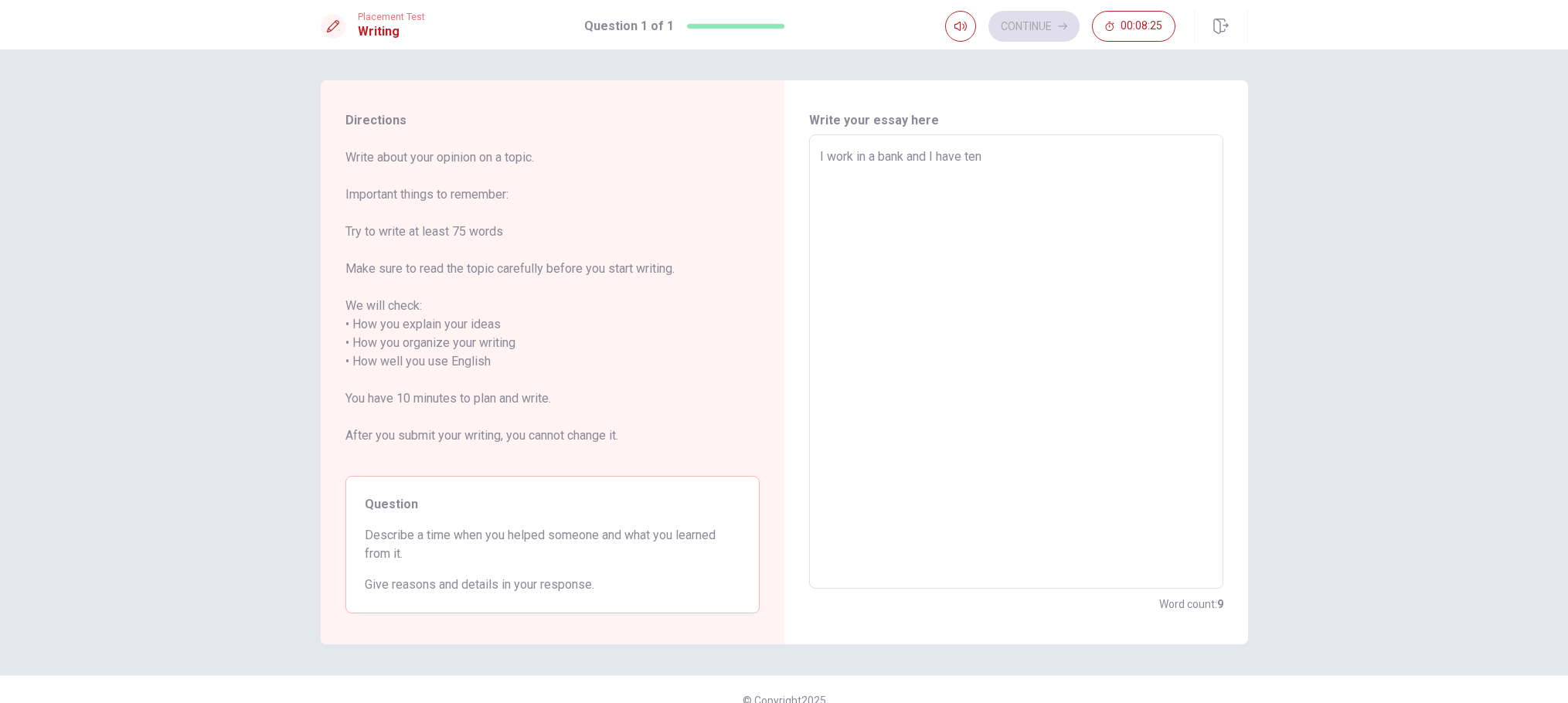
type textarea "x"
type textarea "I work in a bank and I have ten"
type textarea "x"
type textarea "I work in a bank and I have ten c"
type textarea "x"
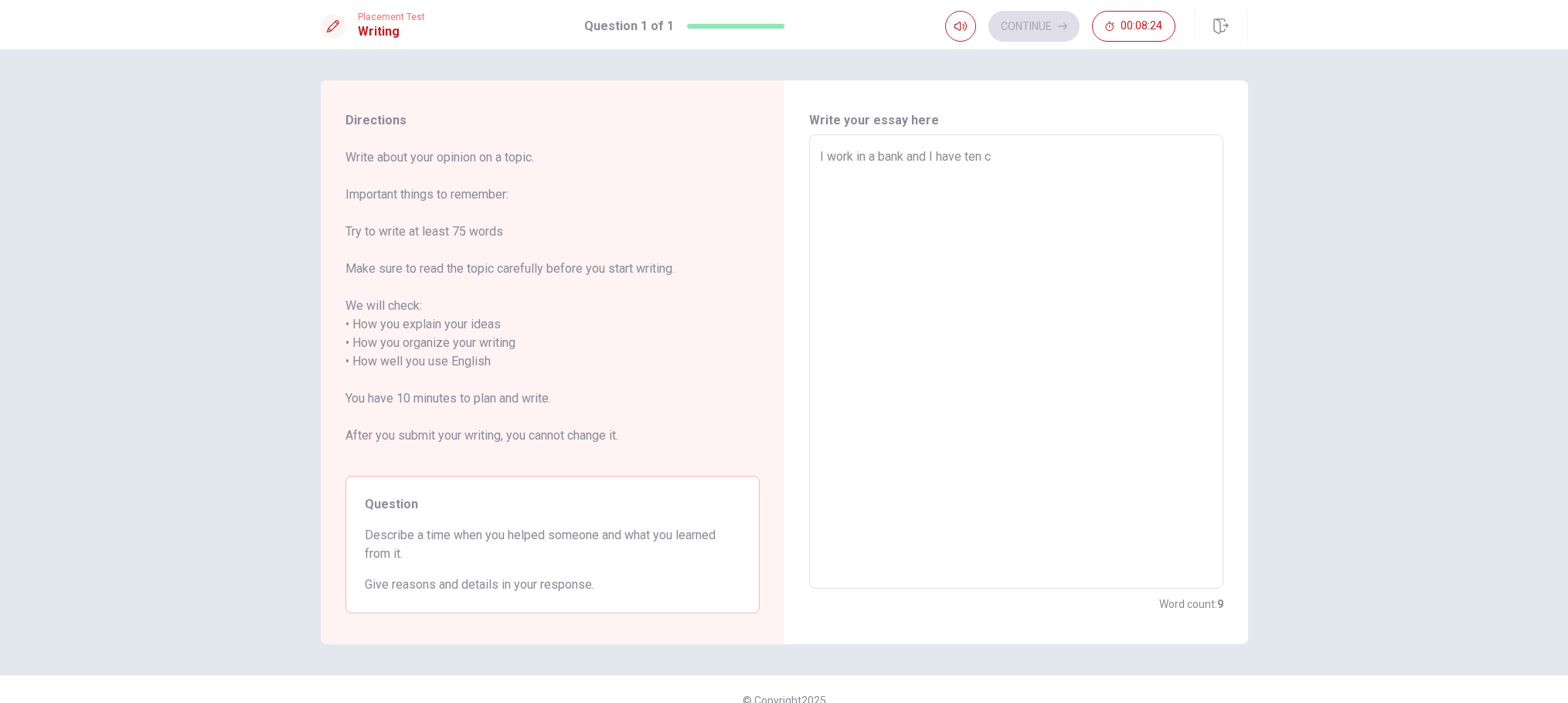
type textarea "I work in a bank and I have ten co"
type textarea "x"
type textarea "I work in a bank and I have ten col"
type textarea "x"
type textarea "I work in a bank and I have ten [PERSON_NAME]"
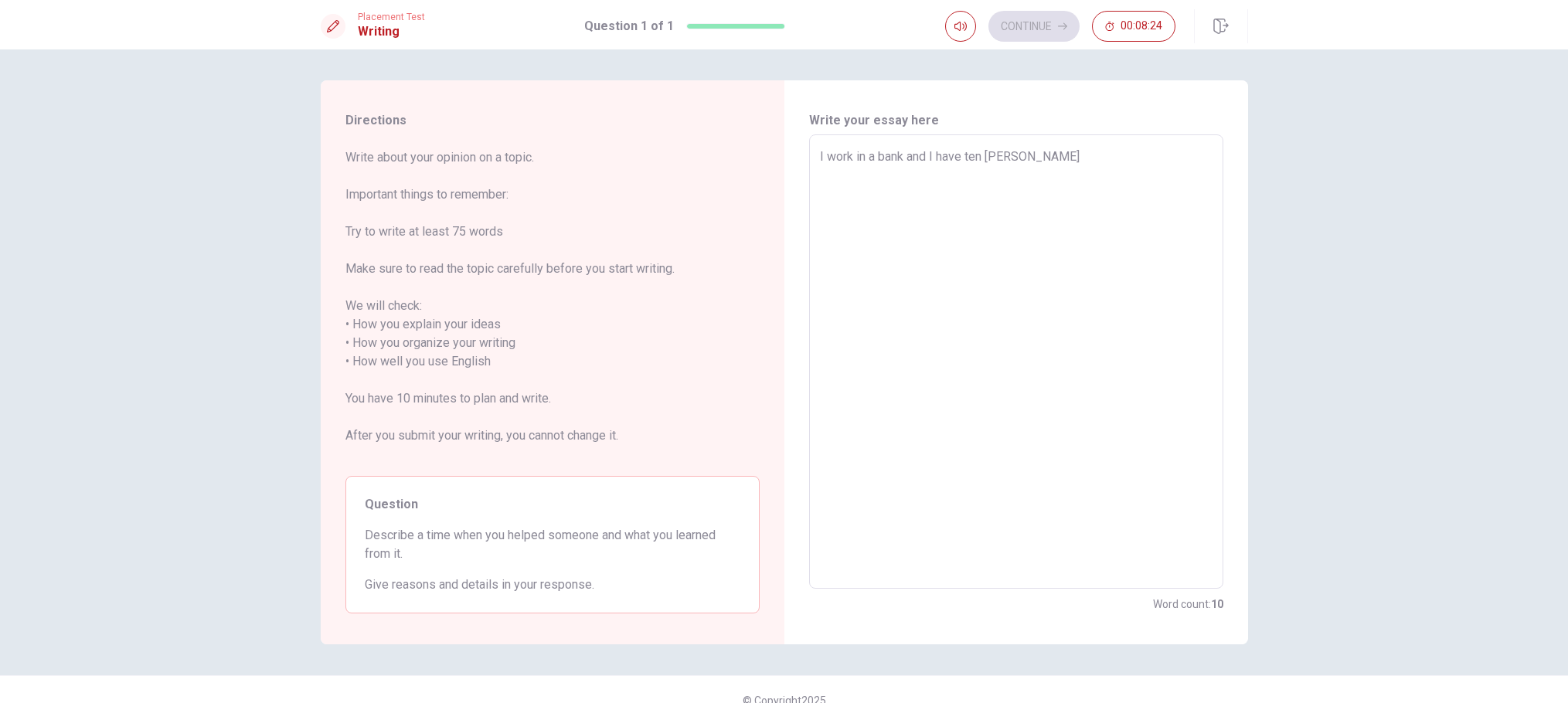
type textarea "x"
type textarea "I work in a bank and I have ten colea"
type textarea "x"
type textarea "I work in a bank and I have ten coleag"
type textarea "x"
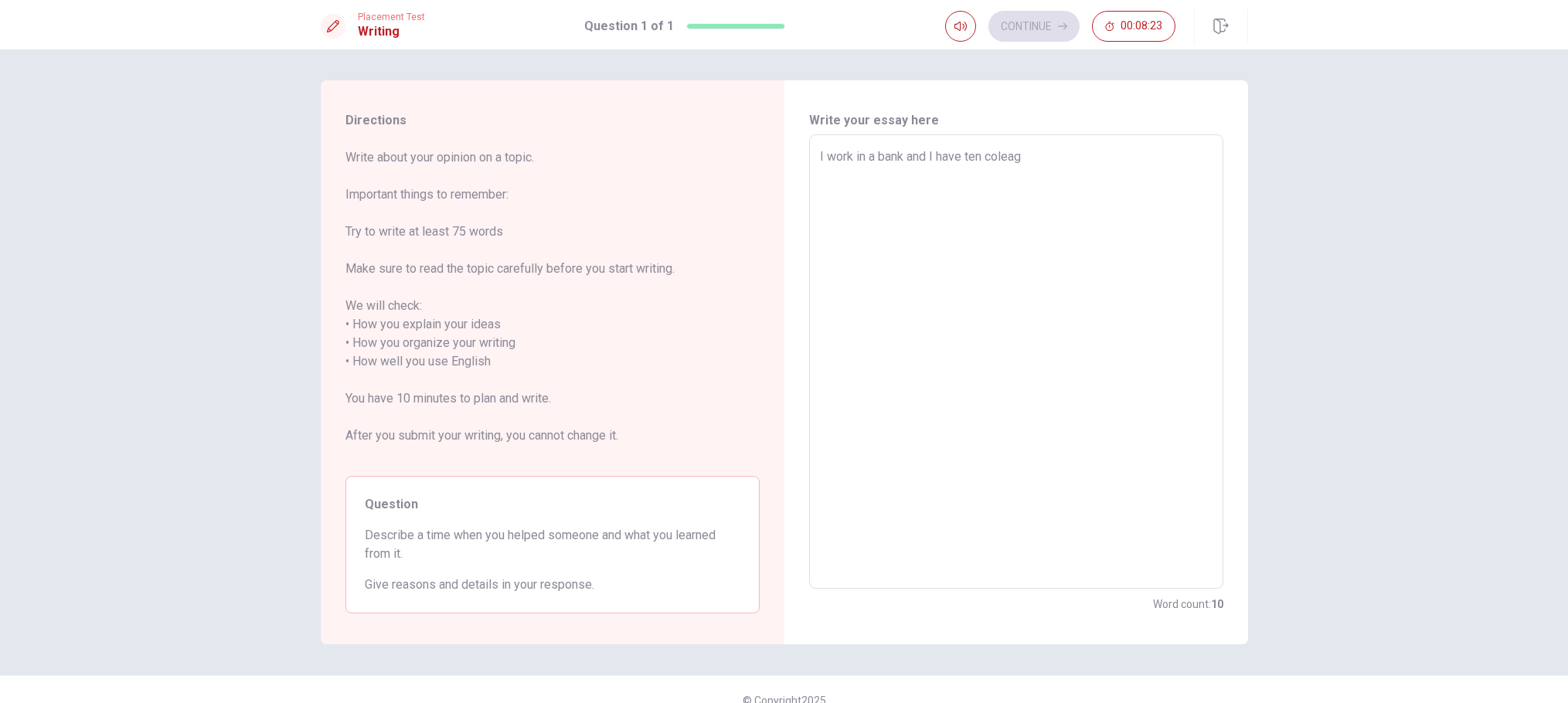
type textarea "I work in a bank and I have ten coleagu"
type textarea "x"
type textarea "I work in a bank and I have ten coleague"
type textarea "x"
type textarea "I work in a bank and I have ten coleagues"
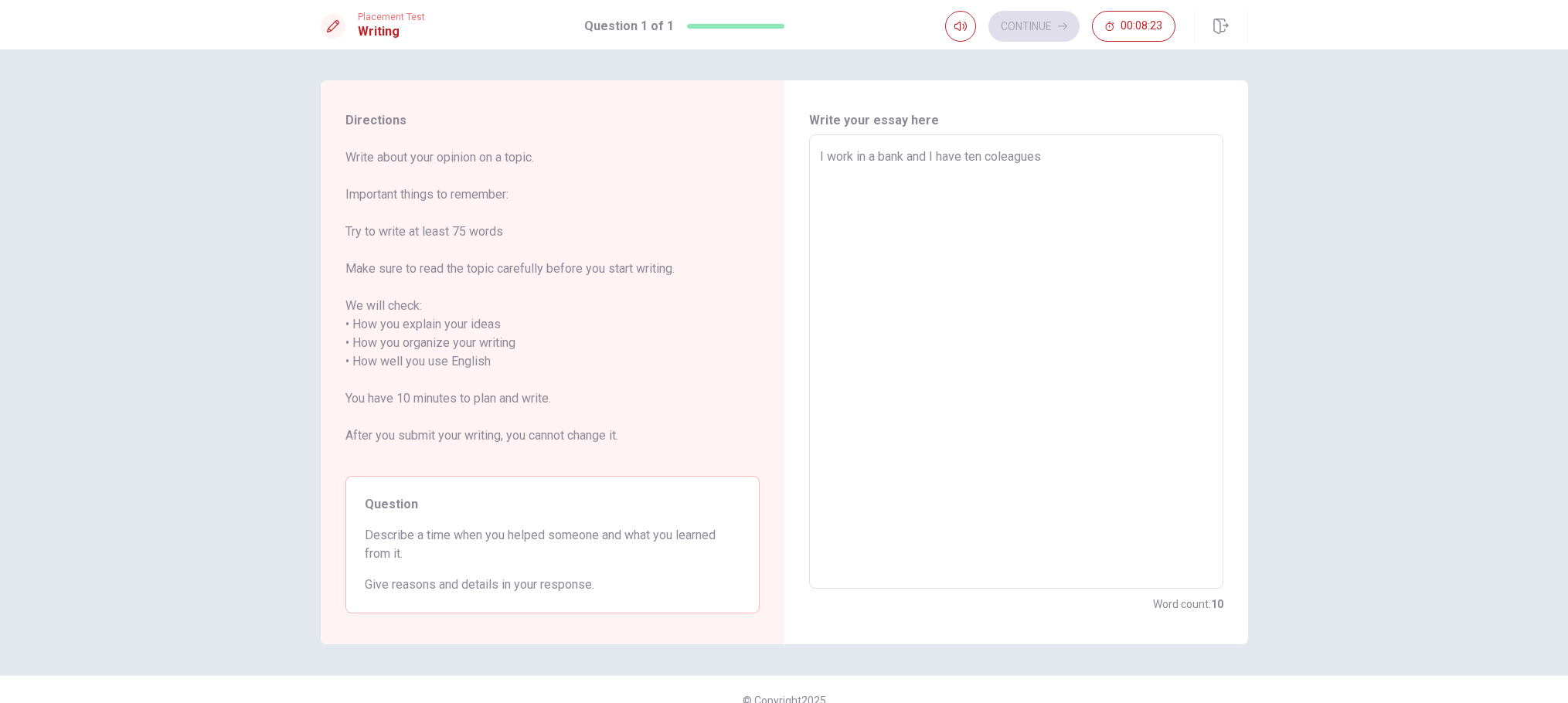
type textarea "x"
type textarea "I work in a bank and I have ten coleagues"
type textarea "x"
type textarea "I work in a bank and I have ten coleagues i"
type textarea "x"
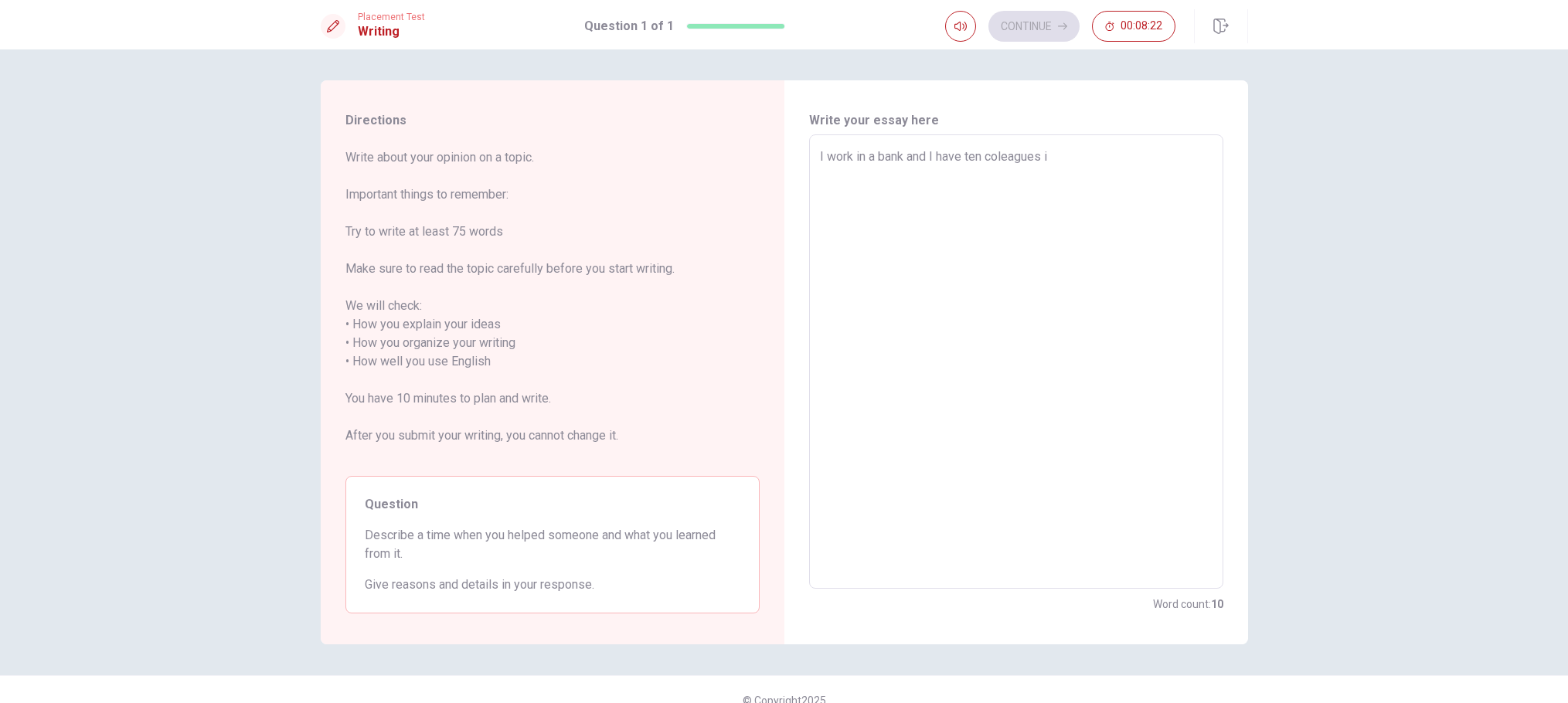
type textarea "I work in a bank and I have ten coleagues in"
type textarea "x"
type textarea "I work in a bank and I have ten coleagues in"
type textarea "x"
type textarea "I work in a bank and I have ten coleagues in t"
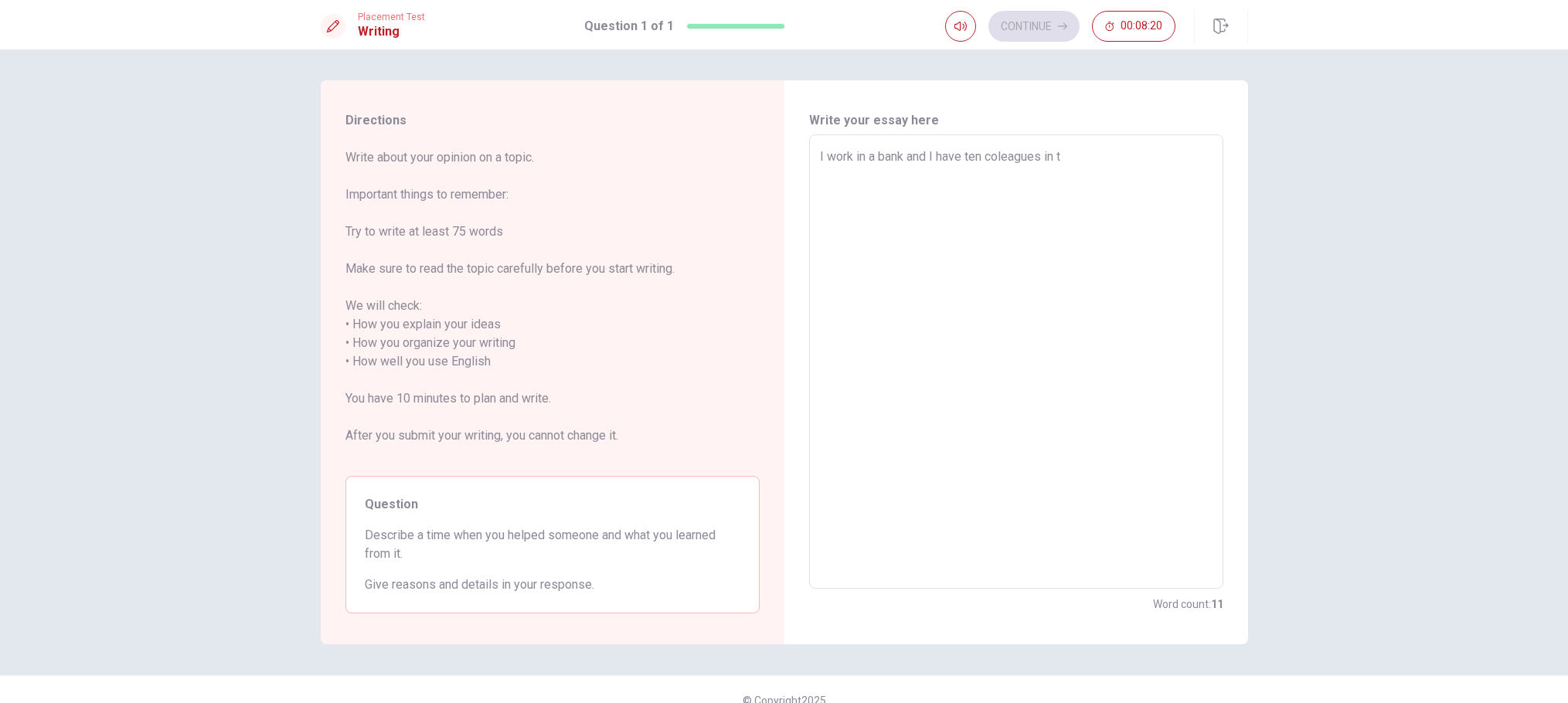
type textarea "x"
type textarea "I work in a bank and I have ten coleagues in th"
type textarea "x"
type textarea "I work in a bank and I have ten coleagues in the"
type textarea "x"
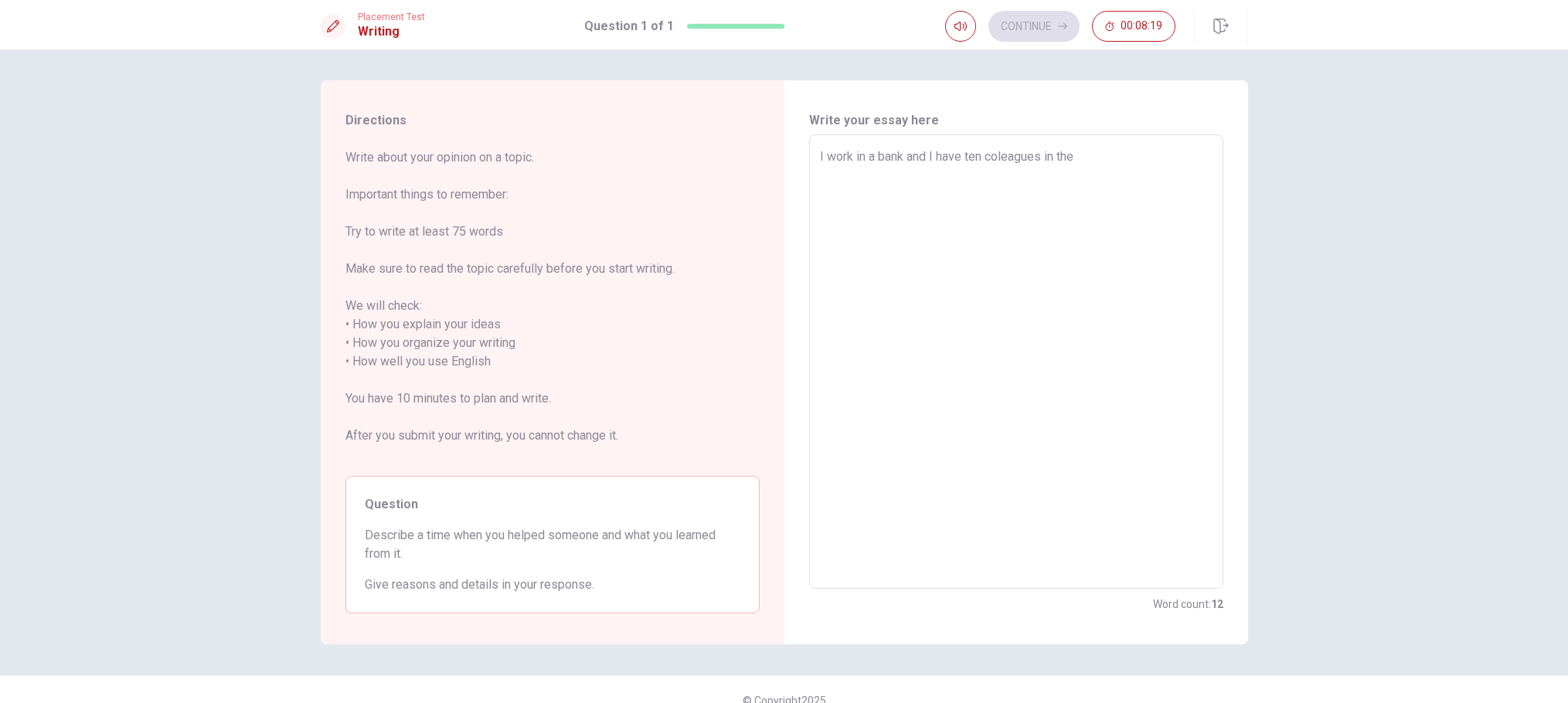
type textarea "I work in a bank and I have ten coleagues in th"
type textarea "x"
type textarea "I work in a bank and I have ten coleagues in t"
type textarea "x"
type textarea "I work in a bank and I have ten coleagues in"
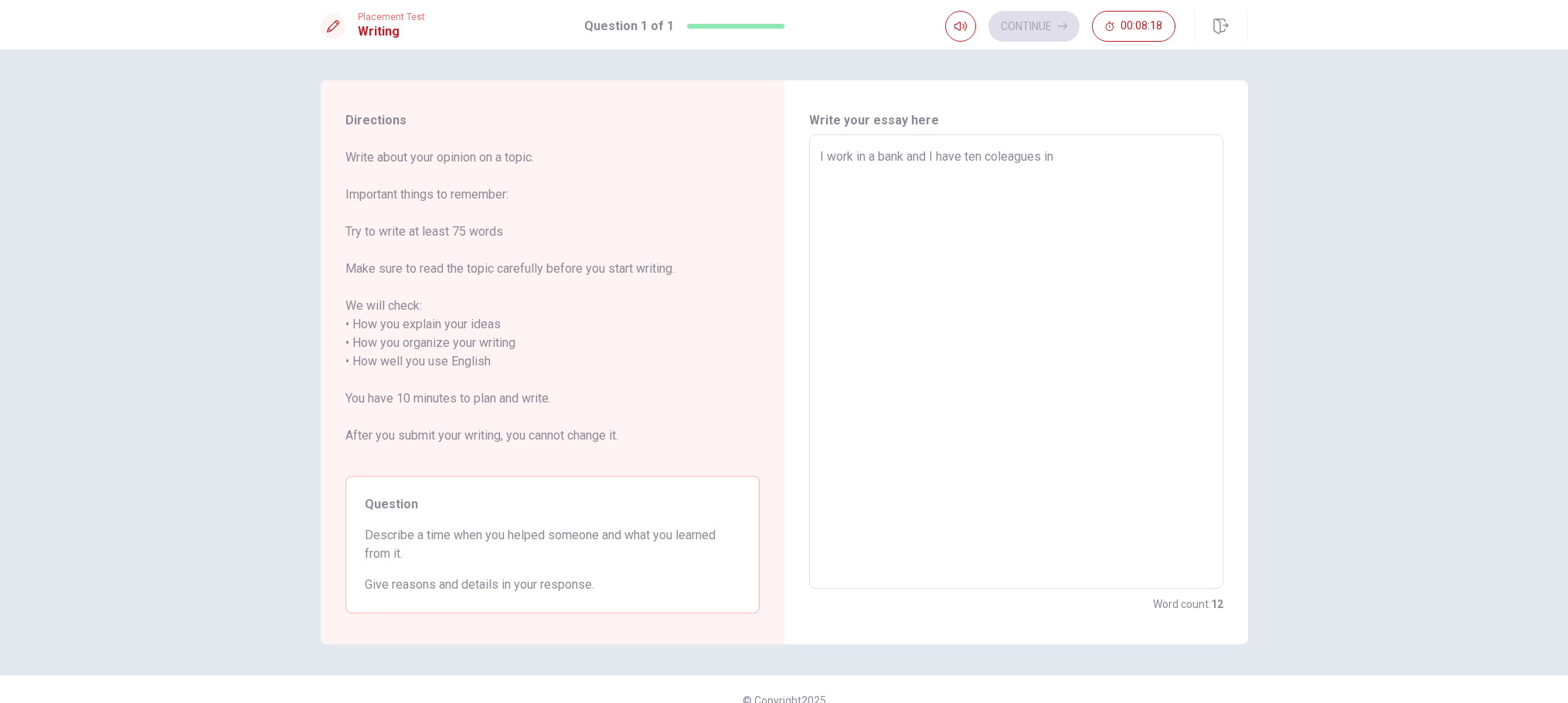
type textarea "x"
type textarea "I work in a bank and I have ten coleagues in"
type textarea "x"
type textarea "I work in a bank and I have ten coleagues i"
type textarea "x"
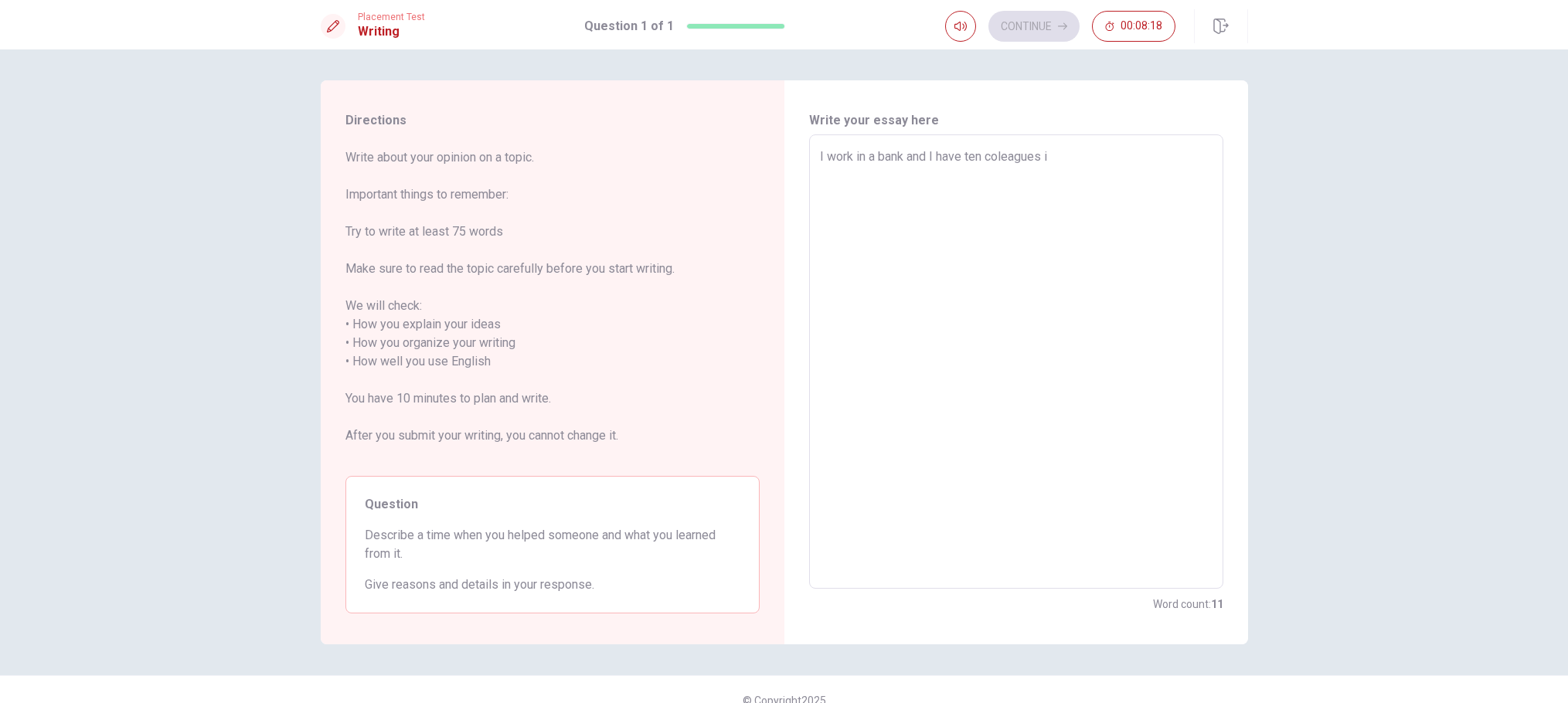
type textarea "I work in a bank and I have ten coleagues"
type textarea "x"
type textarea "I work in a bank and I have ten coleagues a"
type textarea "x"
type textarea "I work in a bank and I have ten coleagues at"
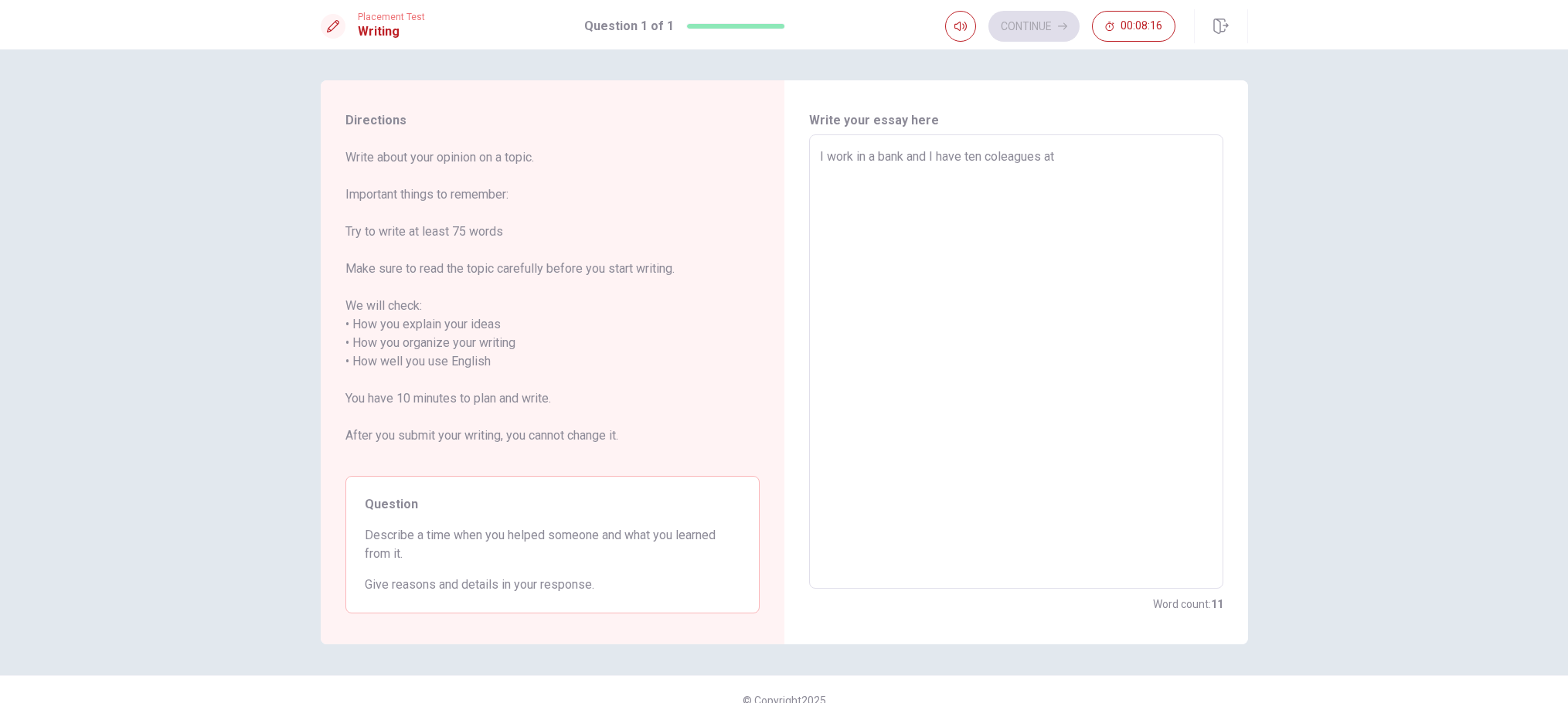
type textarea "x"
type textarea "I work in a bank and I have ten coleagues at"
type textarea "x"
type textarea "I work in a bank and I have ten coleagues at t"
type textarea "x"
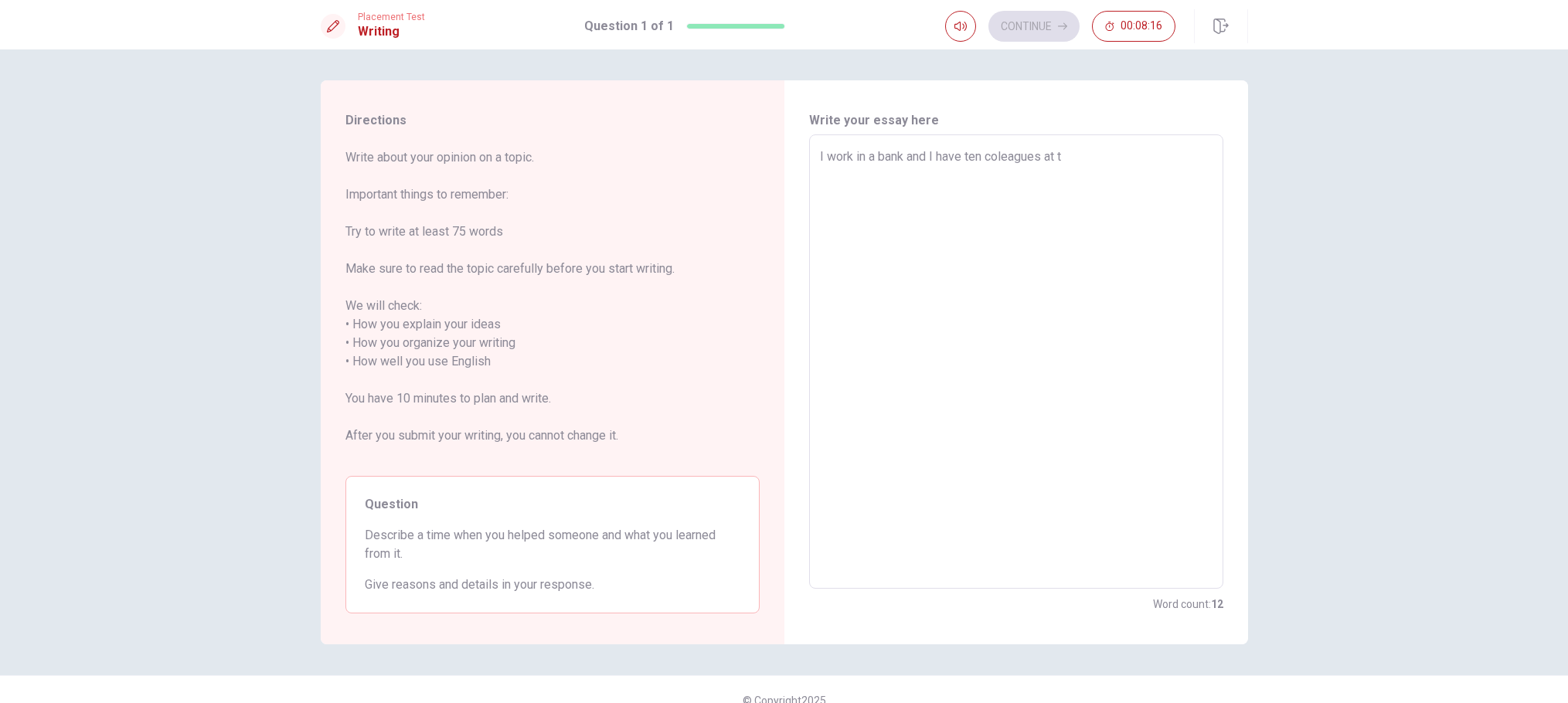
type textarea "I work in a bank and I have ten coleagues at th"
type textarea "x"
type textarea "I work in a bank and I have ten coleagues at the"
type textarea "x"
type textarea "I work in a bank and I have ten coleagues at the"
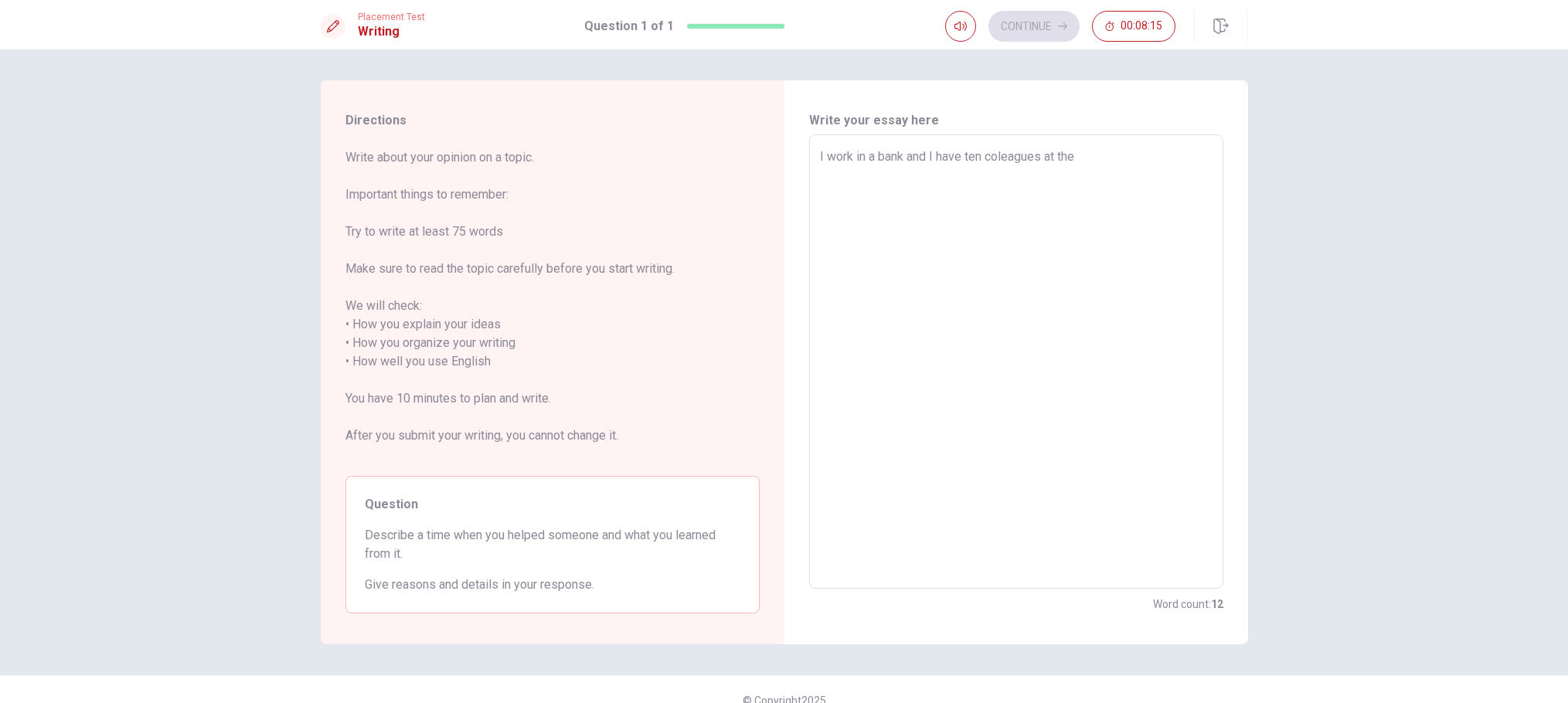
type textarea "x"
type textarea "I work in a bank and I have ten coleagues at the t"
type textarea "x"
type textarea "I work in a bank and I have ten coleagues at the te"
type textarea "x"
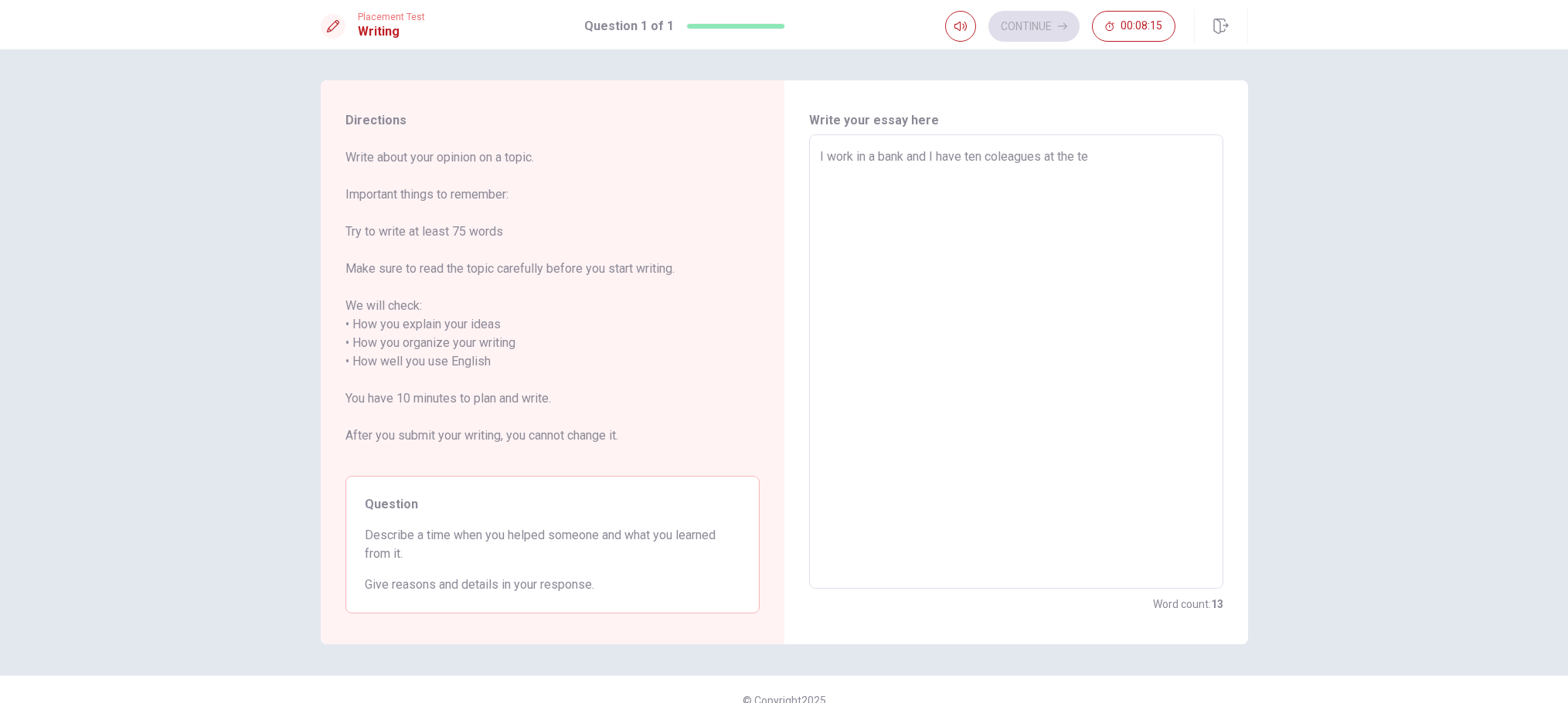
type textarea "I work in a bank and I have ten coleagues at the tea"
type textarea "x"
type textarea "I work in a bank and I have ten coleagues at the team"
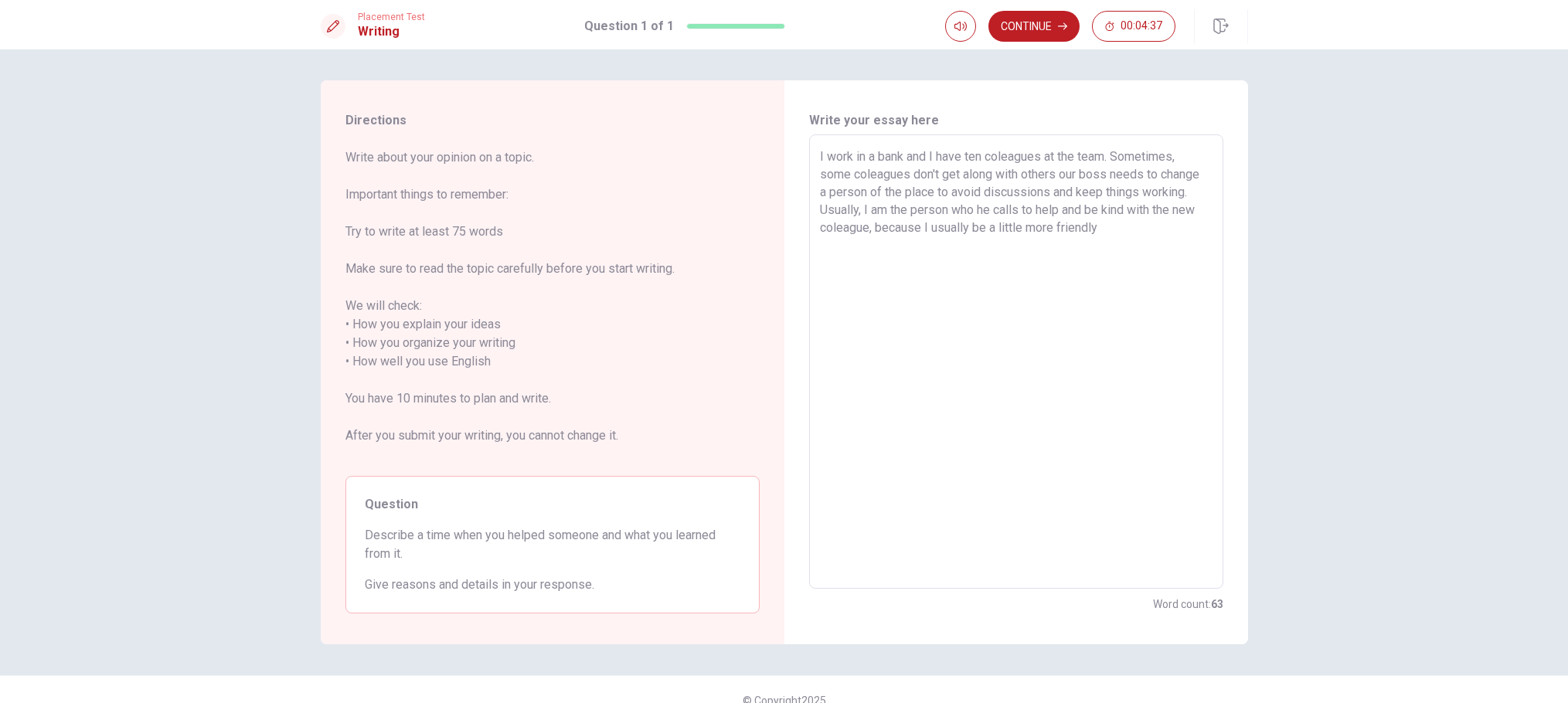
click at [974, 222] on textarea "I work in a bank and I have ten coleagues at the team. Sometimes, some coleague…" at bounding box center [1017, 362] width 393 height 429
click at [1117, 226] on textarea "I work in a bank and I have ten coleagues at the team. Sometimes, some coleague…" at bounding box center [1017, 362] width 393 height 429
click at [914, 243] on textarea "I work in a bank and I have ten coleagues at the team. Sometimes, some coleague…" at bounding box center [1017, 362] width 393 height 429
click at [1024, 242] on textarea "I work in a bank and I have ten coleagues at the team. Sometimes, some coleague…" at bounding box center [1017, 362] width 393 height 429
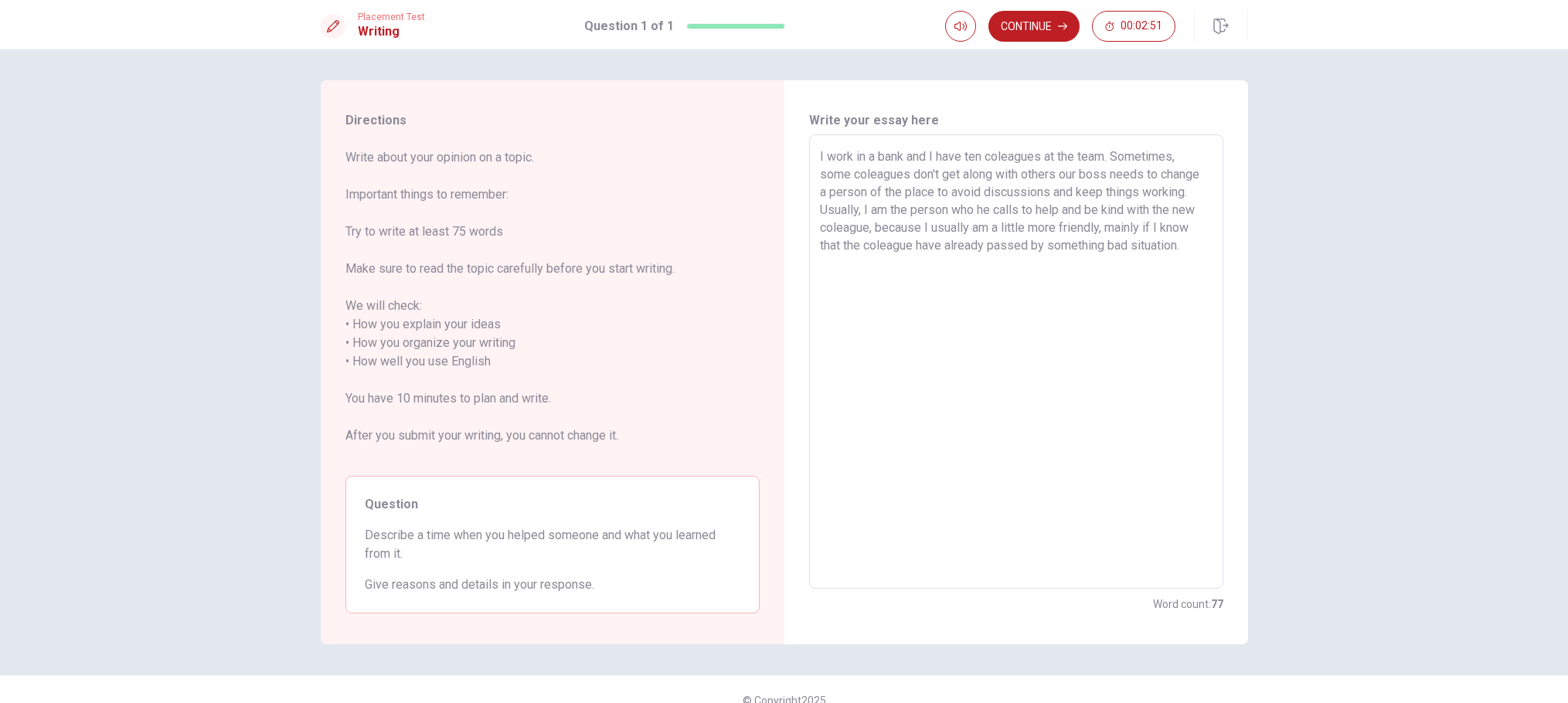
drag, startPoint x: 814, startPoint y: 154, endPoint x: 859, endPoint y: 153, distance: 45.0
click at [859, 153] on div "I work in a bank and I have ten coleagues at the team. Sometimes, some coleague…" at bounding box center [1017, 362] width 414 height 455
drag, startPoint x: 923, startPoint y: 154, endPoint x: 813, endPoint y: 159, distance: 110.1
click at [813, 159] on div "I work in a bank and I have ten coleagues at the team. Sometimes, some coleague…" at bounding box center [1017, 362] width 414 height 455
click at [999, 154] on textarea "At the work I have ten coleagues at the team. Sometimes, some coleagues don't g…" at bounding box center [1017, 362] width 393 height 429
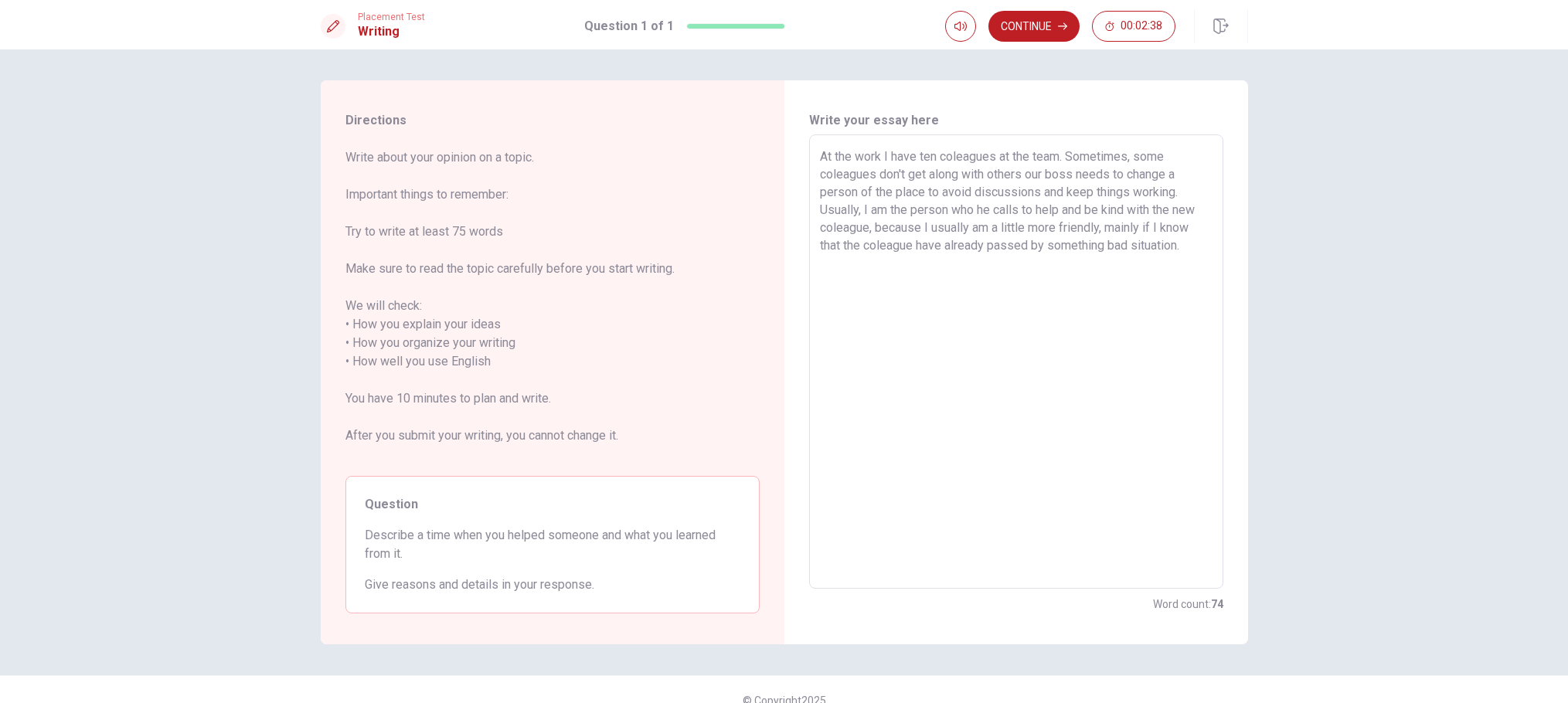
click at [999, 154] on textarea "At the work I have ten coleagues at the team. Sometimes, some coleagues don't g…" at bounding box center [1017, 362] width 393 height 429
click at [1022, 169] on textarea "At the work I have ten coleagues in the team. Sometimes, some coleagues don't g…" at bounding box center [1017, 362] width 393 height 429
click at [1125, 205] on textarea "At the work I have ten coleagues in the team. Sometimes, some coleagues don't g…" at bounding box center [1017, 362] width 393 height 429
click at [865, 222] on textarea "At the work I have ten coleagues in the team. Sometimes, some coleagues don't g…" at bounding box center [1017, 362] width 393 height 429
click at [986, 268] on textarea "At the work I have ten coleagues in the team. Sometimes, some coleagues don't g…" at bounding box center [1017, 362] width 393 height 429
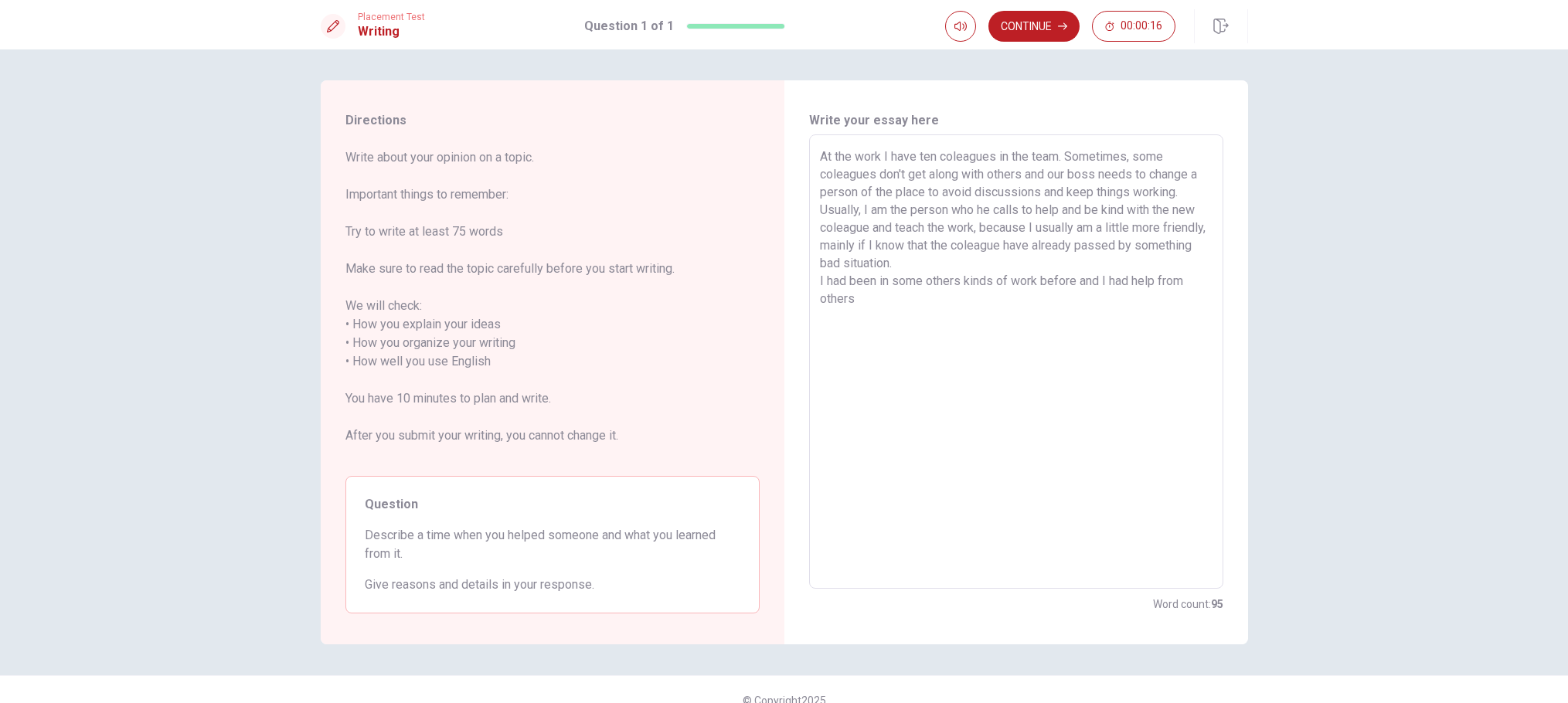
click at [840, 274] on textarea "At the work I have ten coleagues in the team. Sometimes, some coleagues don't g…" at bounding box center [1017, 362] width 393 height 429
click at [986, 272] on textarea "At the work I have ten coleagues in the team. Sometimes, some coleagues don't g…" at bounding box center [1017, 362] width 393 height 429
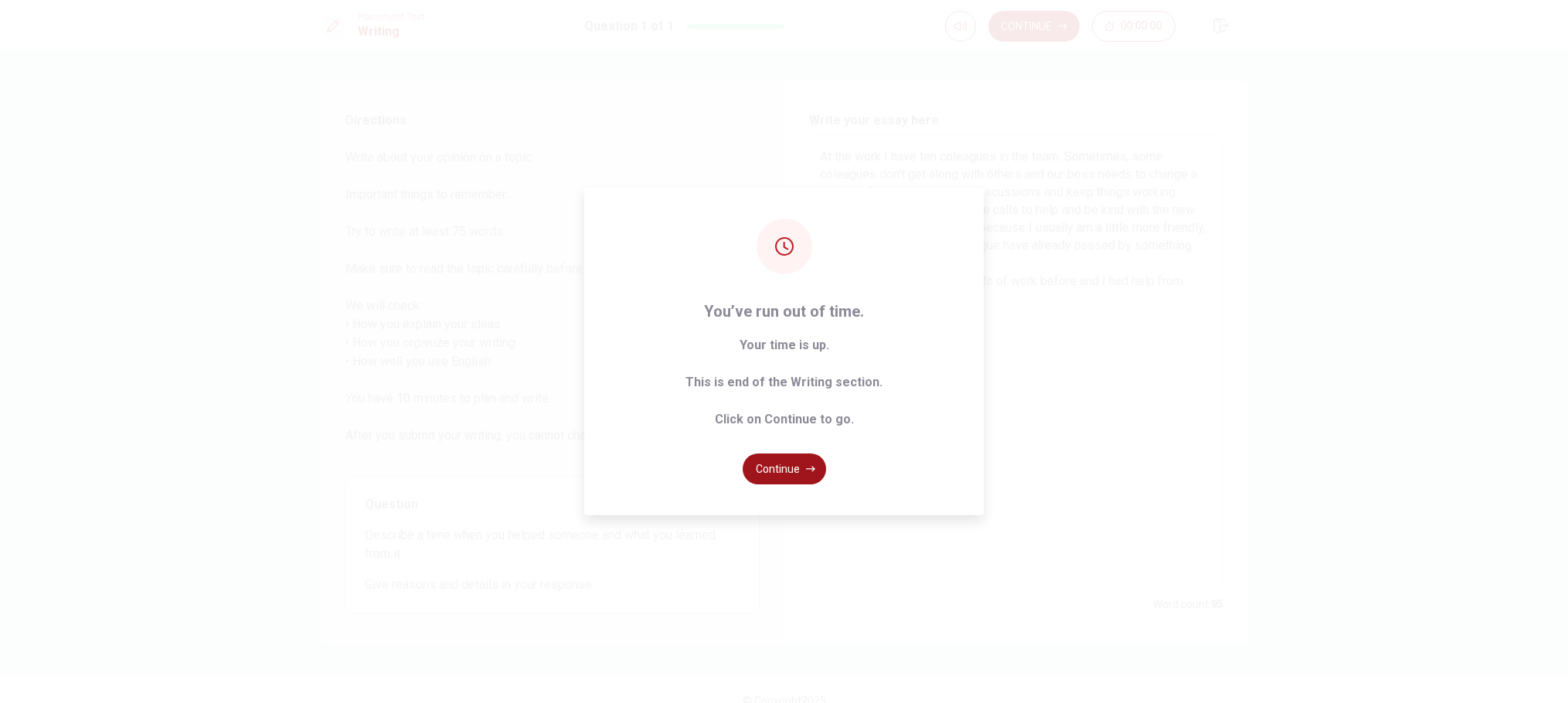
click at [787, 464] on button "Continue" at bounding box center [784, 469] width 84 height 31
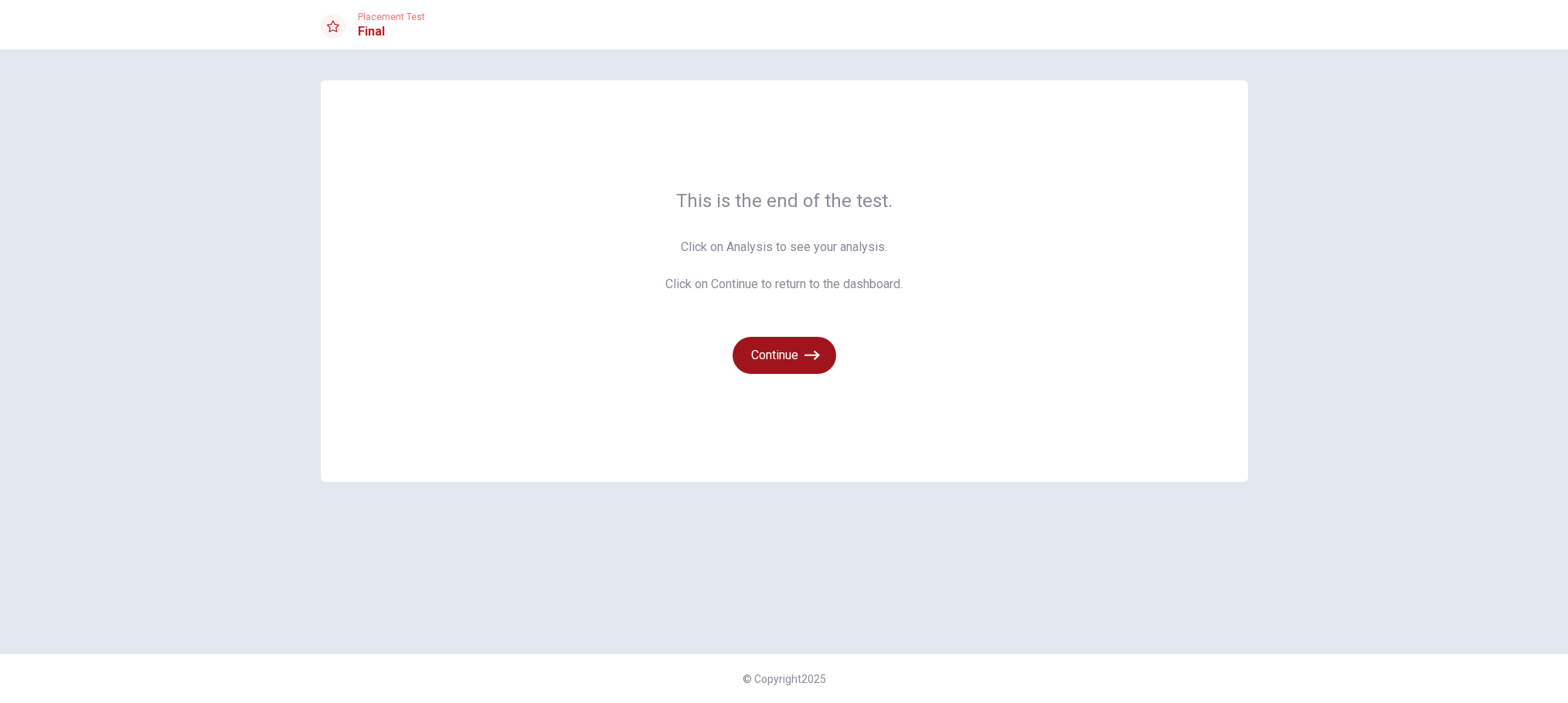
click at [784, 358] on button "Continue" at bounding box center [784, 356] width 104 height 37
